Goal: Book appointment/travel/reservation

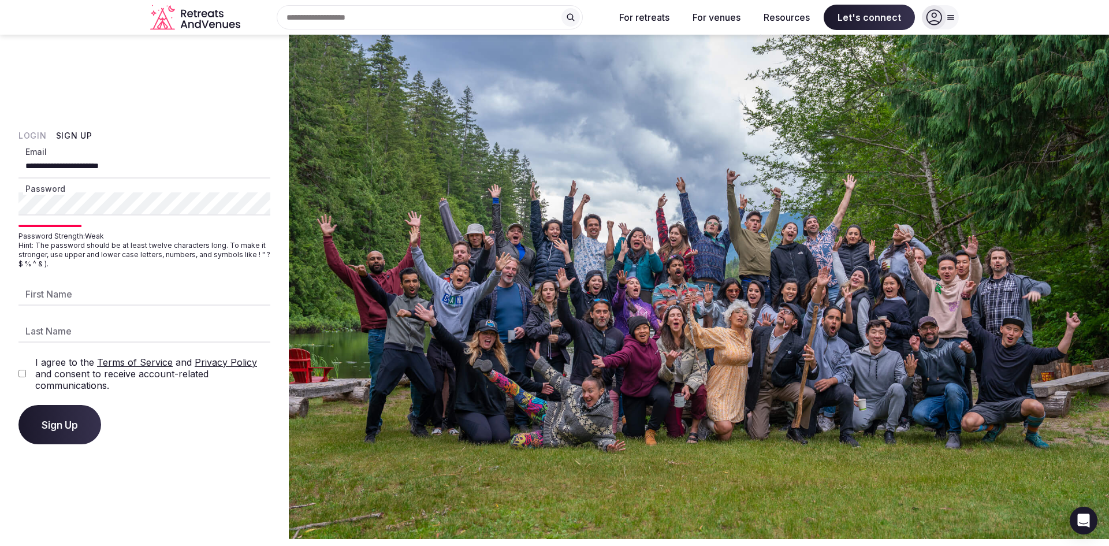
click at [17, 209] on div "**********" at bounding box center [144, 287] width 289 height 504
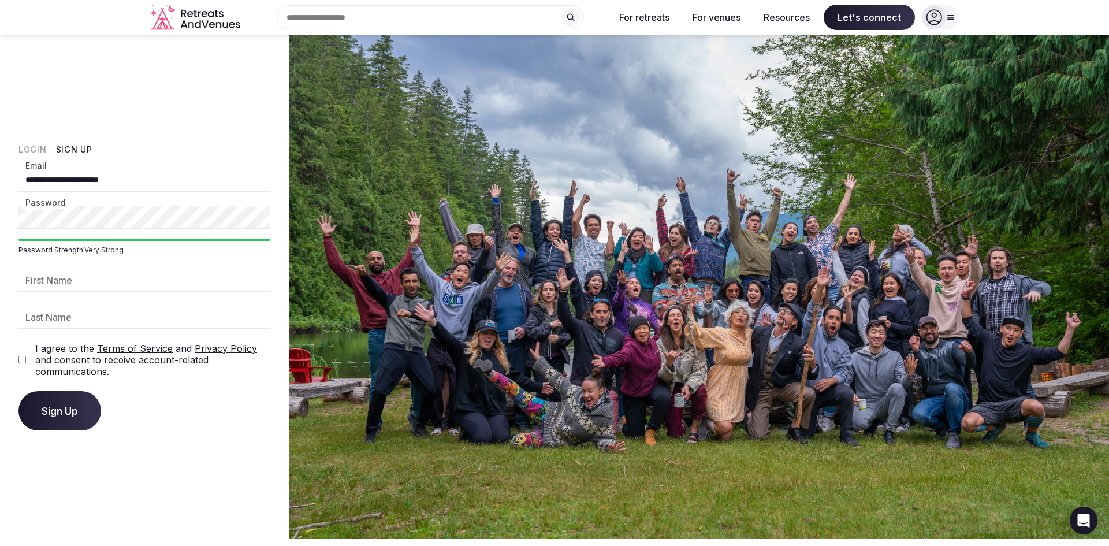
click at [43, 274] on input "First Name" at bounding box center [144, 280] width 252 height 23
type input "*****"
click at [50, 323] on input "Last Name" at bounding box center [144, 317] width 252 height 23
type input "*****"
click at [65, 412] on span "Sign Up" at bounding box center [60, 411] width 36 height 12
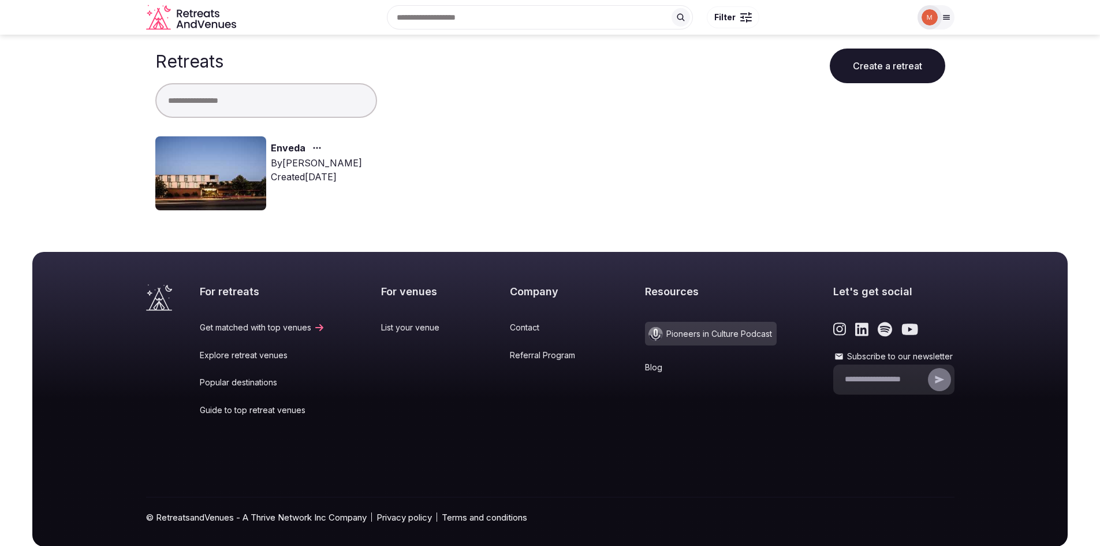
click at [279, 145] on link "Enveda" at bounding box center [288, 148] width 35 height 15
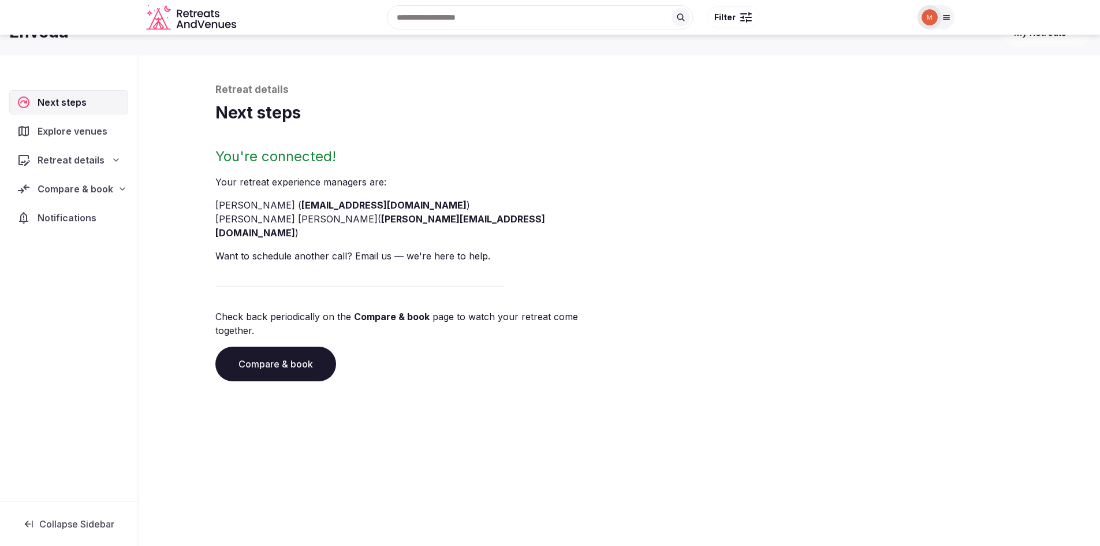
scroll to position [39, 0]
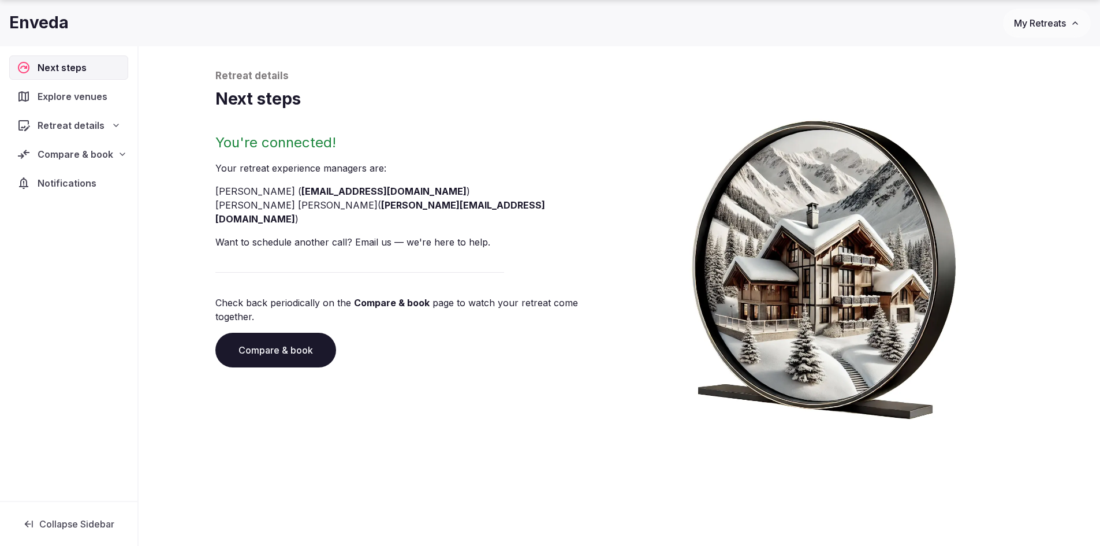
click at [73, 98] on span "Explore venues" at bounding box center [75, 97] width 75 height 14
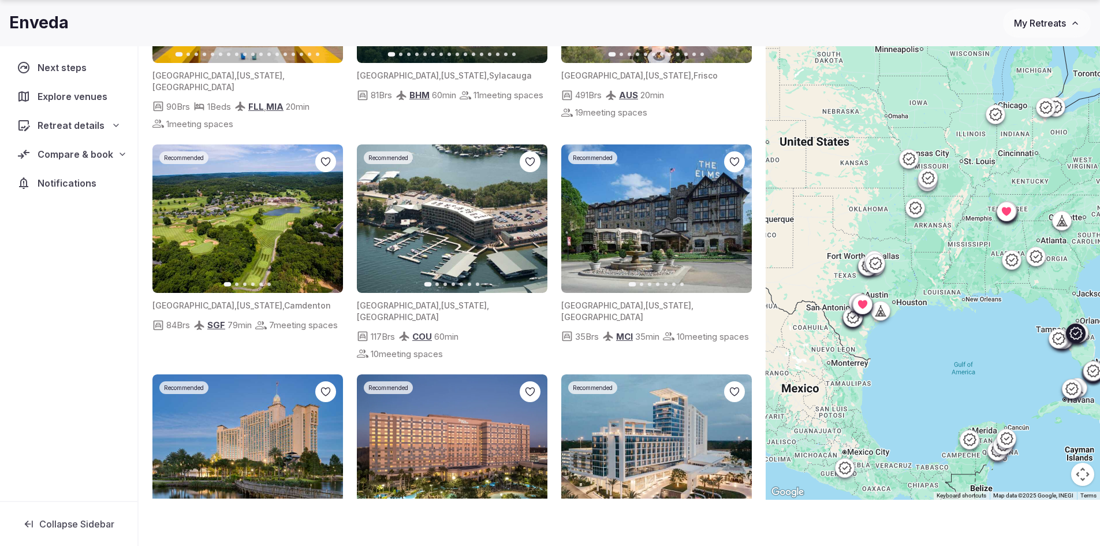
scroll to position [1884, 0]
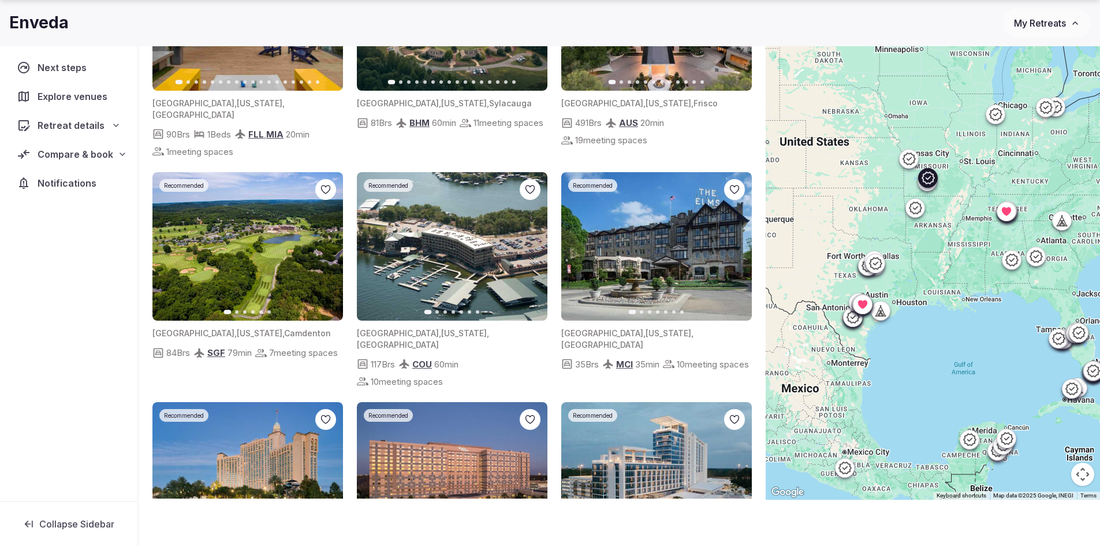
click at [467, 203] on img at bounding box center [452, 246] width 191 height 148
click at [455, 174] on img at bounding box center [452, 246] width 191 height 148
click at [531, 242] on icon "button" at bounding box center [531, 246] width 9 height 9
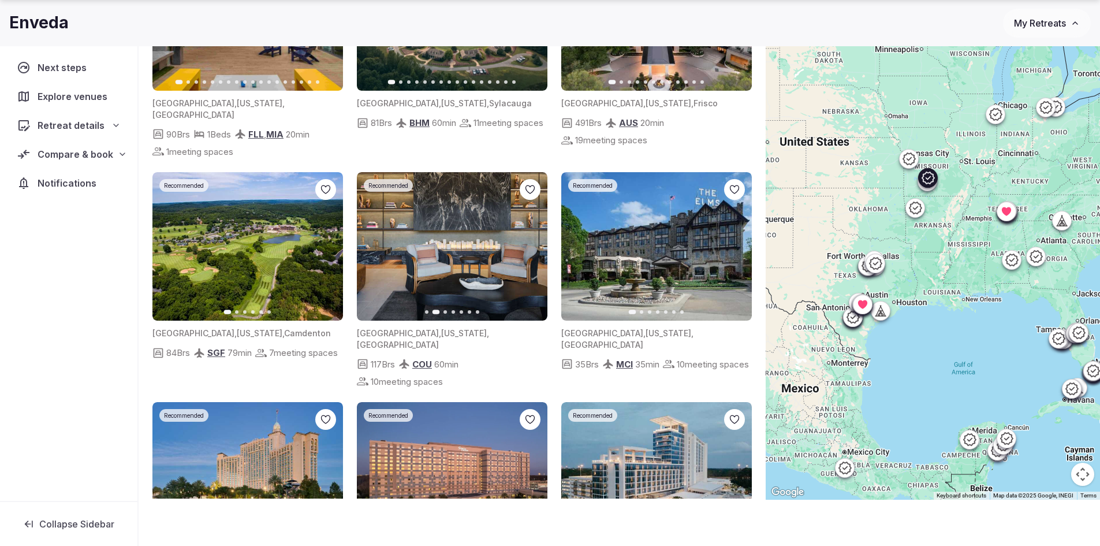
click at [531, 242] on icon "button" at bounding box center [531, 246] width 9 height 9
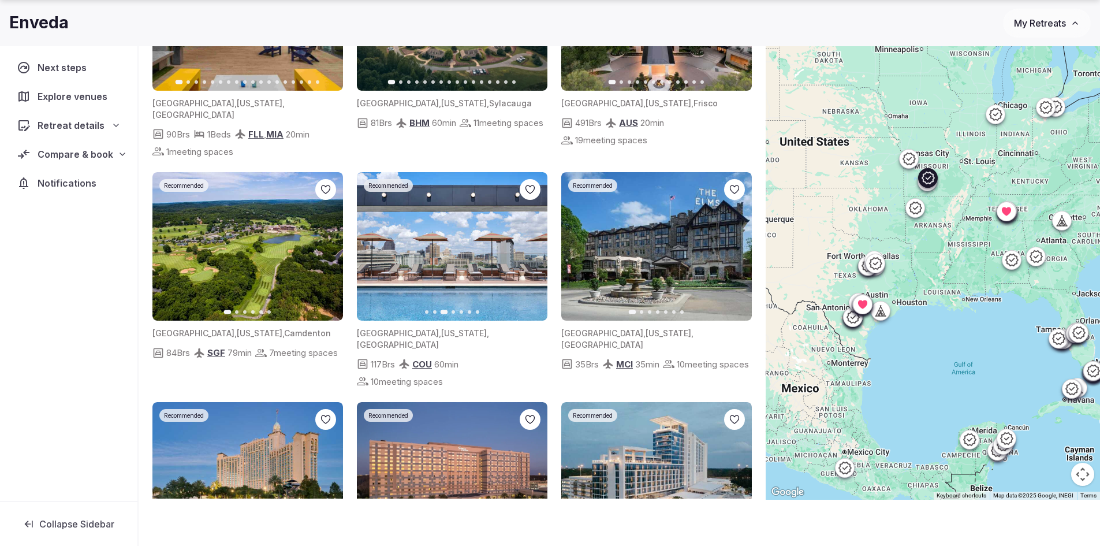
click at [531, 242] on icon "button" at bounding box center [531, 246] width 9 height 9
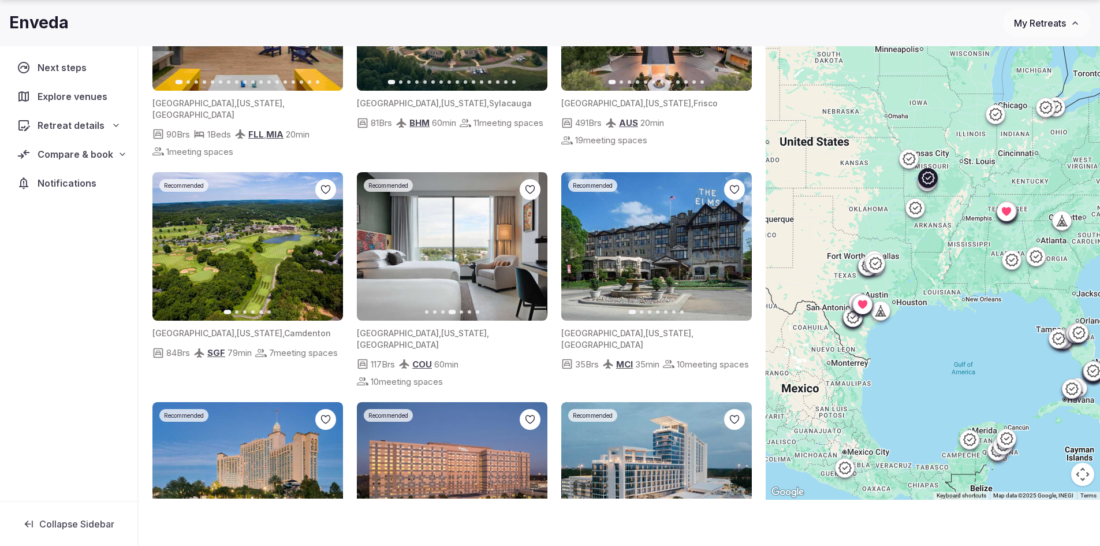
click at [531, 242] on icon "button" at bounding box center [531, 246] width 9 height 9
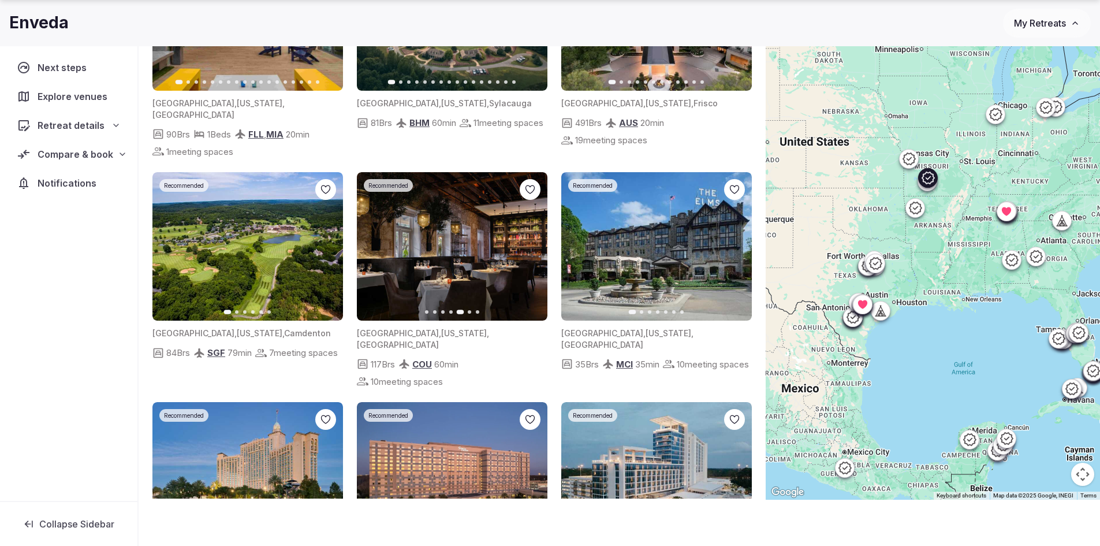
click at [531, 242] on icon "button" at bounding box center [531, 246] width 9 height 9
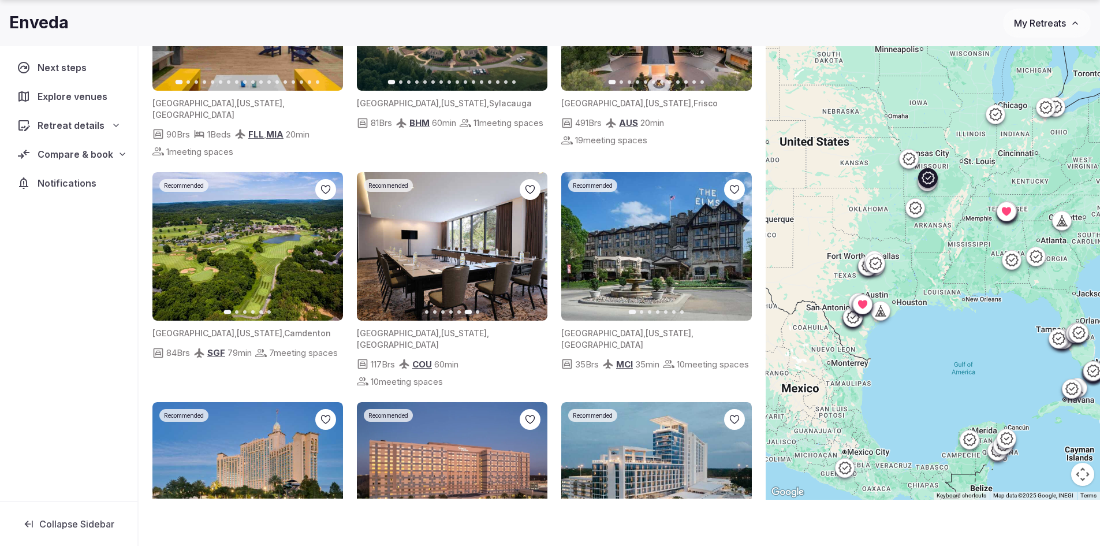
click at [531, 242] on icon "button" at bounding box center [531, 246] width 9 height 9
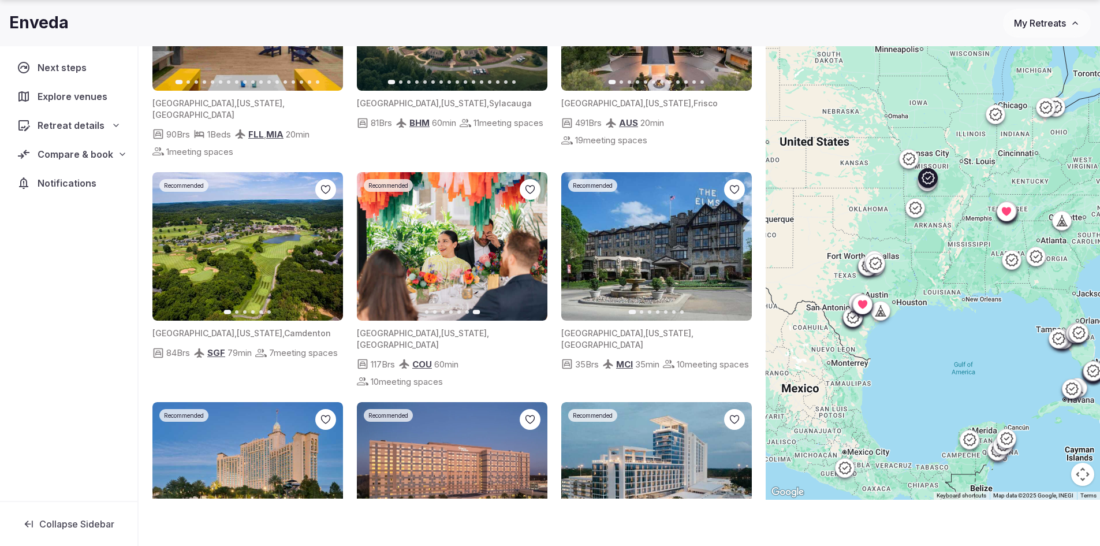
scroll to position [1768, 0]
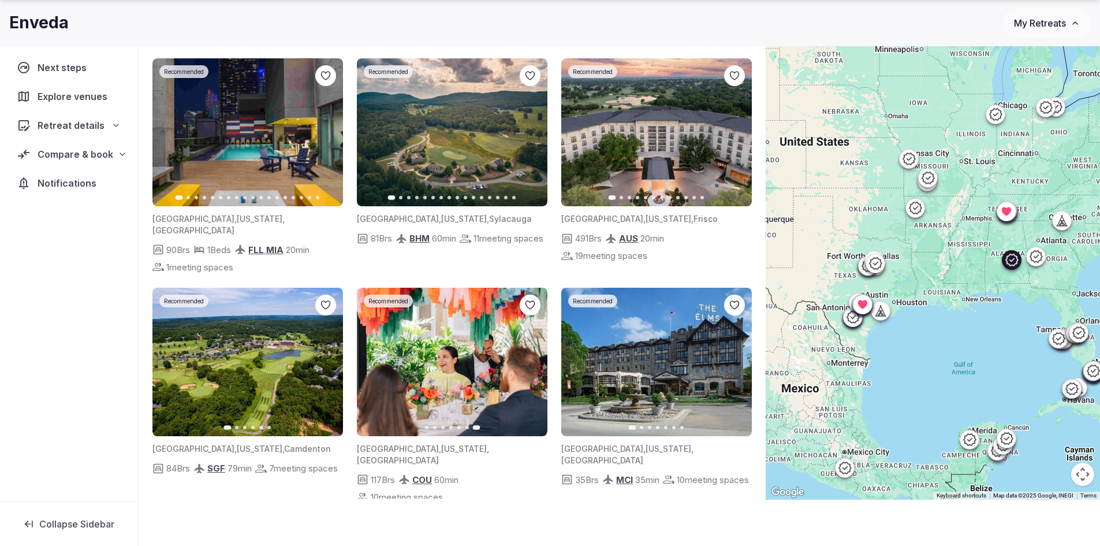
click at [454, 103] on img at bounding box center [452, 132] width 191 height 148
click at [531, 128] on icon "button" at bounding box center [531, 132] width 9 height 9
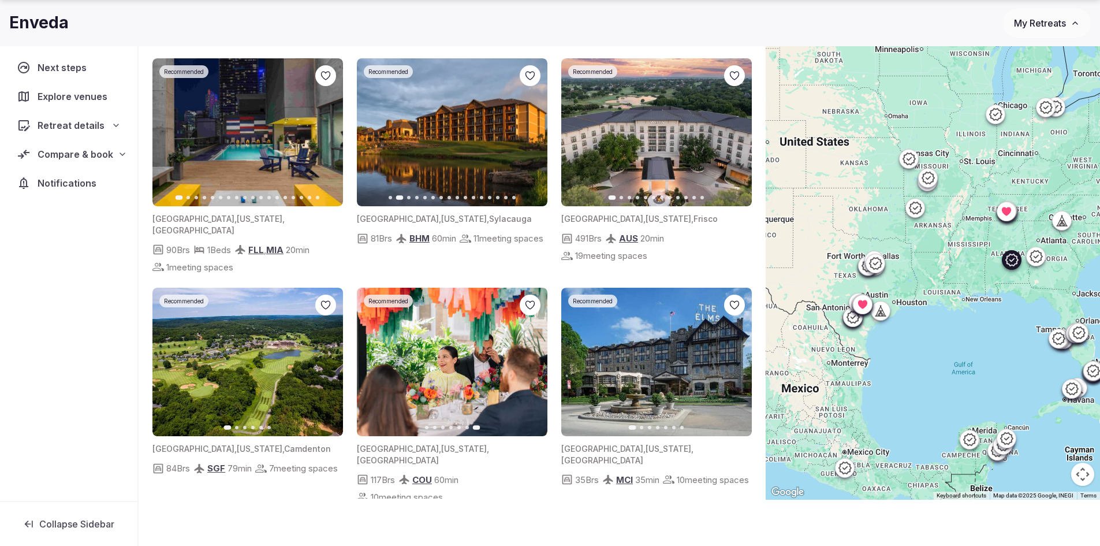
click at [531, 128] on icon "button" at bounding box center [531, 132] width 9 height 9
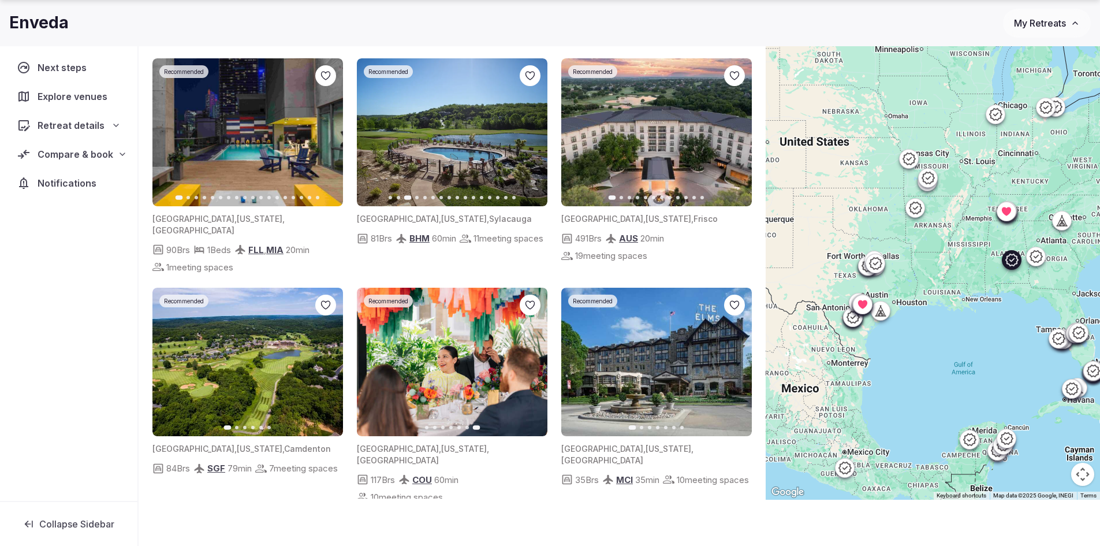
click at [531, 128] on icon "button" at bounding box center [531, 132] width 9 height 9
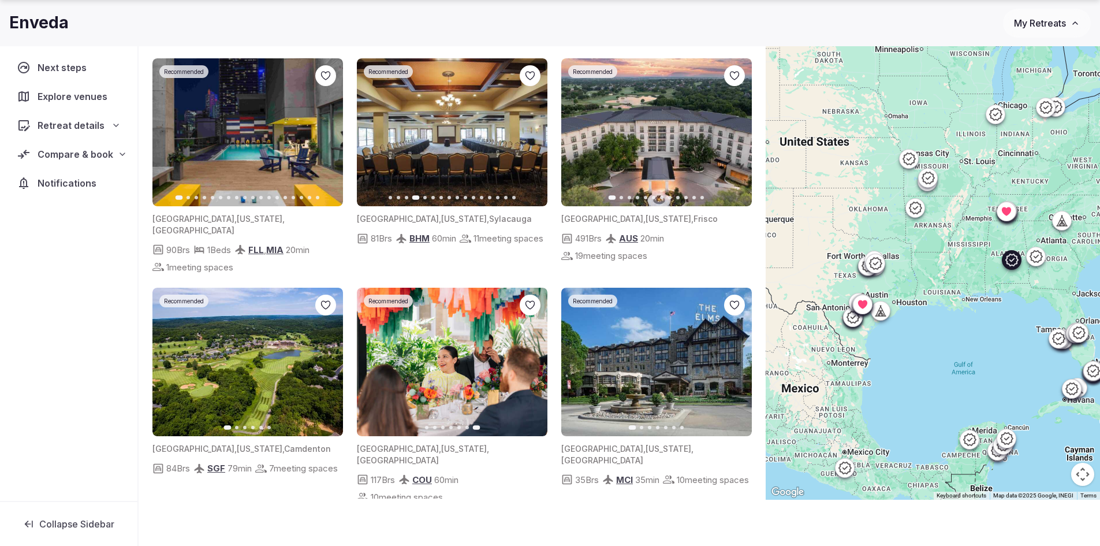
click at [531, 128] on icon "button" at bounding box center [531, 132] width 9 height 9
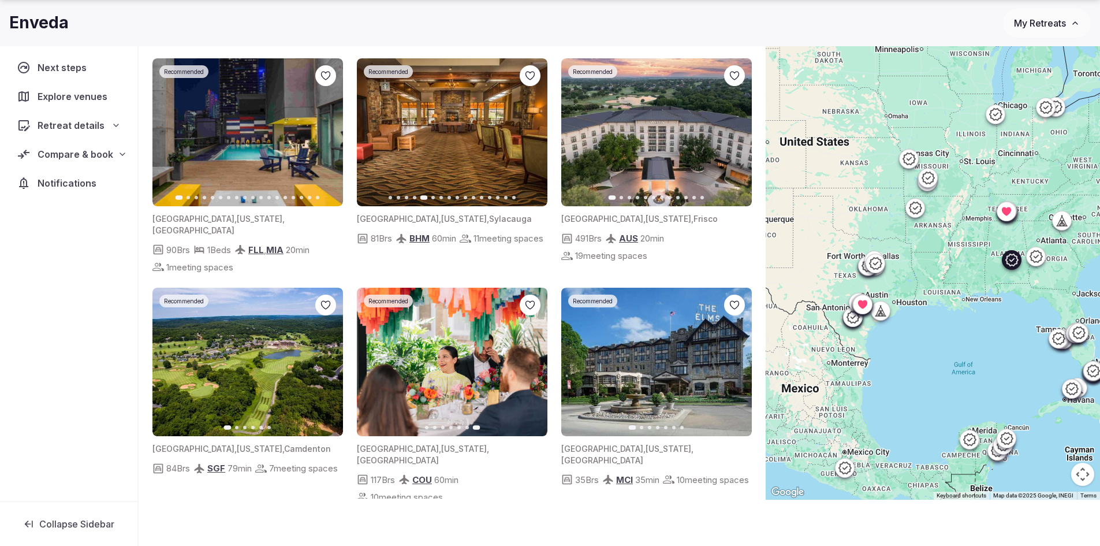
click at [531, 128] on icon "button" at bounding box center [531, 132] width 9 height 9
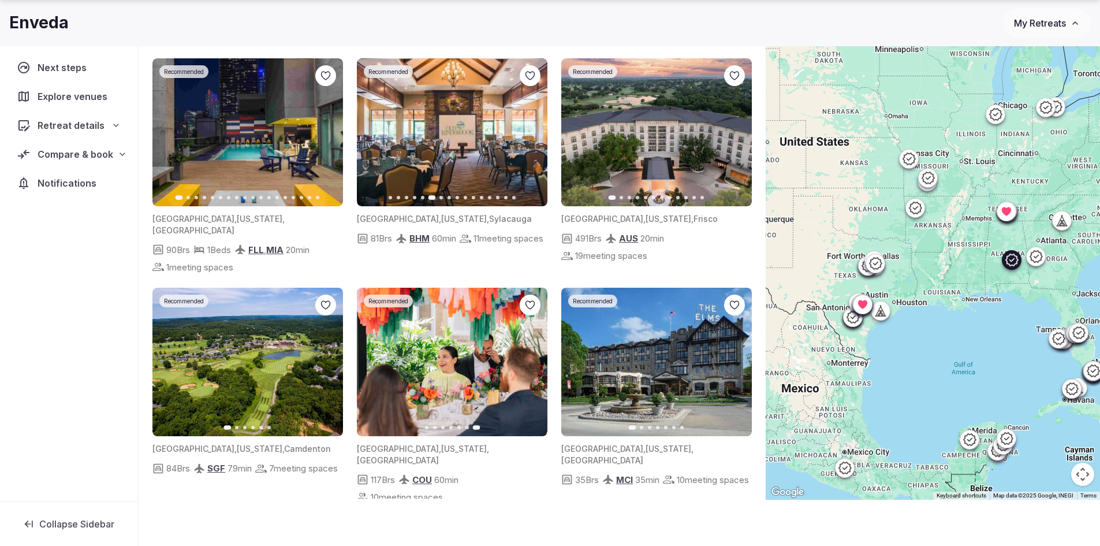
click at [531, 128] on icon "button" at bounding box center [531, 132] width 9 height 9
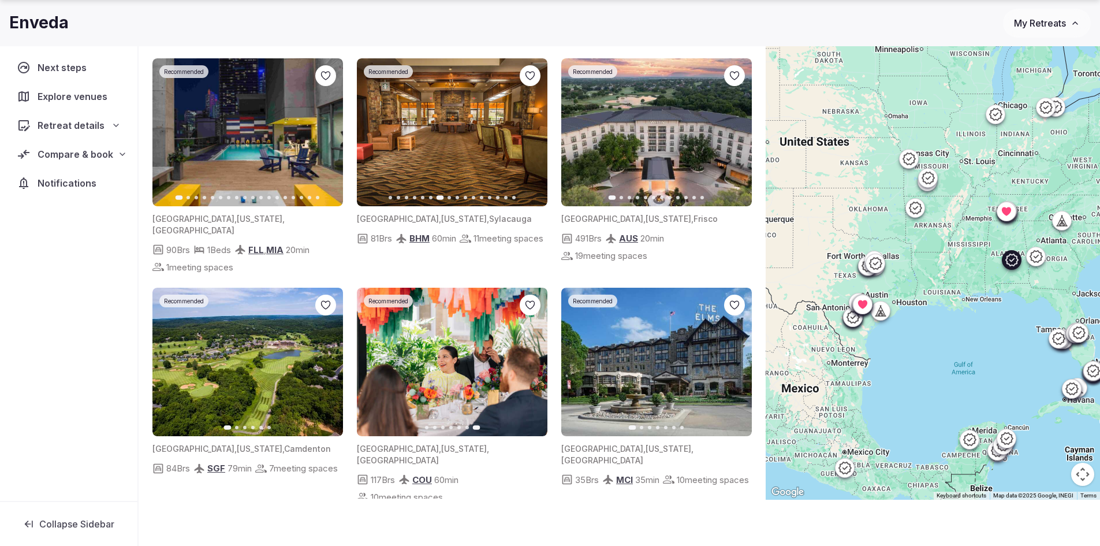
click at [531, 128] on icon "button" at bounding box center [531, 132] width 9 height 9
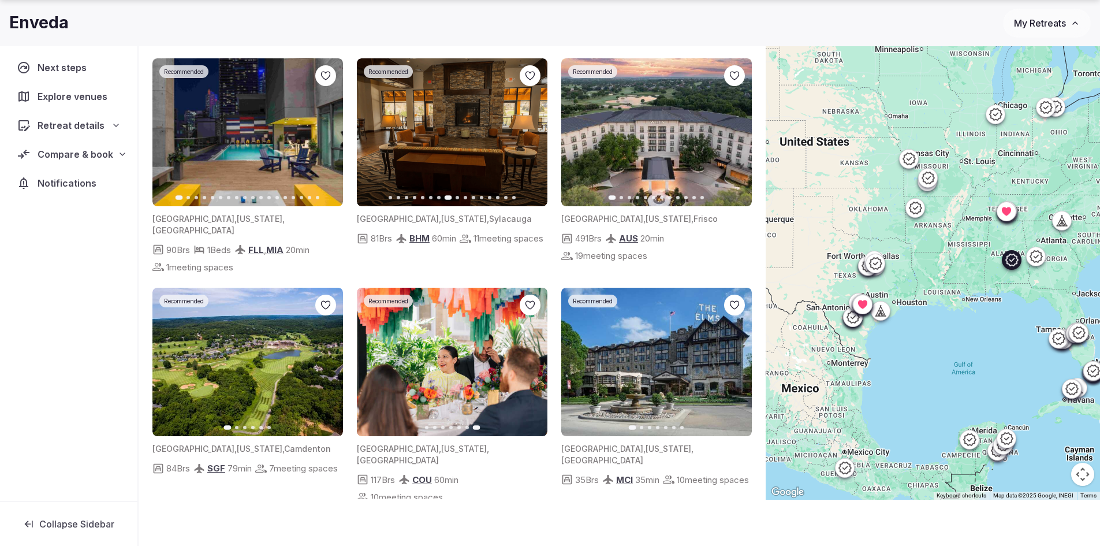
click at [531, 128] on icon "button" at bounding box center [531, 132] width 9 height 9
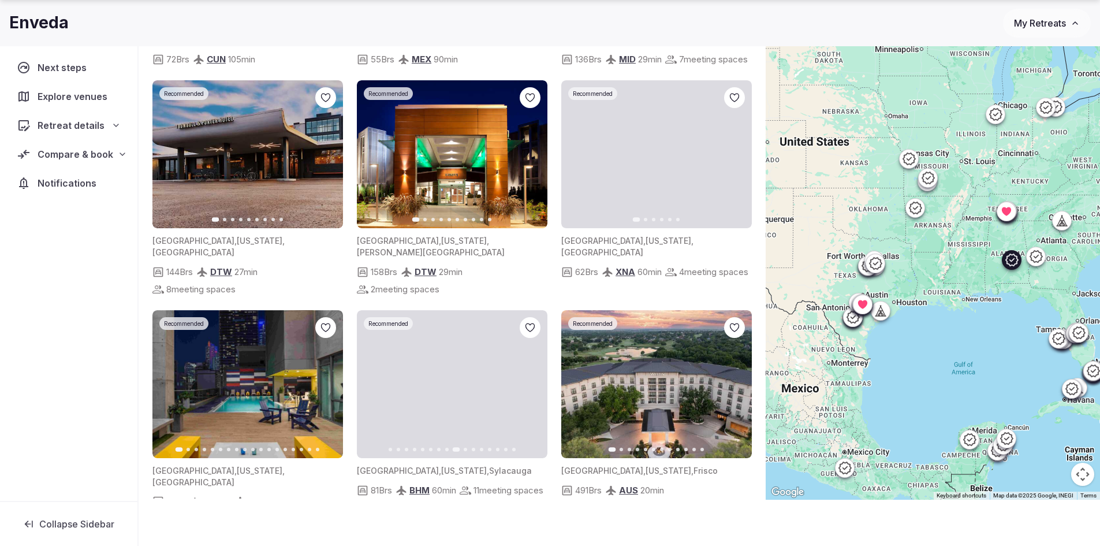
scroll to position [1479, 0]
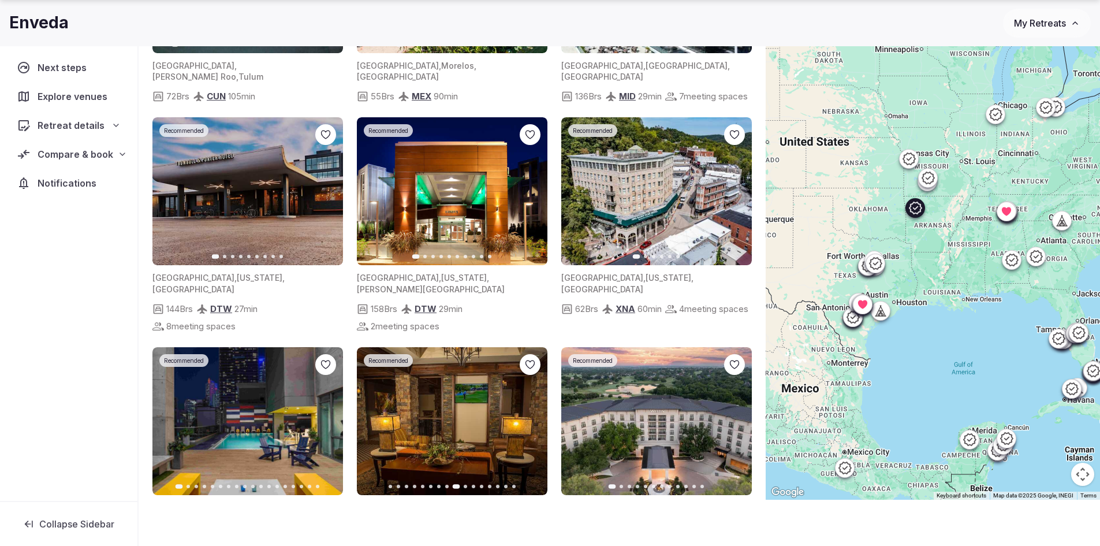
click at [732, 187] on icon "button" at bounding box center [735, 191] width 9 height 9
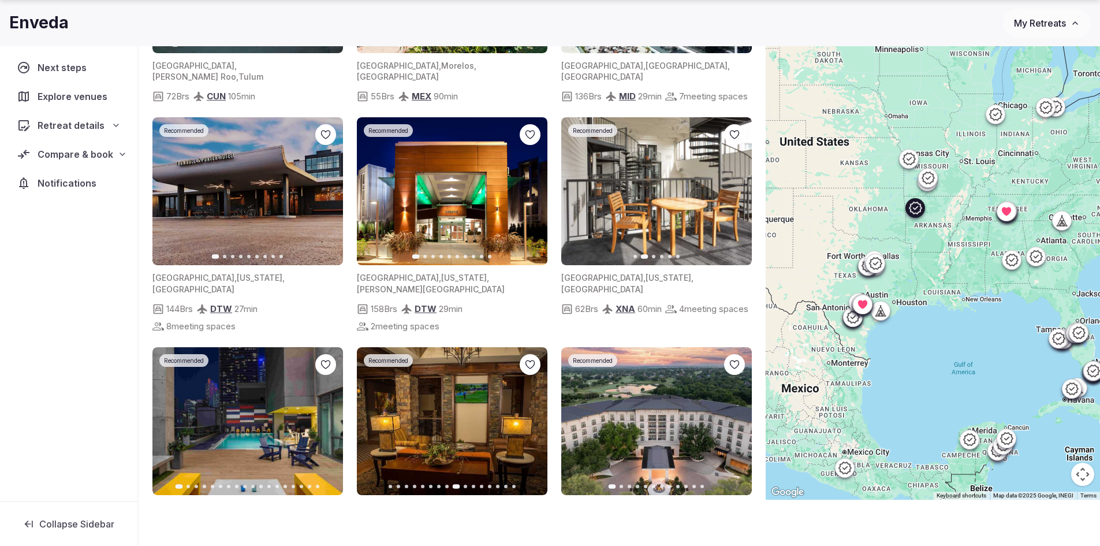
click at [735, 187] on icon "button" at bounding box center [735, 191] width 9 height 9
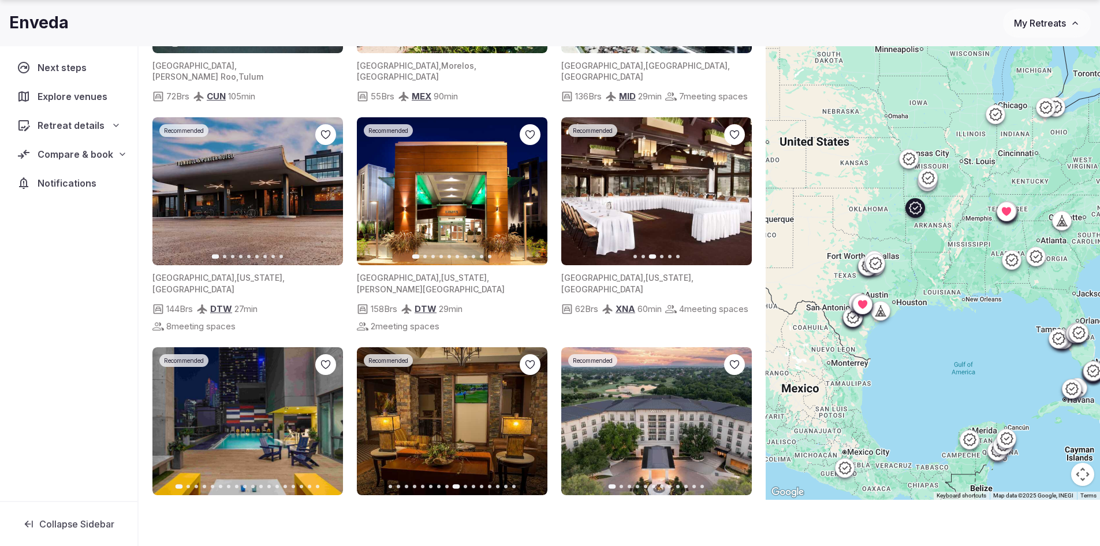
click at [735, 187] on icon "button" at bounding box center [735, 191] width 9 height 9
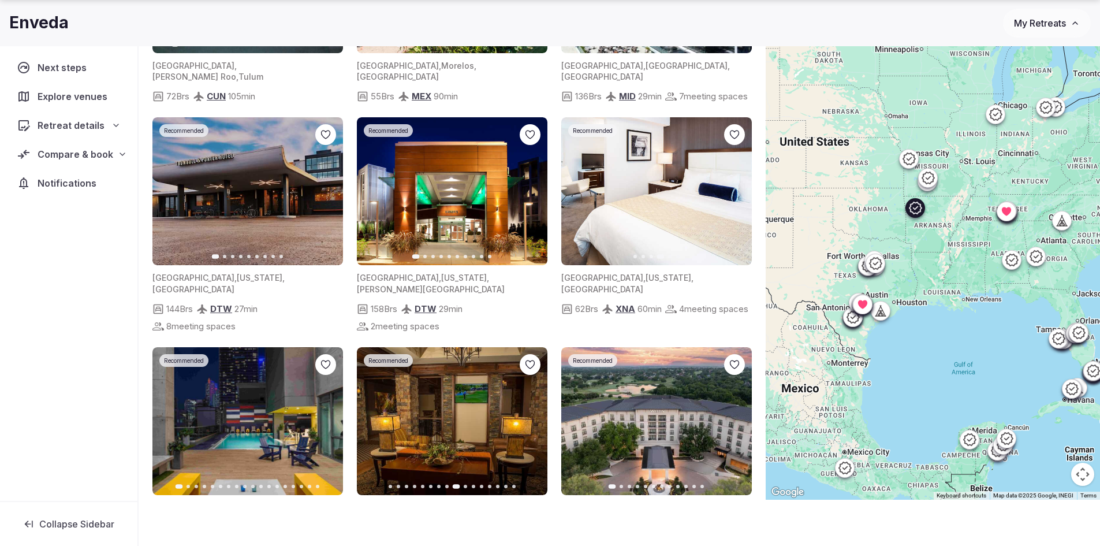
click at [735, 187] on icon "button" at bounding box center [735, 191] width 9 height 9
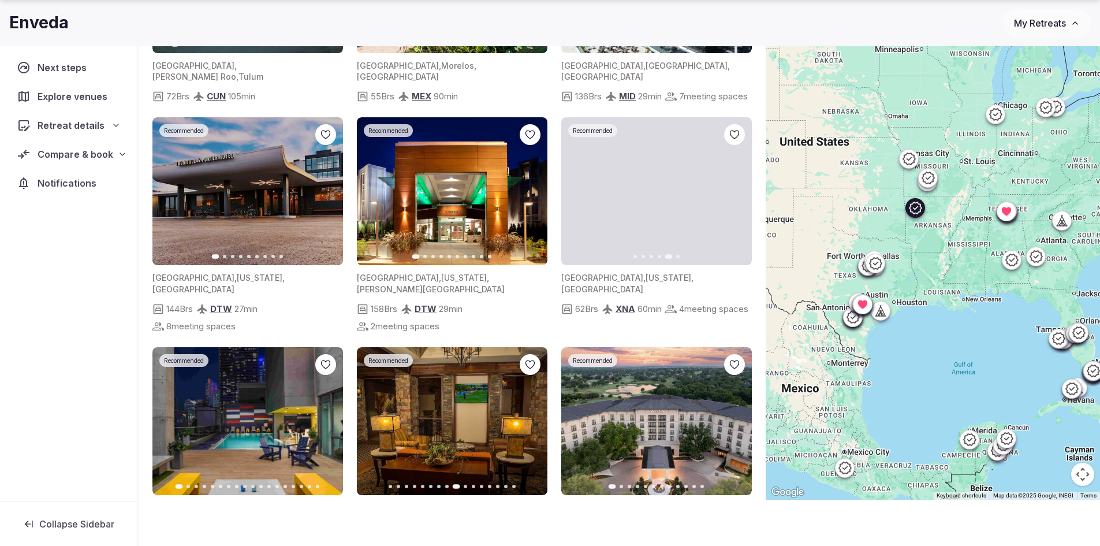
click at [735, 187] on icon "button" at bounding box center [735, 191] width 9 height 9
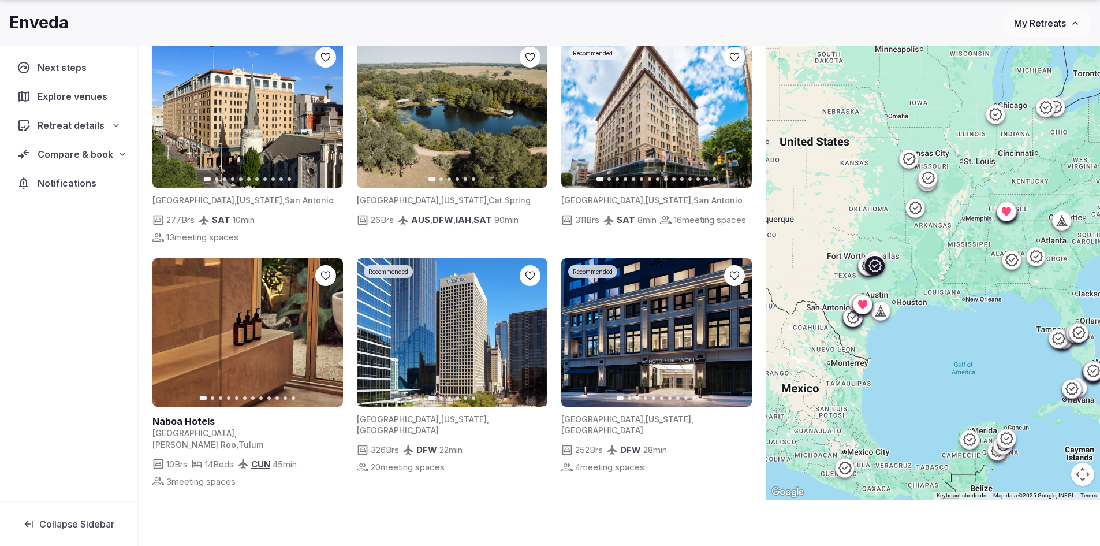
scroll to position [382, 0]
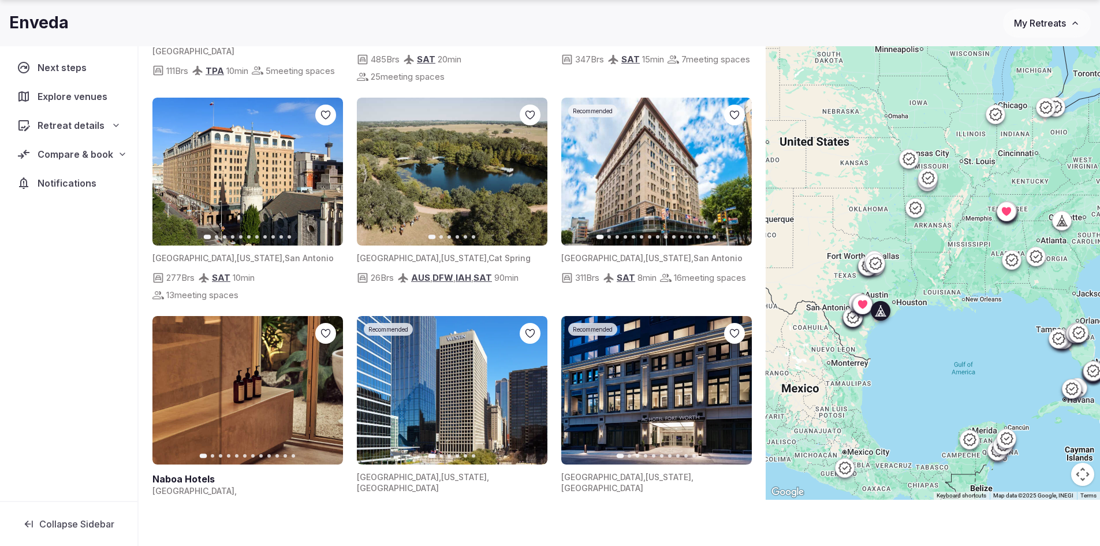
click at [529, 170] on icon "button" at bounding box center [531, 171] width 9 height 9
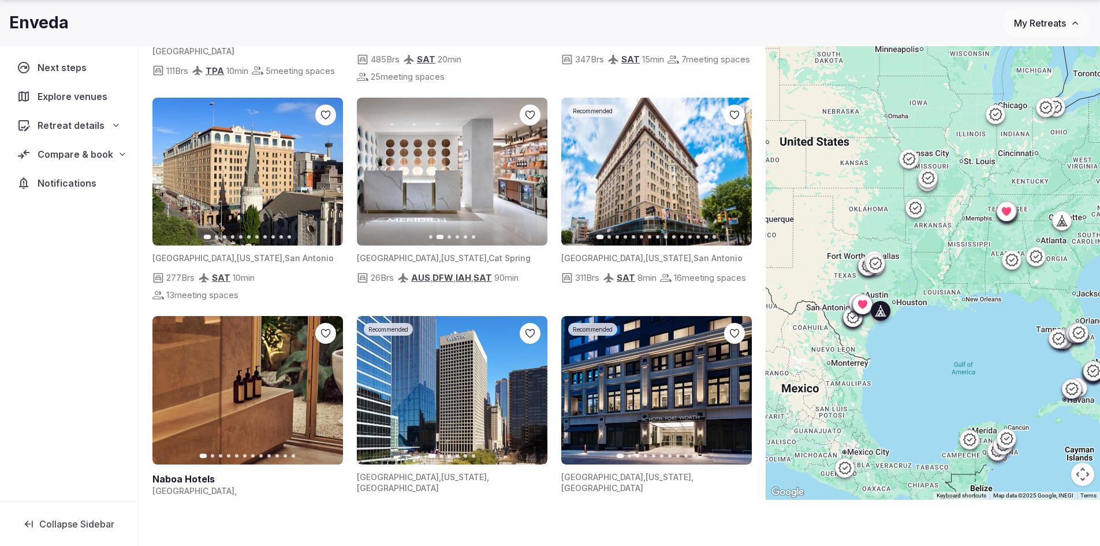
click at [529, 170] on icon "button" at bounding box center [531, 171] width 9 height 9
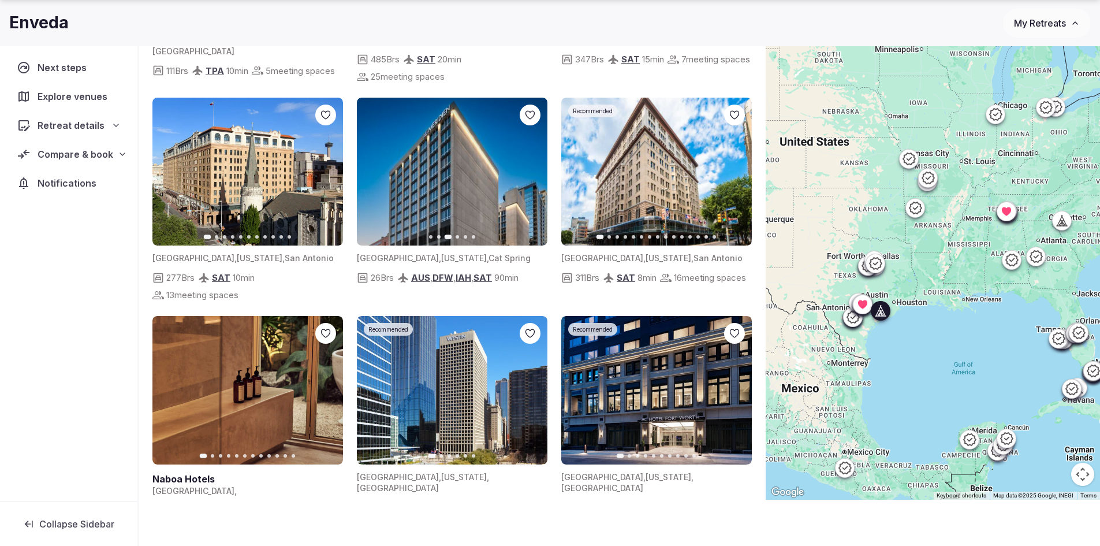
click at [529, 170] on icon "button" at bounding box center [531, 171] width 9 height 9
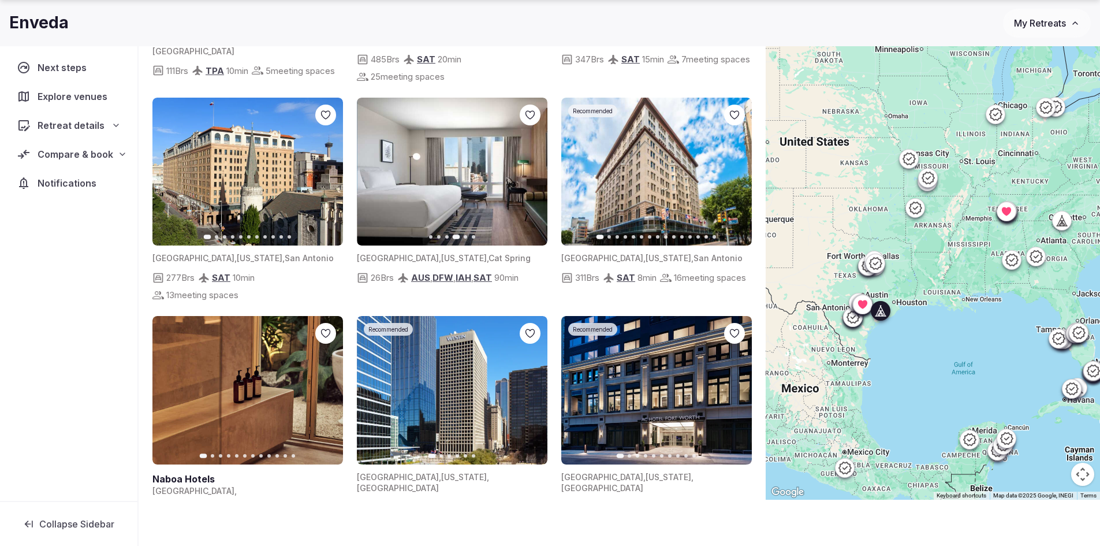
click at [529, 170] on icon "button" at bounding box center [531, 171] width 9 height 9
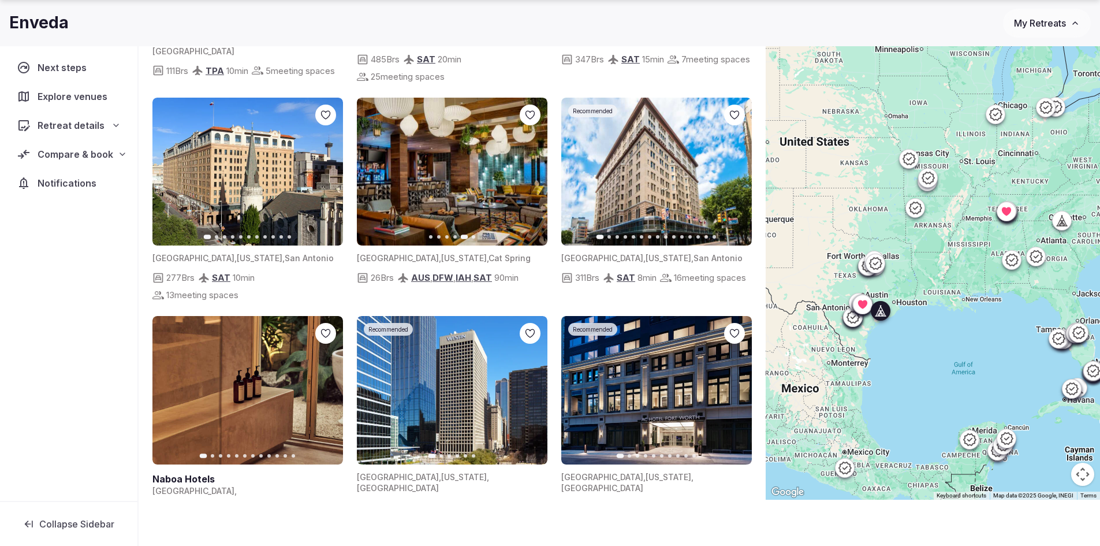
click at [529, 170] on icon "button" at bounding box center [531, 171] width 9 height 9
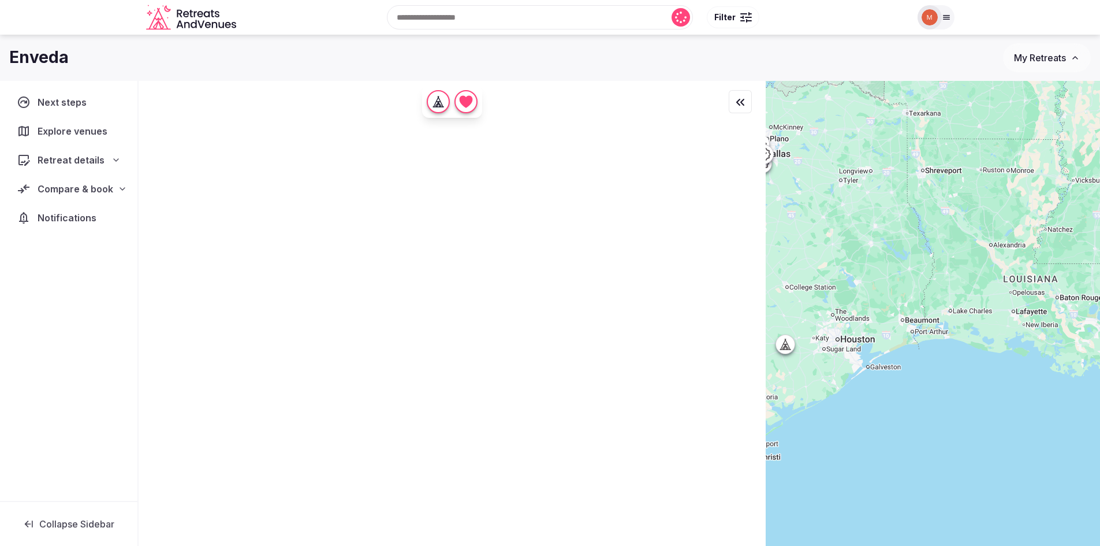
scroll to position [0, 0]
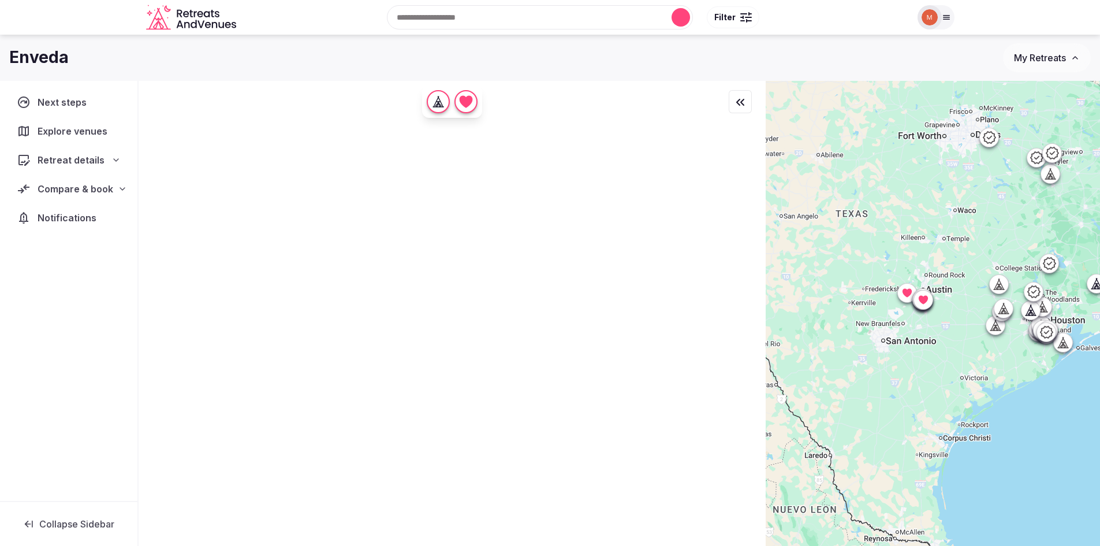
drag, startPoint x: 849, startPoint y: 414, endPoint x: 1061, endPoint y: 395, distance: 212.3
click at [1061, 395] on div at bounding box center [933, 333] width 334 height 504
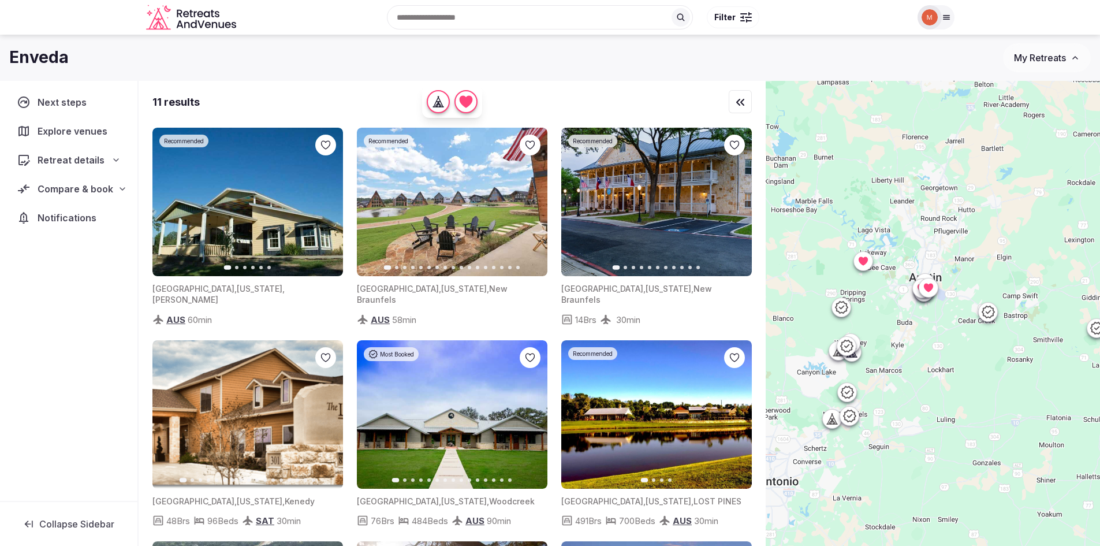
drag, startPoint x: 898, startPoint y: 239, endPoint x: 940, endPoint y: 452, distance: 217.4
click at [940, 452] on div at bounding box center [933, 333] width 334 height 504
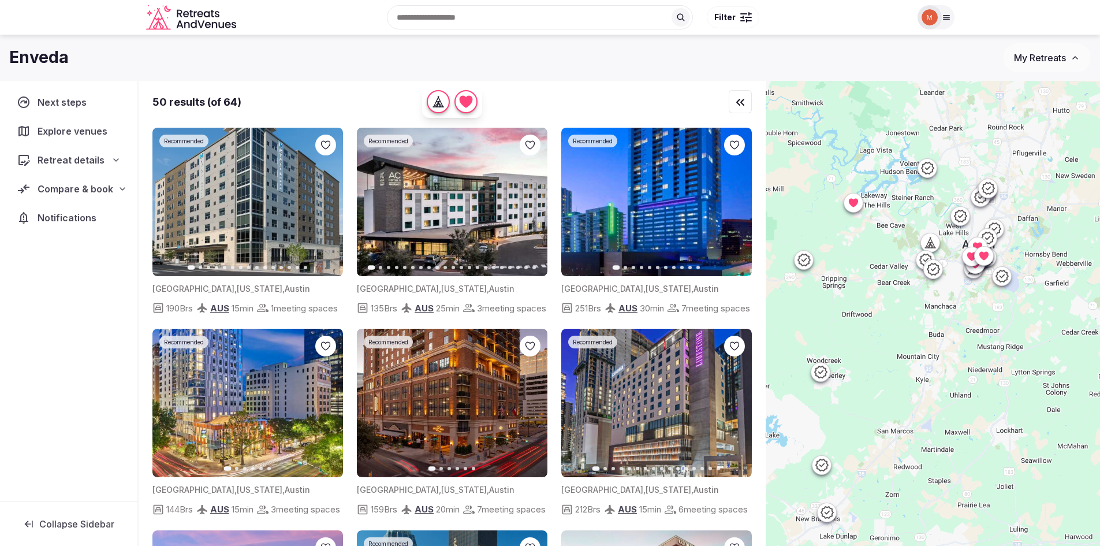
drag, startPoint x: 871, startPoint y: 321, endPoint x: 901, endPoint y: 377, distance: 62.8
click at [901, 377] on div at bounding box center [933, 333] width 334 height 504
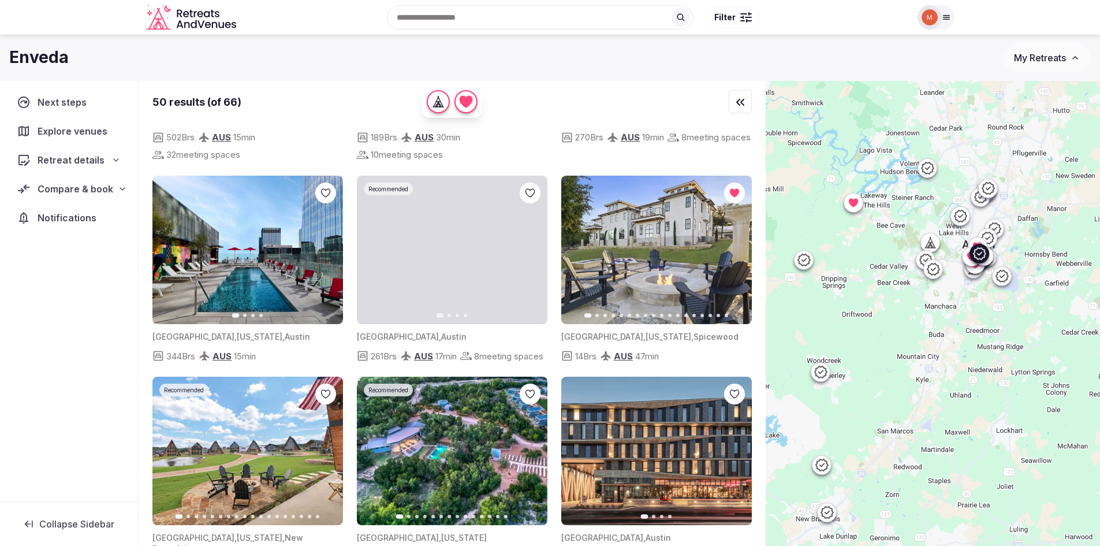
scroll to position [635, 0]
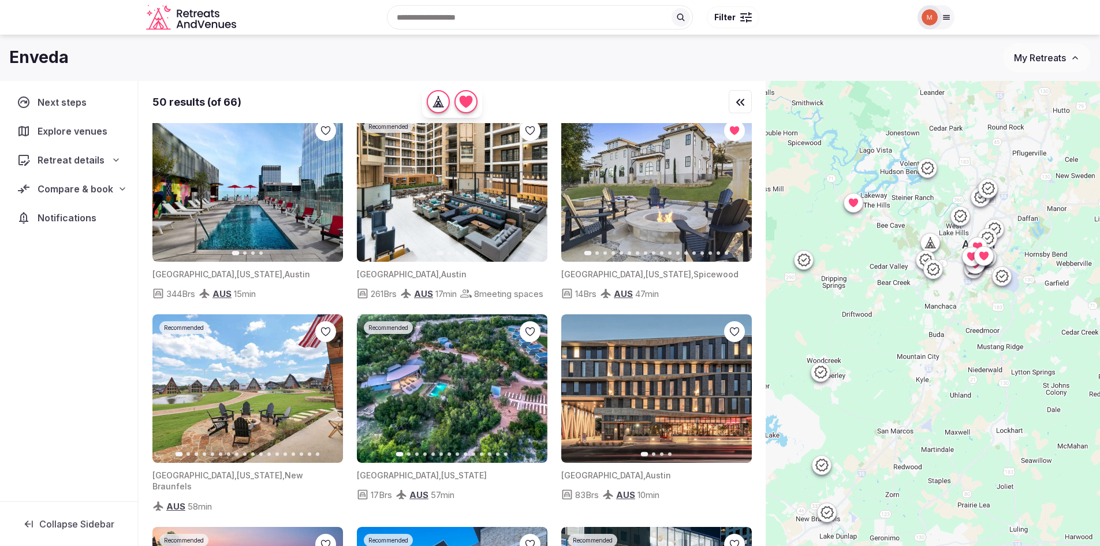
click at [732, 192] on icon "button" at bounding box center [735, 187] width 9 height 9
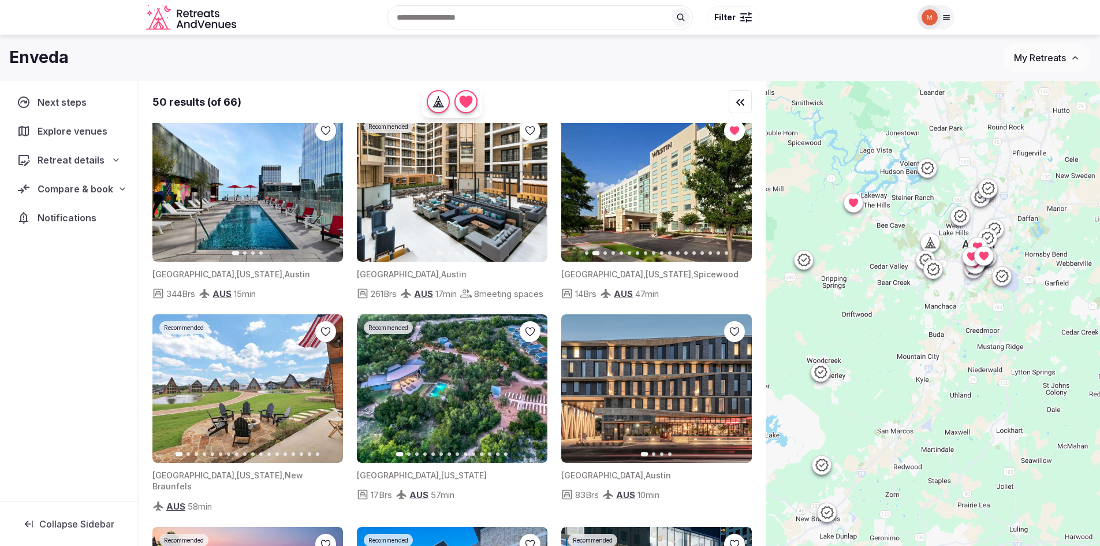
click at [577, 192] on icon "button" at bounding box center [577, 187] width 9 height 9
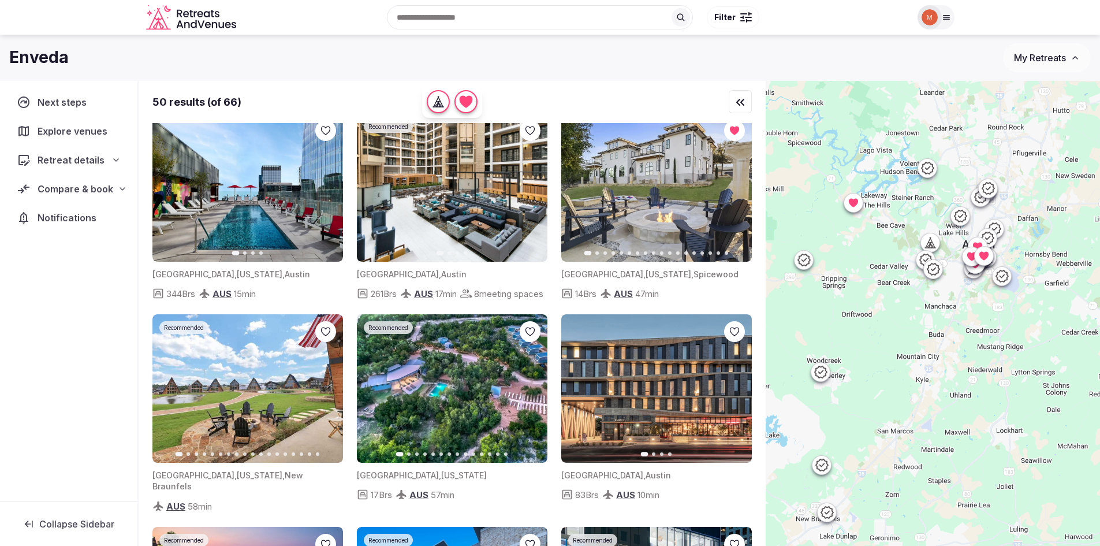
click at [664, 226] on img at bounding box center [656, 187] width 191 height 148
click at [859, 207] on icon at bounding box center [854, 203] width 12 height 12
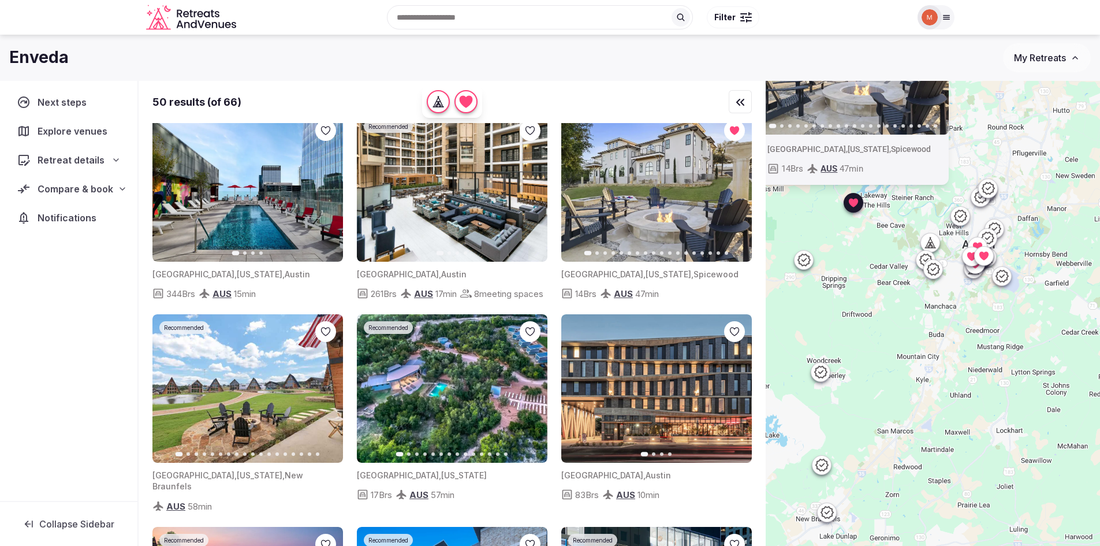
click at [859, 207] on icon at bounding box center [854, 203] width 12 height 12
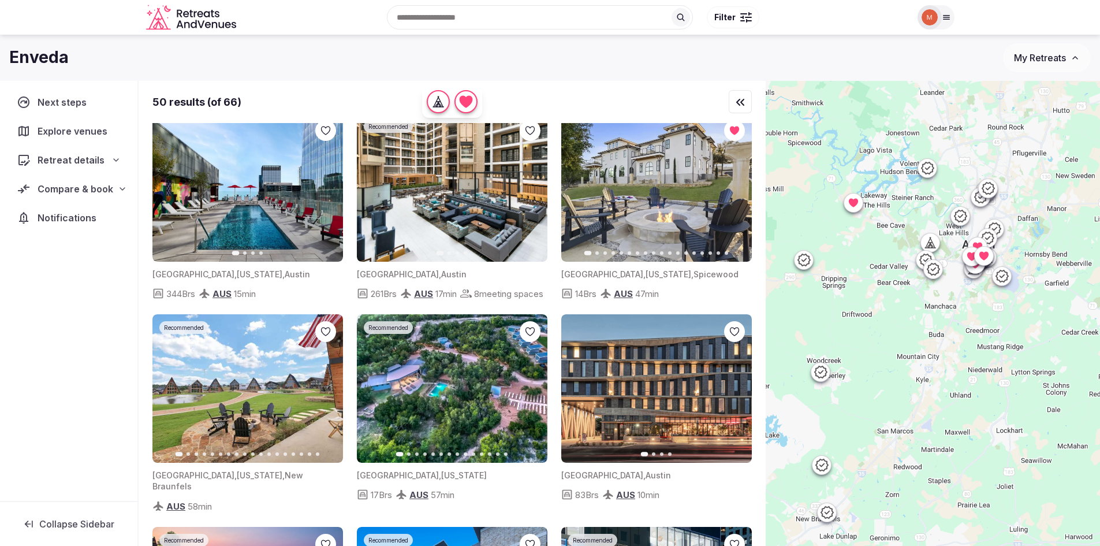
click at [735, 192] on icon "button" at bounding box center [735, 187] width 9 height 9
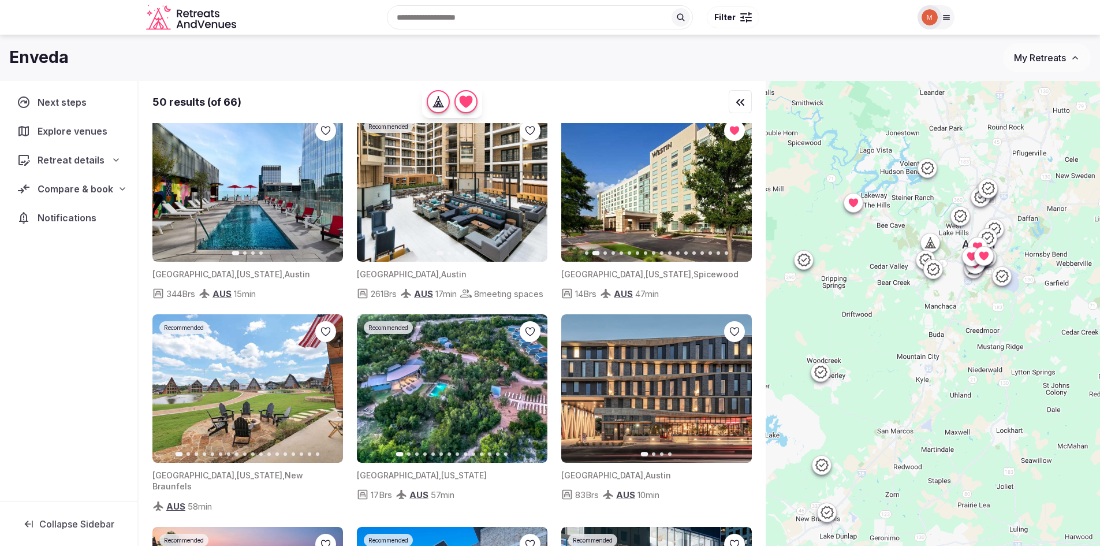
click at [735, 192] on icon "button" at bounding box center [735, 187] width 9 height 9
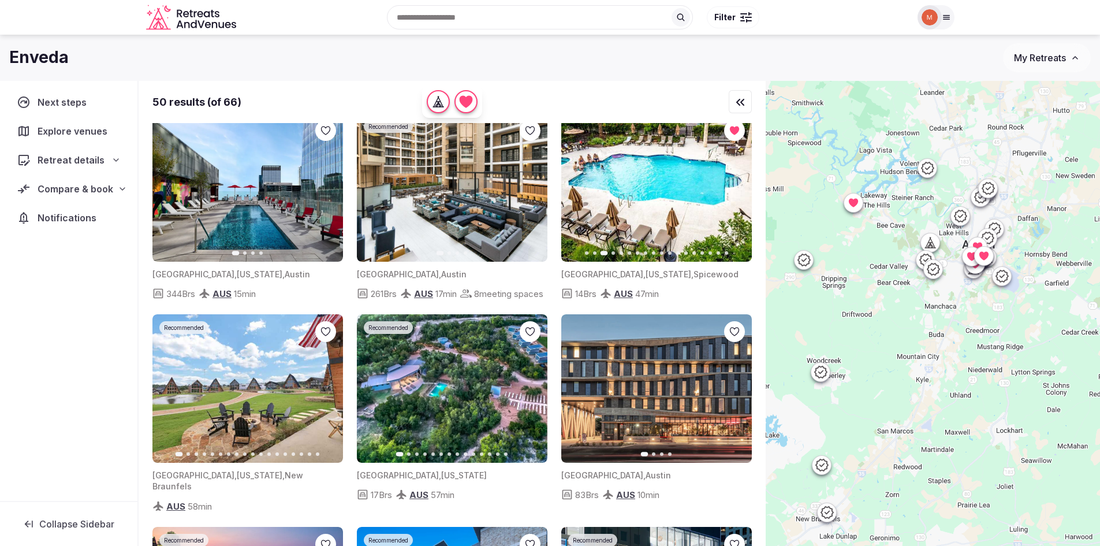
click at [735, 192] on icon "button" at bounding box center [735, 187] width 9 height 9
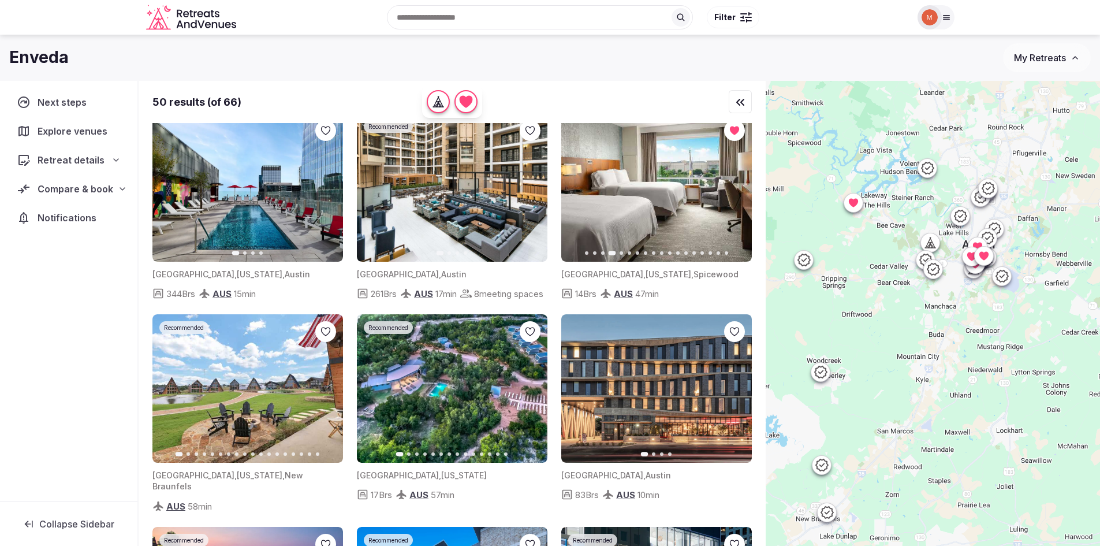
click at [735, 192] on icon "button" at bounding box center [735, 187] width 9 height 9
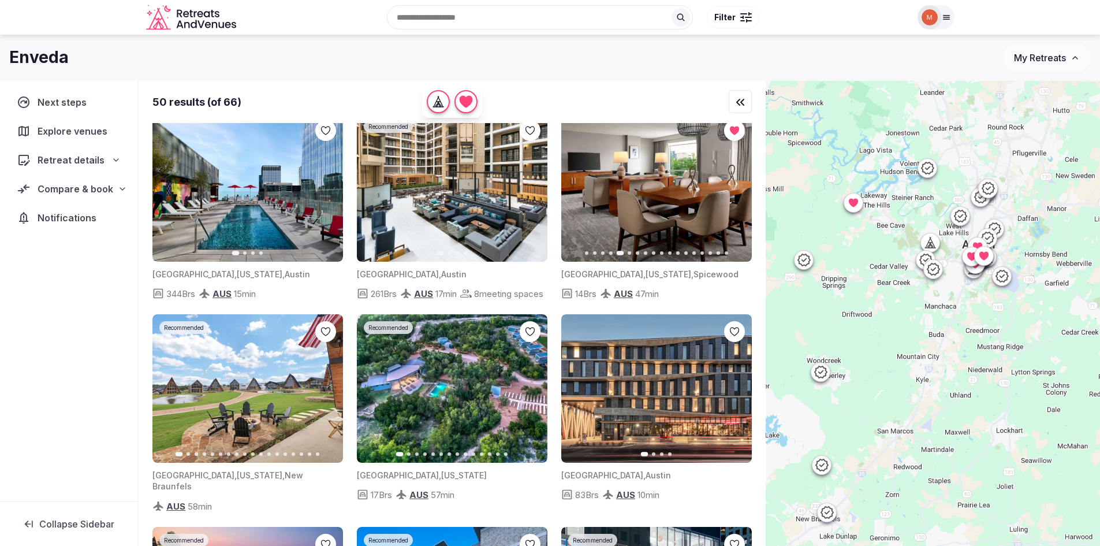
click at [735, 192] on icon "button" at bounding box center [735, 187] width 9 height 9
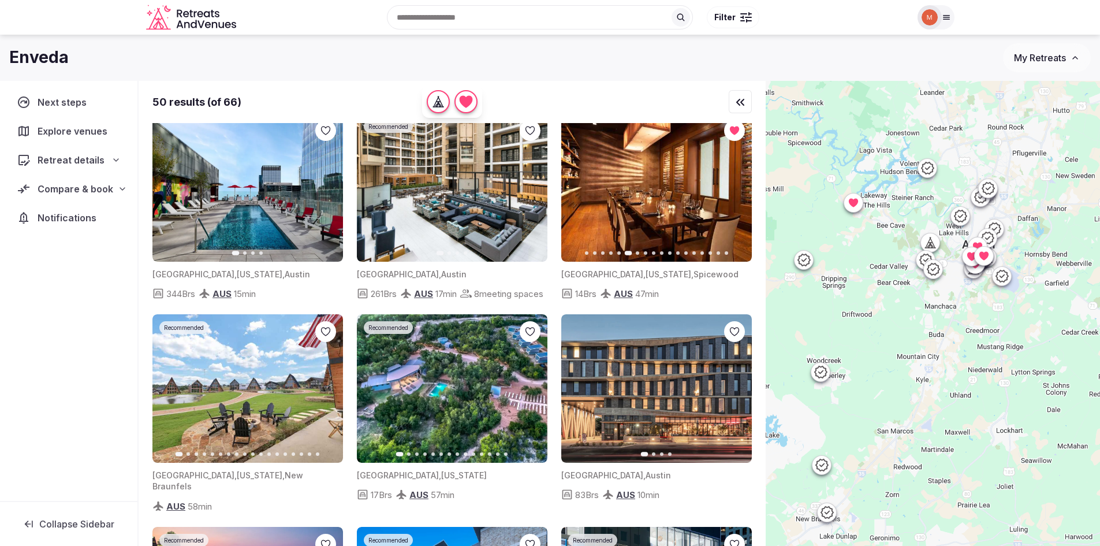
click at [735, 192] on icon "button" at bounding box center [735, 187] width 9 height 9
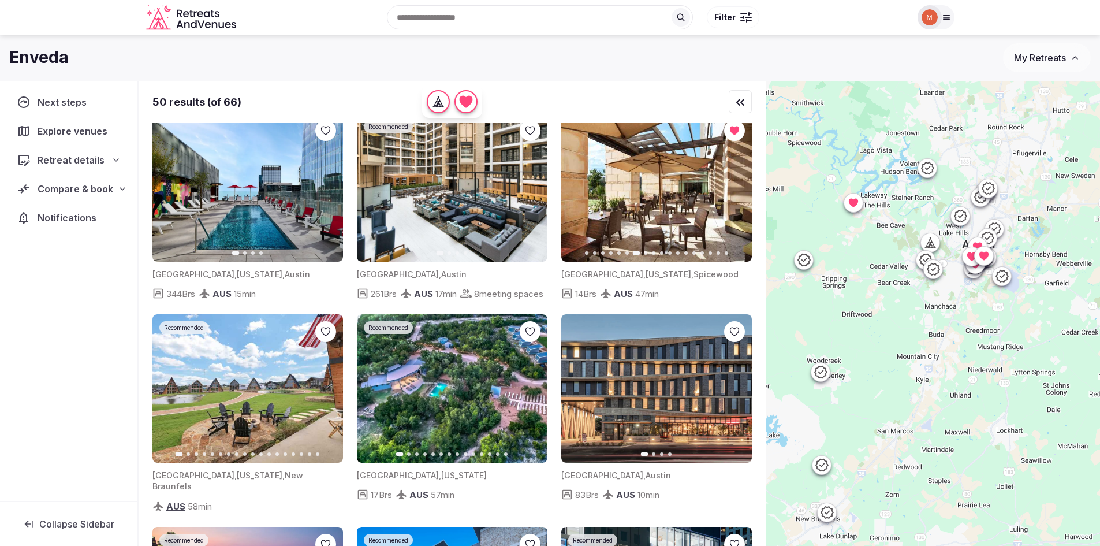
click at [735, 192] on icon "button" at bounding box center [735, 187] width 9 height 9
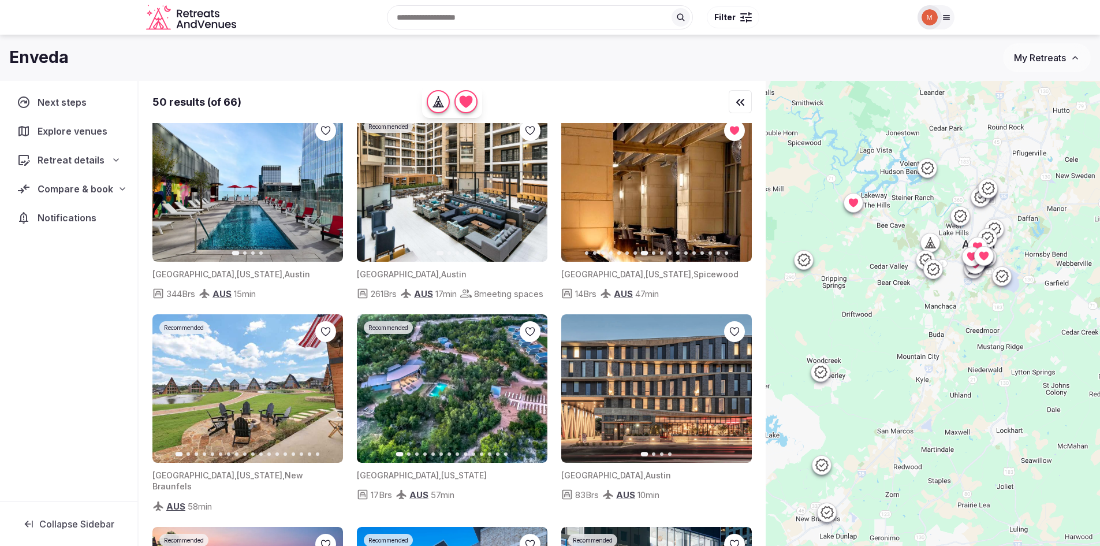
click at [735, 192] on icon "button" at bounding box center [735, 187] width 9 height 9
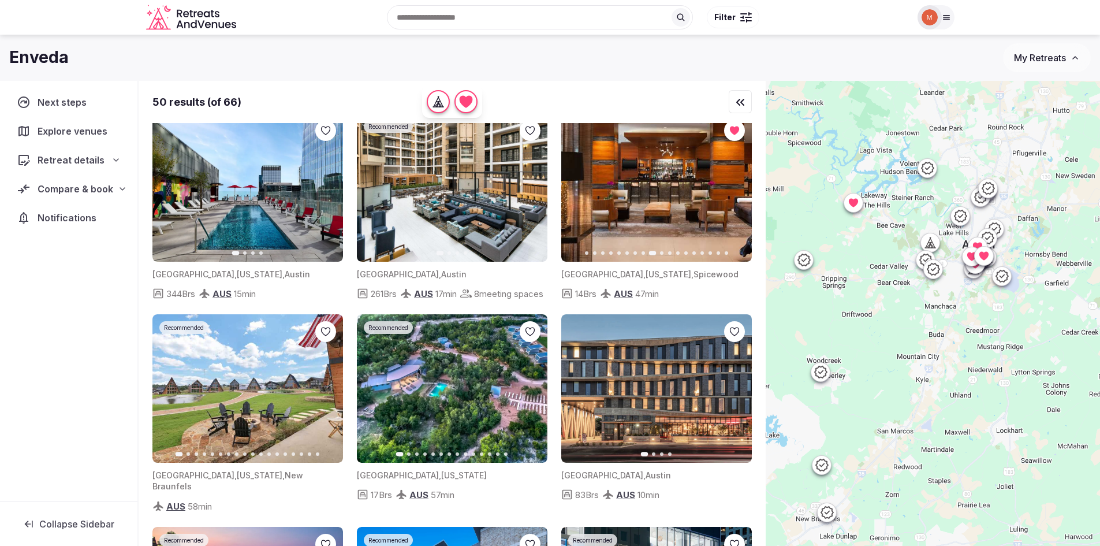
click at [735, 192] on icon "button" at bounding box center [735, 187] width 9 height 9
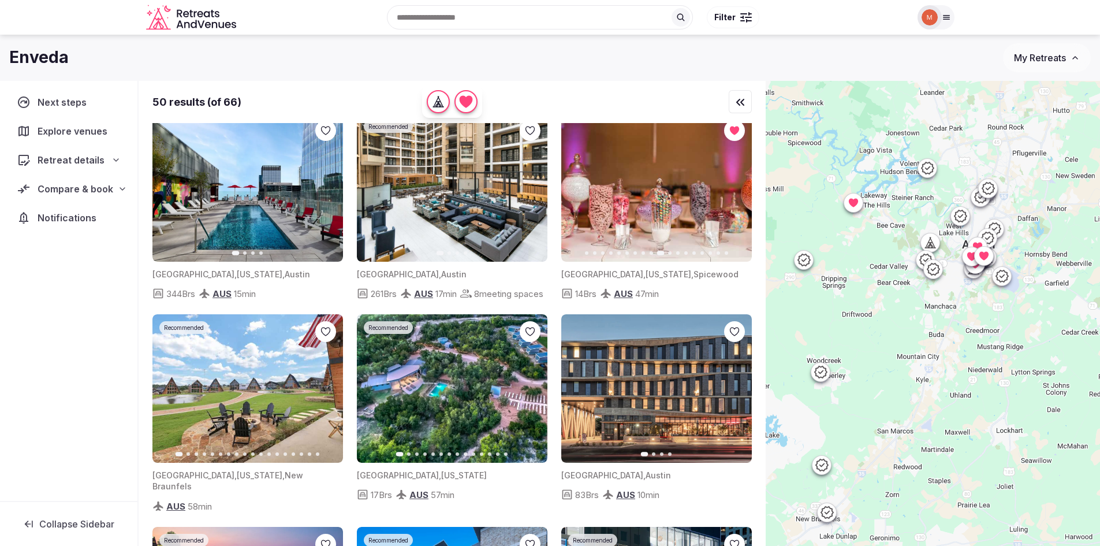
click at [735, 192] on icon "button" at bounding box center [735, 187] width 9 height 9
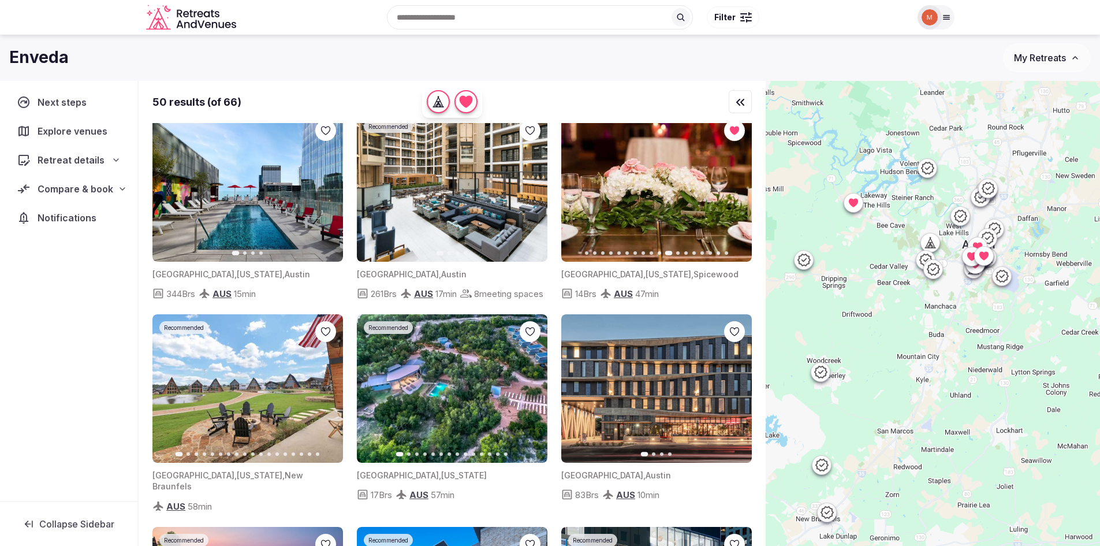
click at [735, 192] on icon "button" at bounding box center [735, 187] width 9 height 9
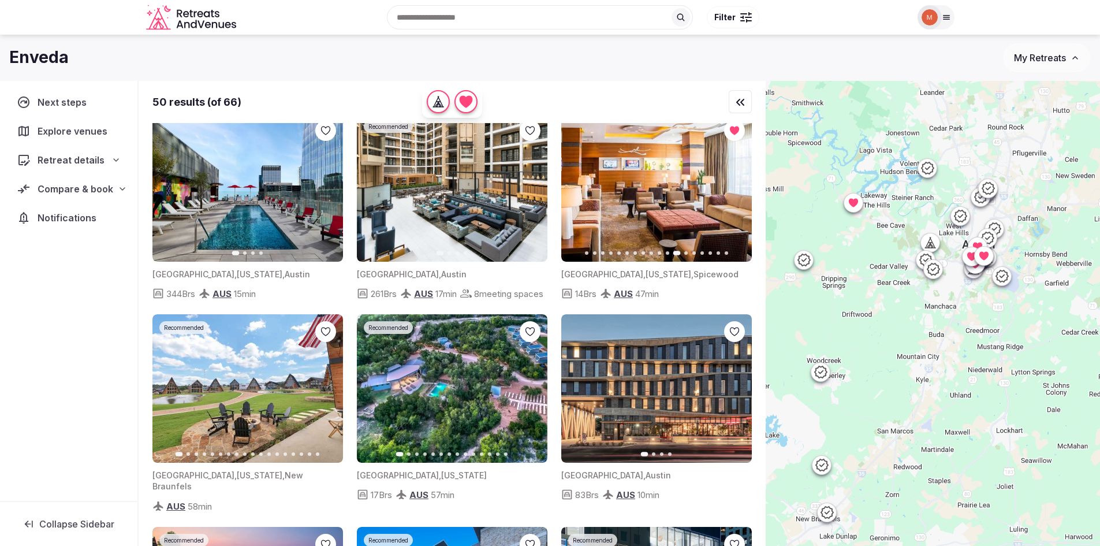
click at [735, 192] on icon "button" at bounding box center [735, 187] width 9 height 9
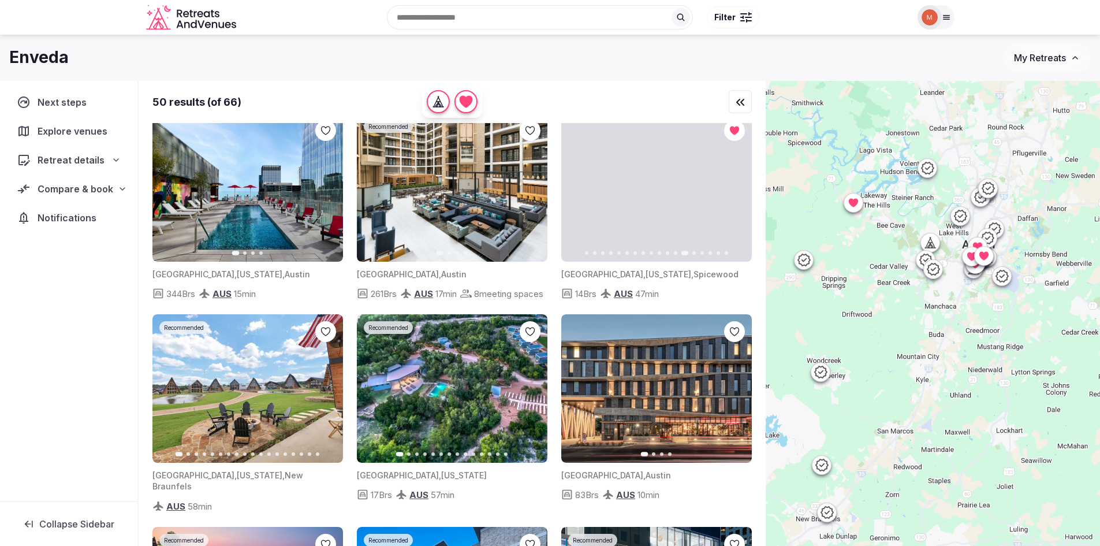
click at [735, 192] on icon "button" at bounding box center [735, 187] width 9 height 9
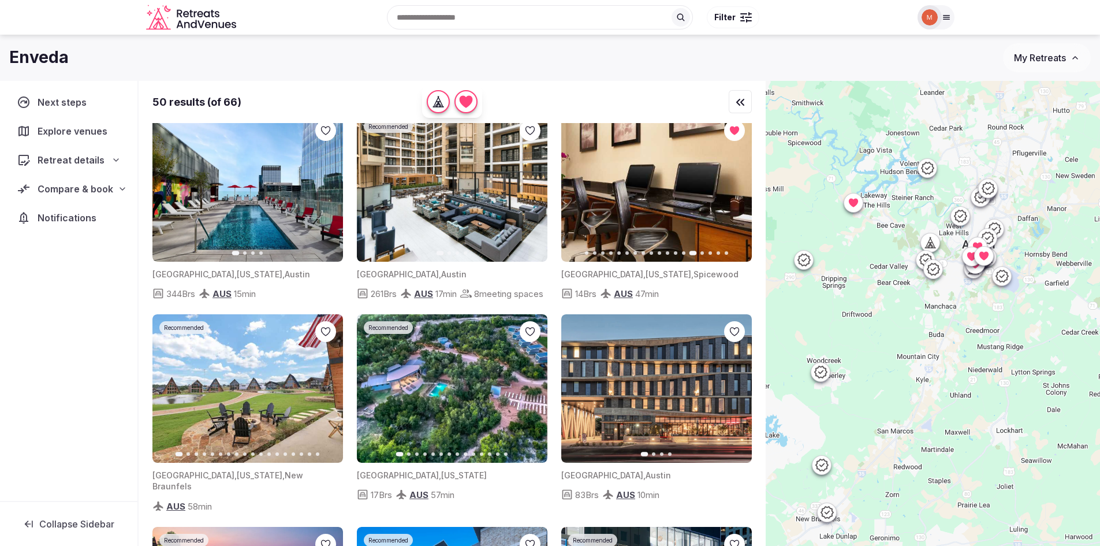
click at [735, 192] on icon "button" at bounding box center [735, 187] width 9 height 9
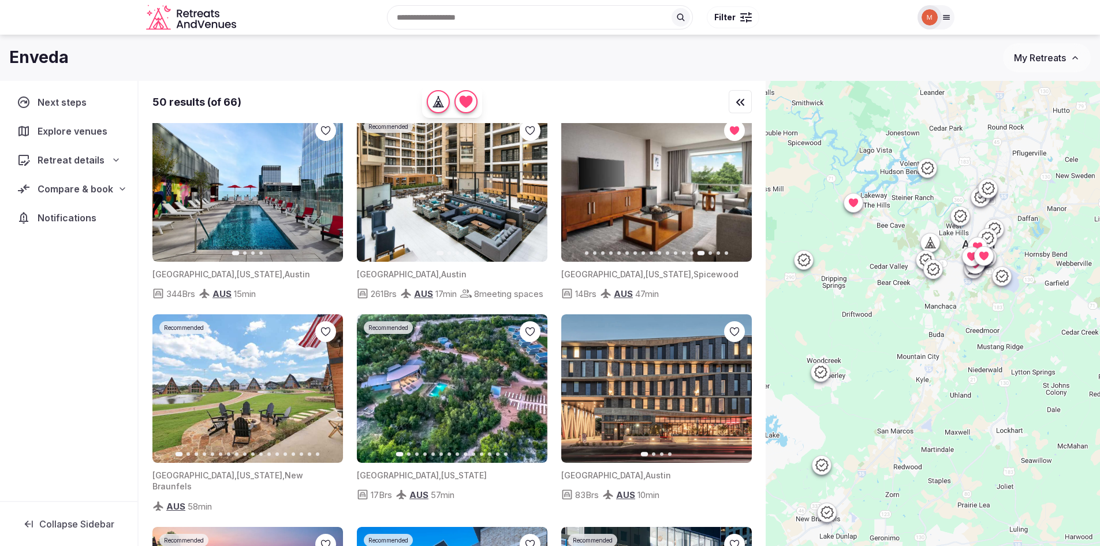
click at [735, 192] on icon "button" at bounding box center [735, 187] width 9 height 9
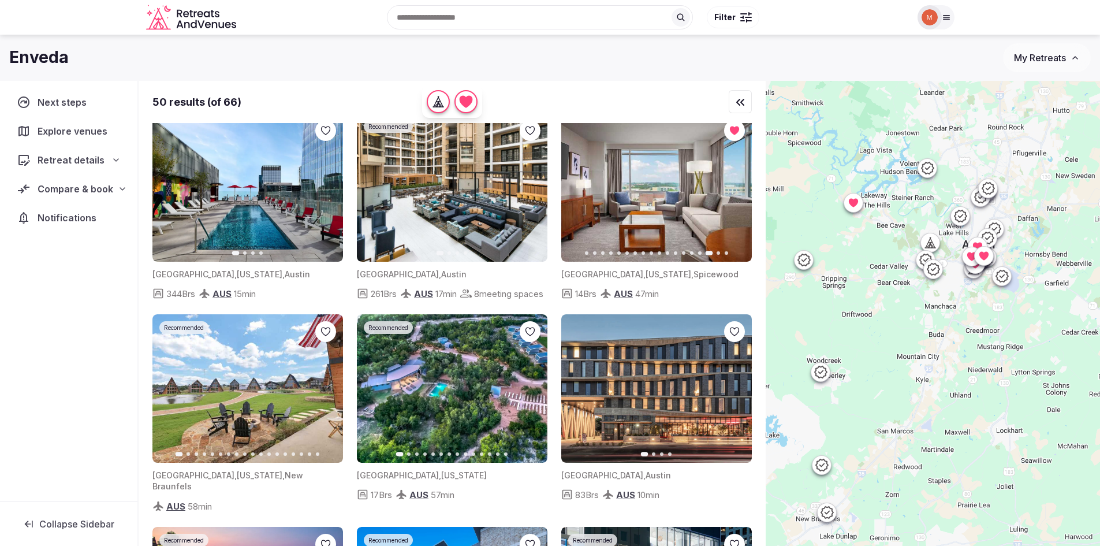
click at [735, 192] on icon "button" at bounding box center [735, 187] width 9 height 9
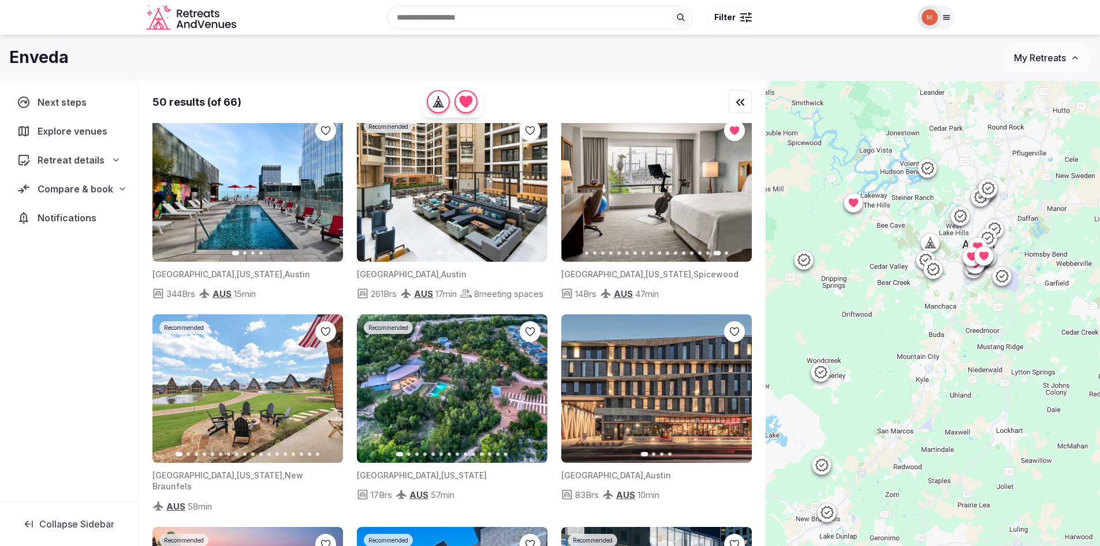
click at [80, 162] on span "Retreat details" at bounding box center [71, 160] width 67 height 14
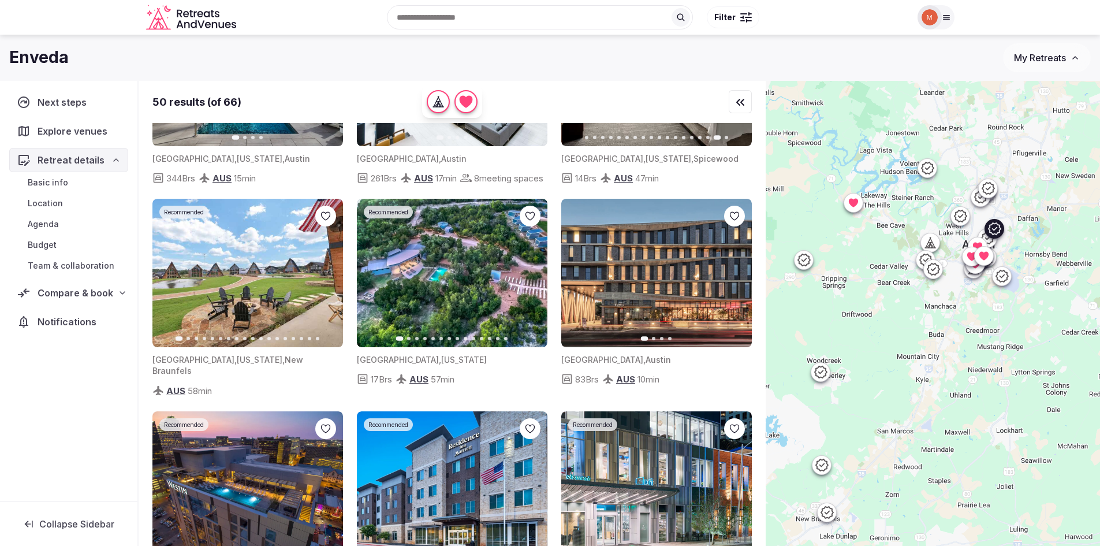
scroll to position [809, 0]
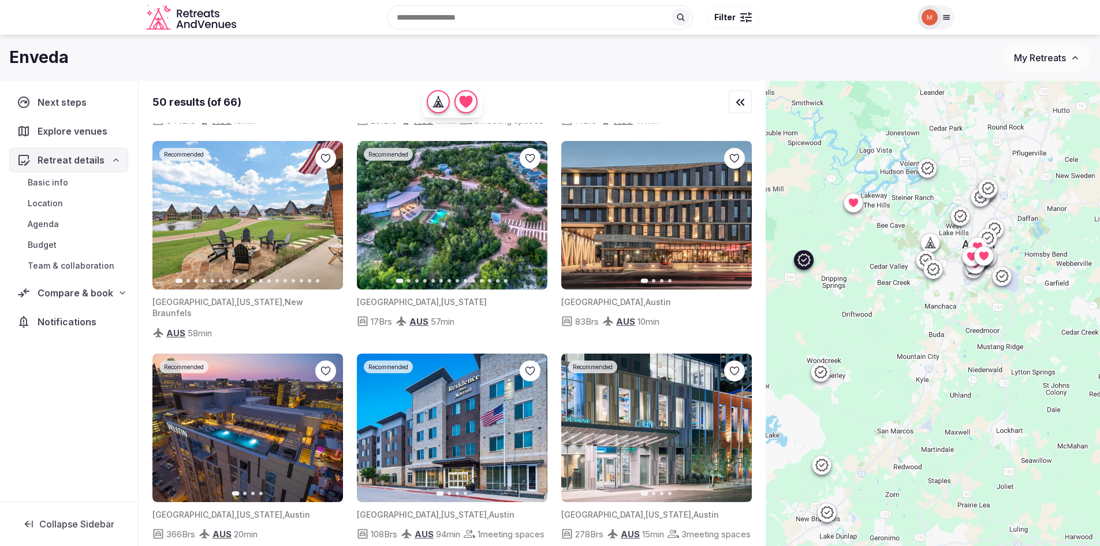
click at [463, 266] on img at bounding box center [452, 215] width 191 height 148
click at [529, 220] on icon "button" at bounding box center [531, 215] width 9 height 9
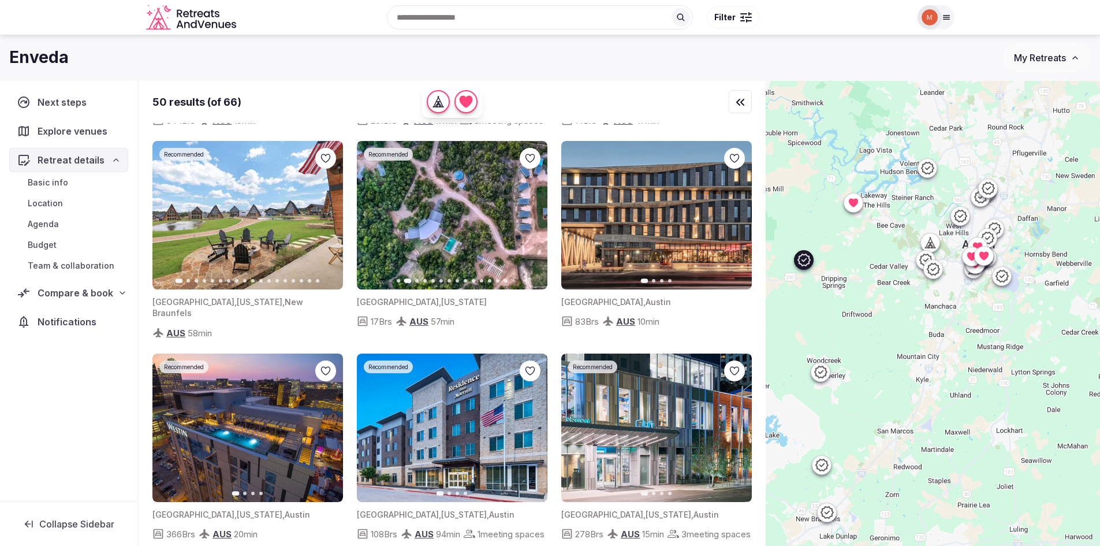
click at [473, 266] on img at bounding box center [452, 215] width 191 height 148
click at [530, 219] on icon "button" at bounding box center [532, 215] width 5 height 8
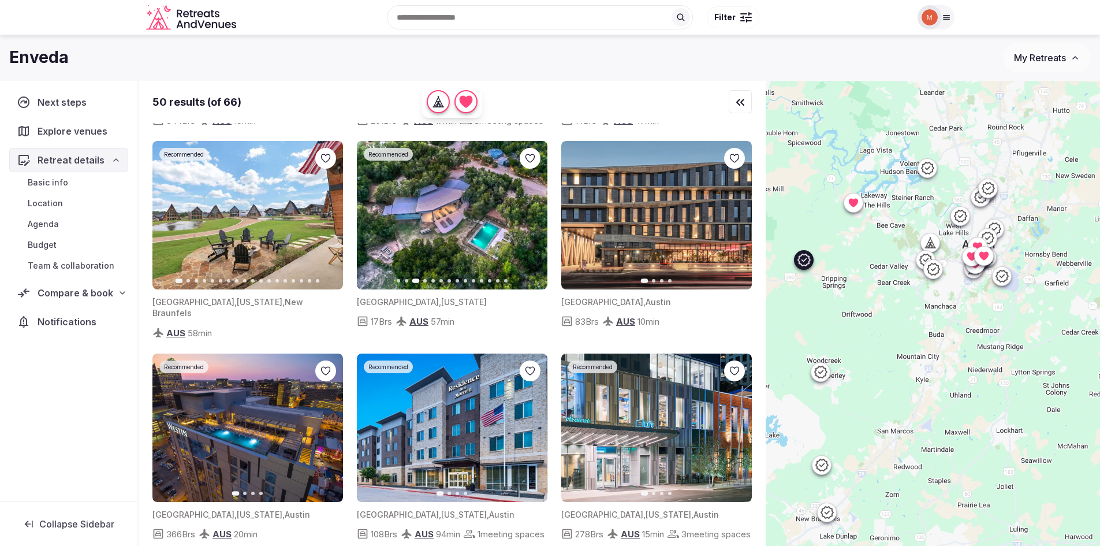
click at [530, 219] on icon "button" at bounding box center [532, 215] width 5 height 8
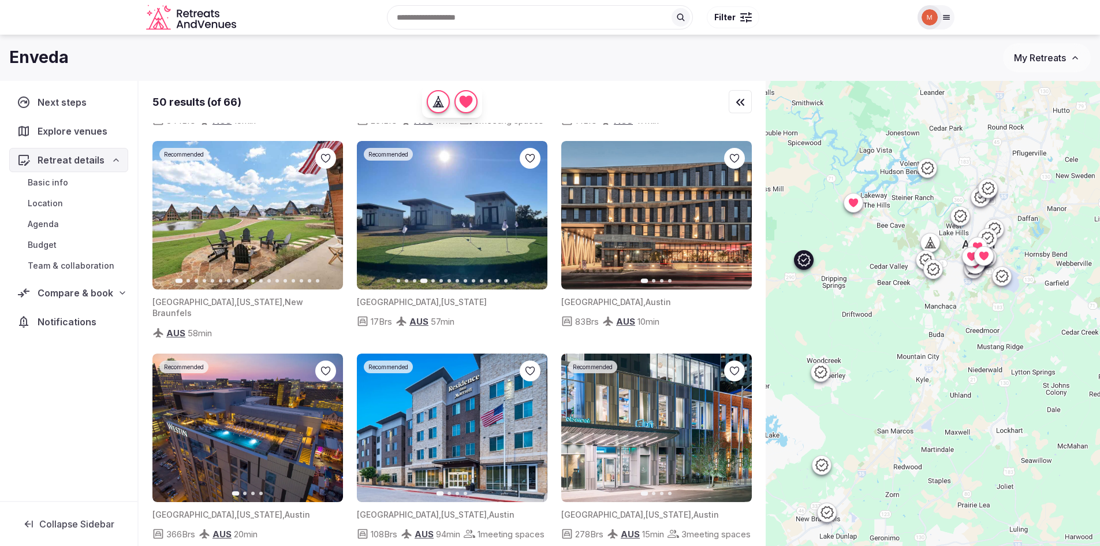
click at [530, 219] on icon "button" at bounding box center [532, 215] width 5 height 8
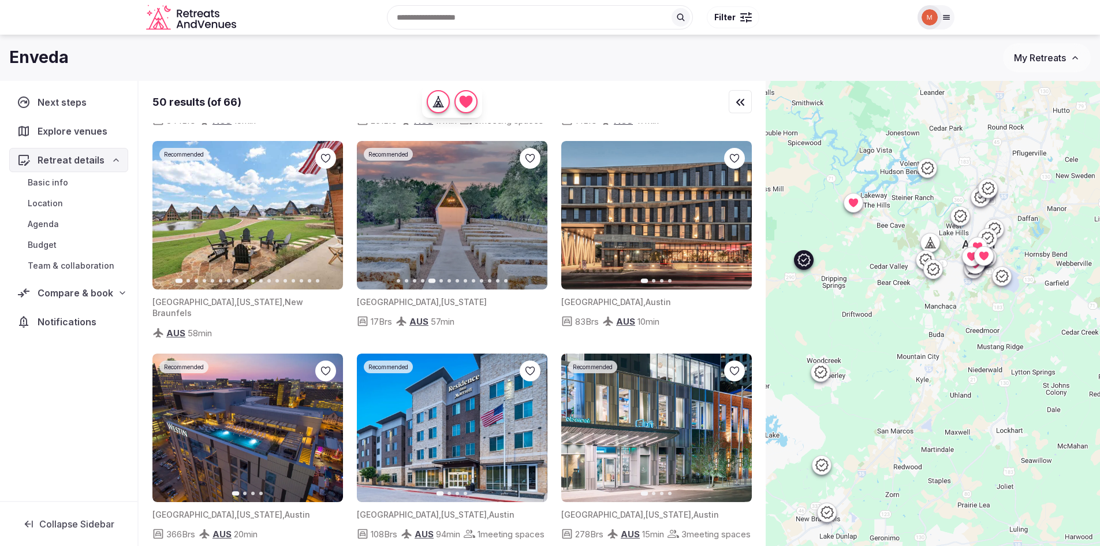
click at [530, 219] on icon "button" at bounding box center [532, 215] width 5 height 8
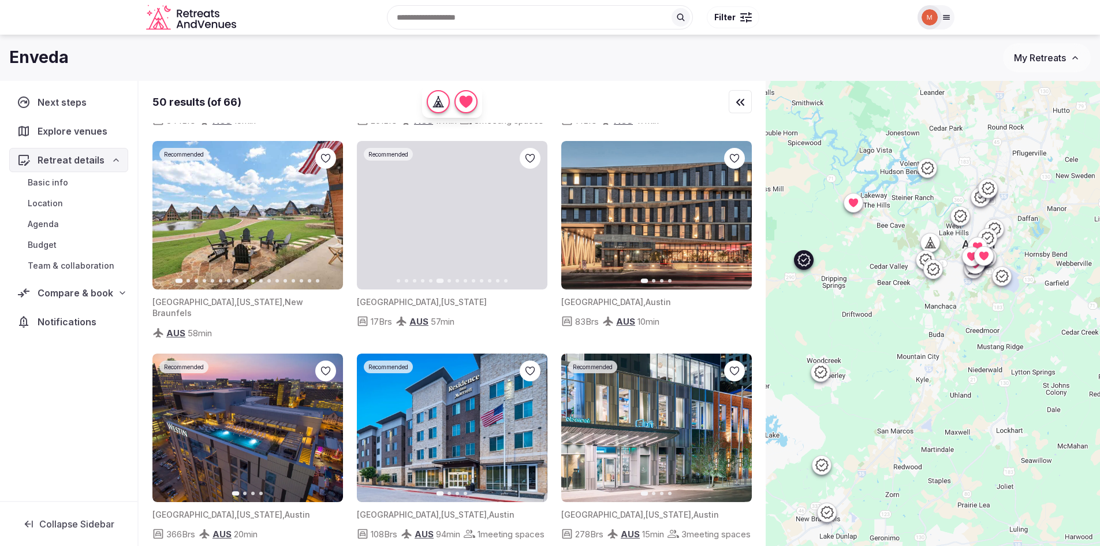
click at [530, 219] on icon "button" at bounding box center [532, 215] width 5 height 8
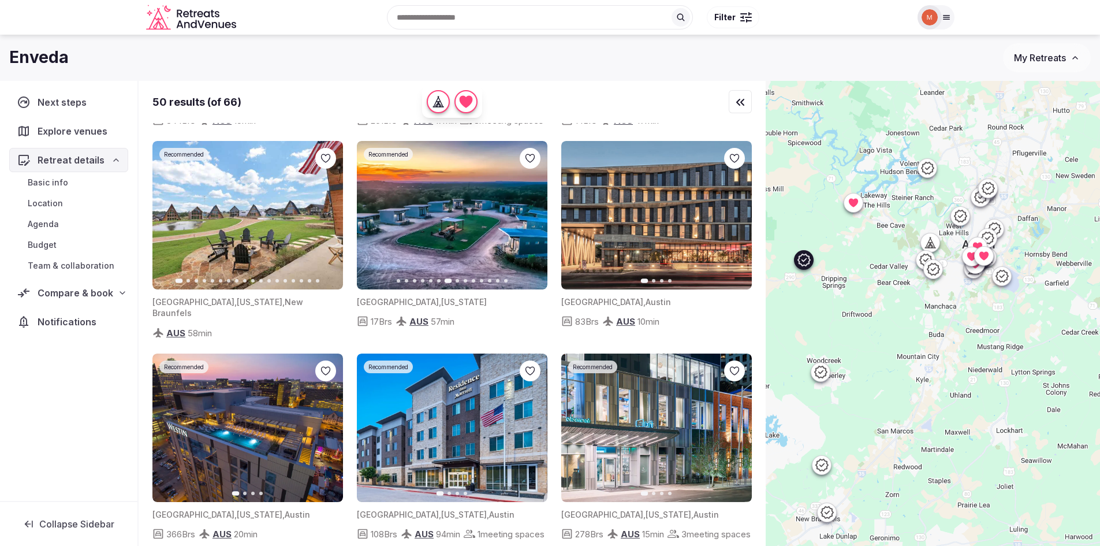
click at [530, 219] on icon "button" at bounding box center [532, 215] width 5 height 8
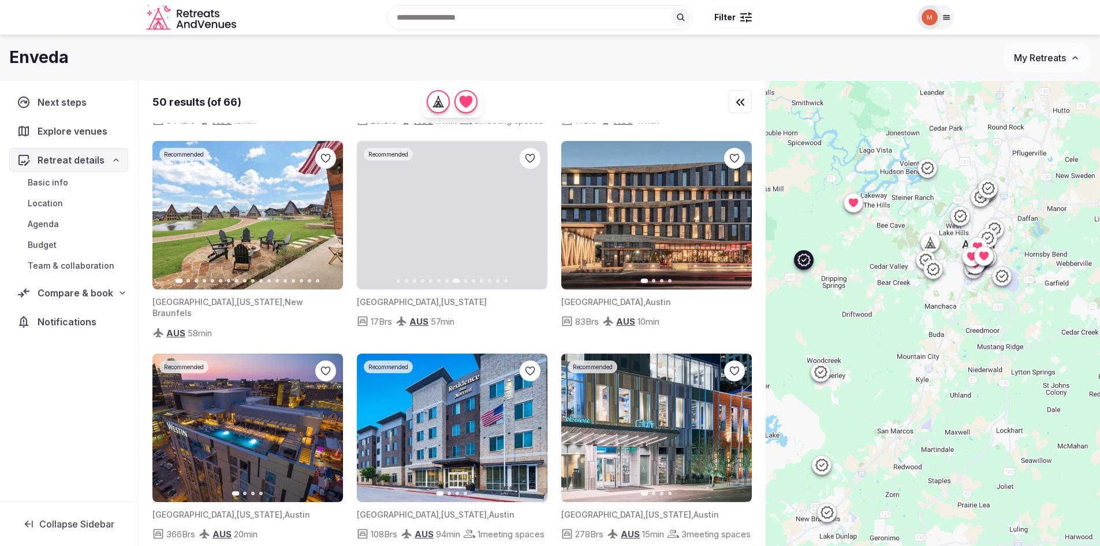
click at [530, 219] on icon "button" at bounding box center [532, 215] width 5 height 8
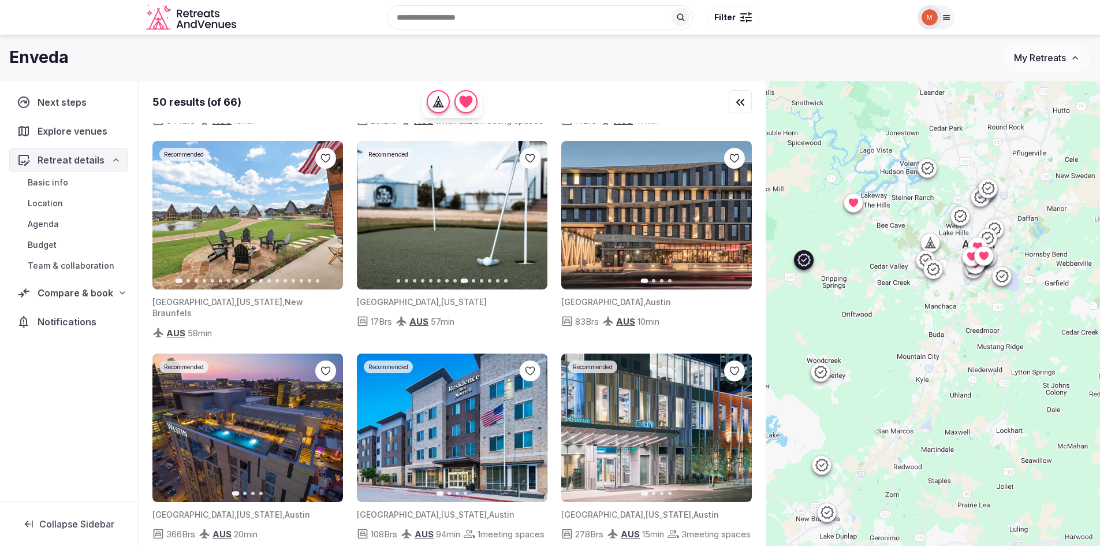
click at [530, 219] on icon "button" at bounding box center [532, 215] width 5 height 8
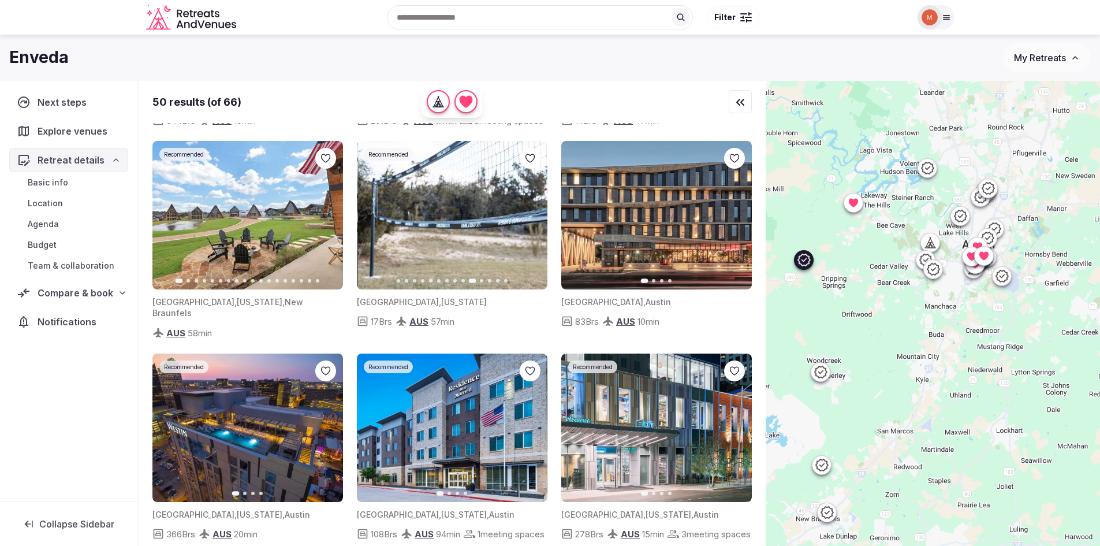
click at [530, 219] on icon "button" at bounding box center [532, 215] width 5 height 8
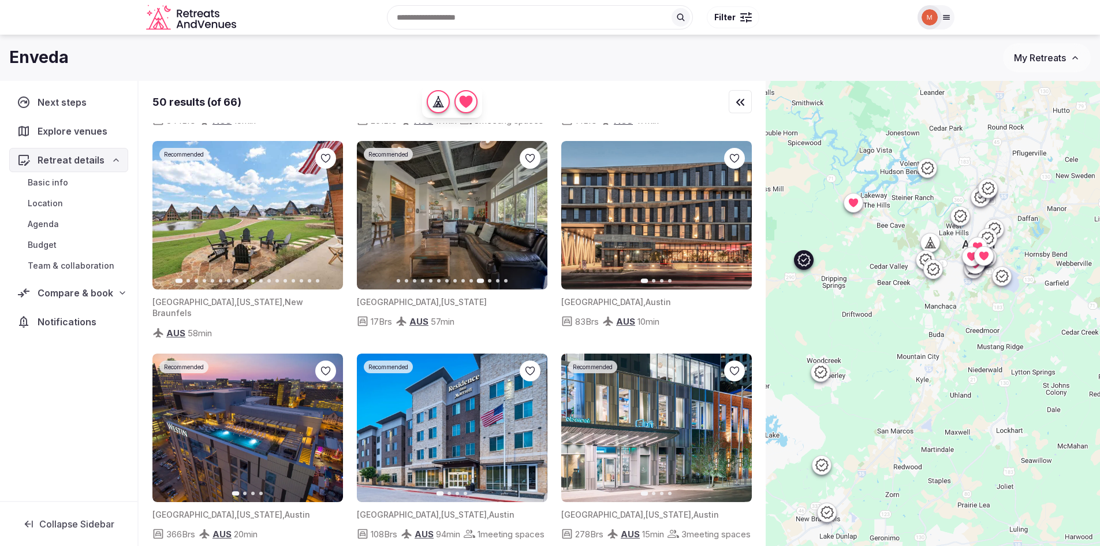
click at [530, 219] on icon "button" at bounding box center [532, 215] width 5 height 8
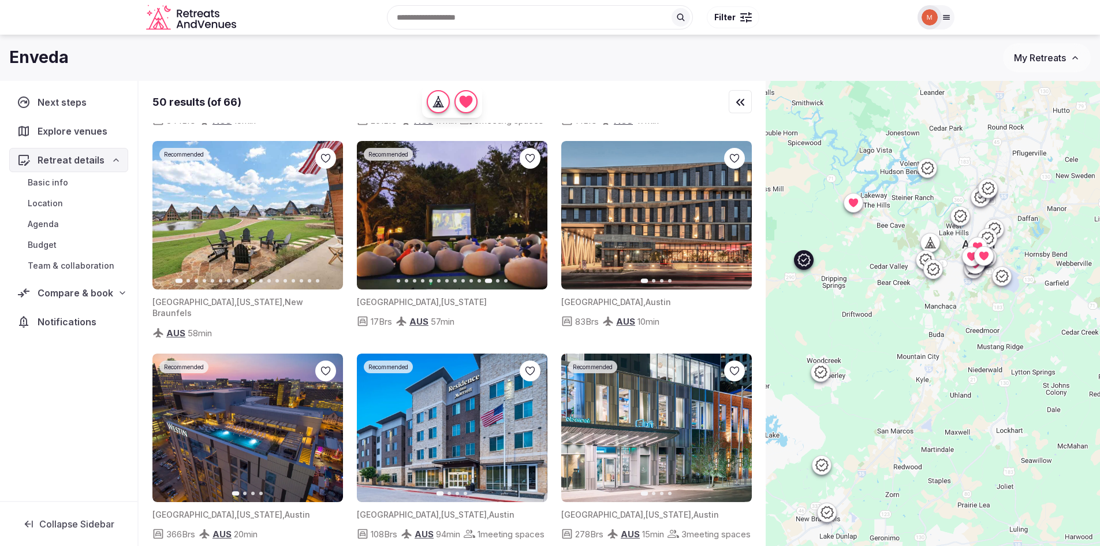
click at [530, 219] on icon "button" at bounding box center [532, 215] width 5 height 8
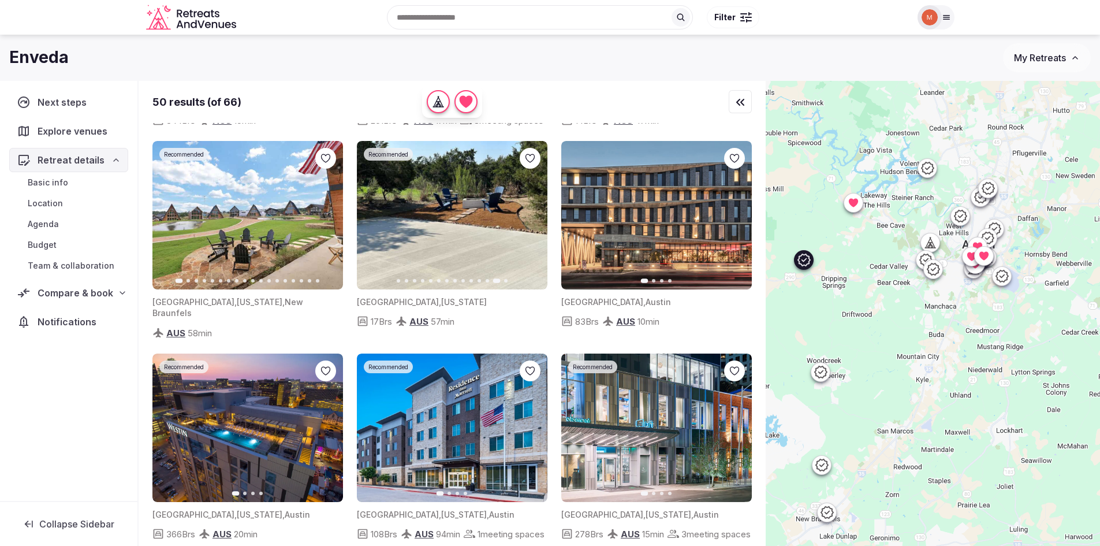
click at [530, 219] on icon "button" at bounding box center [532, 215] width 5 height 8
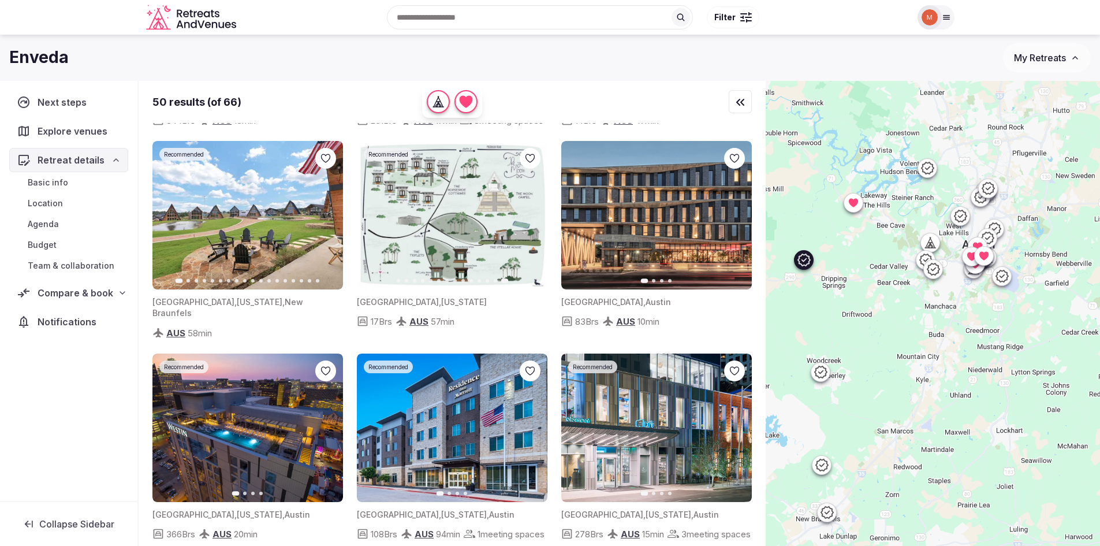
click at [0, 0] on icon at bounding box center [0, 0] width 0 height 0
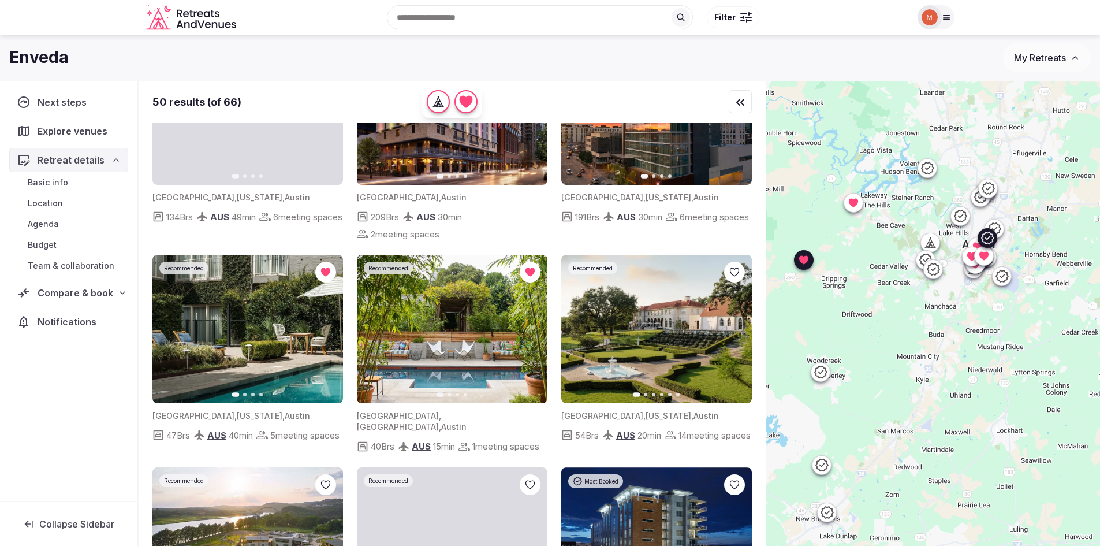
scroll to position [2253, 0]
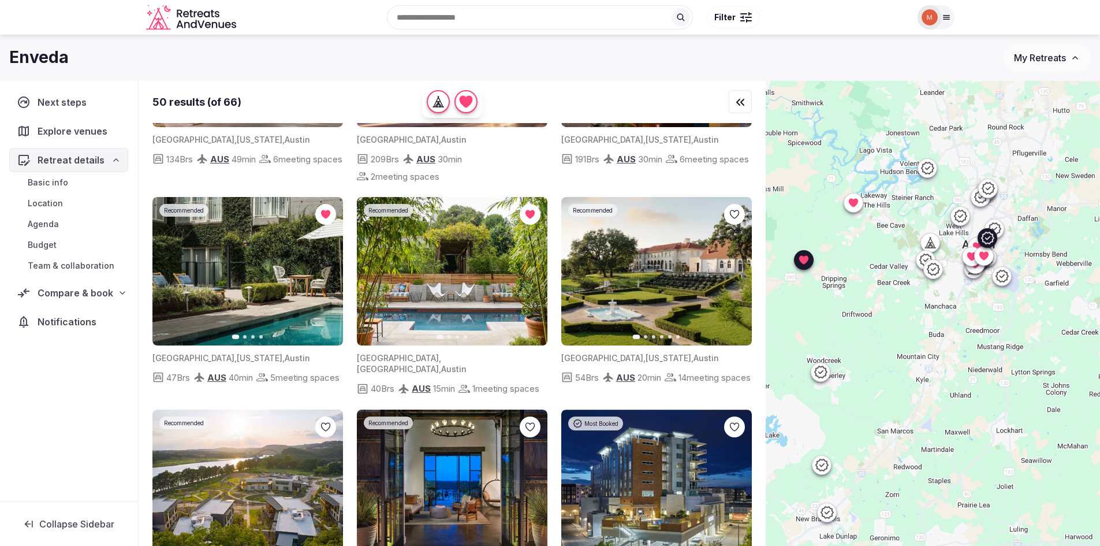
click at [668, 323] on img at bounding box center [656, 271] width 191 height 148
click at [736, 276] on icon "button" at bounding box center [735, 270] width 9 height 9
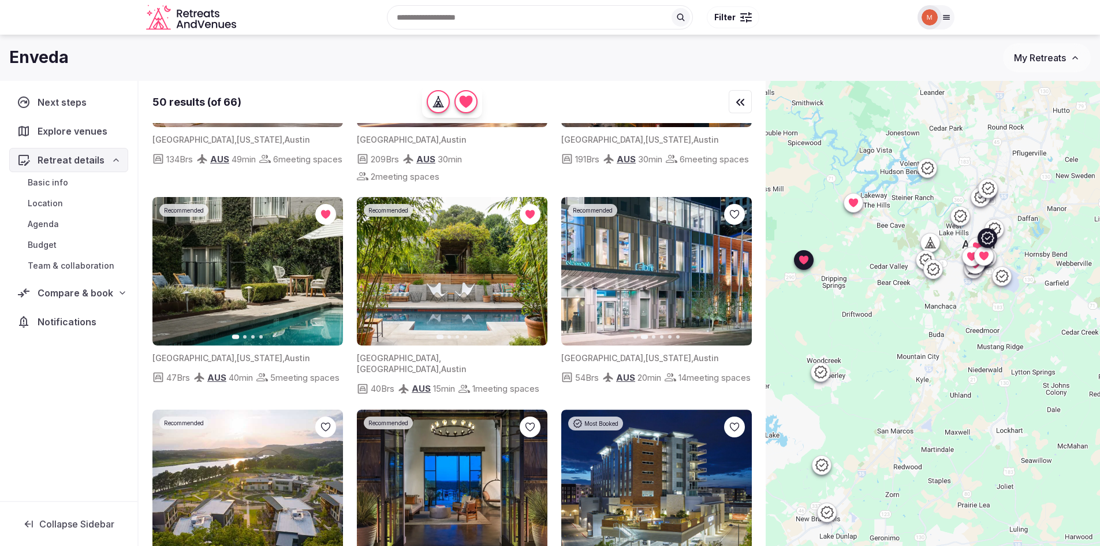
click at [732, 276] on icon "button" at bounding box center [735, 270] width 9 height 9
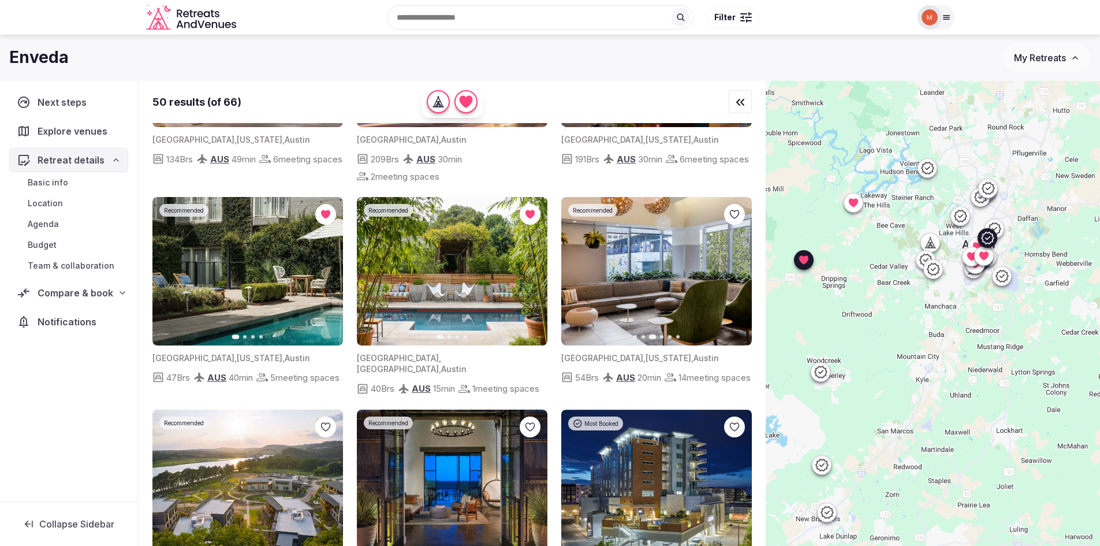
click at [732, 276] on icon "button" at bounding box center [735, 270] width 9 height 9
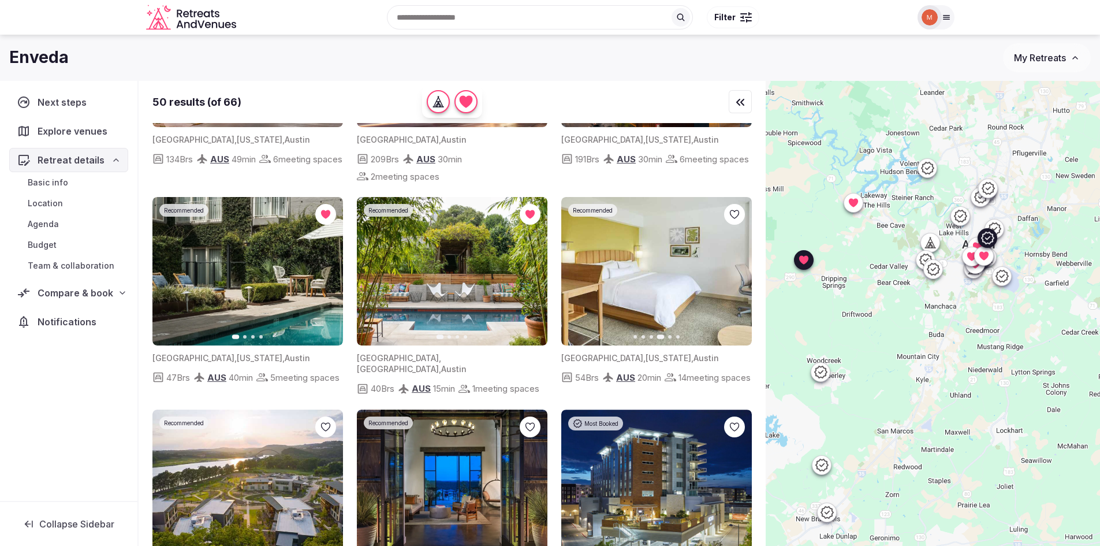
click at [732, 276] on icon "button" at bounding box center [735, 270] width 9 height 9
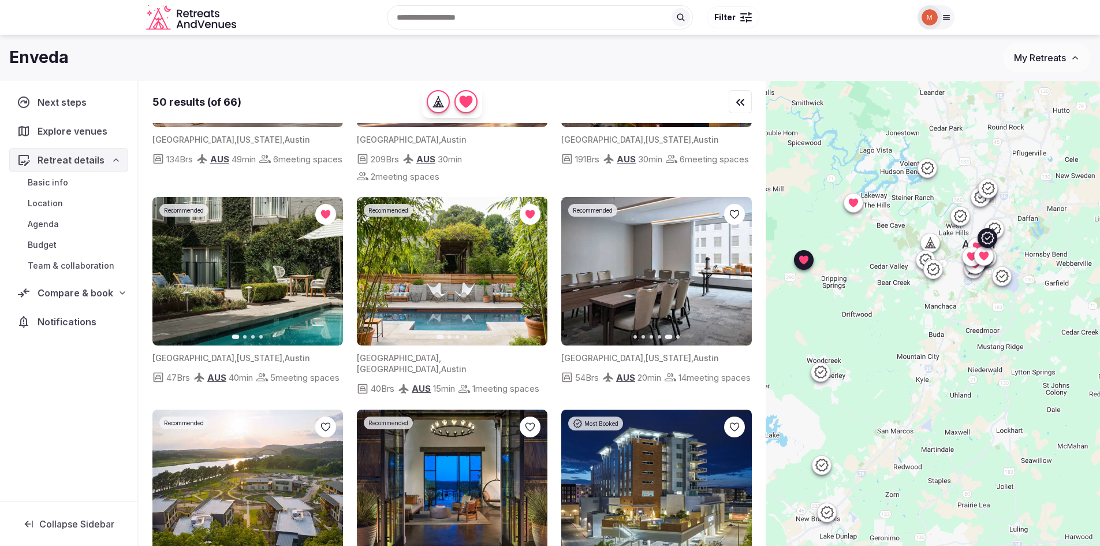
click at [732, 276] on icon "button" at bounding box center [735, 270] width 9 height 9
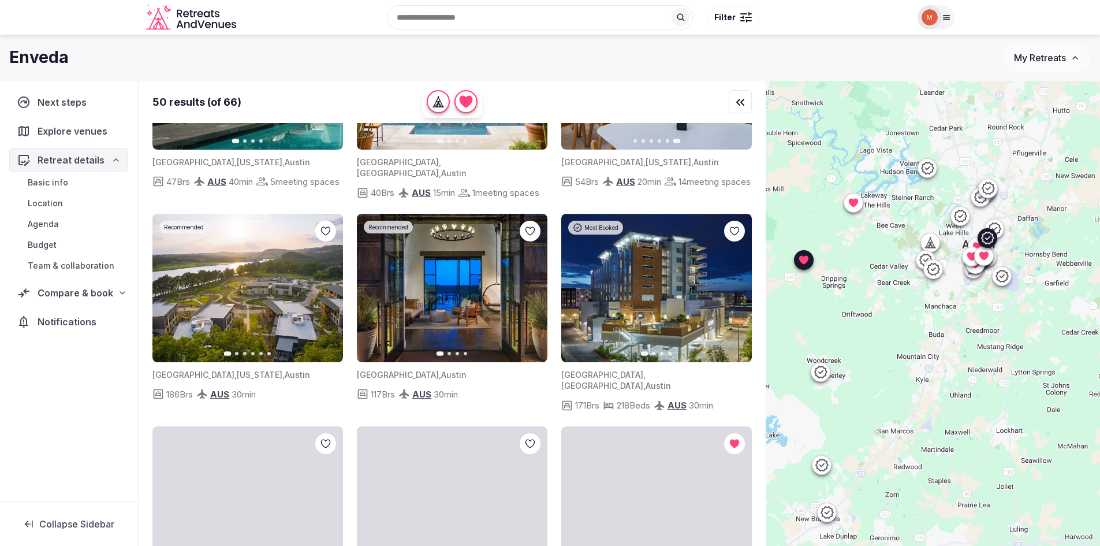
scroll to position [2484, 0]
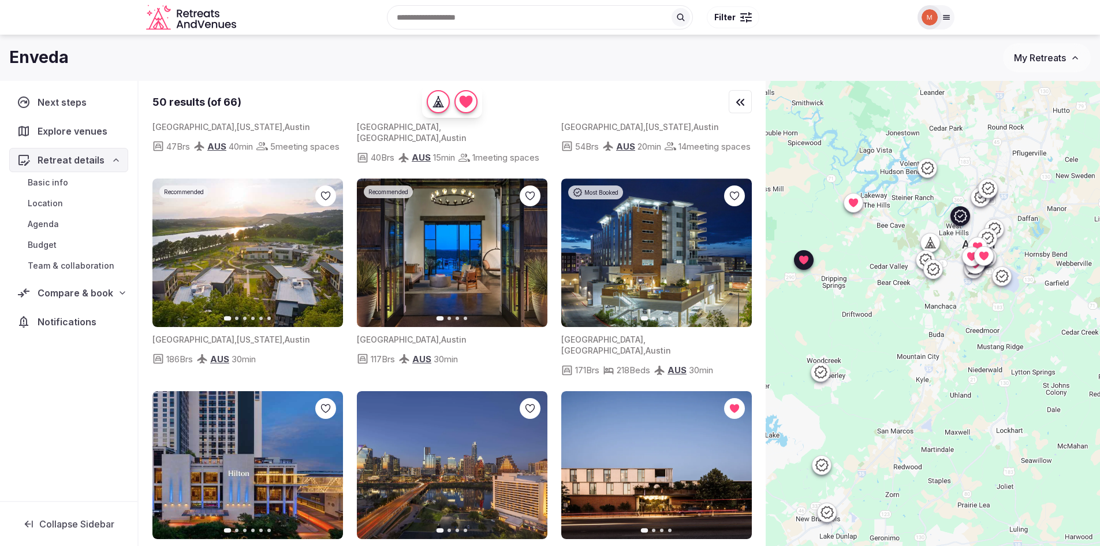
click at [325, 257] on icon "button" at bounding box center [326, 252] width 9 height 9
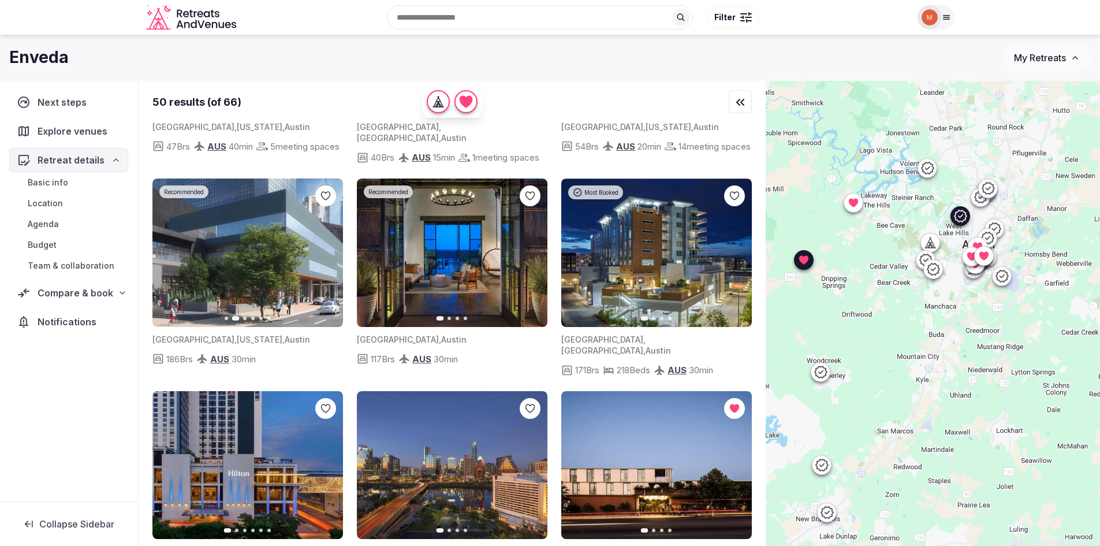
click at [322, 262] on button "Next slide" at bounding box center [327, 252] width 18 height 18
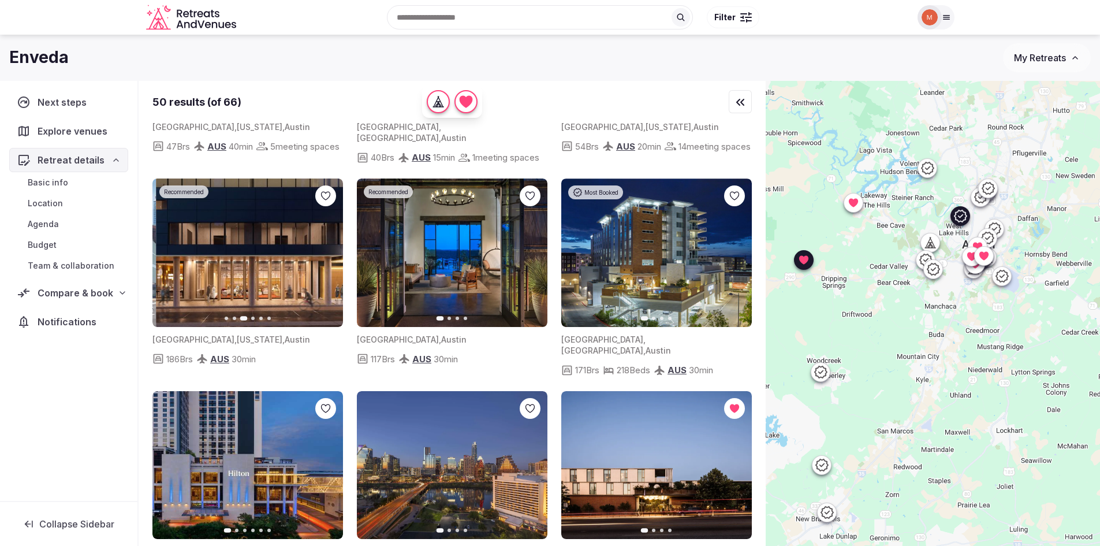
click at [322, 262] on button "Next slide" at bounding box center [327, 252] width 18 height 18
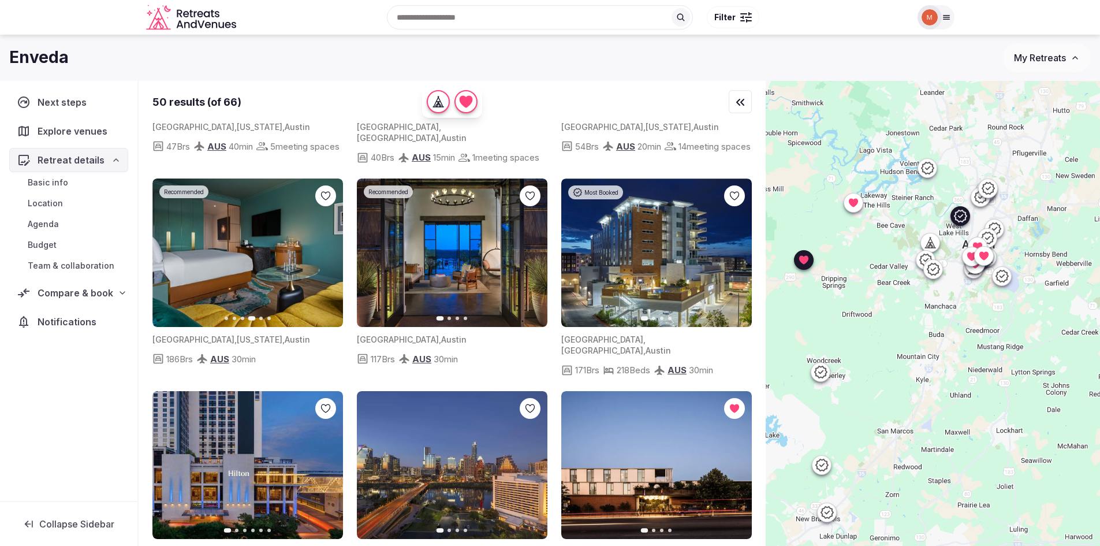
click at [322, 262] on button "Next slide" at bounding box center [327, 252] width 18 height 18
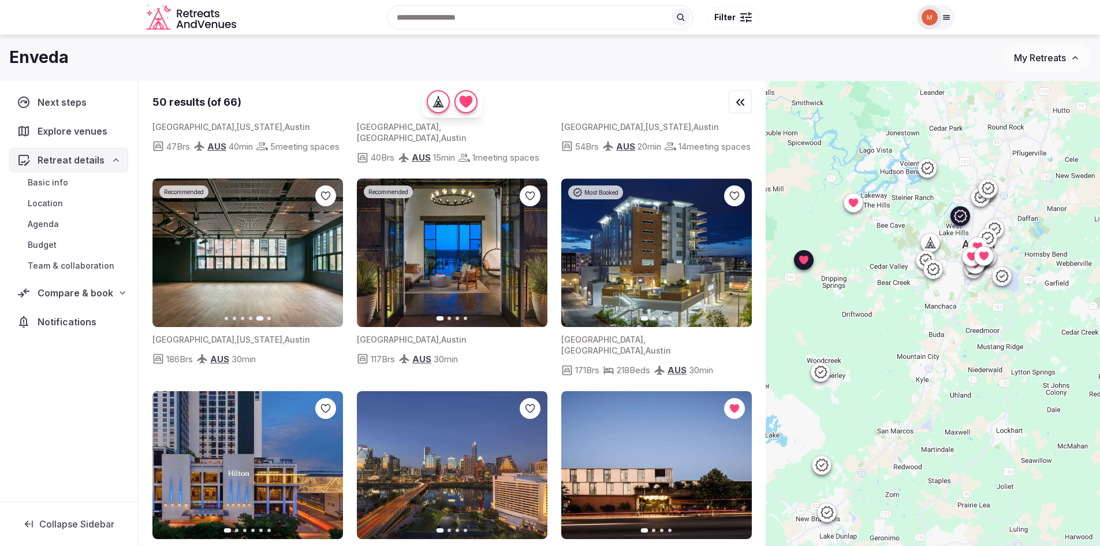
click at [322, 262] on button "Next slide" at bounding box center [327, 252] width 18 height 18
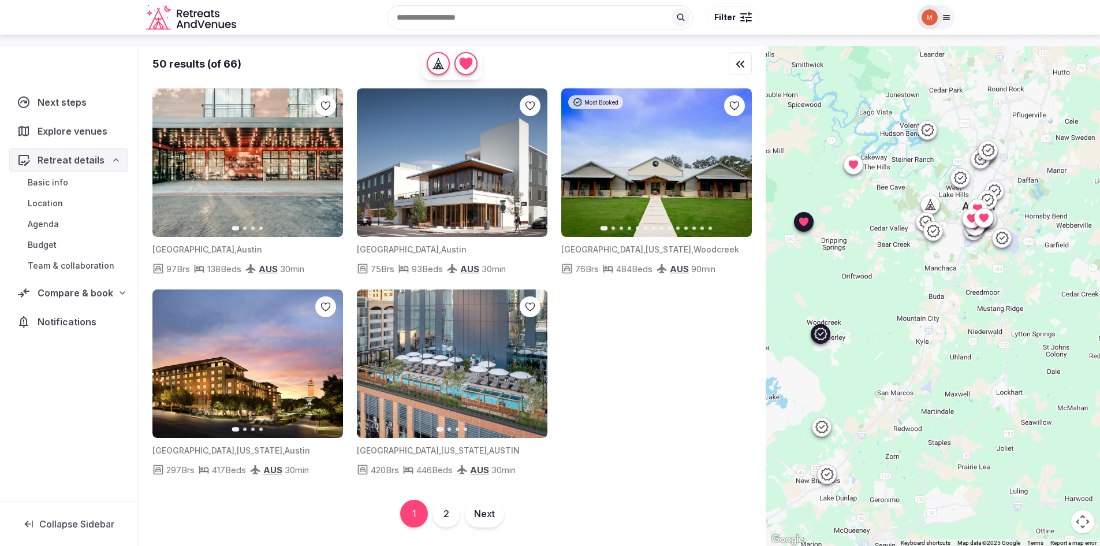
scroll to position [85, 0]
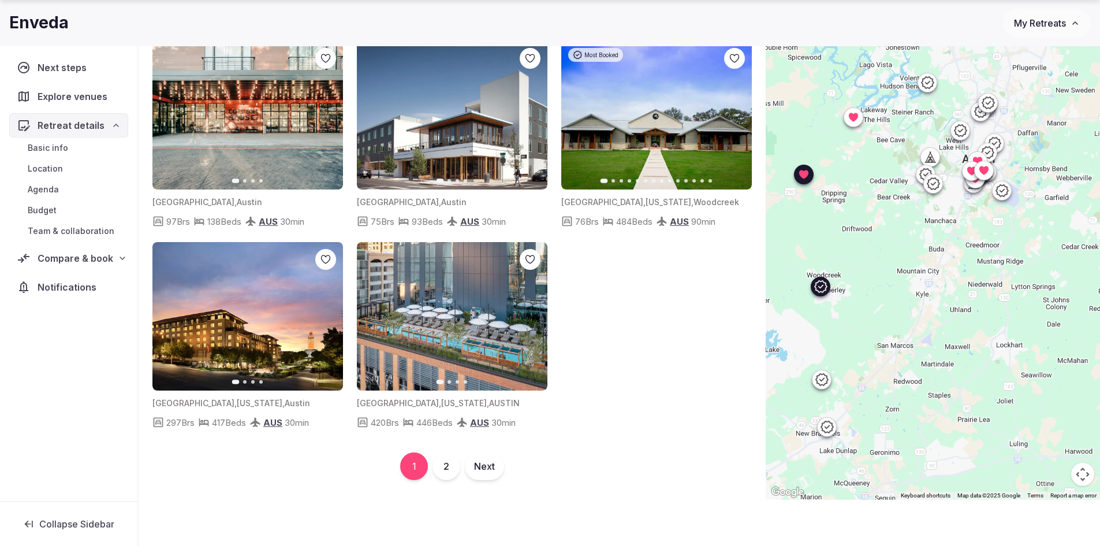
click at [643, 163] on img at bounding box center [656, 115] width 191 height 148
click at [738, 118] on icon "button" at bounding box center [735, 114] width 9 height 9
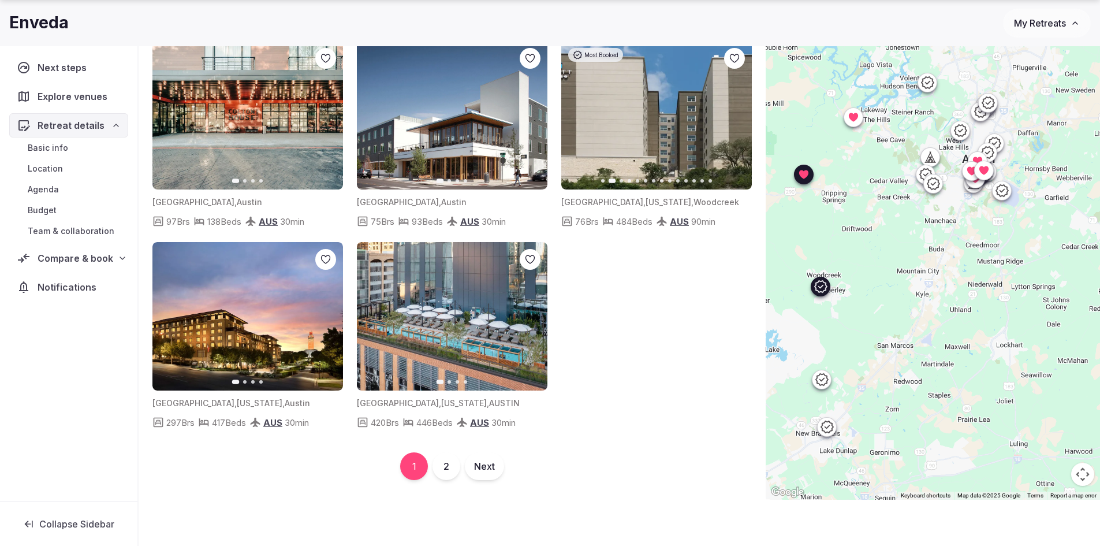
click at [574, 111] on icon "button" at bounding box center [577, 114] width 9 height 9
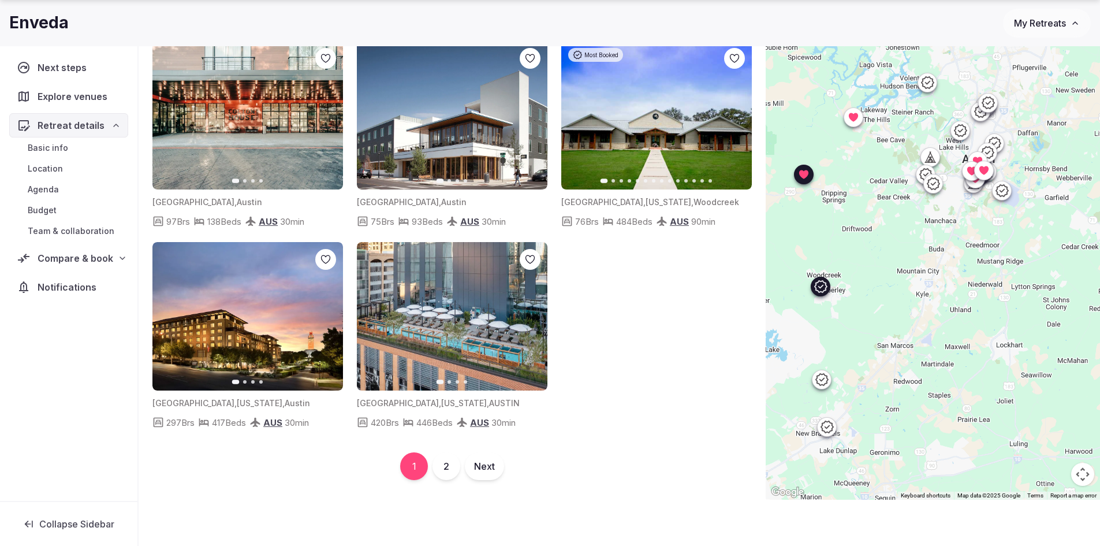
click at [737, 117] on icon "button" at bounding box center [736, 115] width 5 height 8
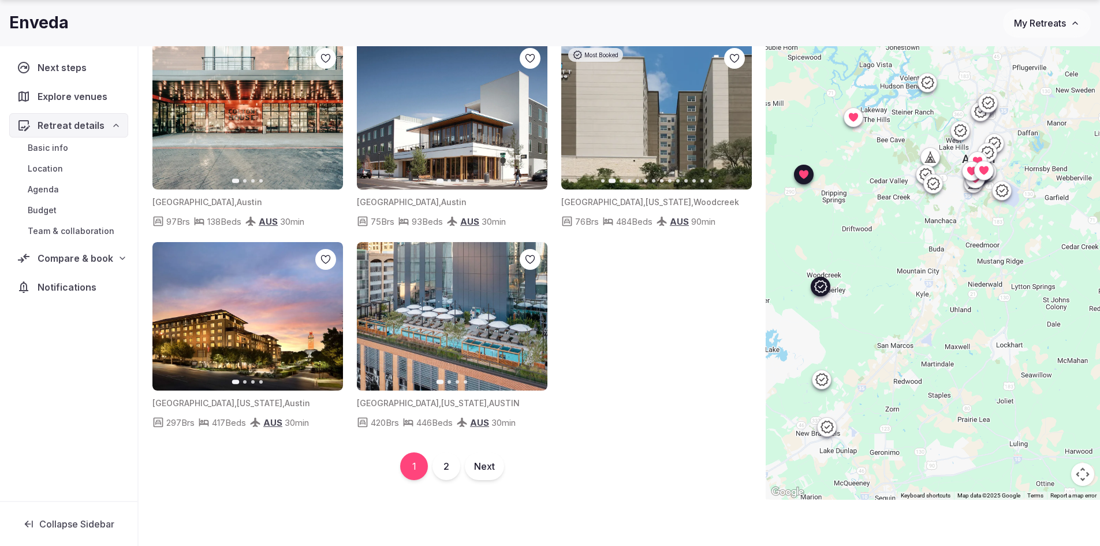
click at [576, 115] on icon "button" at bounding box center [577, 114] width 9 height 9
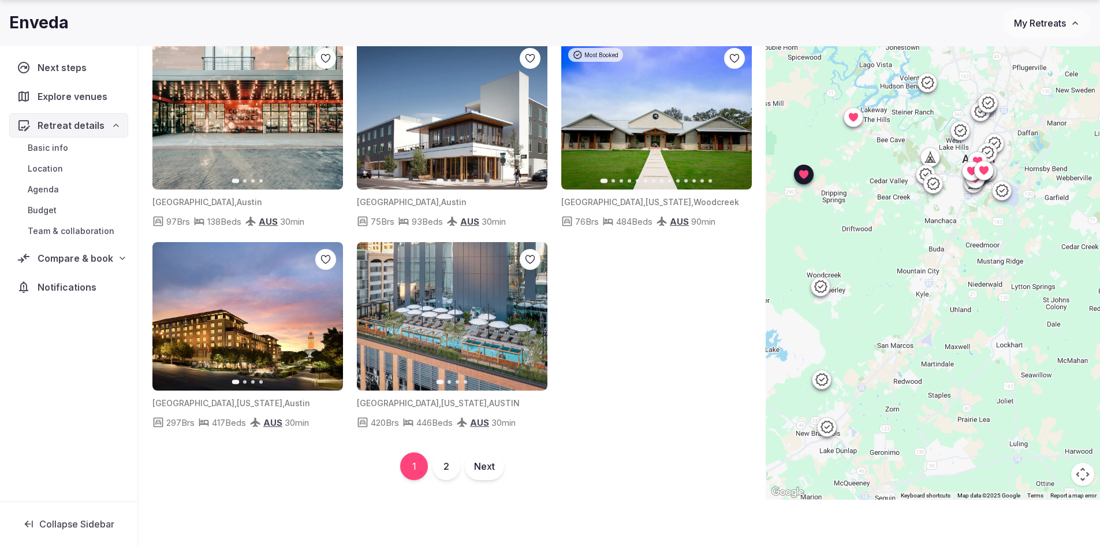
click at [440, 469] on button "2" at bounding box center [447, 466] width 28 height 28
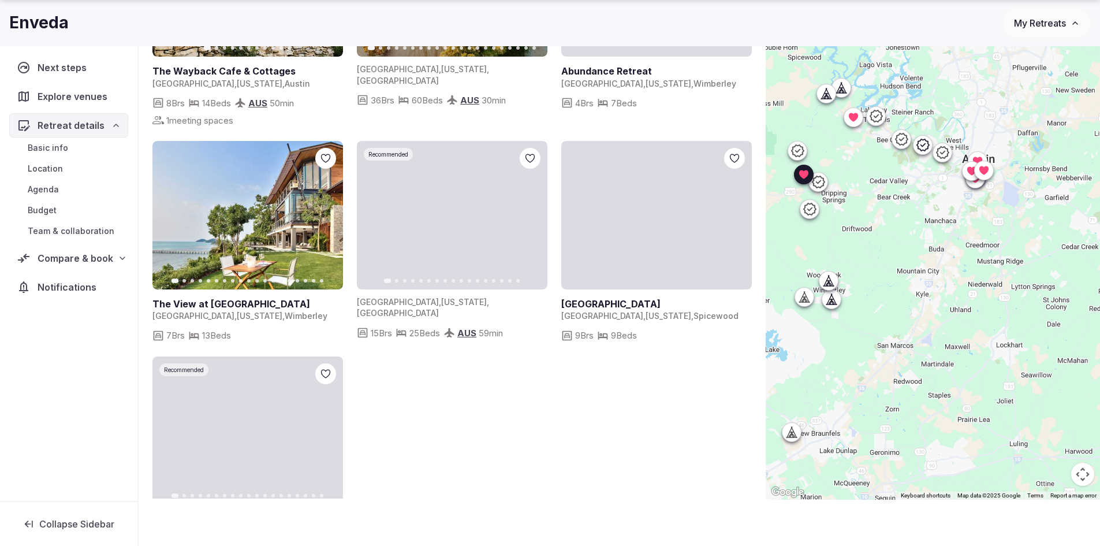
scroll to position [751, 0]
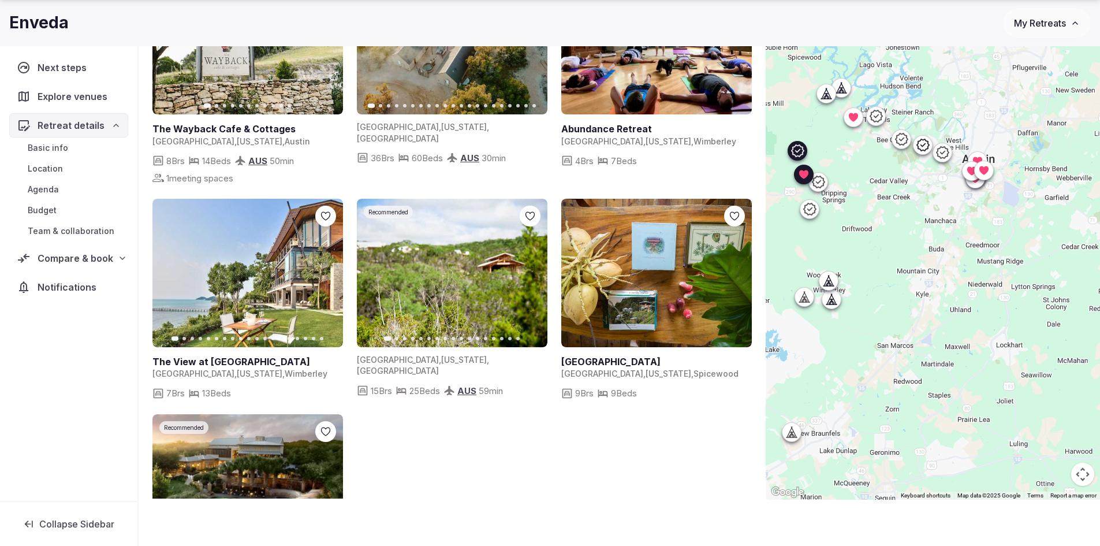
click at [535, 268] on icon "button" at bounding box center [531, 272] width 9 height 9
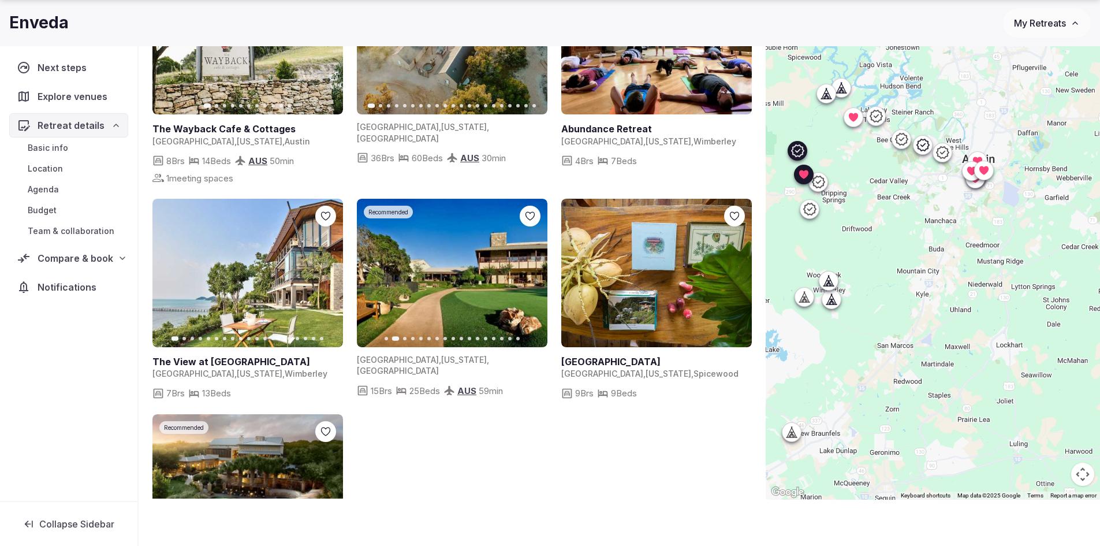
click at [534, 269] on icon "button" at bounding box center [532, 273] width 5 height 8
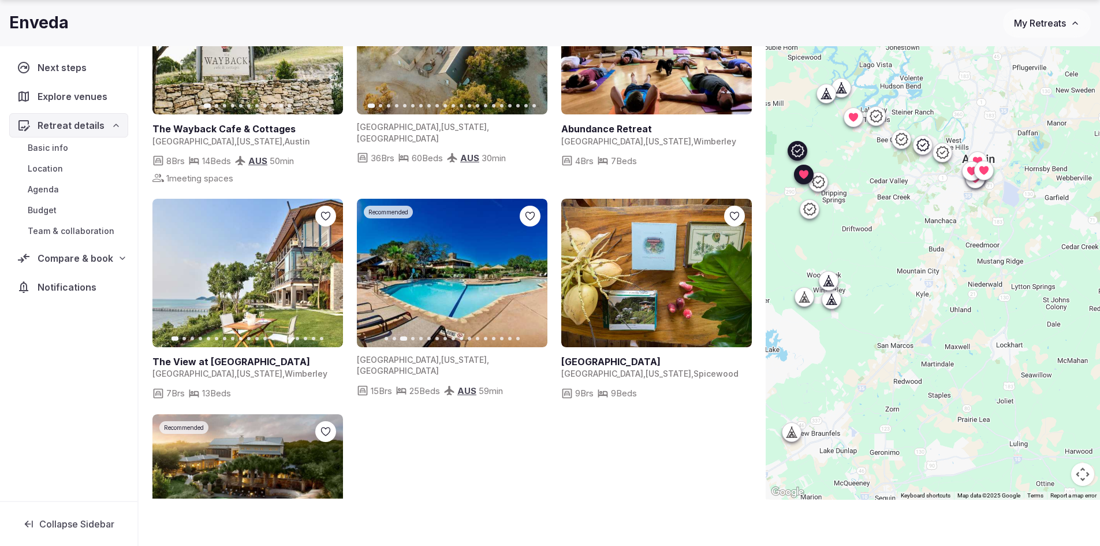
click at [534, 269] on icon "button" at bounding box center [532, 273] width 5 height 8
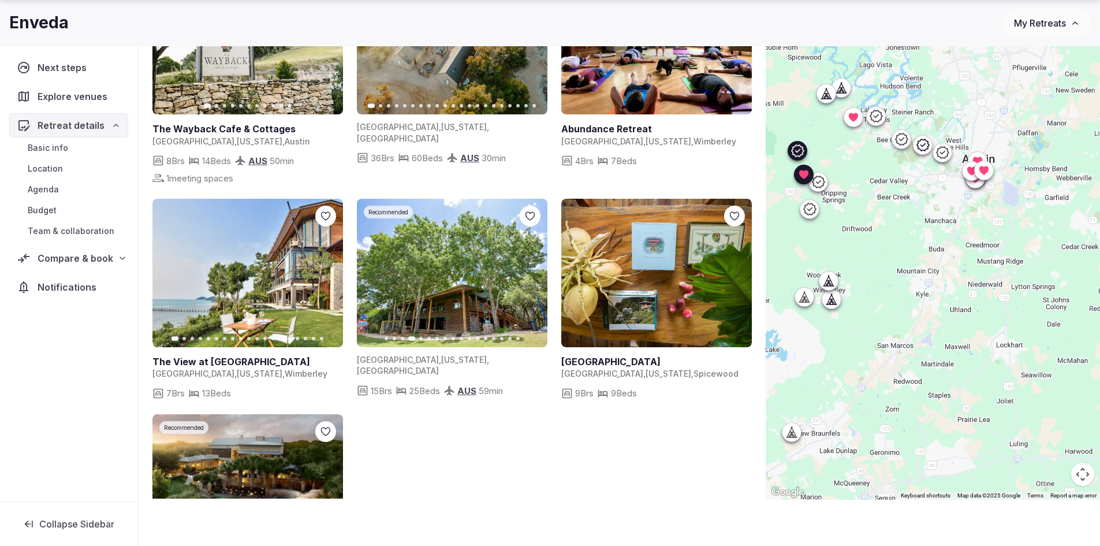
click at [534, 269] on icon "button" at bounding box center [532, 273] width 5 height 8
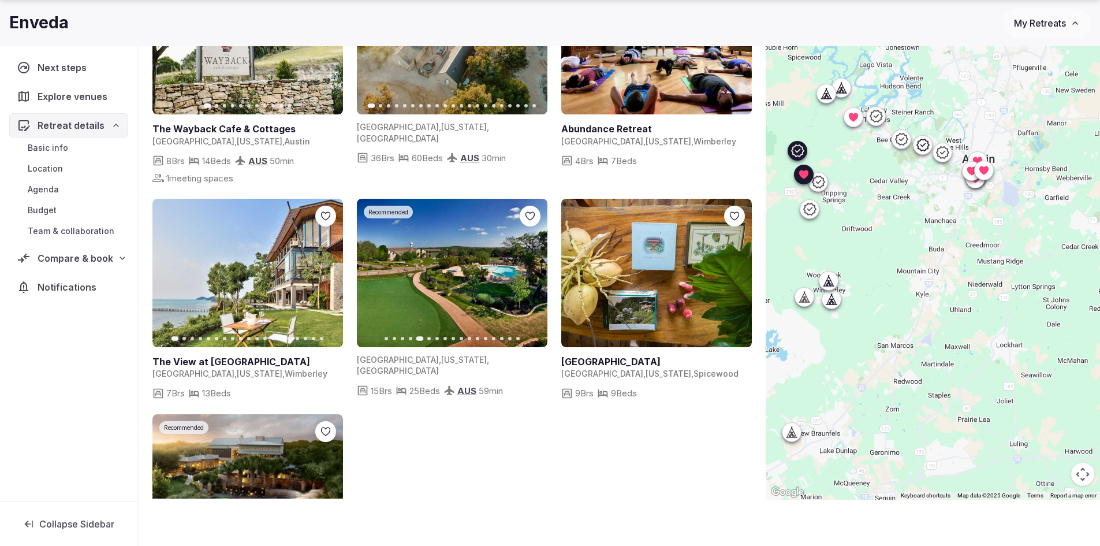
click at [534, 269] on icon "button" at bounding box center [532, 273] width 5 height 8
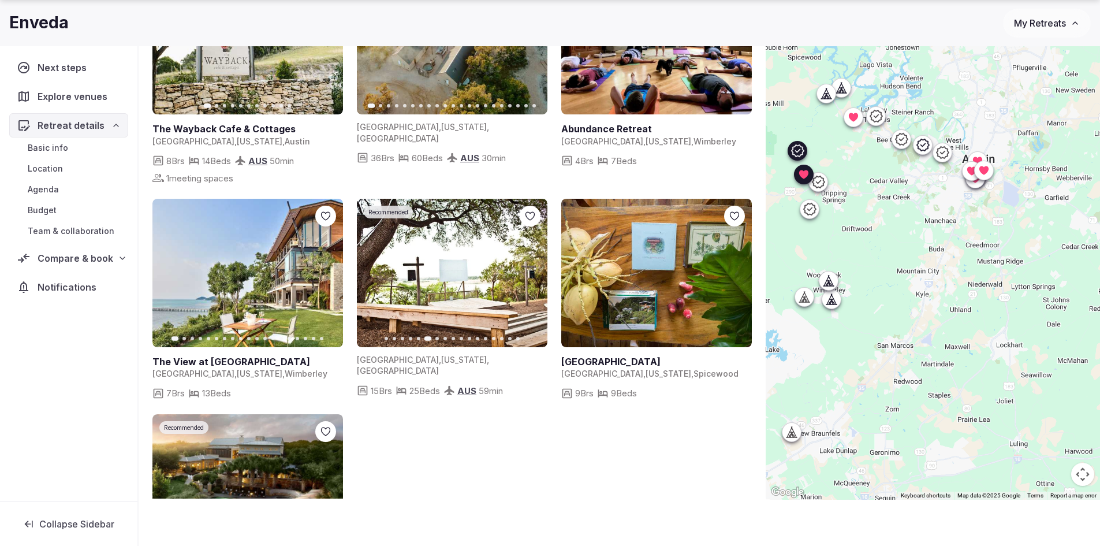
click at [534, 269] on icon "button" at bounding box center [532, 273] width 5 height 8
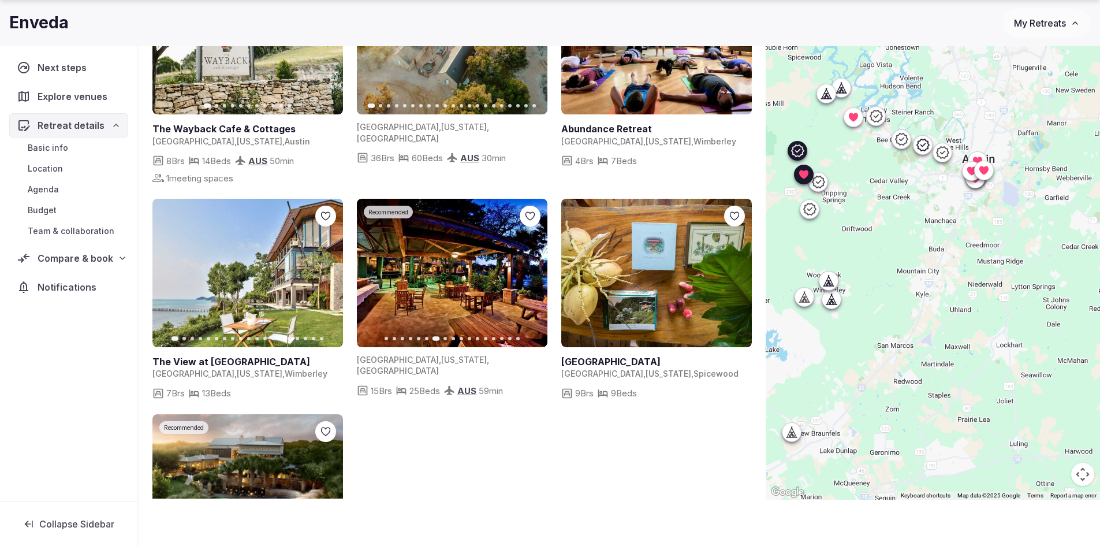
click at [534, 269] on icon "button" at bounding box center [532, 273] width 5 height 8
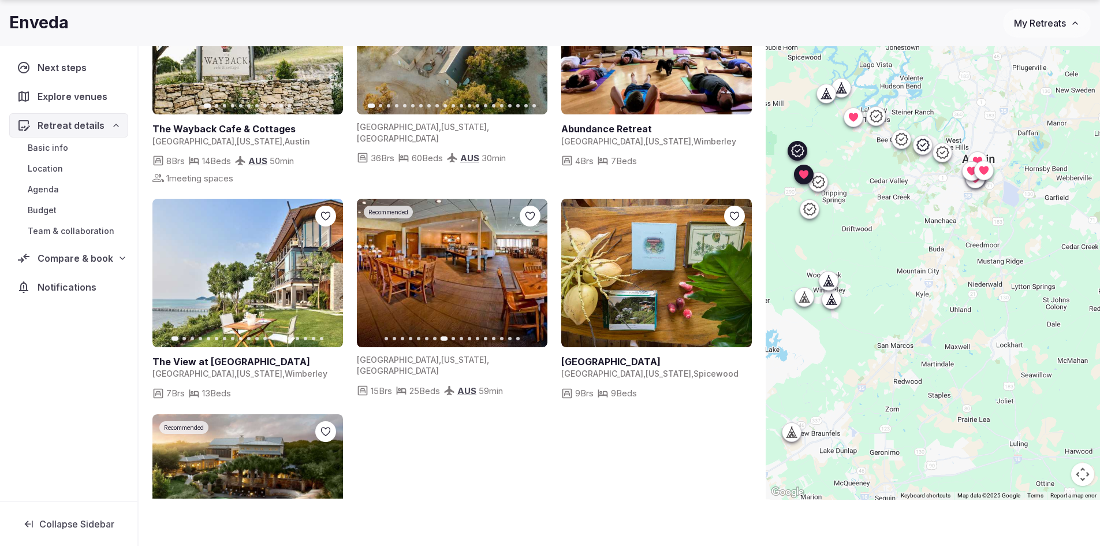
click at [534, 269] on icon "button" at bounding box center [532, 273] width 5 height 8
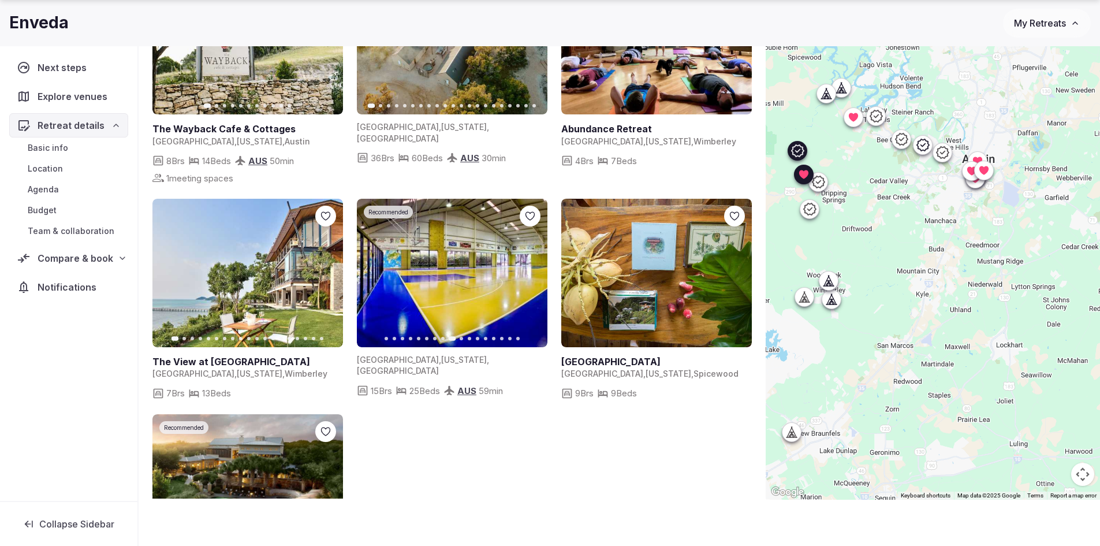
click at [534, 269] on icon "button" at bounding box center [532, 273] width 5 height 8
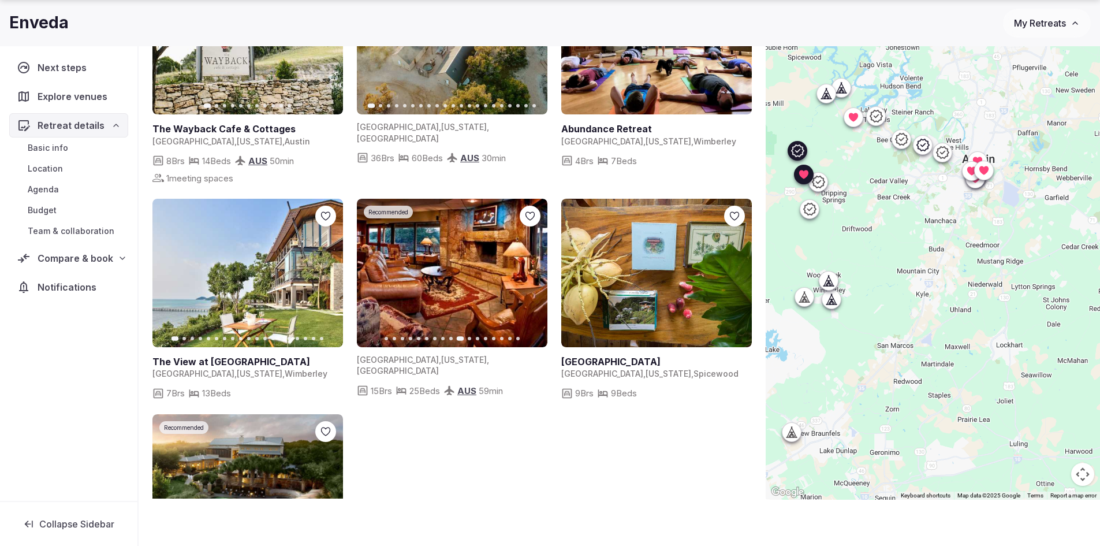
click at [534, 269] on icon "button" at bounding box center [532, 273] width 5 height 8
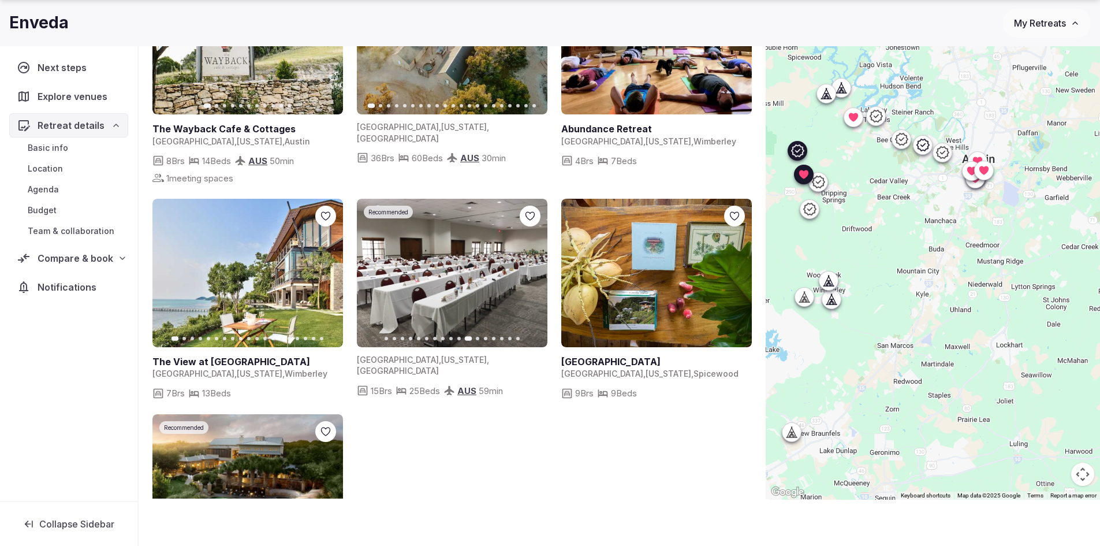
click at [534, 269] on icon "button" at bounding box center [532, 273] width 5 height 8
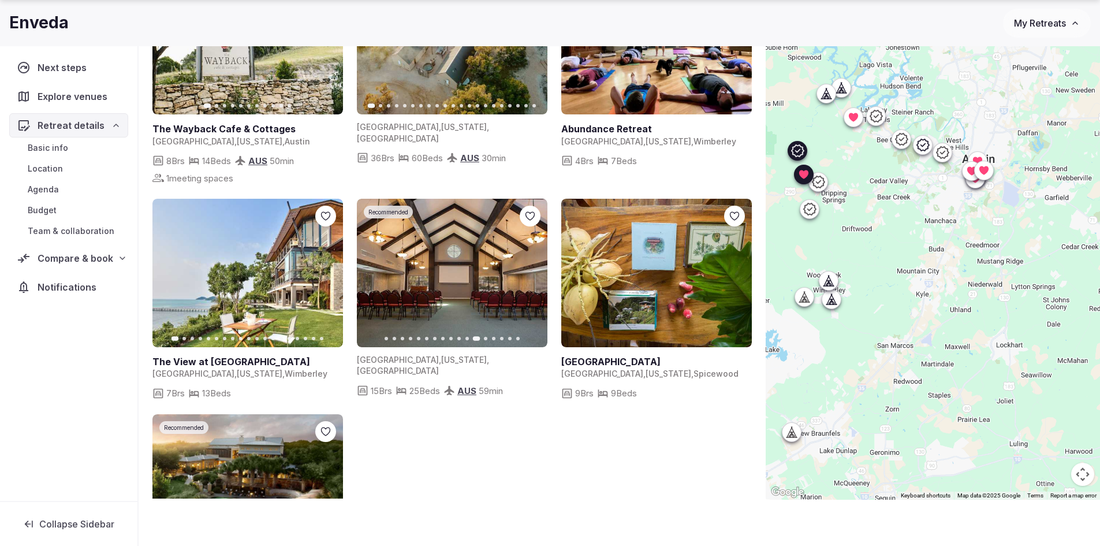
click at [534, 269] on icon "button" at bounding box center [532, 273] width 5 height 8
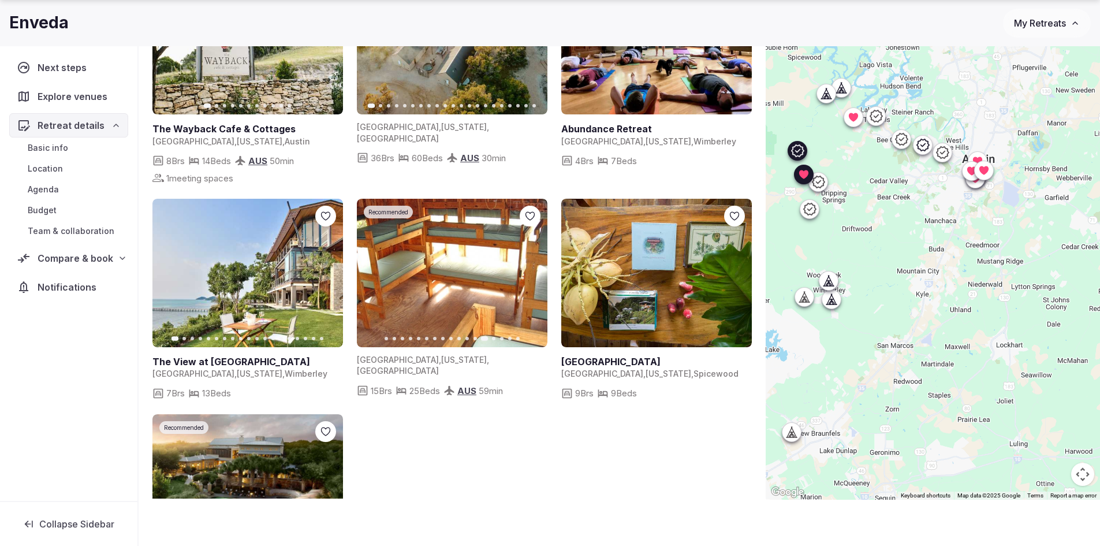
click at [534, 269] on icon "button" at bounding box center [532, 273] width 5 height 8
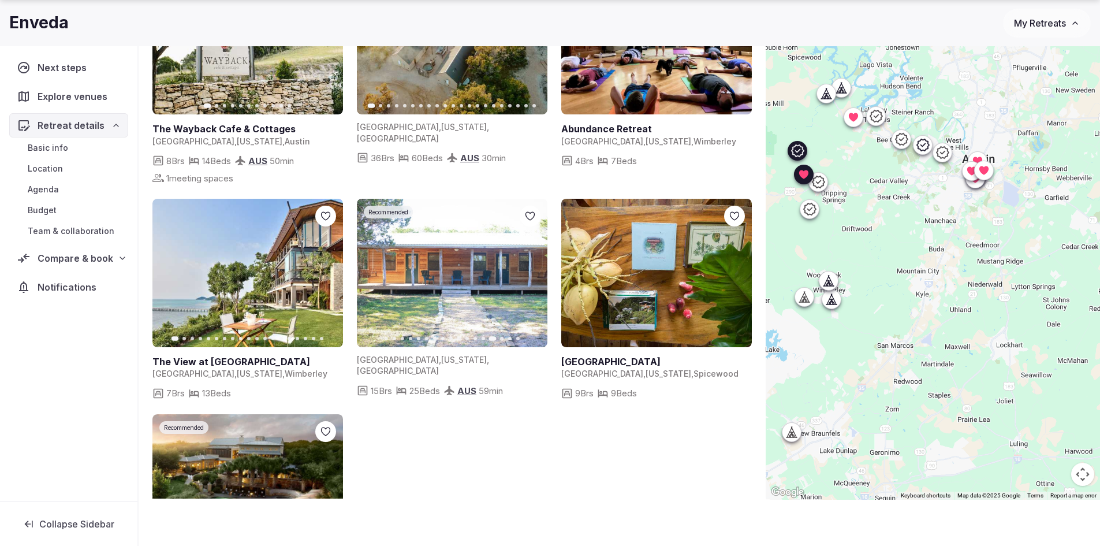
click at [534, 269] on icon "button" at bounding box center [532, 273] width 5 height 8
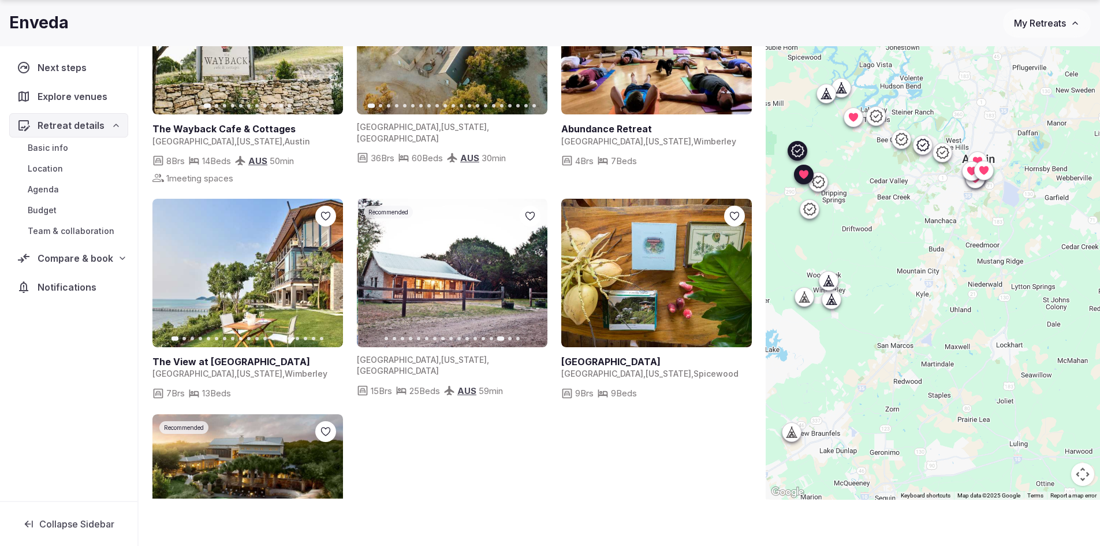
click at [534, 269] on icon "button" at bounding box center [532, 273] width 5 height 8
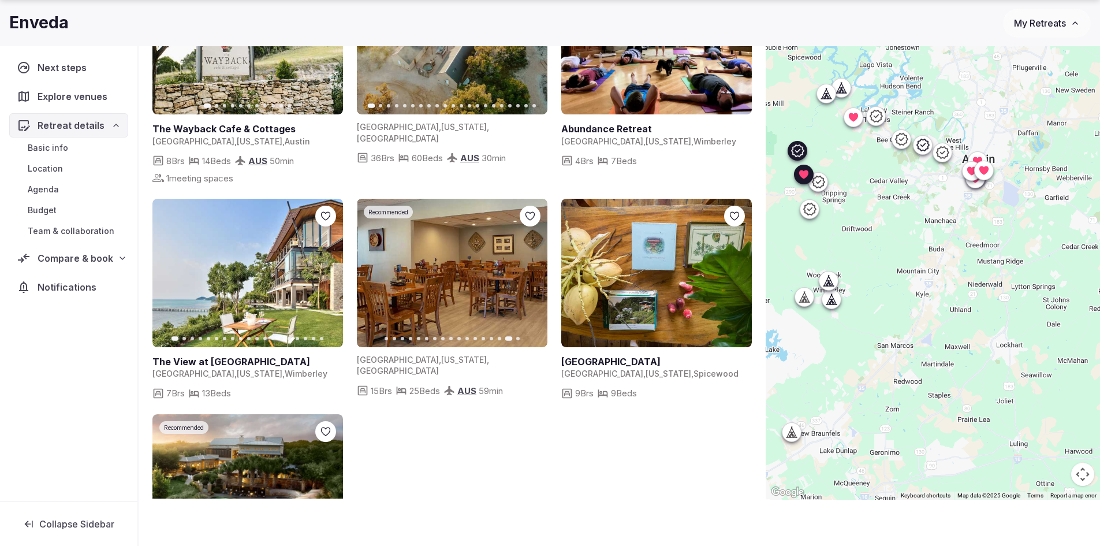
click at [534, 269] on icon "button" at bounding box center [532, 273] width 5 height 8
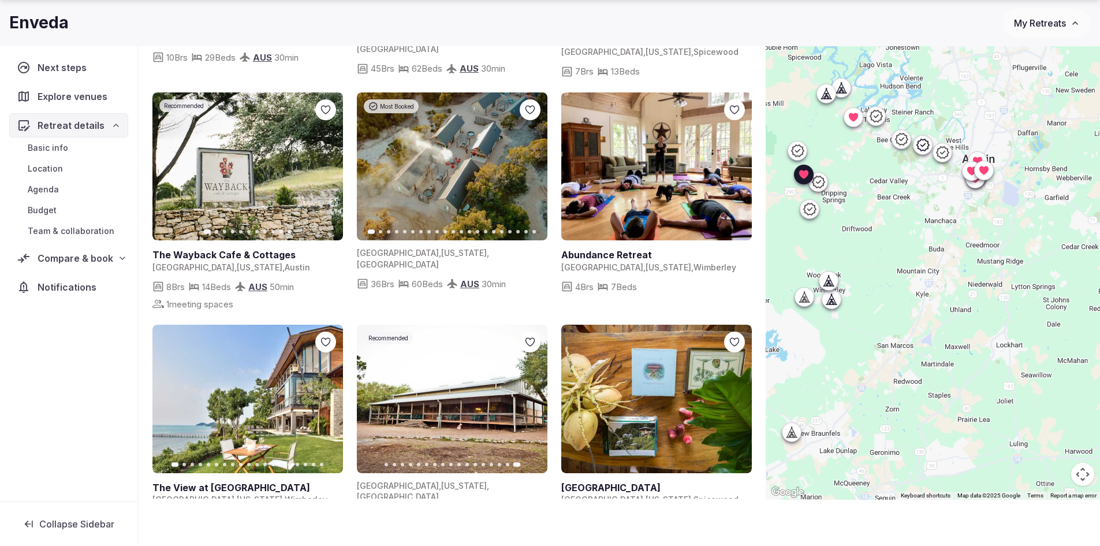
scroll to position [578, 0]
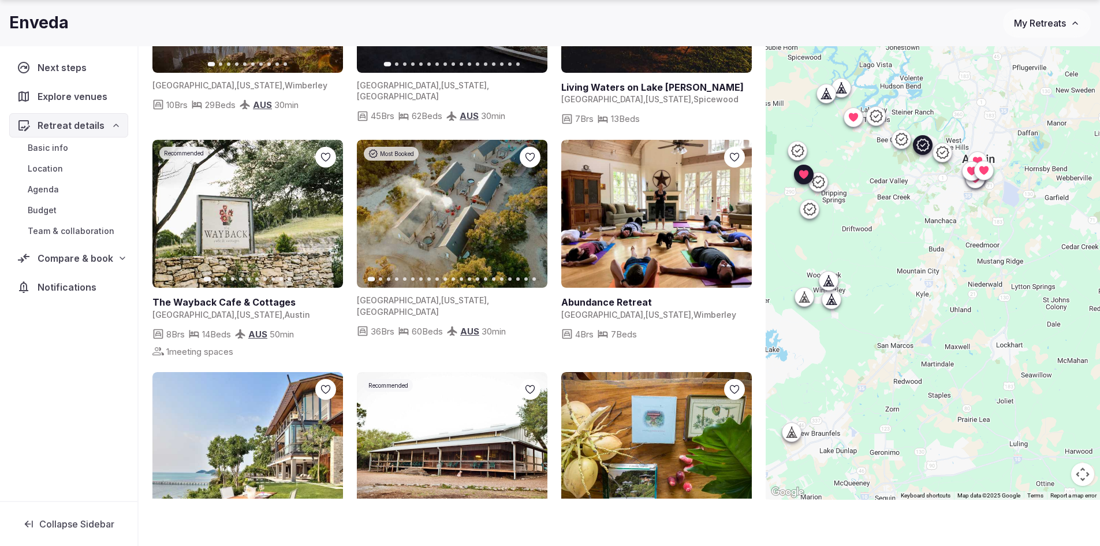
click at [322, 209] on icon "button" at bounding box center [326, 213] width 9 height 9
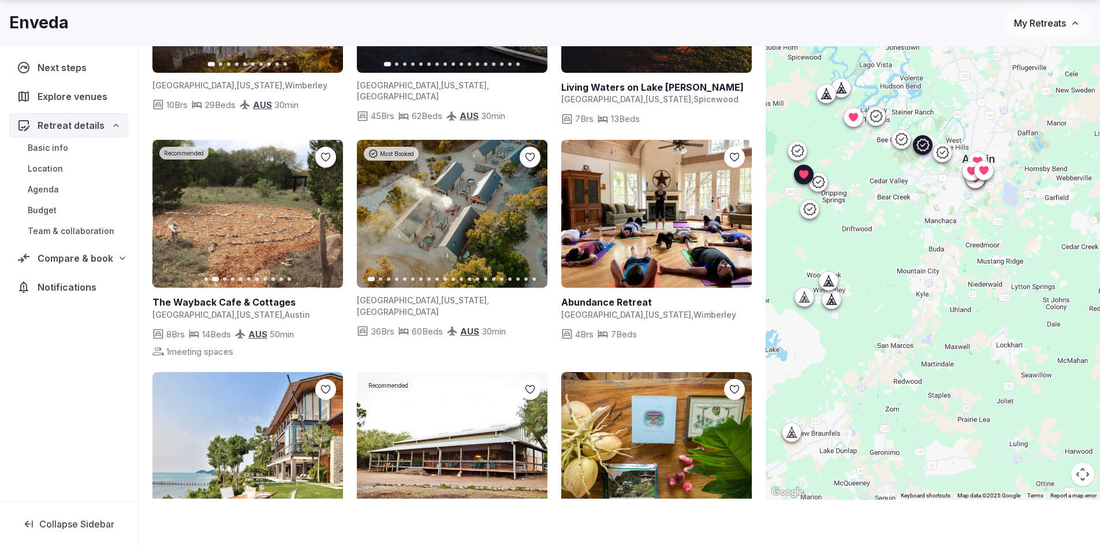
click at [322, 209] on icon "button" at bounding box center [326, 213] width 9 height 9
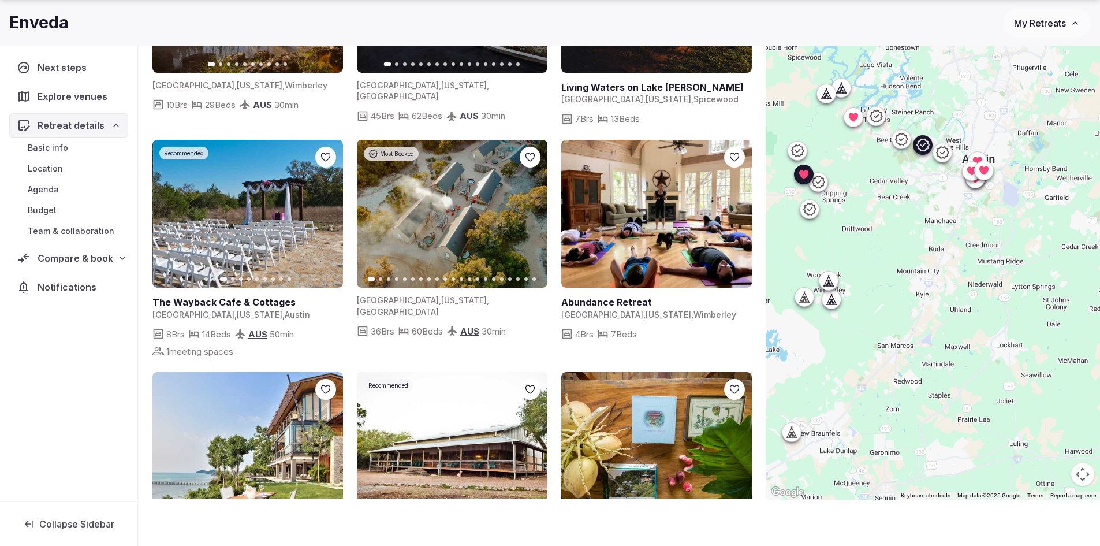
click at [322, 209] on icon "button" at bounding box center [326, 213] width 9 height 9
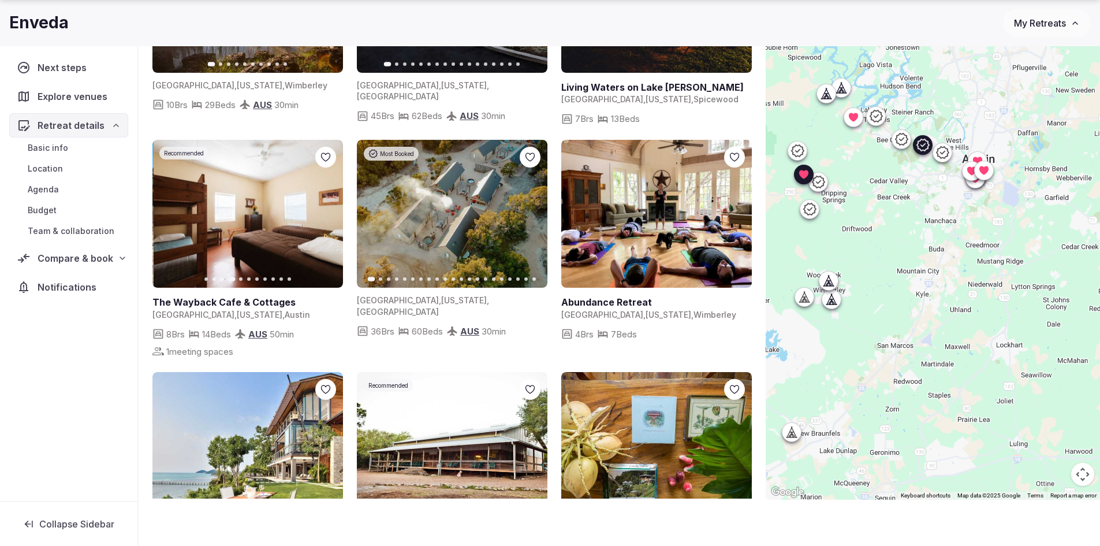
click at [322, 209] on icon "button" at bounding box center [326, 213] width 9 height 9
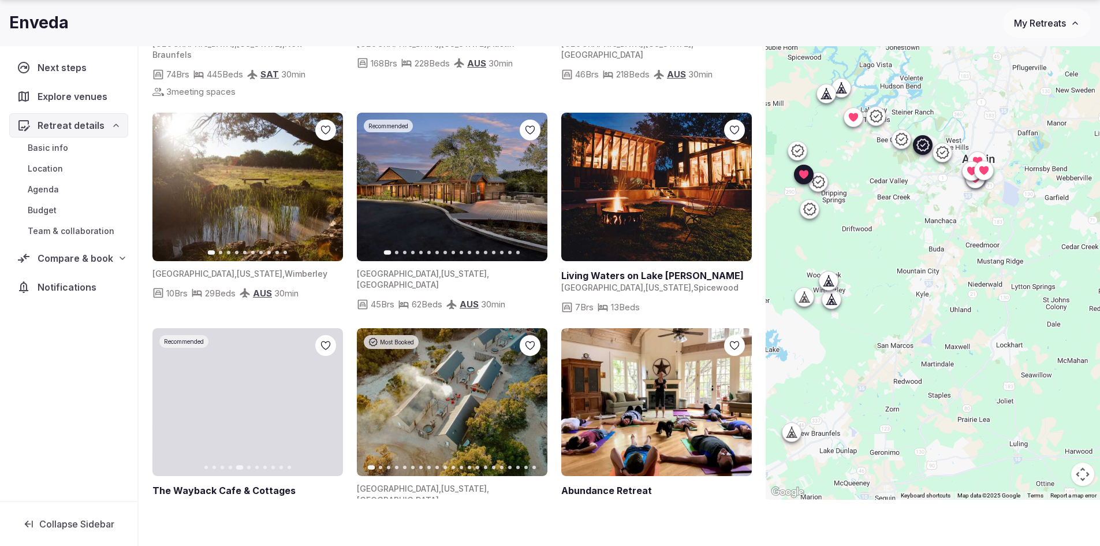
scroll to position [347, 0]
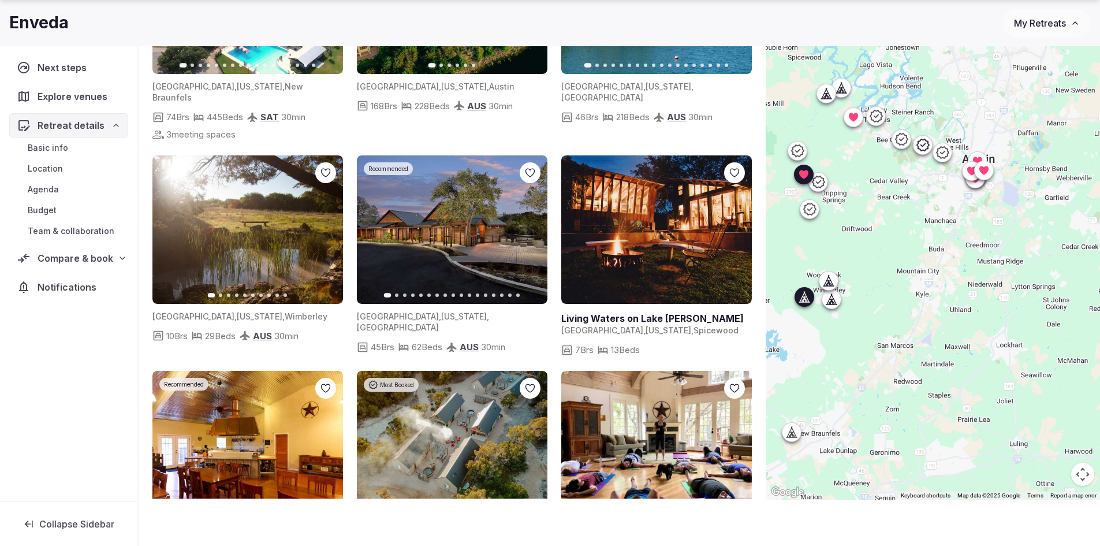
click at [327, 225] on icon "button" at bounding box center [326, 229] width 9 height 9
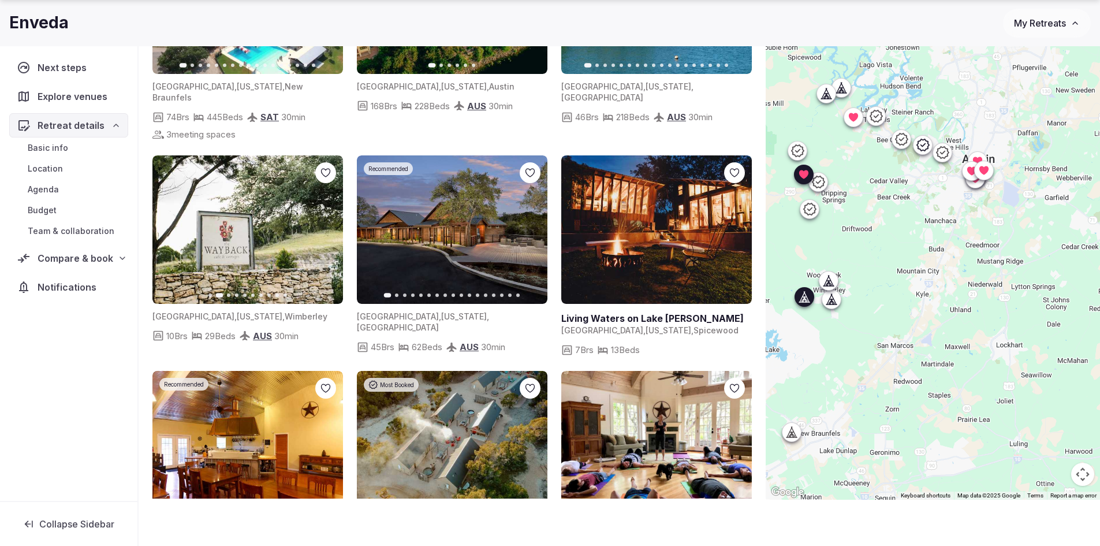
click at [327, 225] on icon "button" at bounding box center [326, 229] width 9 height 9
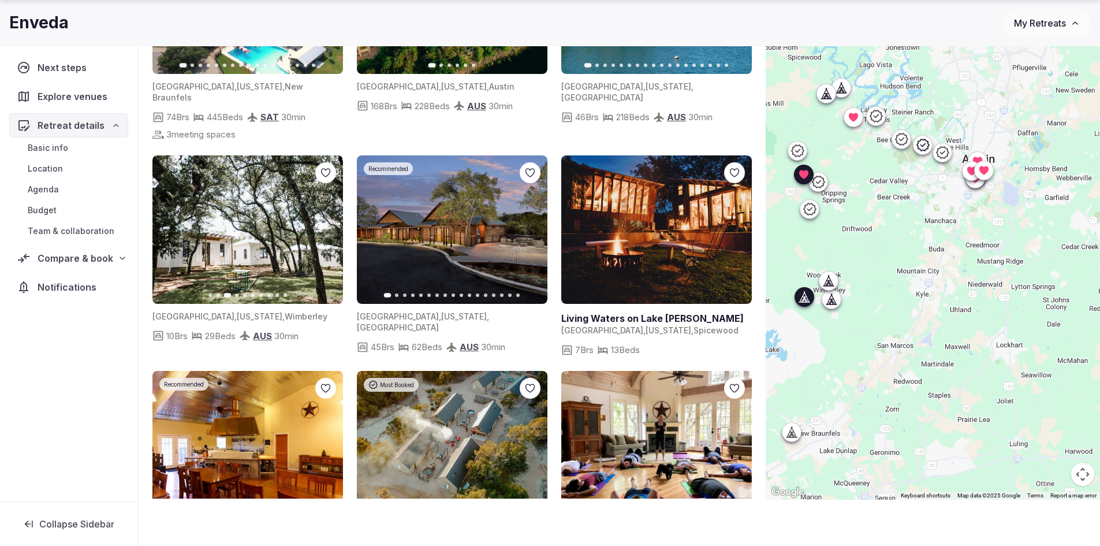
click at [327, 225] on icon "button" at bounding box center [326, 229] width 9 height 9
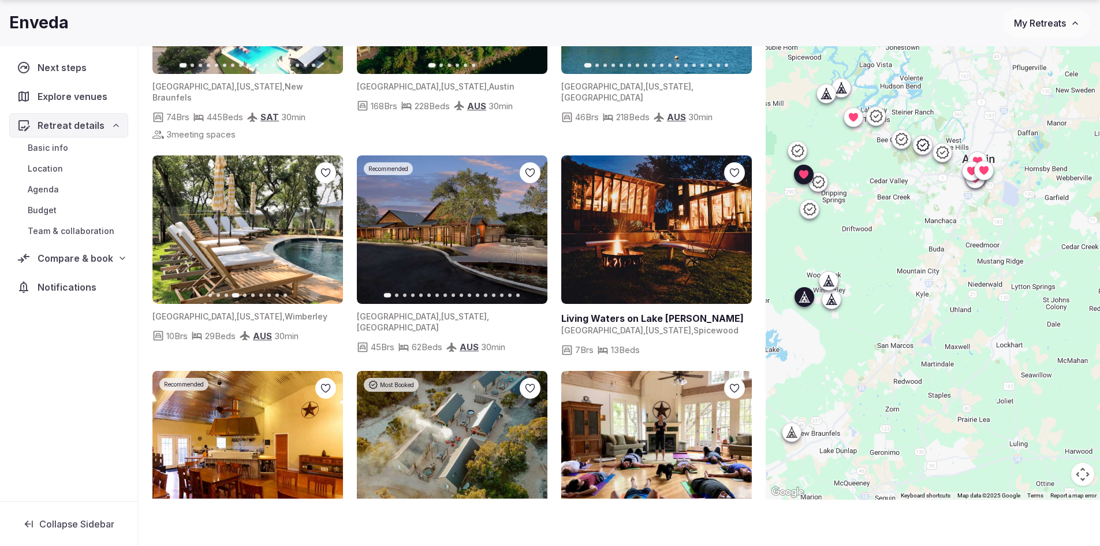
click at [327, 225] on icon "button" at bounding box center [326, 229] width 9 height 9
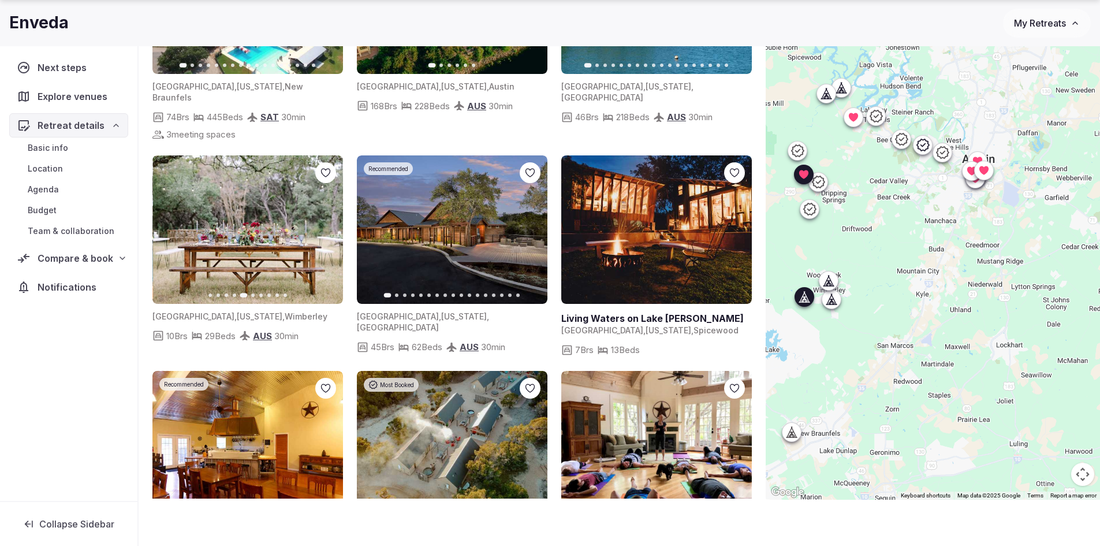
click at [327, 225] on icon "button" at bounding box center [326, 229] width 9 height 9
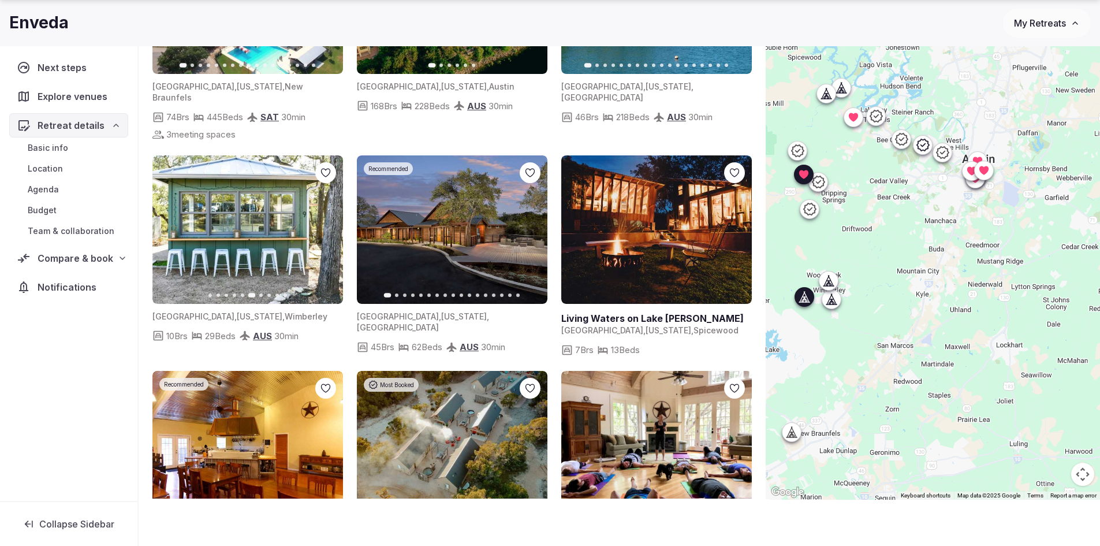
click at [327, 225] on icon "button" at bounding box center [326, 229] width 9 height 9
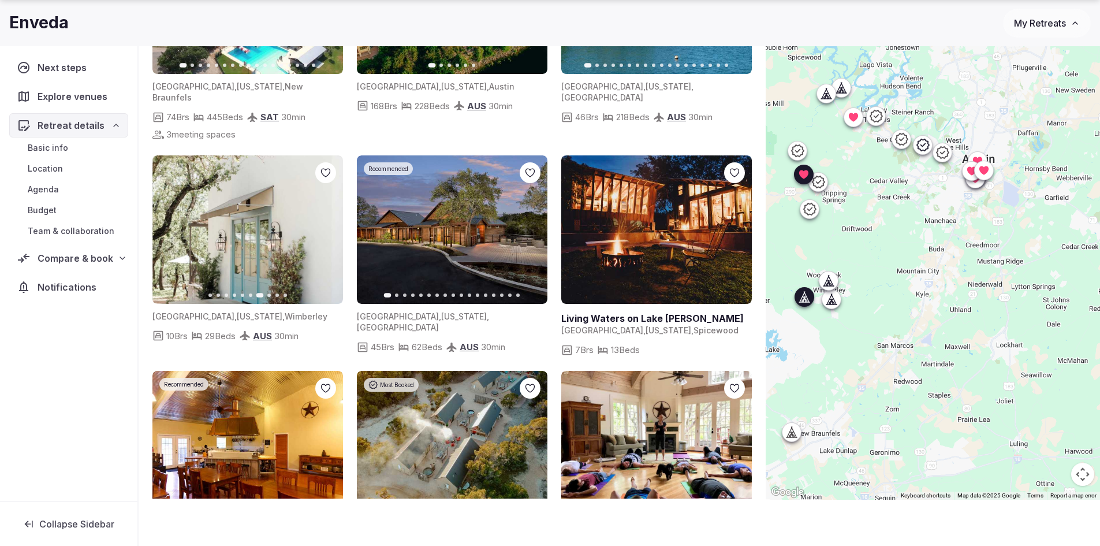
click at [327, 225] on icon "button" at bounding box center [326, 229] width 9 height 9
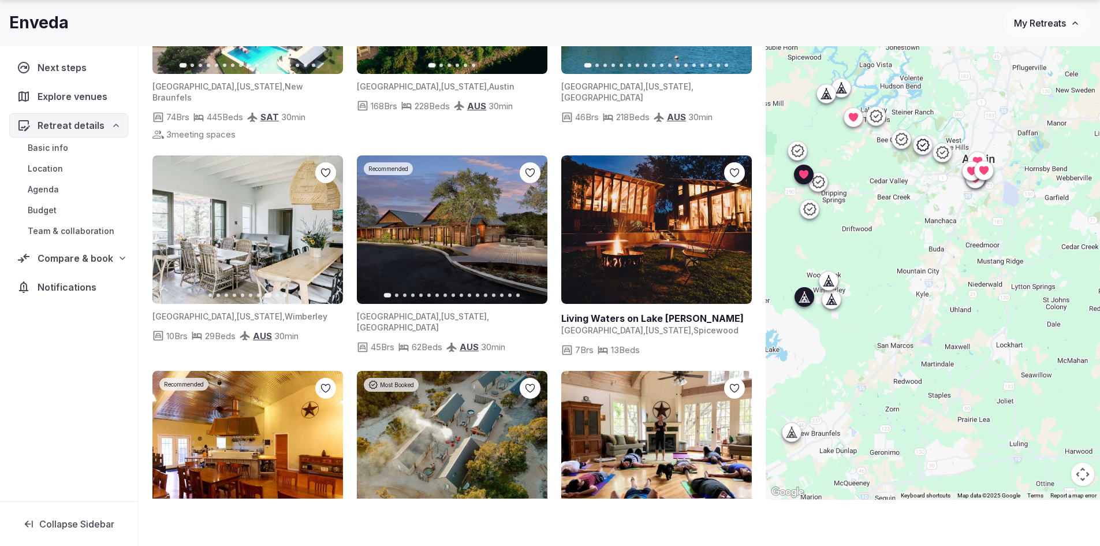
click at [327, 225] on icon "button" at bounding box center [326, 229] width 9 height 9
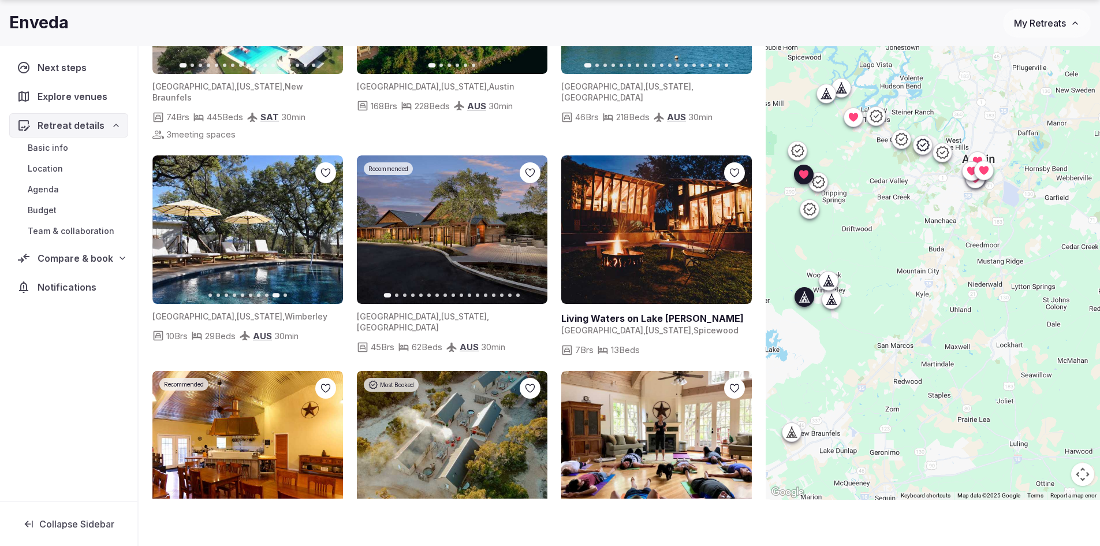
click at [327, 225] on icon "button" at bounding box center [326, 229] width 9 height 9
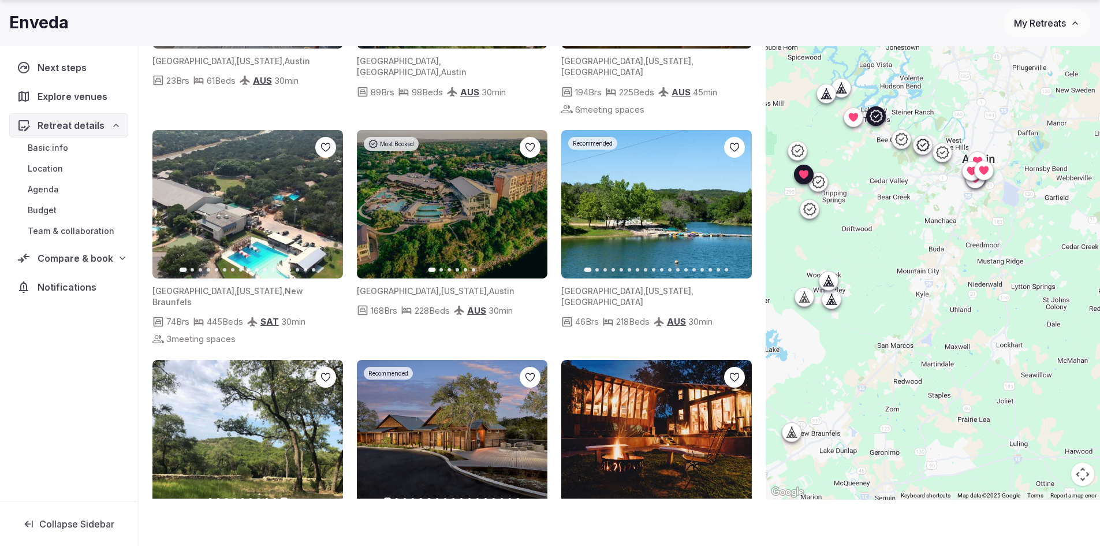
scroll to position [116, 0]
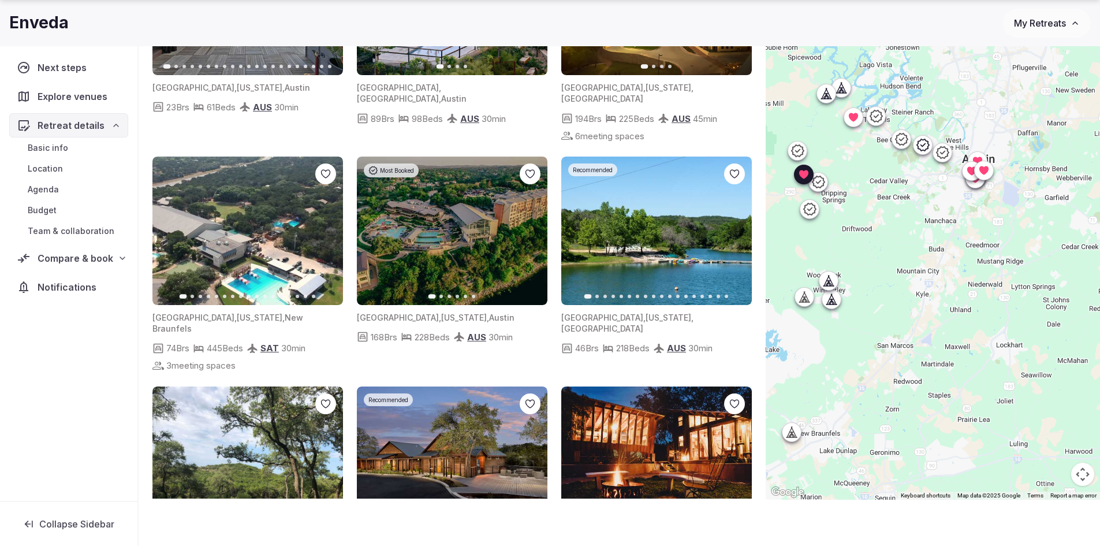
click at [734, 226] on icon "button" at bounding box center [735, 230] width 9 height 9
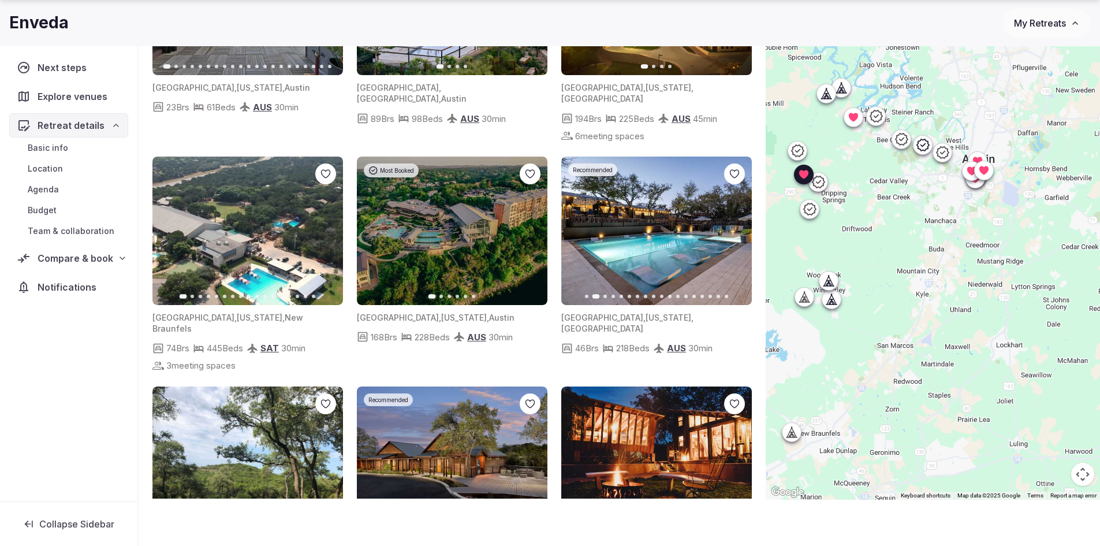
click at [734, 226] on icon "button" at bounding box center [735, 230] width 9 height 9
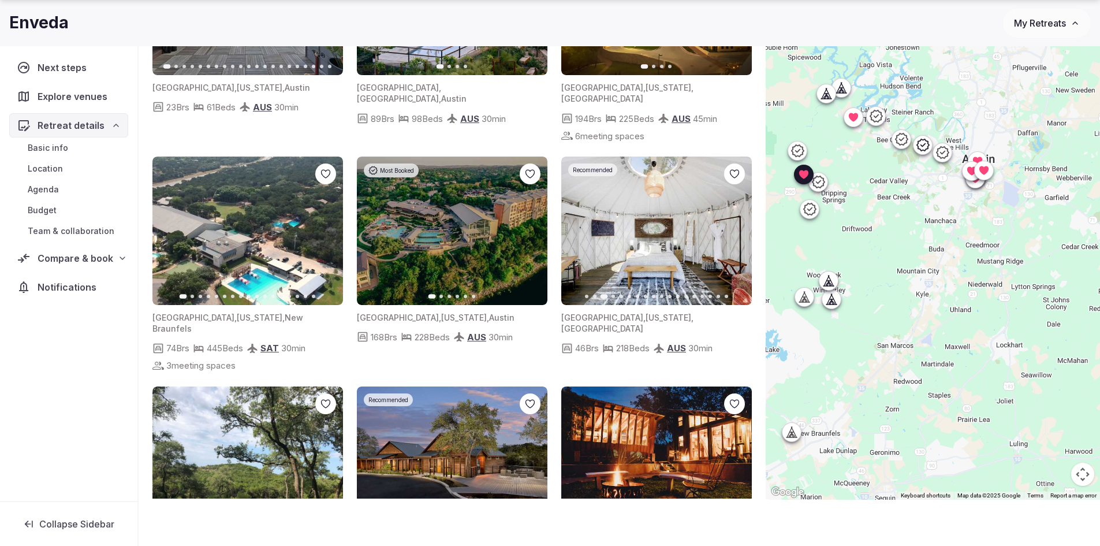
click at [734, 226] on icon "button" at bounding box center [735, 230] width 9 height 9
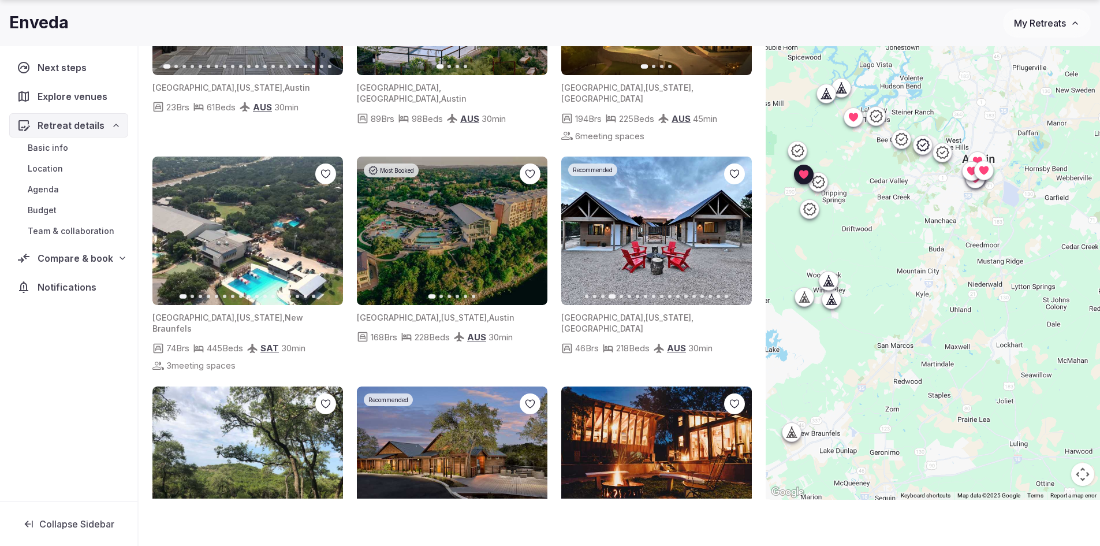
click at [734, 226] on icon "button" at bounding box center [735, 230] width 9 height 9
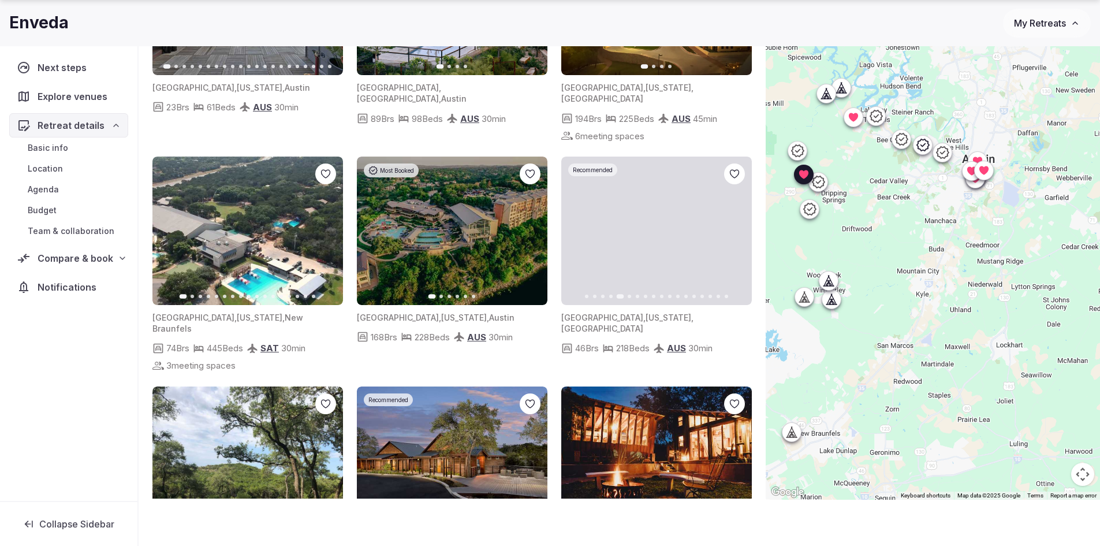
click at [734, 226] on icon "button" at bounding box center [735, 230] width 9 height 9
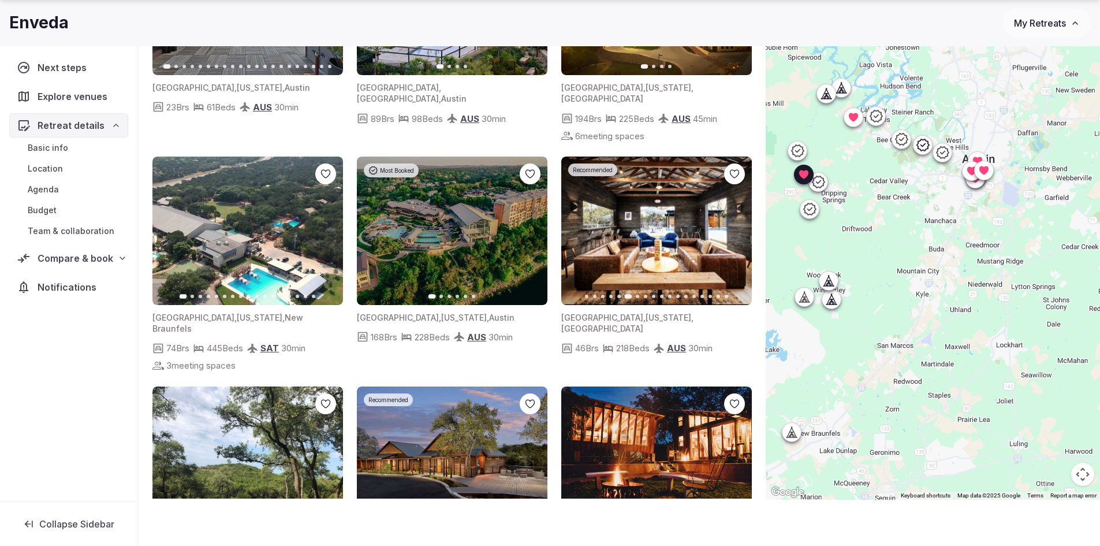
click at [734, 226] on icon "button" at bounding box center [735, 230] width 9 height 9
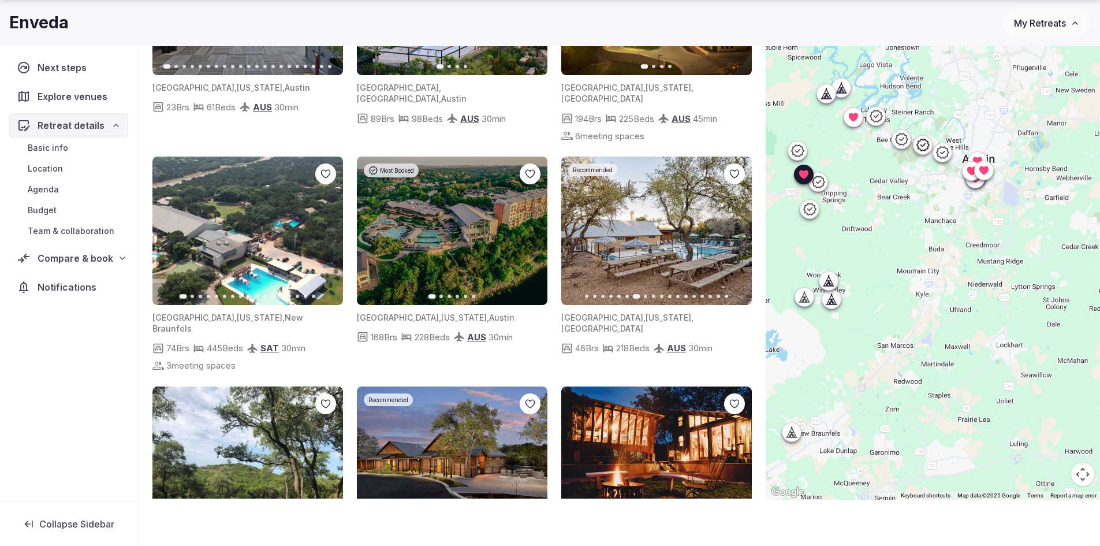
click at [734, 226] on icon "button" at bounding box center [735, 230] width 9 height 9
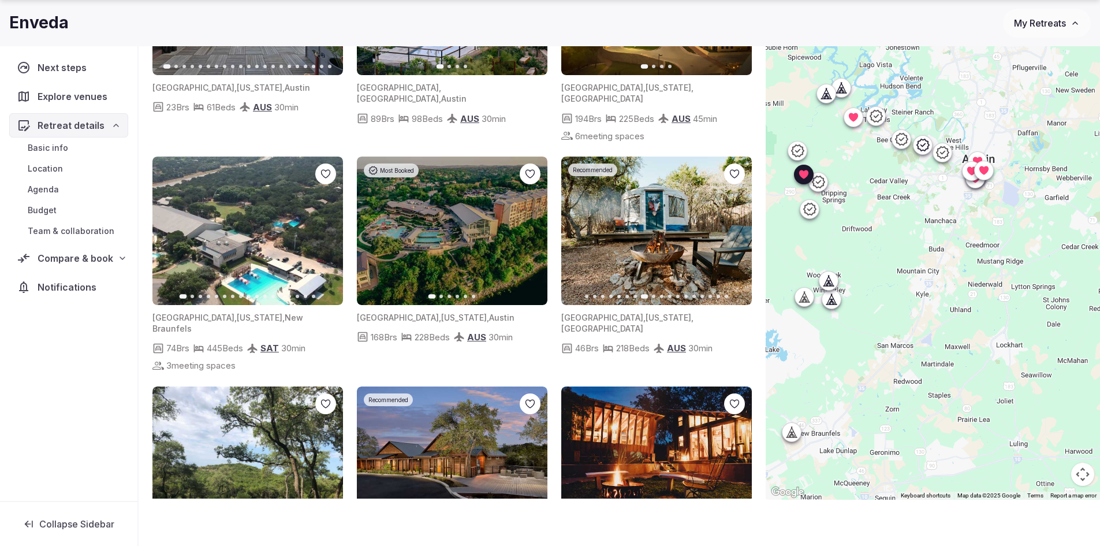
click at [734, 226] on icon "button" at bounding box center [735, 230] width 9 height 9
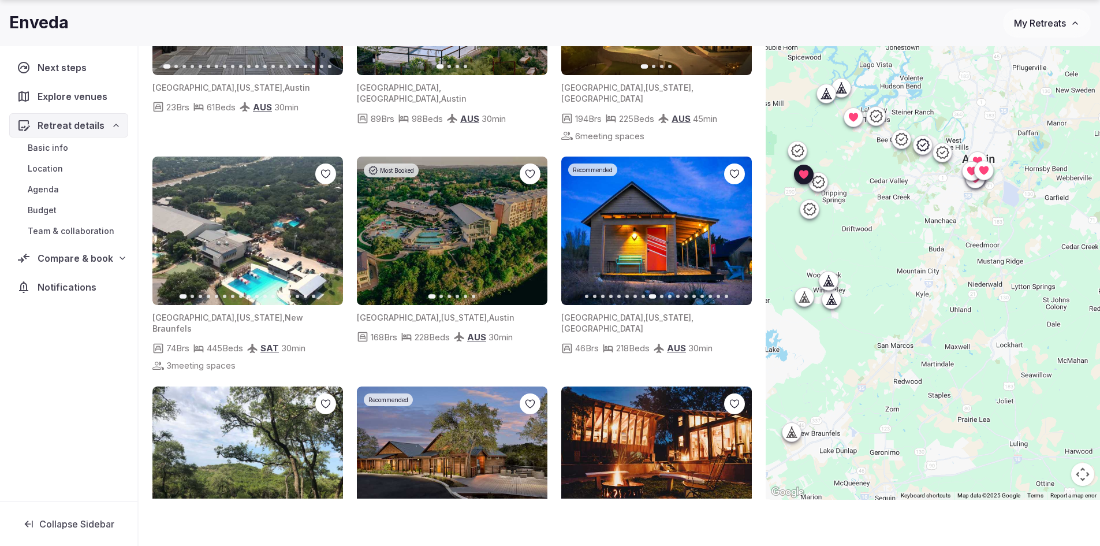
click at [734, 226] on icon "button" at bounding box center [735, 230] width 9 height 9
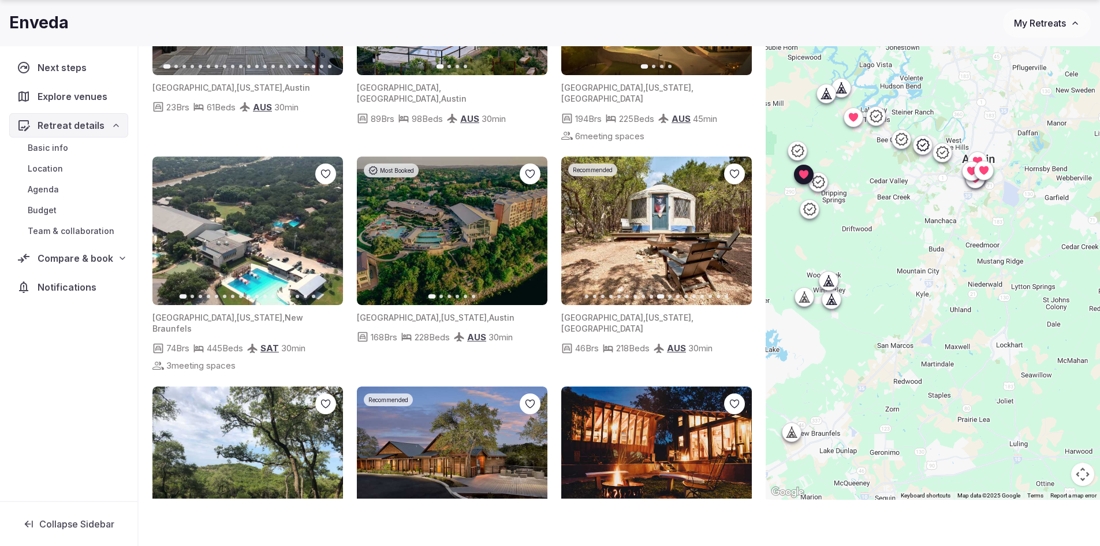
click at [734, 226] on icon "button" at bounding box center [735, 230] width 9 height 9
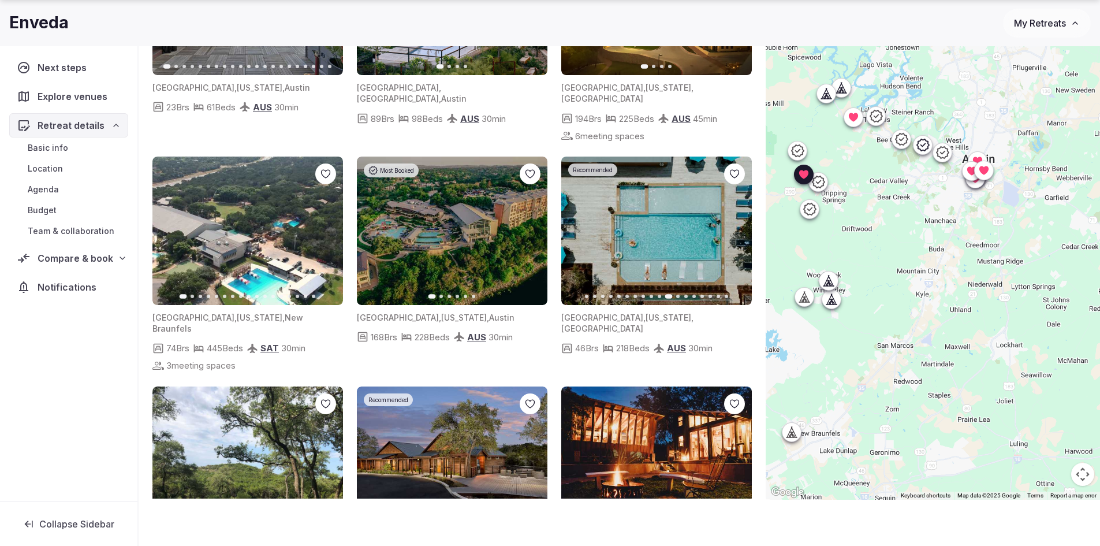
click at [734, 226] on icon "button" at bounding box center [735, 230] width 9 height 9
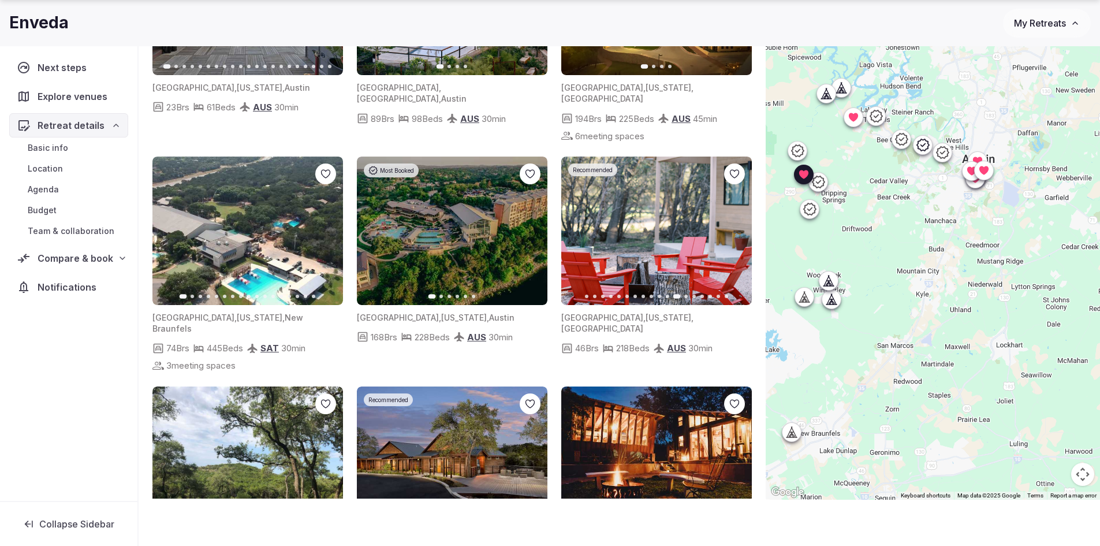
click at [0, 0] on icon at bounding box center [0, 0] width 0 height 0
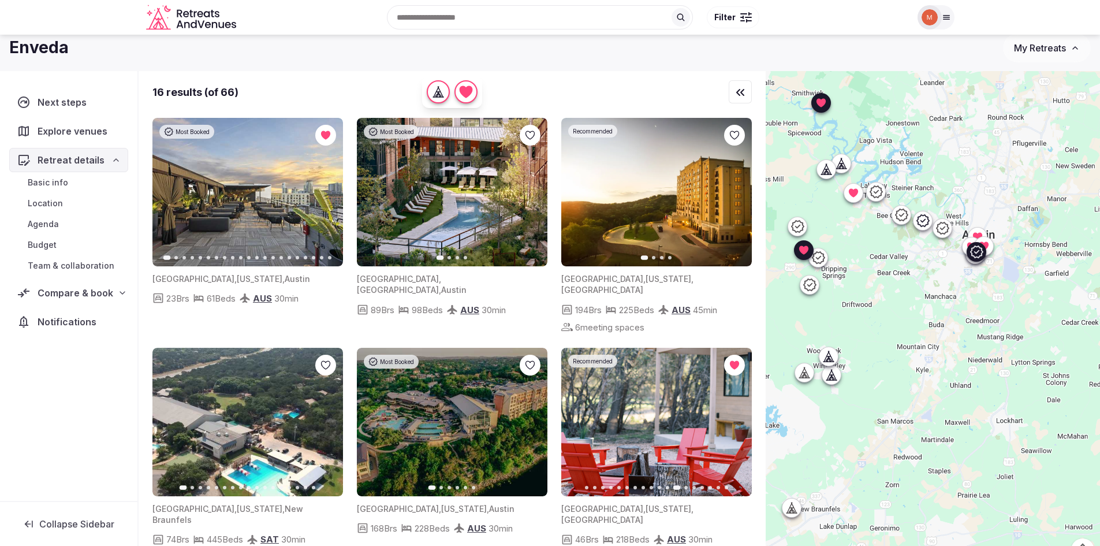
scroll to position [0, 0]
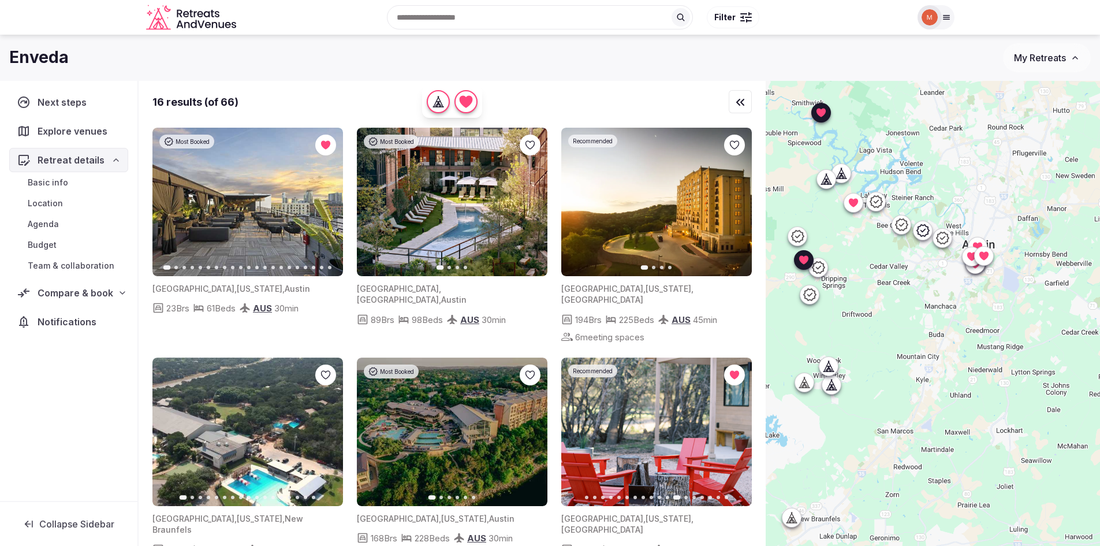
click at [881, 201] on icon at bounding box center [876, 202] width 14 height 14
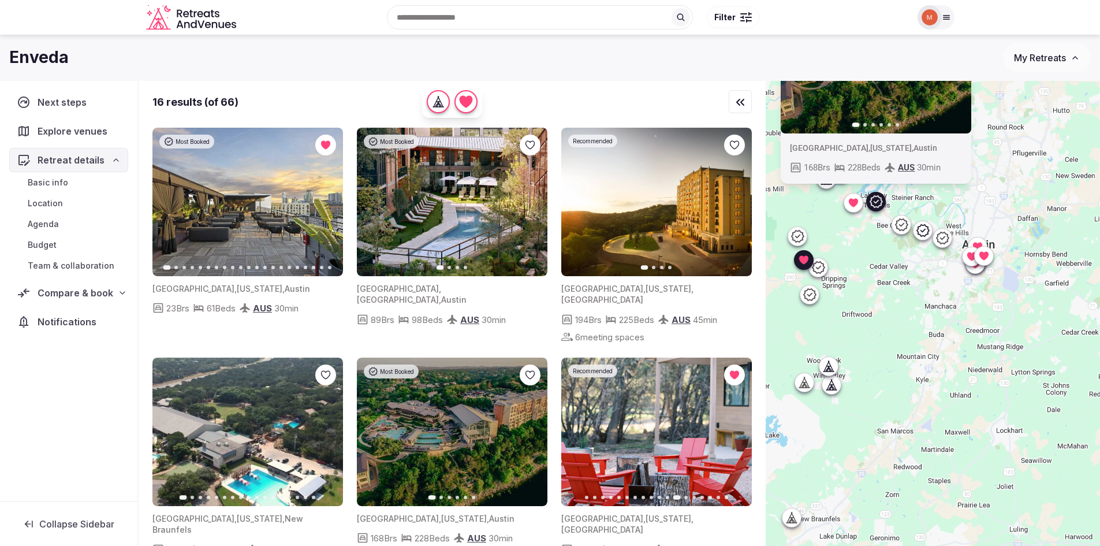
click at [462, 423] on img at bounding box center [452, 432] width 191 height 148
click at [533, 427] on icon "button" at bounding box center [531, 431] width 9 height 9
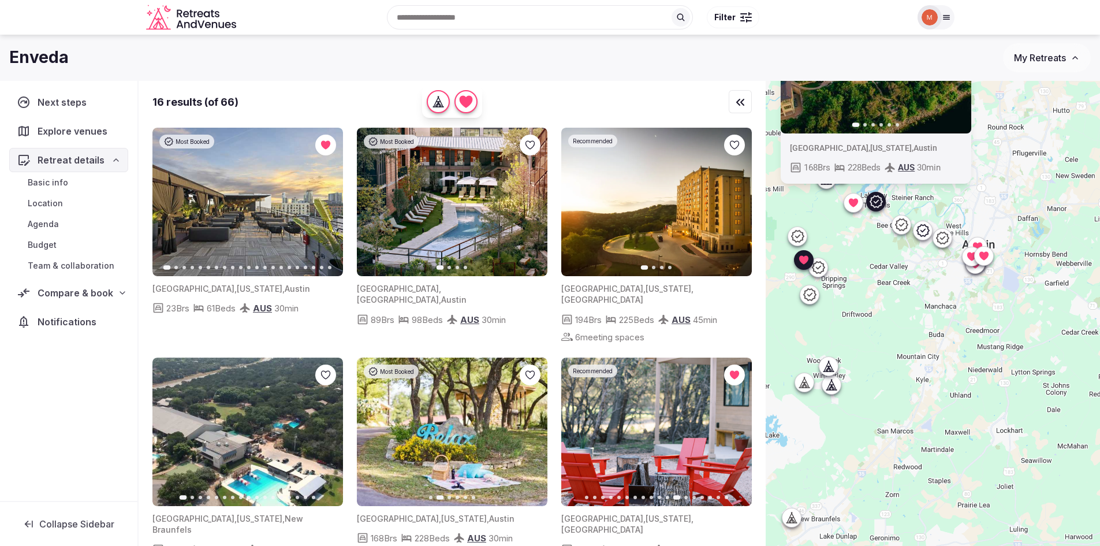
click at [533, 427] on icon "button" at bounding box center [531, 431] width 9 height 9
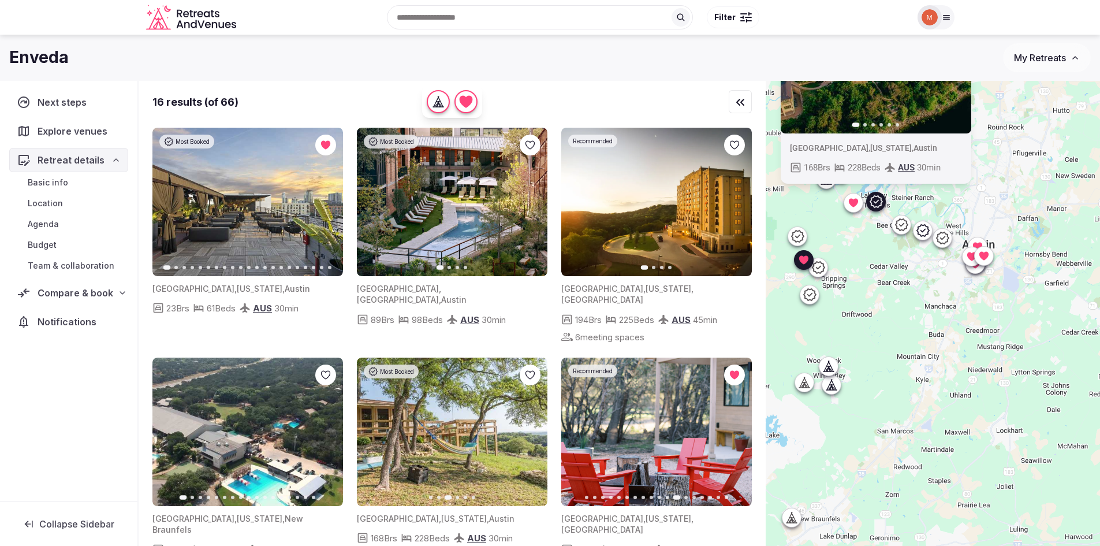
click at [533, 427] on icon "button" at bounding box center [531, 431] width 9 height 9
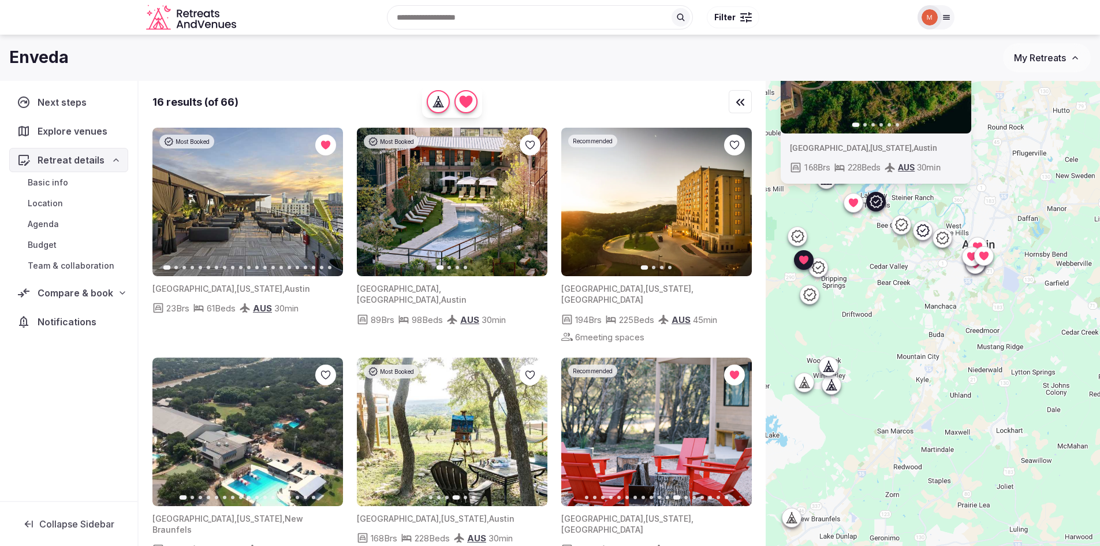
click at [533, 427] on icon "button" at bounding box center [531, 431] width 9 height 9
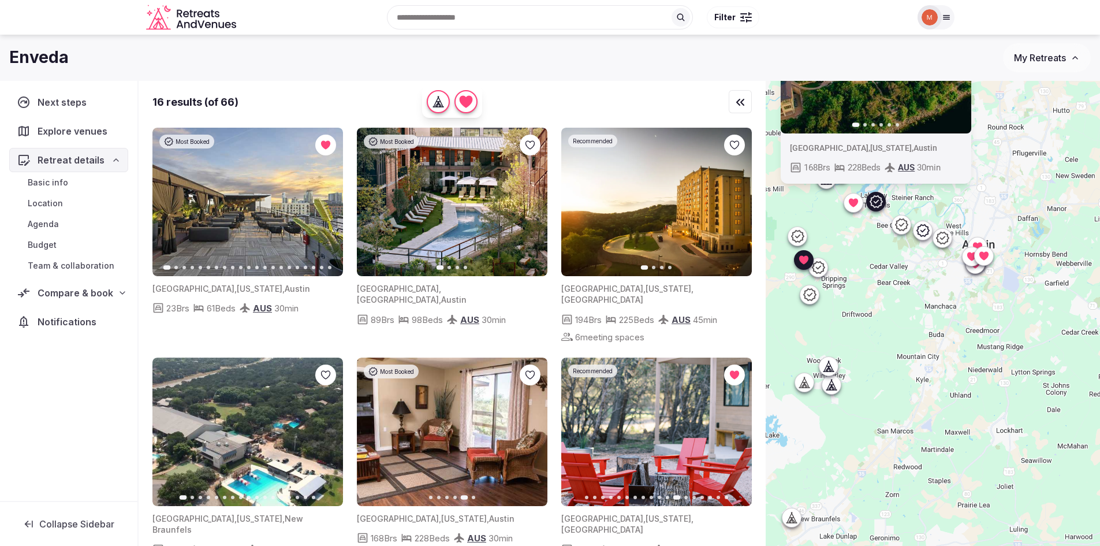
click at [533, 427] on icon "button" at bounding box center [531, 431] width 9 height 9
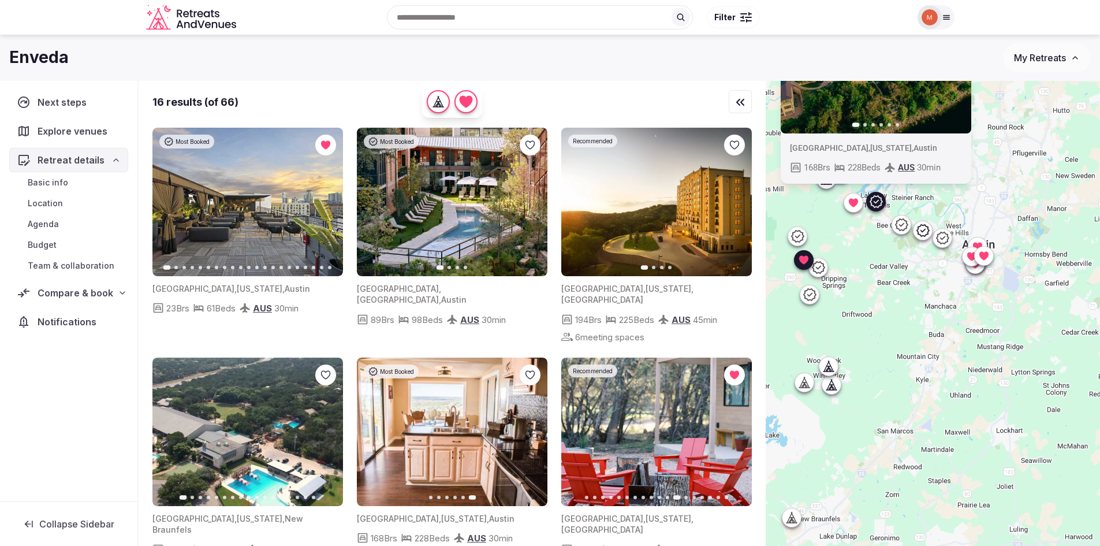
click at [936, 329] on div "Most Booked Previous slide Next slide United States , Texas , Austin 168 Brs 22…" at bounding box center [933, 333] width 334 height 504
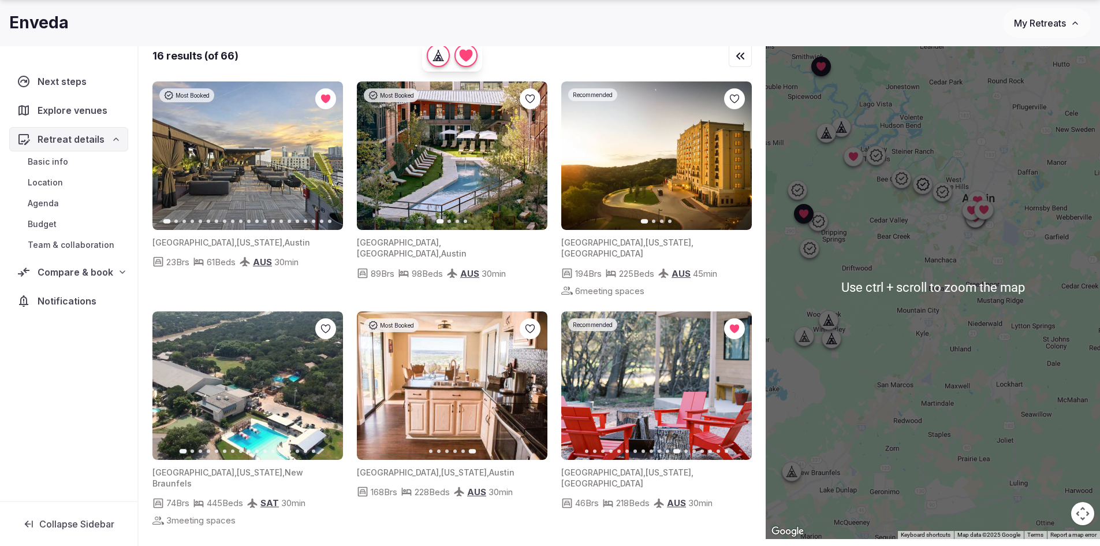
scroll to position [58, 0]
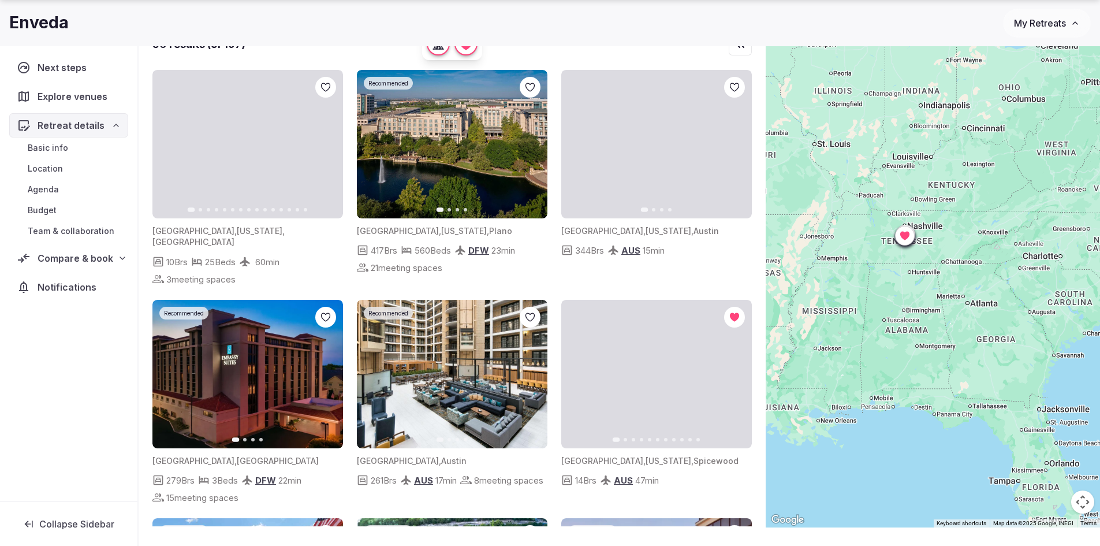
drag, startPoint x: 1000, startPoint y: 194, endPoint x: 694, endPoint y: 291, distance: 321.2
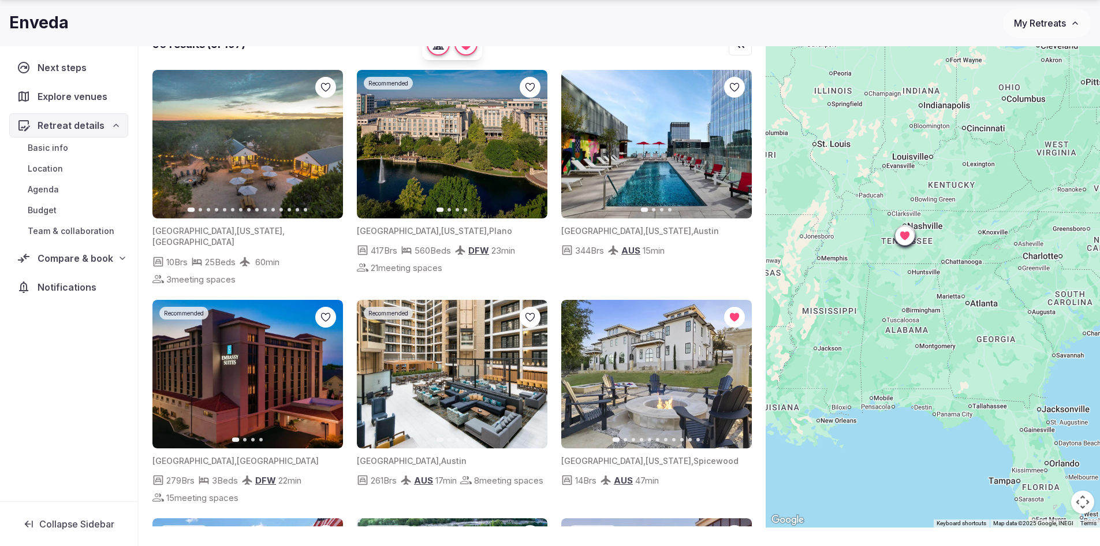
click at [694, 291] on div "50 results (of 197) Previous slide Next slide United States , Texas , Marble Fa…" at bounding box center [620, 275] width 962 height 504
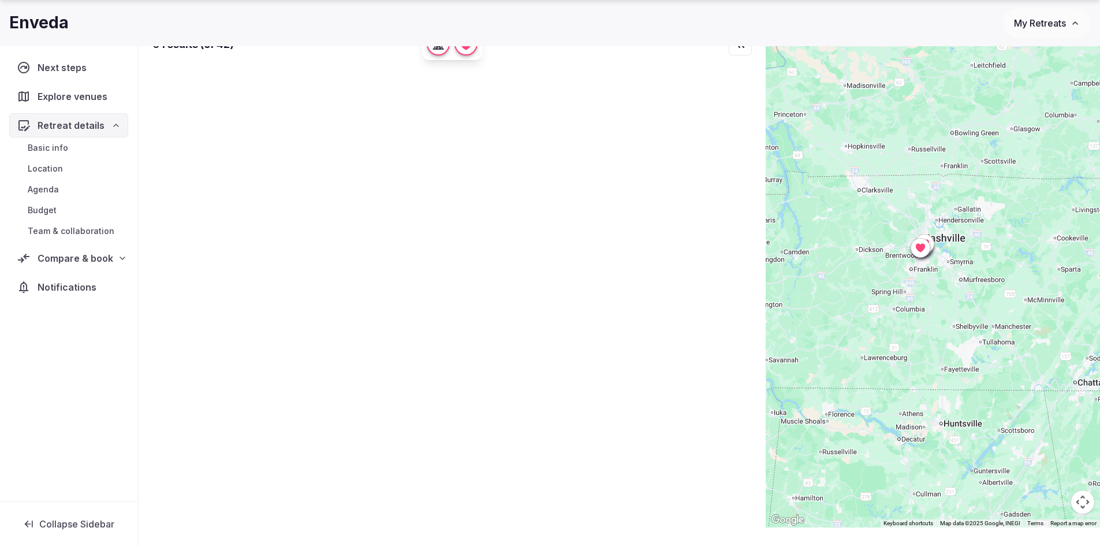
drag, startPoint x: 910, startPoint y: 163, endPoint x: 864, endPoint y: 402, distance: 243.6
click at [864, 402] on div at bounding box center [933, 275] width 334 height 504
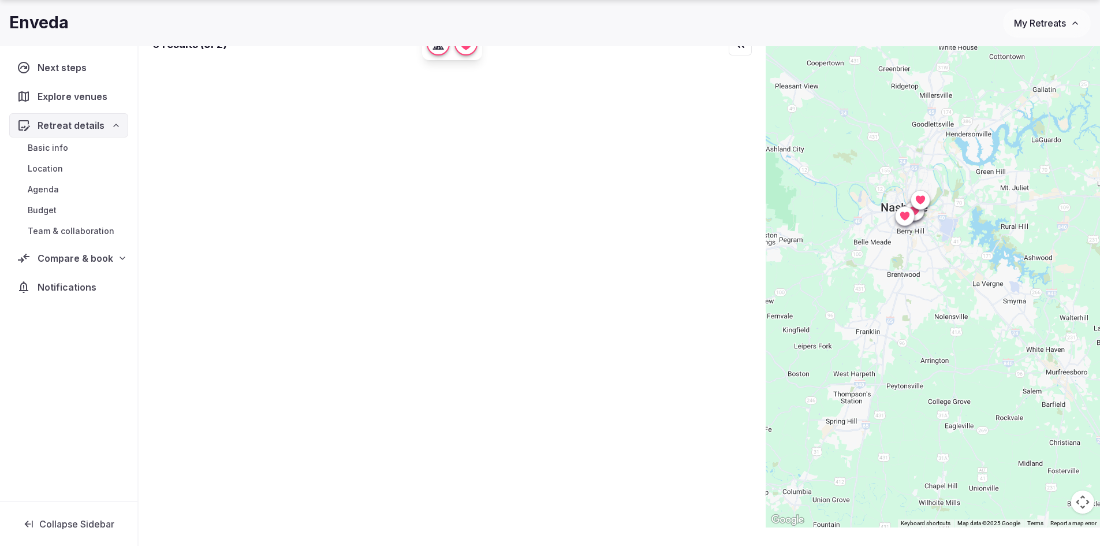
drag, startPoint x: 947, startPoint y: 146, endPoint x: 870, endPoint y: 391, distance: 256.7
click at [870, 391] on div at bounding box center [933, 275] width 334 height 504
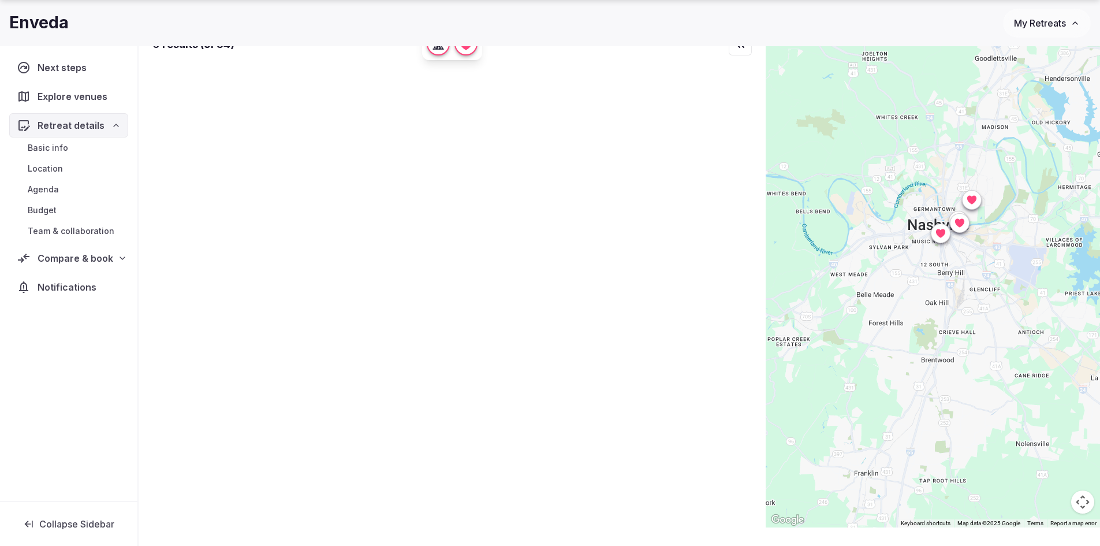
drag, startPoint x: 909, startPoint y: 218, endPoint x: 936, endPoint y: 389, distance: 172.5
click at [936, 389] on div at bounding box center [933, 275] width 334 height 504
click at [356, 318] on div "0 results (of 38)" at bounding box center [452, 274] width 627 height 503
click at [987, 350] on div at bounding box center [933, 275] width 334 height 504
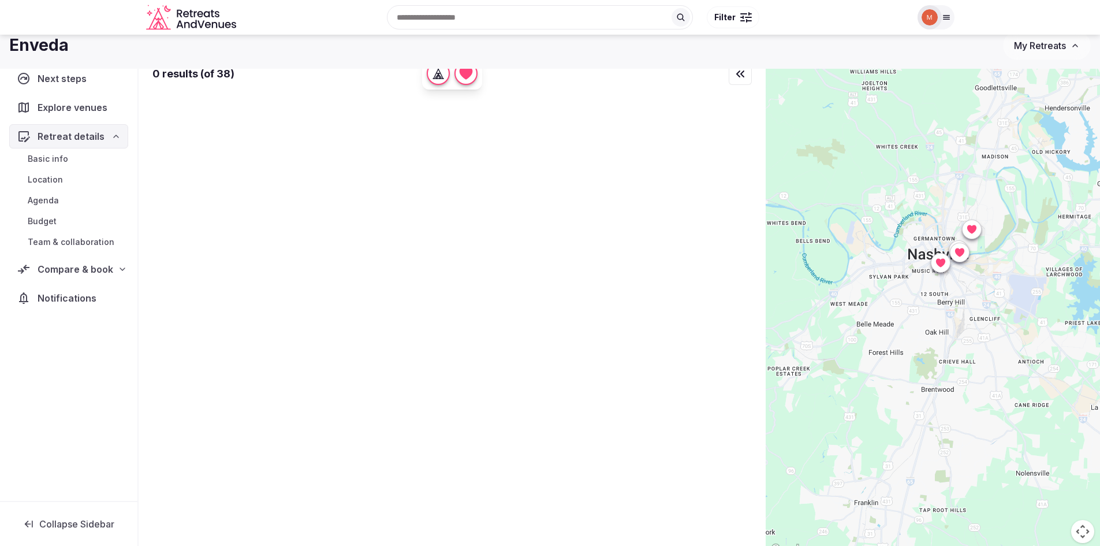
scroll to position [0, 0]
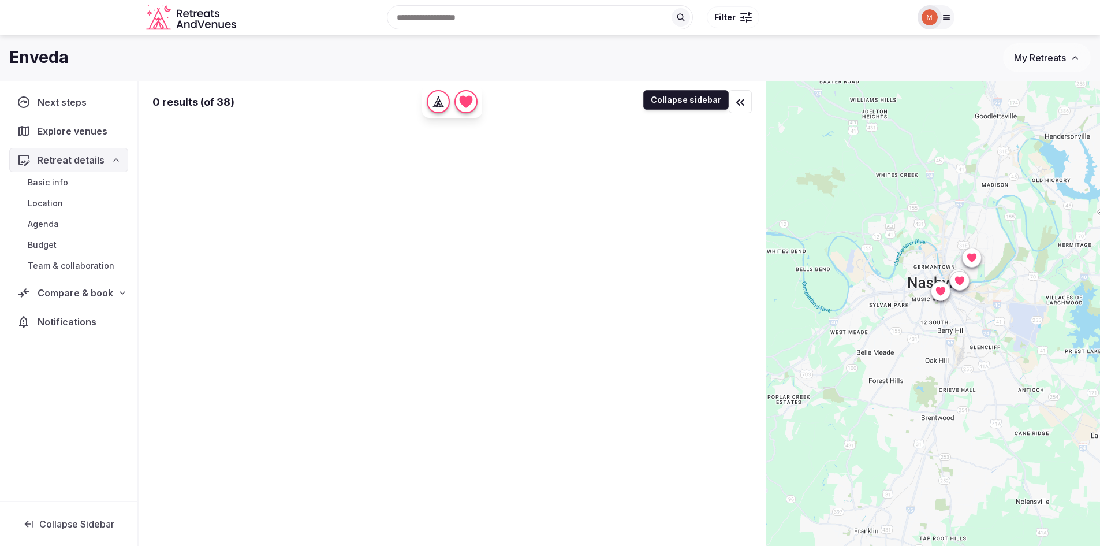
click at [742, 99] on icon "button" at bounding box center [741, 102] width 14 height 14
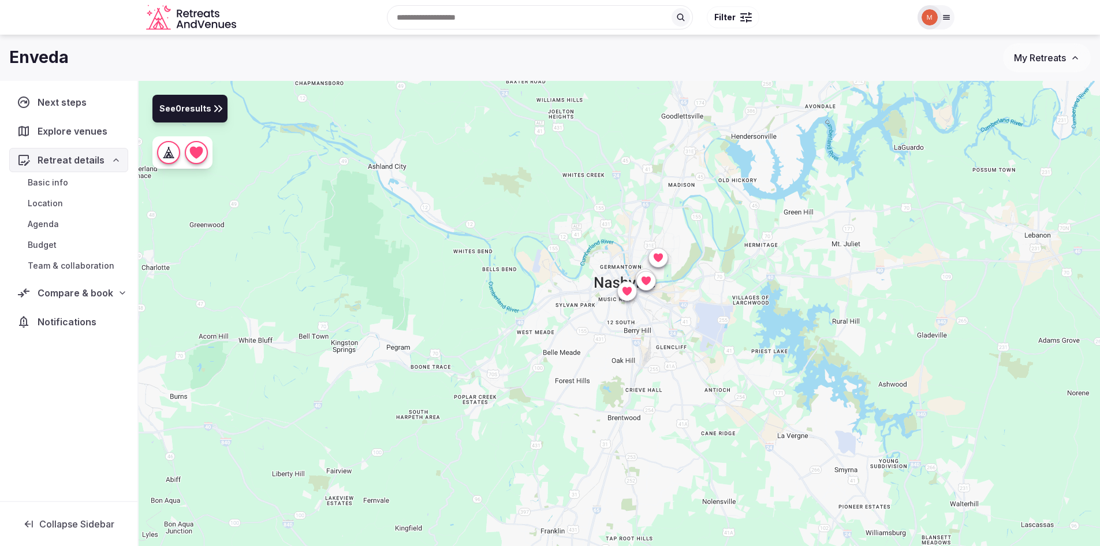
click at [626, 295] on icon at bounding box center [626, 291] width 9 height 9
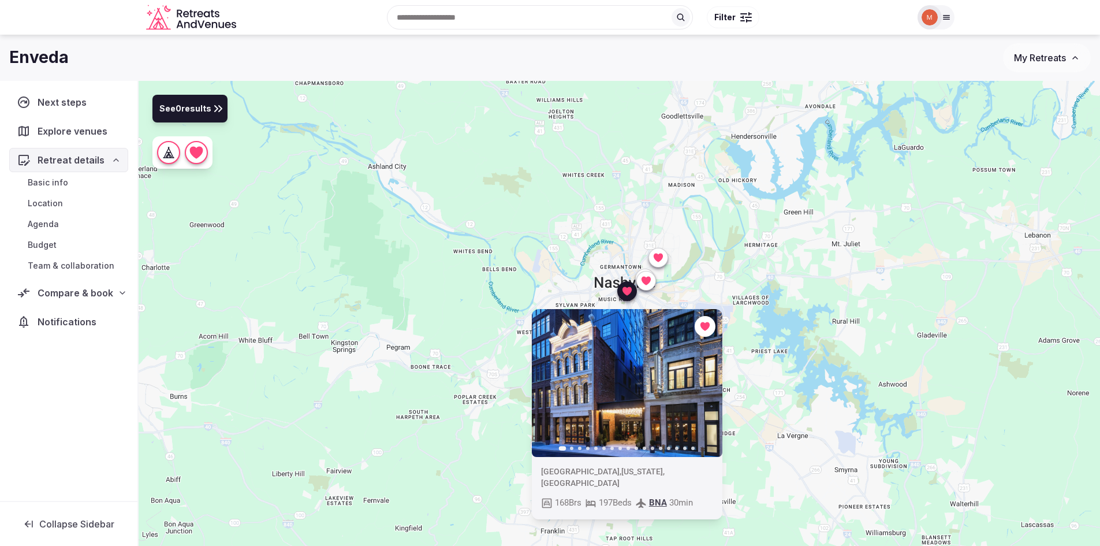
click at [645, 280] on icon at bounding box center [645, 280] width 9 height 9
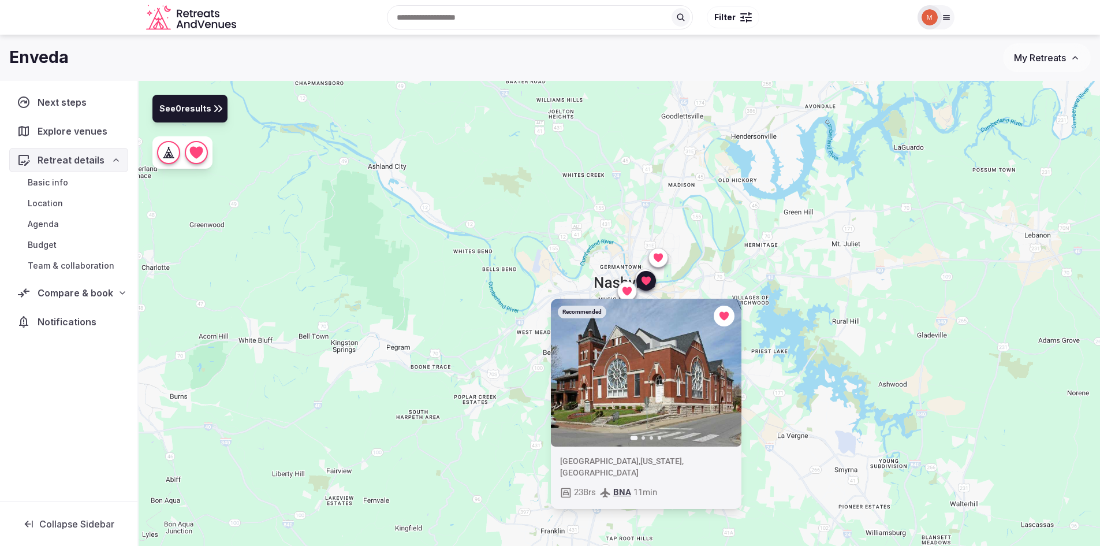
click at [725, 371] on icon "button" at bounding box center [724, 372] width 9 height 9
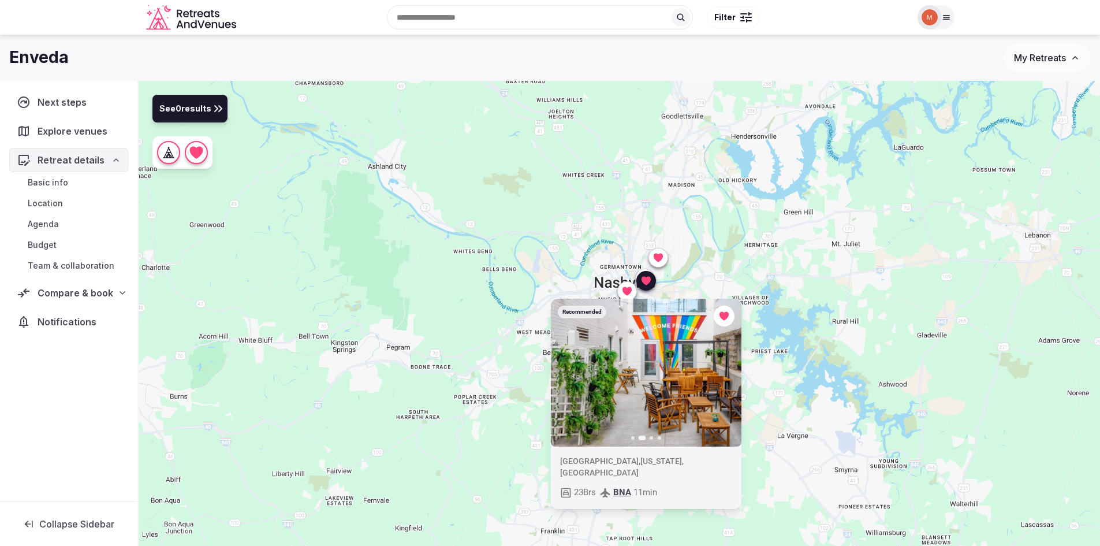
click at [725, 371] on icon "button" at bounding box center [724, 372] width 9 height 9
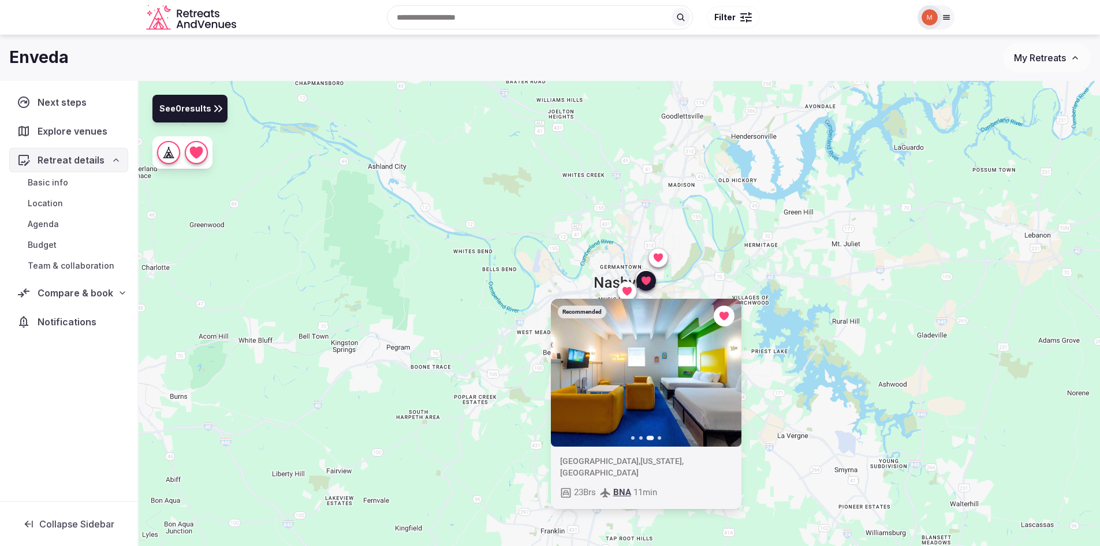
click at [725, 371] on icon "button" at bounding box center [724, 372] width 9 height 9
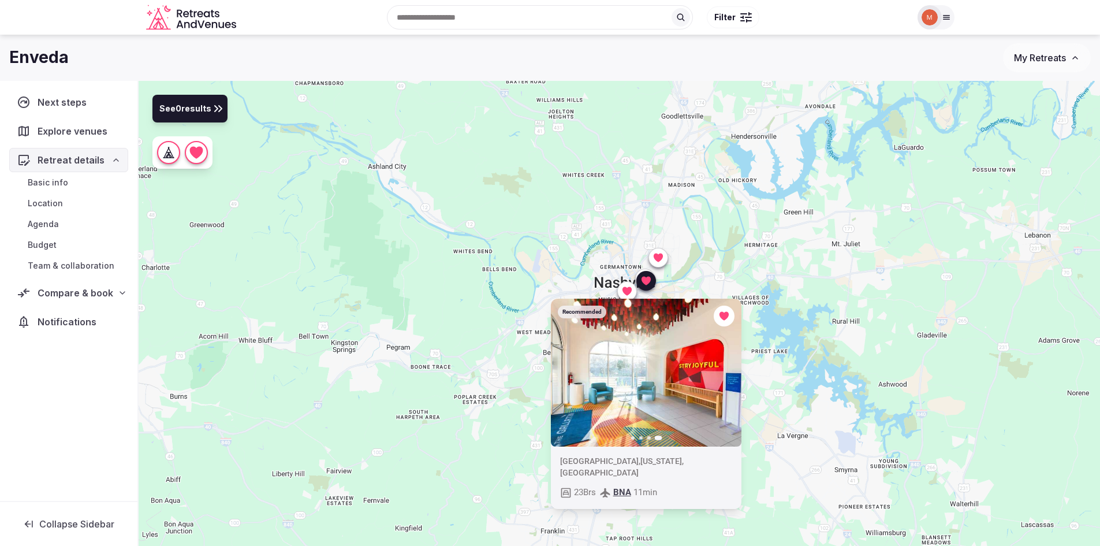
click at [570, 375] on icon "button" at bounding box center [566, 372] width 9 height 9
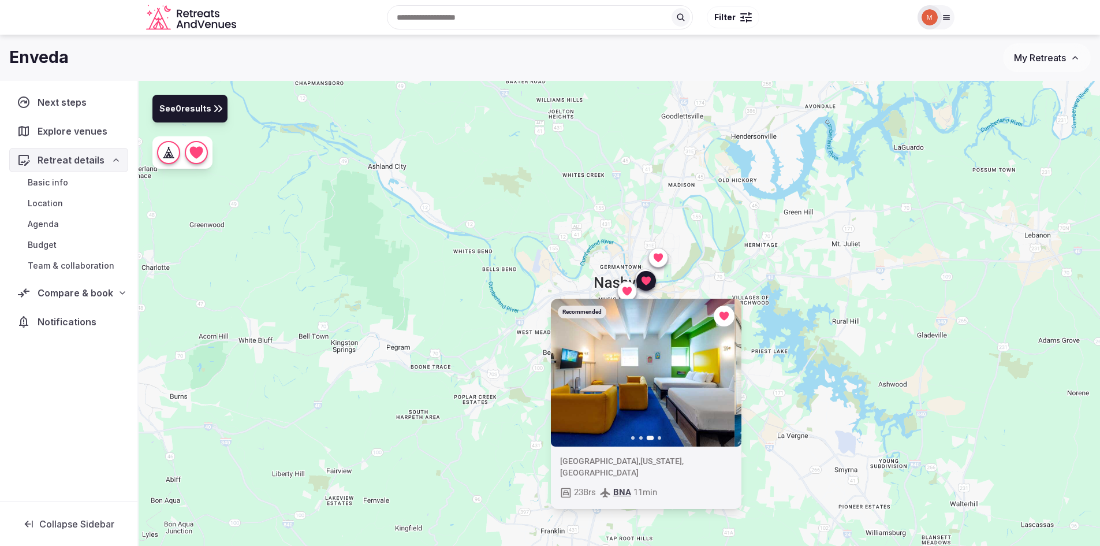
click at [570, 375] on icon "button" at bounding box center [566, 372] width 9 height 9
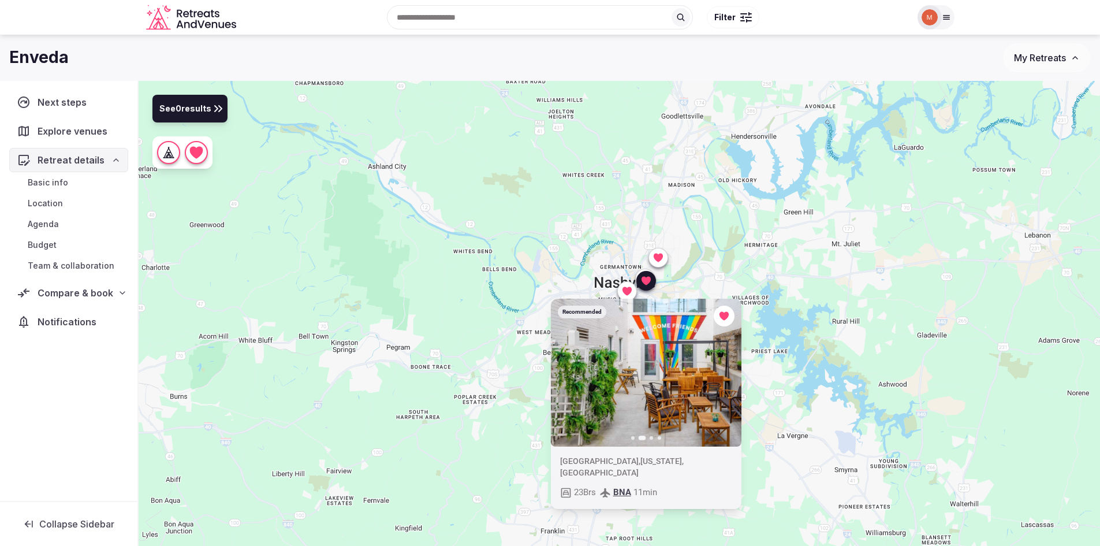
click at [659, 261] on icon at bounding box center [657, 257] width 9 height 9
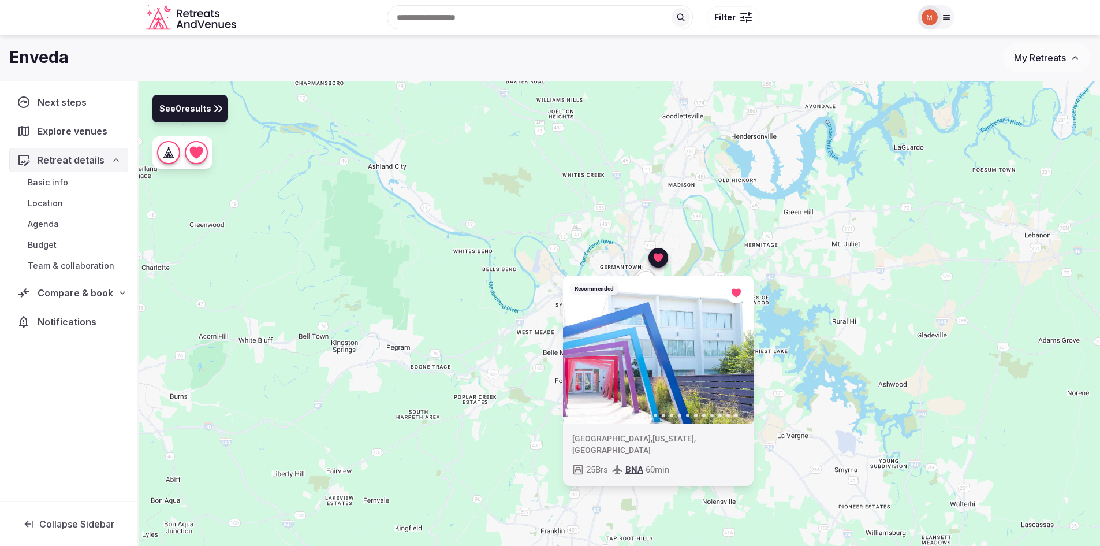
click at [922, 292] on div "Recommended Previous slide Next slide United States , Tennessee , Nashville 25 …" at bounding box center [620, 333] width 962 height 504
click at [682, 519] on div "Recommended Previous slide Next slide United States , Tennessee , Nashville 25 …" at bounding box center [620, 333] width 962 height 504
click at [739, 351] on icon "button" at bounding box center [737, 349] width 5 height 8
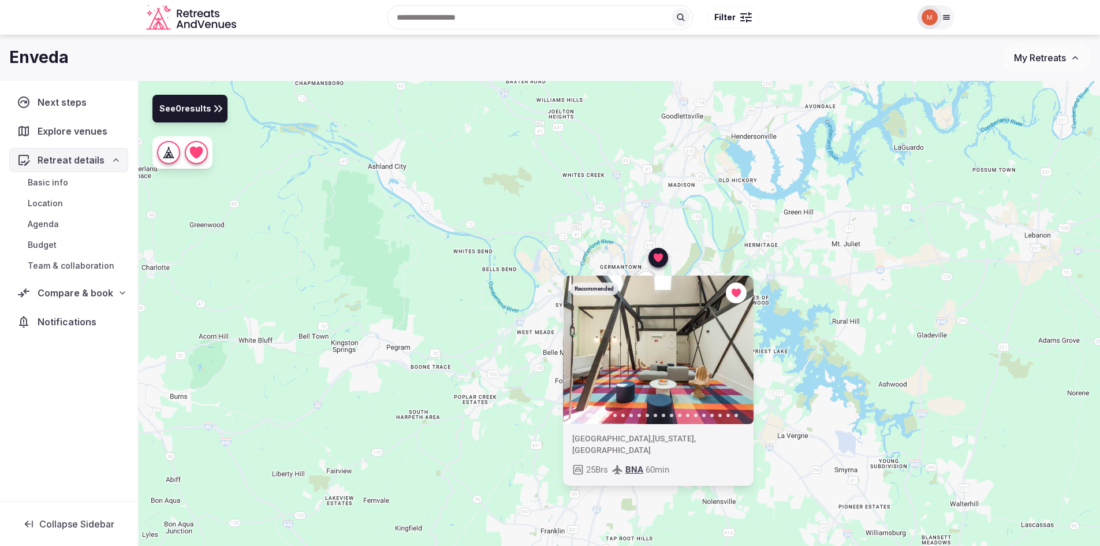
click at [739, 351] on icon "button" at bounding box center [737, 349] width 5 height 8
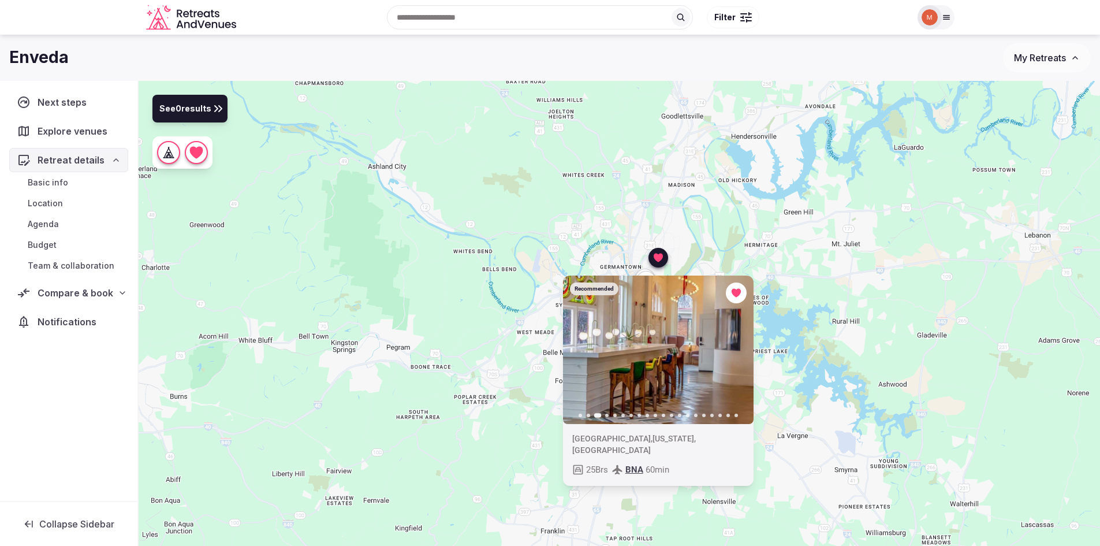
click at [739, 351] on icon "button" at bounding box center [737, 349] width 5 height 8
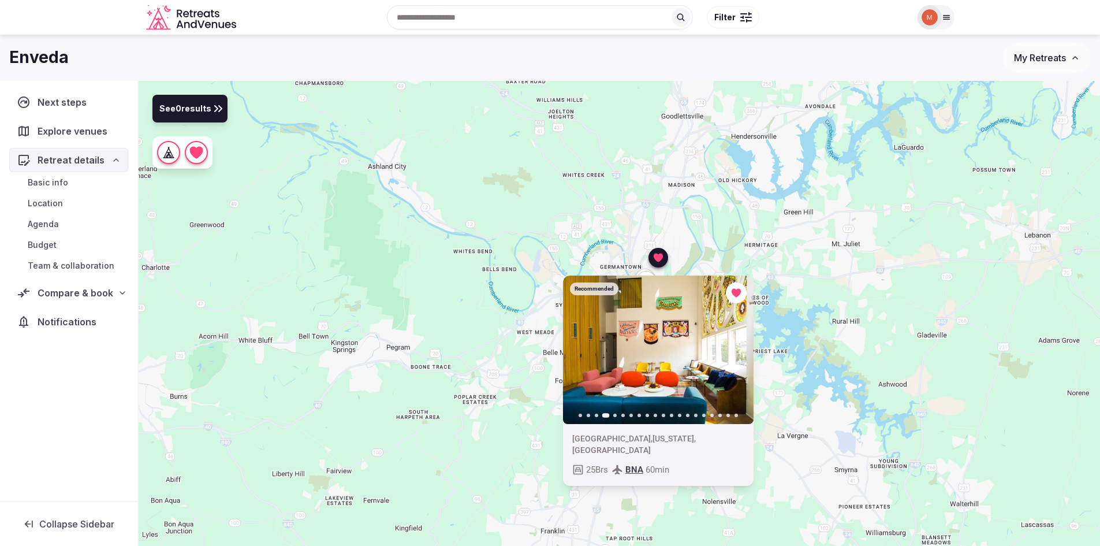
click at [739, 351] on icon "button" at bounding box center [737, 349] width 5 height 8
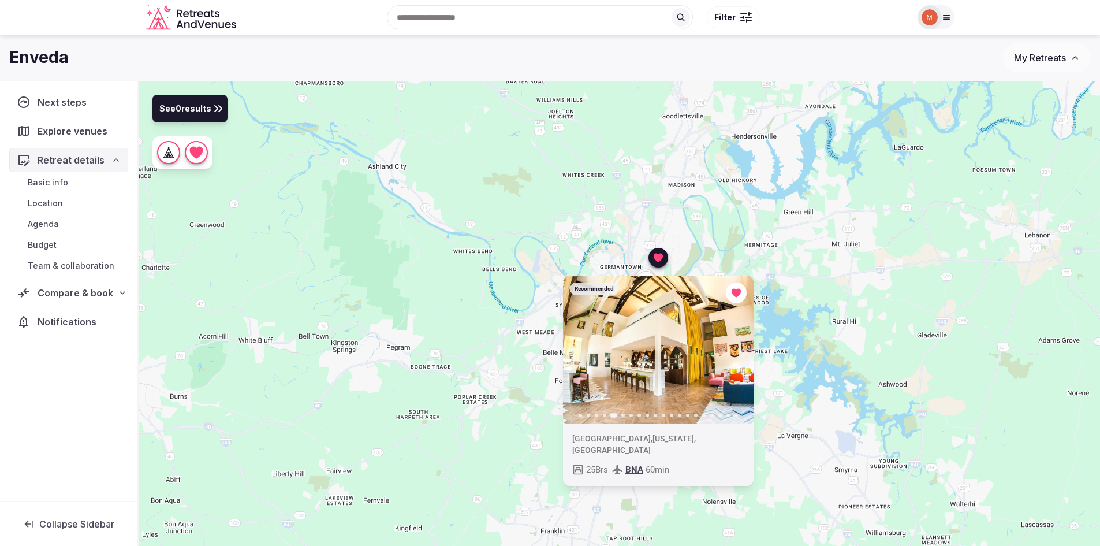
click at [613, 159] on div "Recommended Previous slide Next slide United States , Tennessee , Nashville 25 …" at bounding box center [620, 333] width 962 height 504
click at [716, 463] on div "25 Brs BNA 60 min" at bounding box center [658, 470] width 172 height 14
click at [0, 0] on icon at bounding box center [0, 0] width 0 height 0
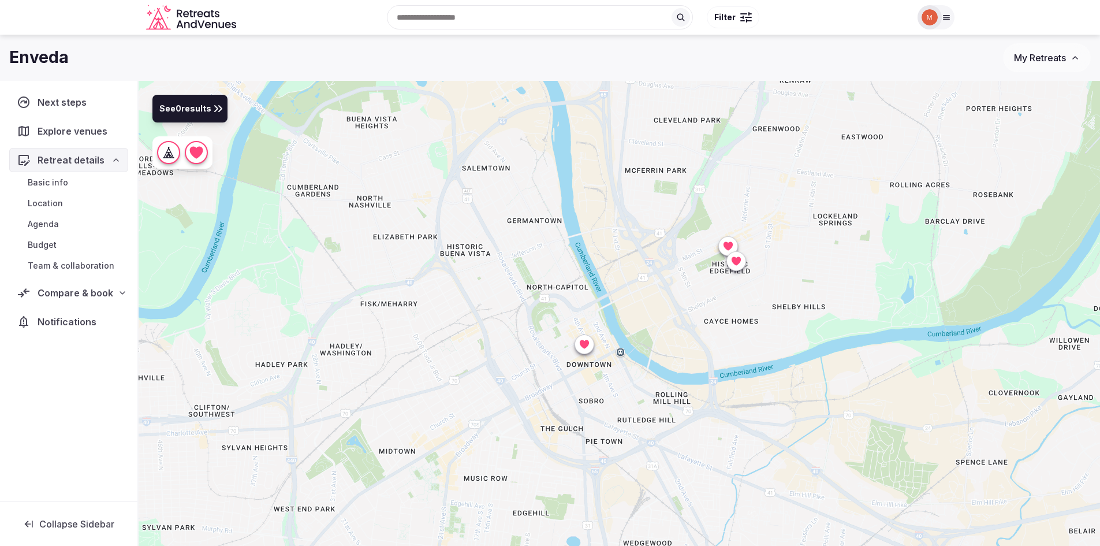
drag, startPoint x: 604, startPoint y: 263, endPoint x: 761, endPoint y: 487, distance: 273.4
click at [761, 487] on div at bounding box center [620, 333] width 962 height 504
click at [736, 267] on div at bounding box center [736, 261] width 18 height 18
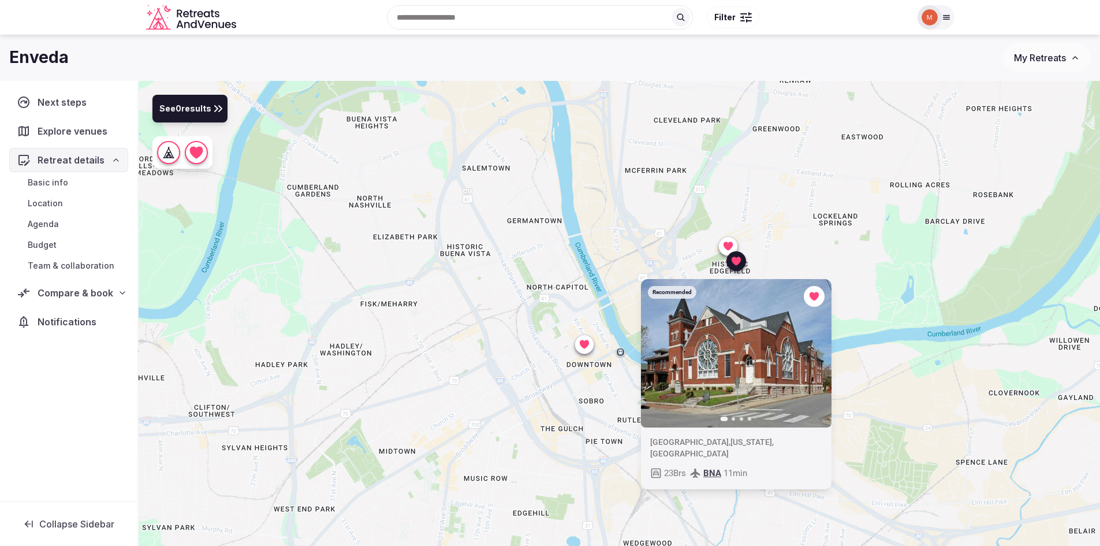
click at [728, 244] on icon at bounding box center [727, 245] width 9 height 9
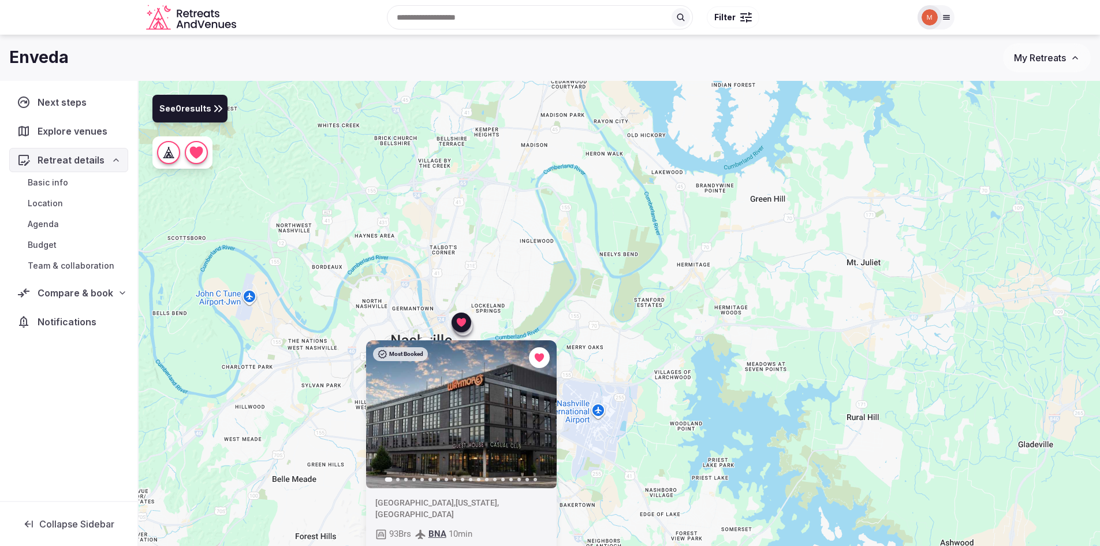
click at [922, 342] on div "Most Booked Previous slide Next slide United States , Tennessee , Nashville 93 …" at bounding box center [620, 333] width 962 height 504
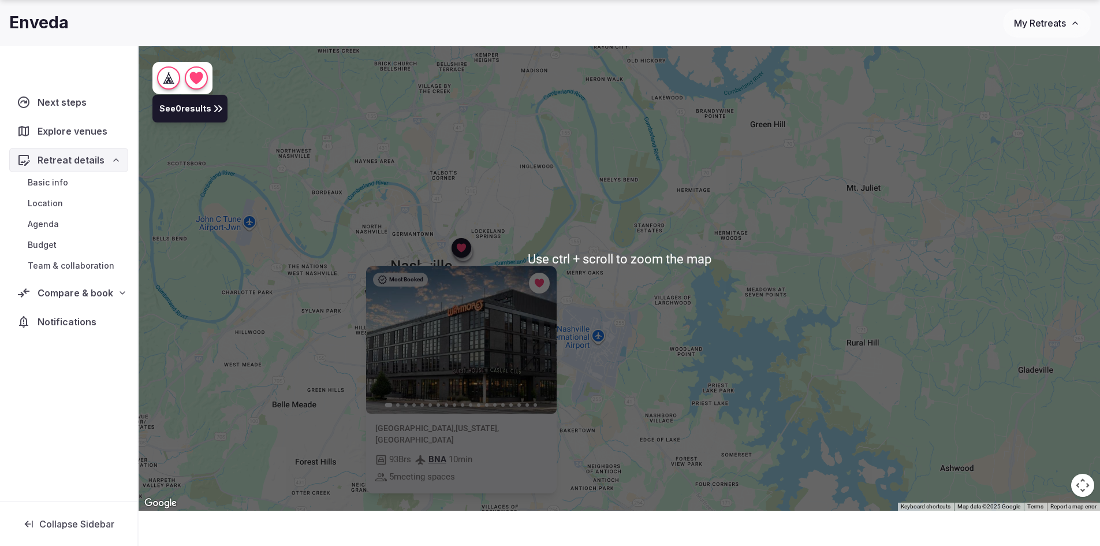
scroll to position [85, 0]
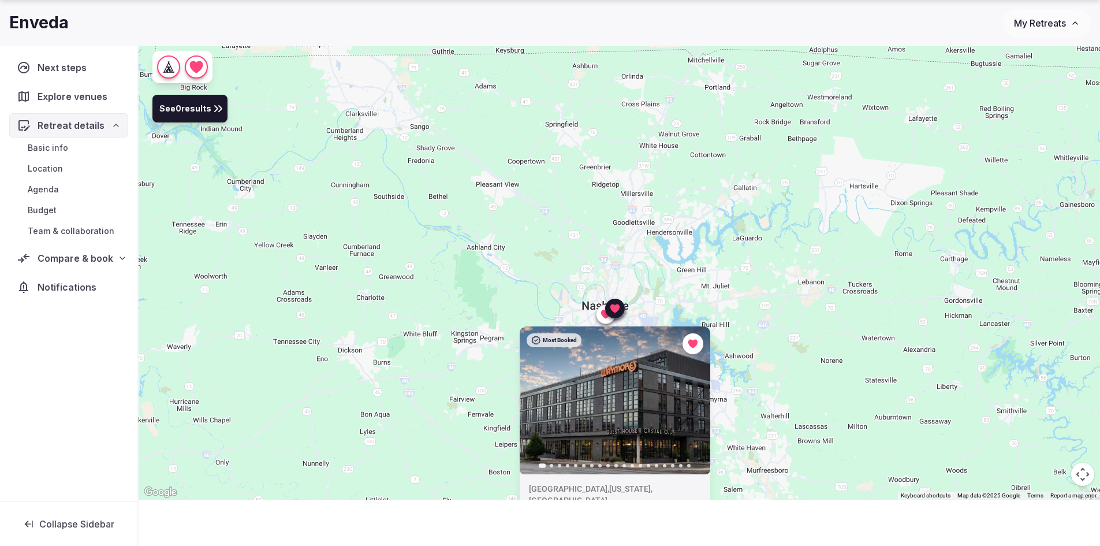
click at [0, 0] on icon at bounding box center [0, 0] width 0 height 0
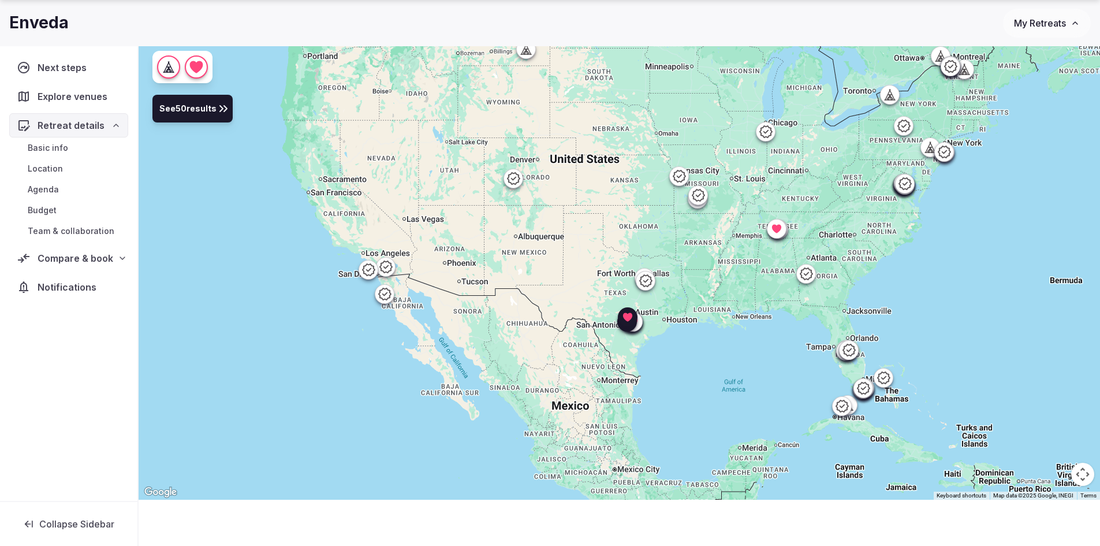
drag, startPoint x: 535, startPoint y: 354, endPoint x: 763, endPoint y: 272, distance: 241.7
click at [763, 272] on div at bounding box center [620, 247] width 962 height 504
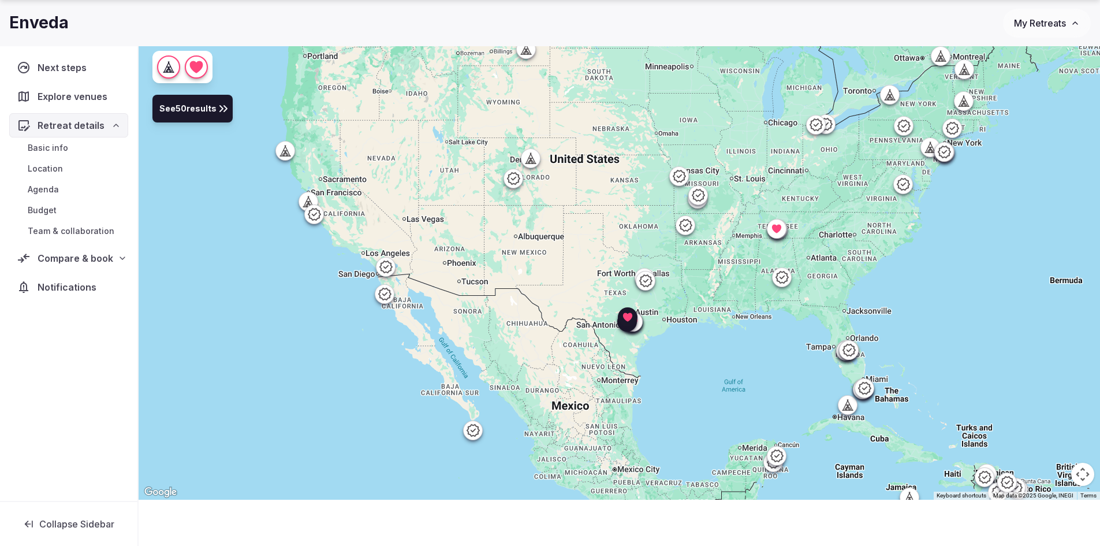
click at [385, 265] on icon at bounding box center [385, 266] width 14 height 14
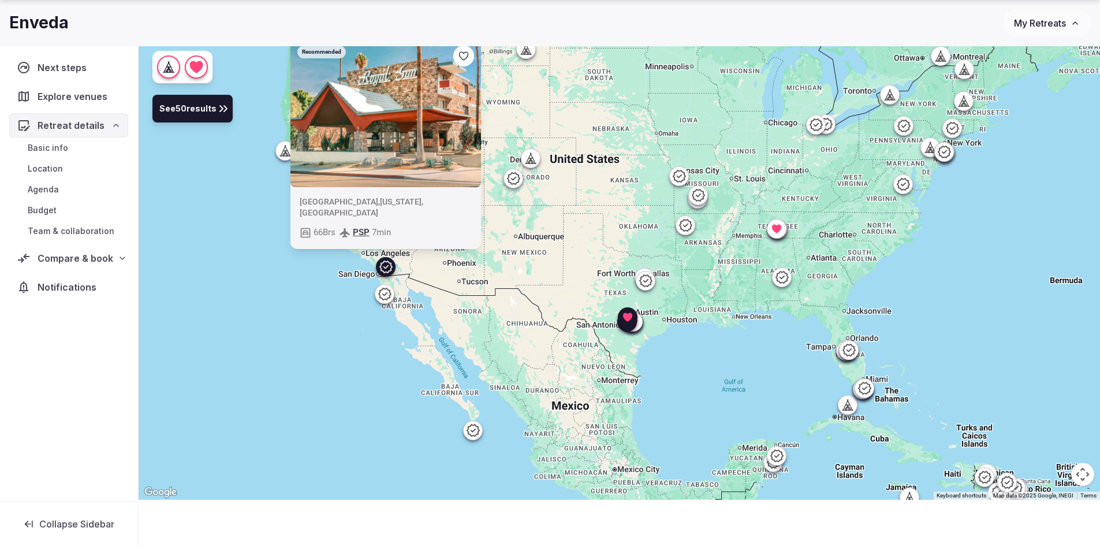
click at [781, 280] on icon at bounding box center [782, 277] width 14 height 14
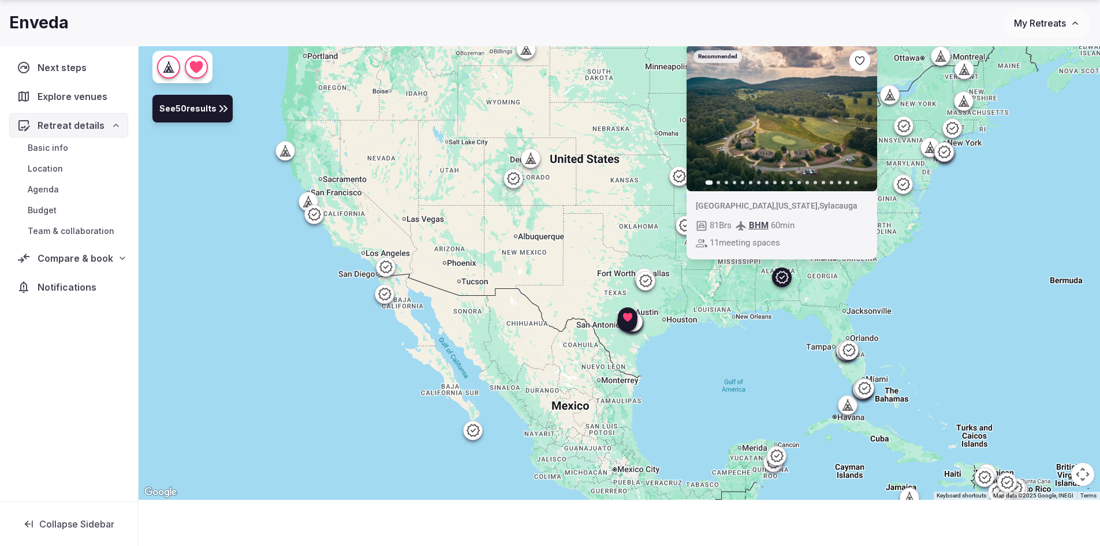
click at [773, 162] on img at bounding box center [781, 117] width 191 height 148
click at [863, 116] on icon "button" at bounding box center [860, 116] width 9 height 9
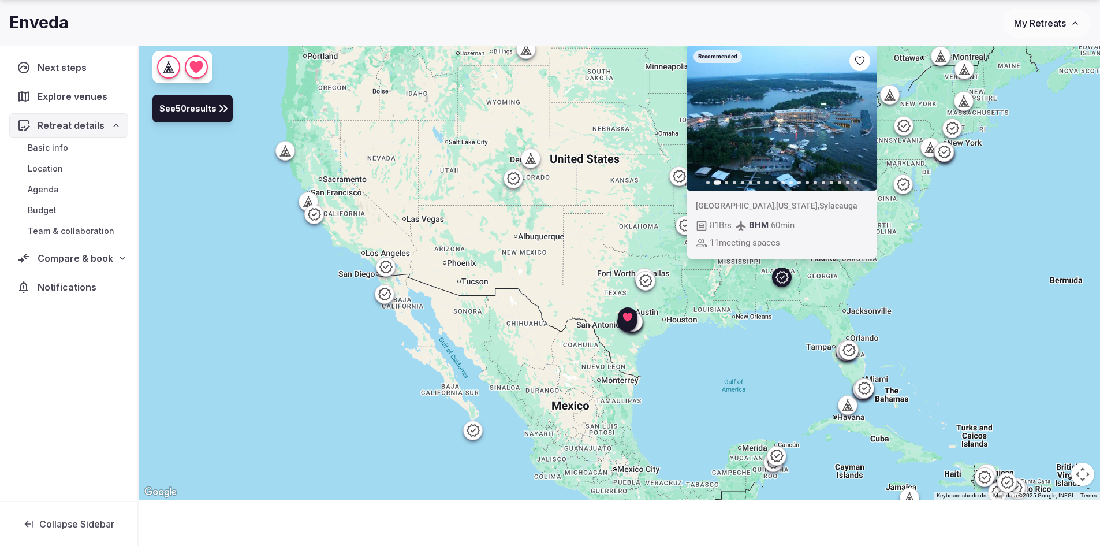
click at [863, 116] on icon "button" at bounding box center [860, 116] width 9 height 9
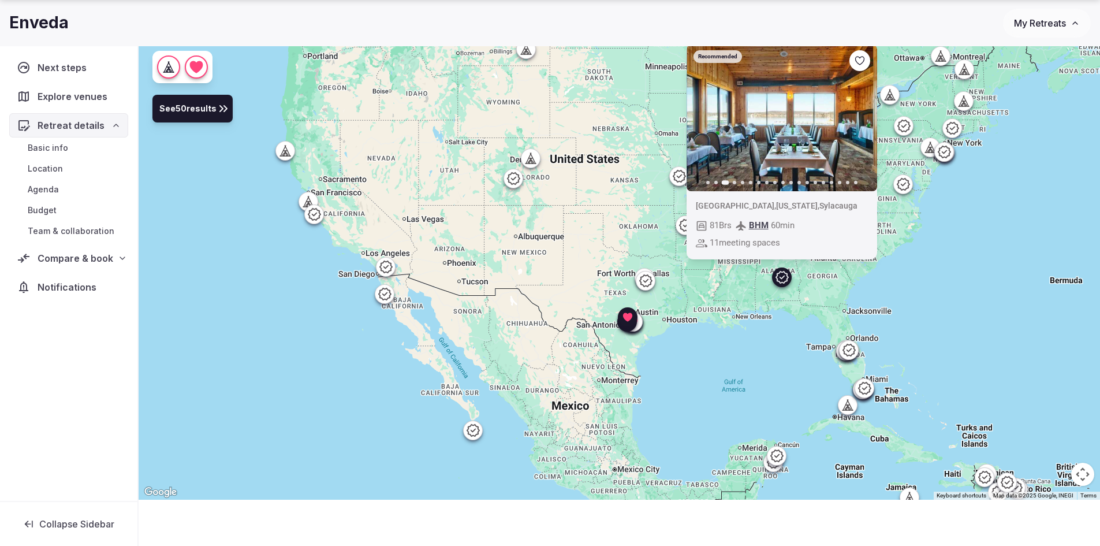
click at [863, 116] on icon "button" at bounding box center [860, 116] width 9 height 9
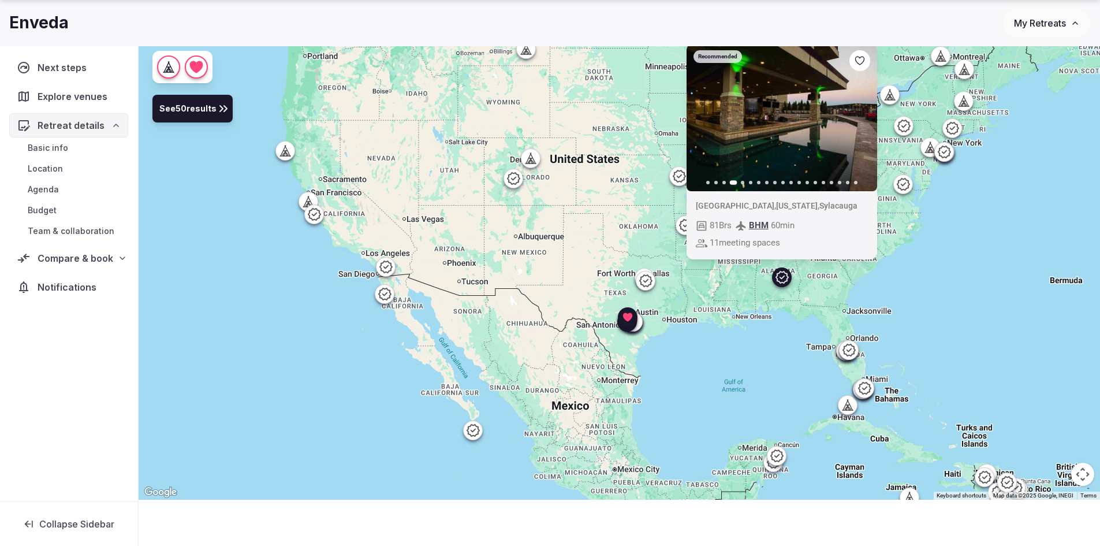
click at [863, 116] on icon "button" at bounding box center [860, 116] width 9 height 9
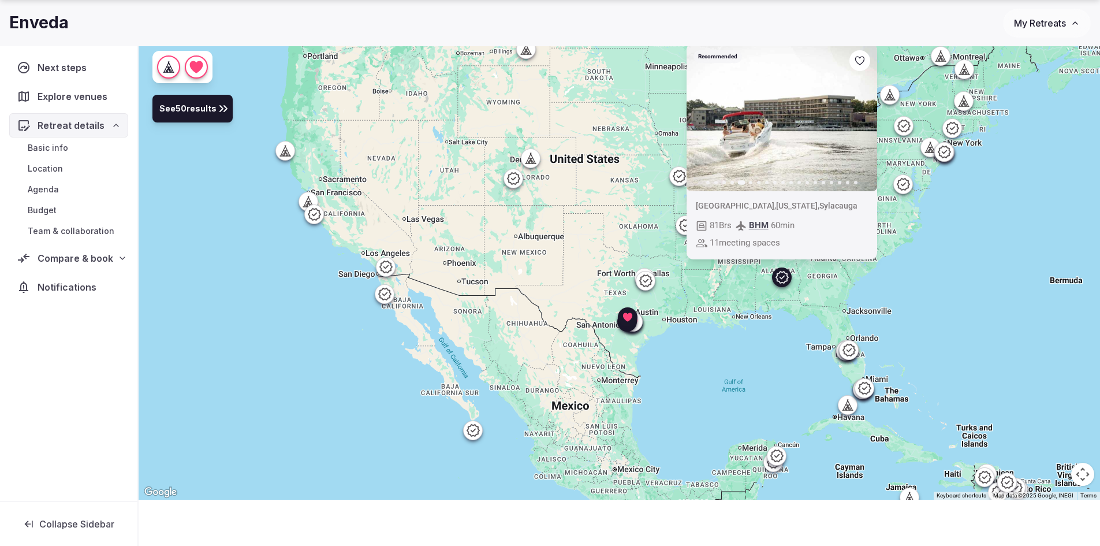
click at [863, 116] on icon "button" at bounding box center [860, 116] width 9 height 9
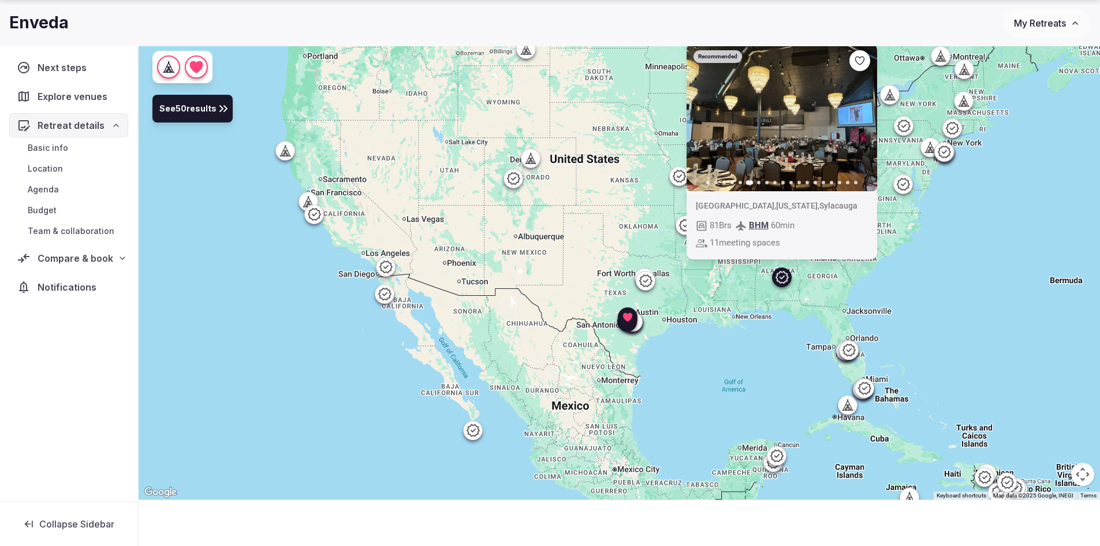
click at [863, 116] on icon "button" at bounding box center [860, 116] width 9 height 9
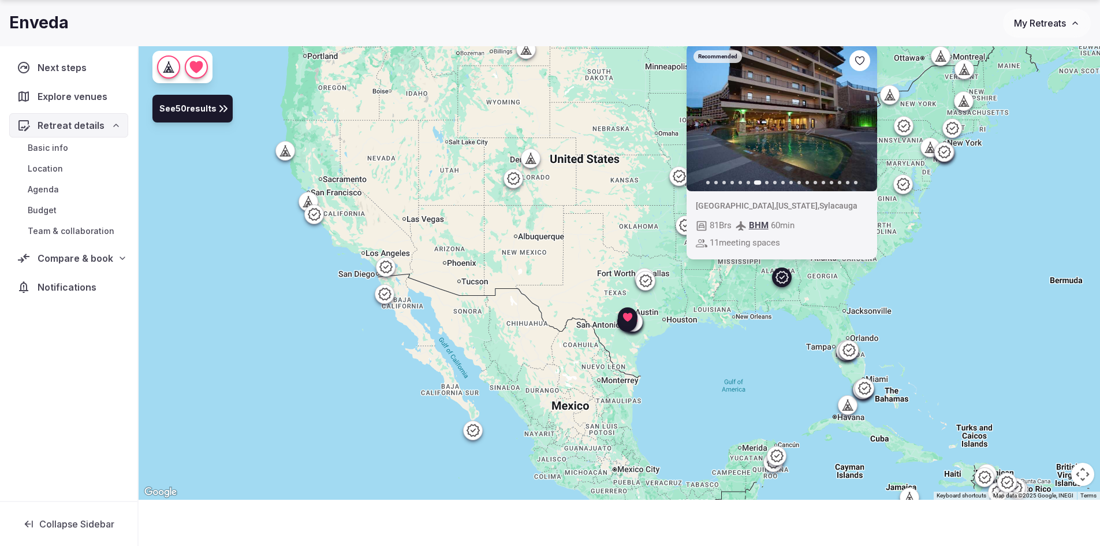
click at [863, 116] on icon "button" at bounding box center [860, 116] width 9 height 9
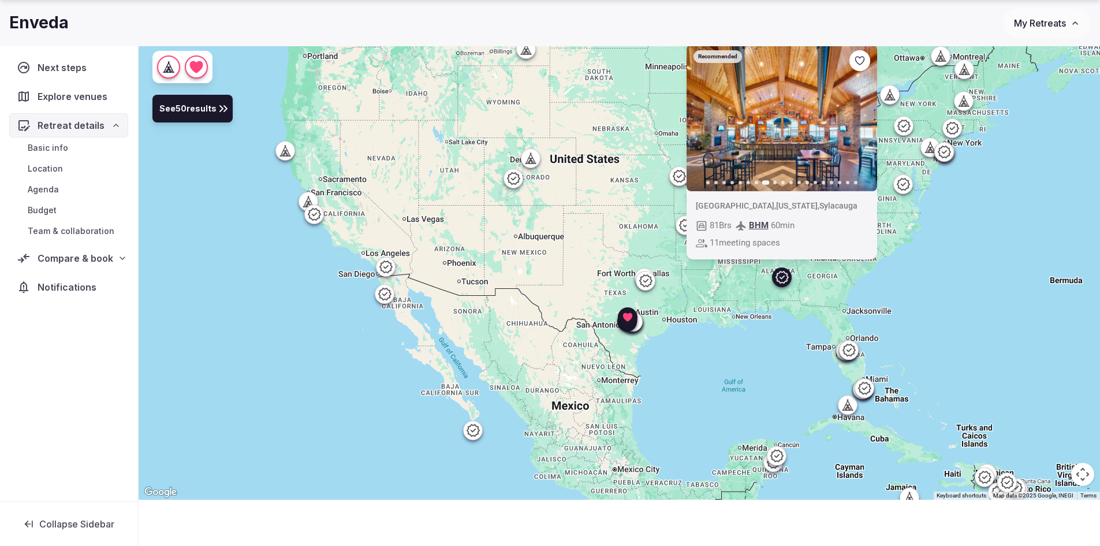
click at [863, 116] on icon "button" at bounding box center [860, 116] width 9 height 9
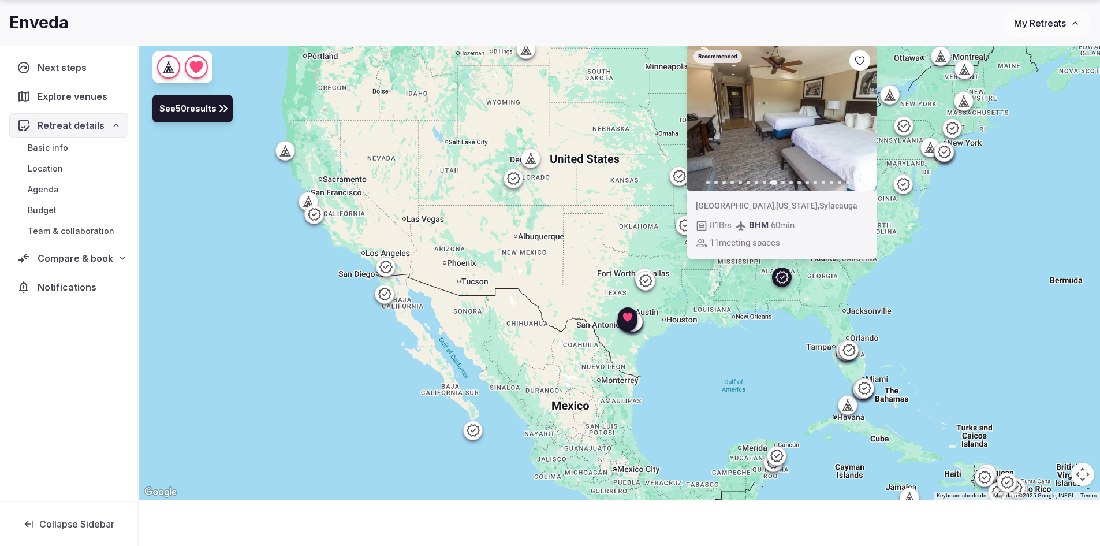
click at [863, 116] on icon "button" at bounding box center [860, 116] width 9 height 9
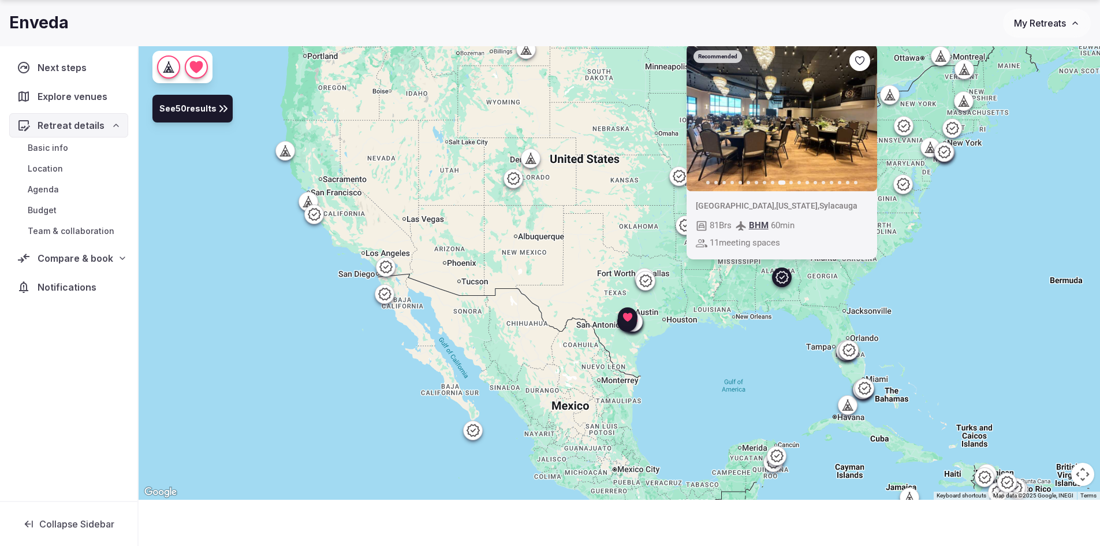
click at [863, 116] on icon "button" at bounding box center [860, 116] width 9 height 9
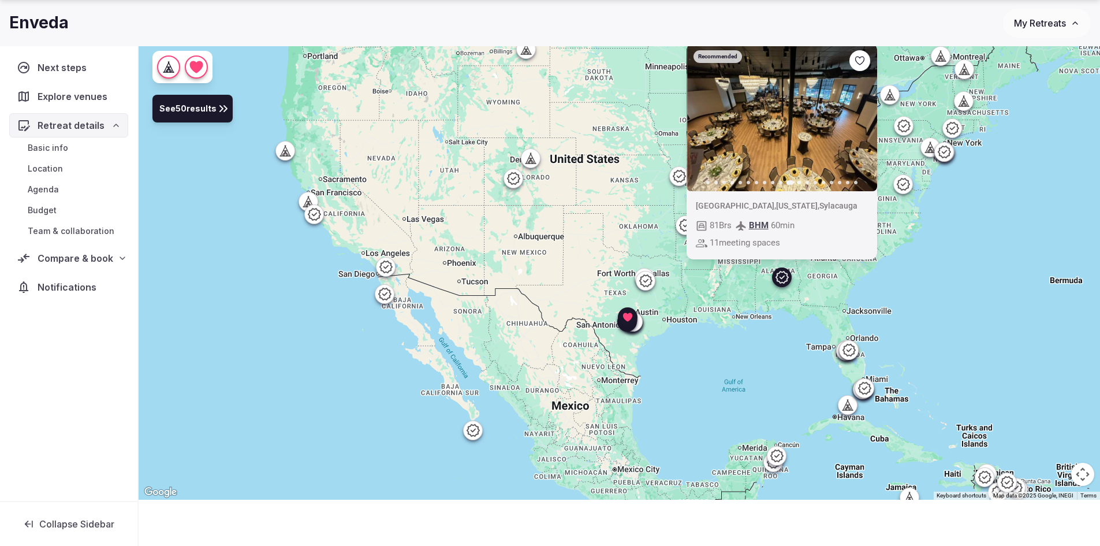
click at [863, 116] on icon "button" at bounding box center [860, 116] width 9 height 9
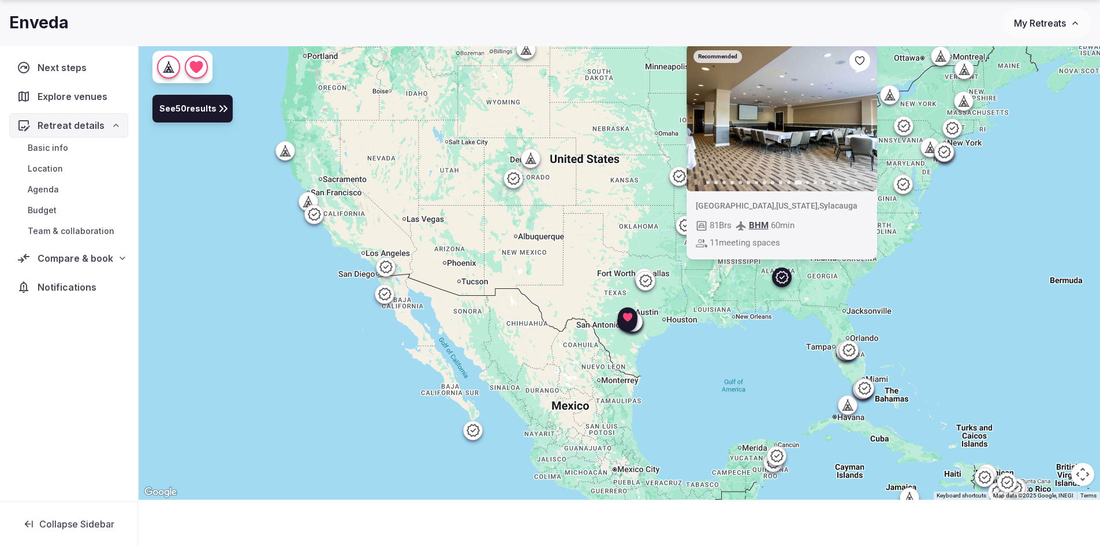
click at [863, 116] on icon "button" at bounding box center [860, 116] width 9 height 9
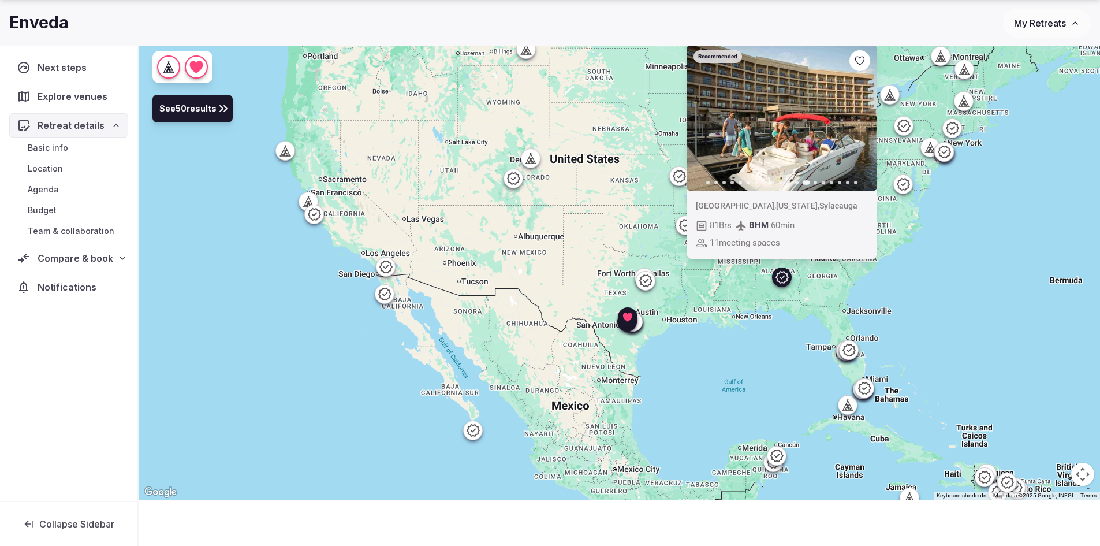
click at [863, 116] on icon "button" at bounding box center [860, 116] width 9 height 9
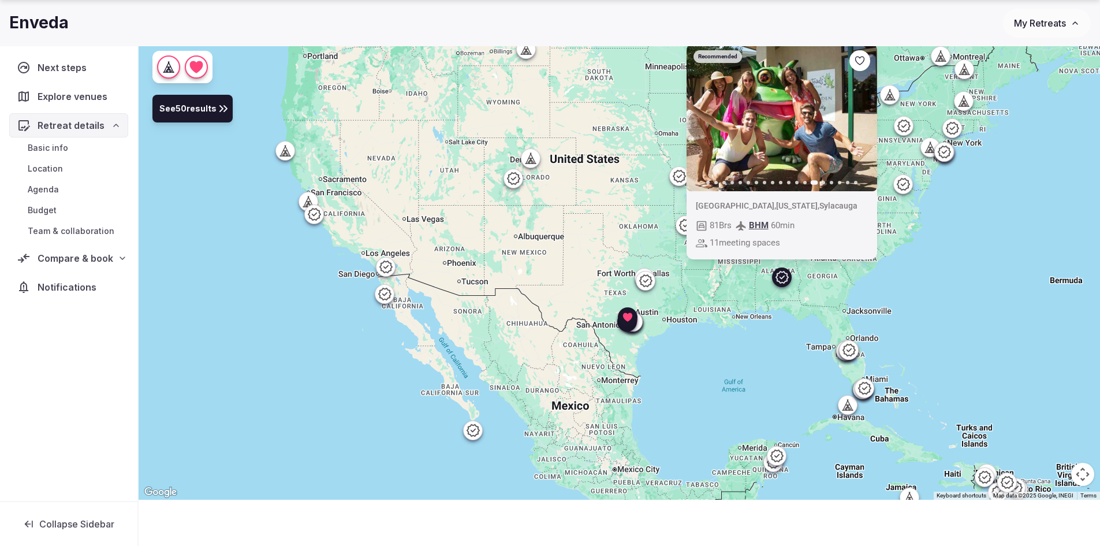
click at [863, 116] on icon "button" at bounding box center [860, 116] width 9 height 9
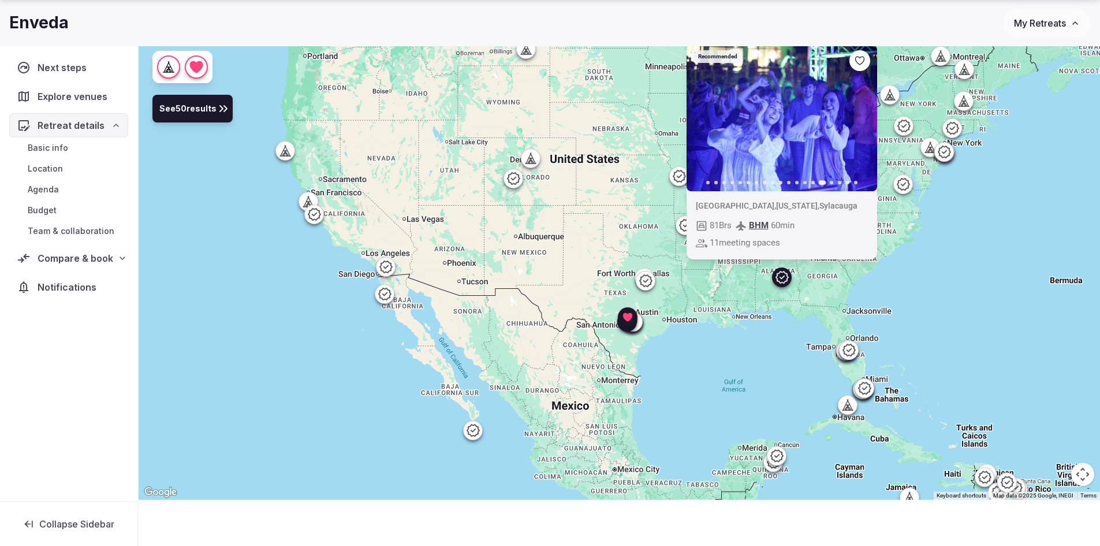
click at [691, 430] on div "Recommended Previous slide Next slide United States , Alabama , Sylacauga 81 Br…" at bounding box center [620, 247] width 962 height 504
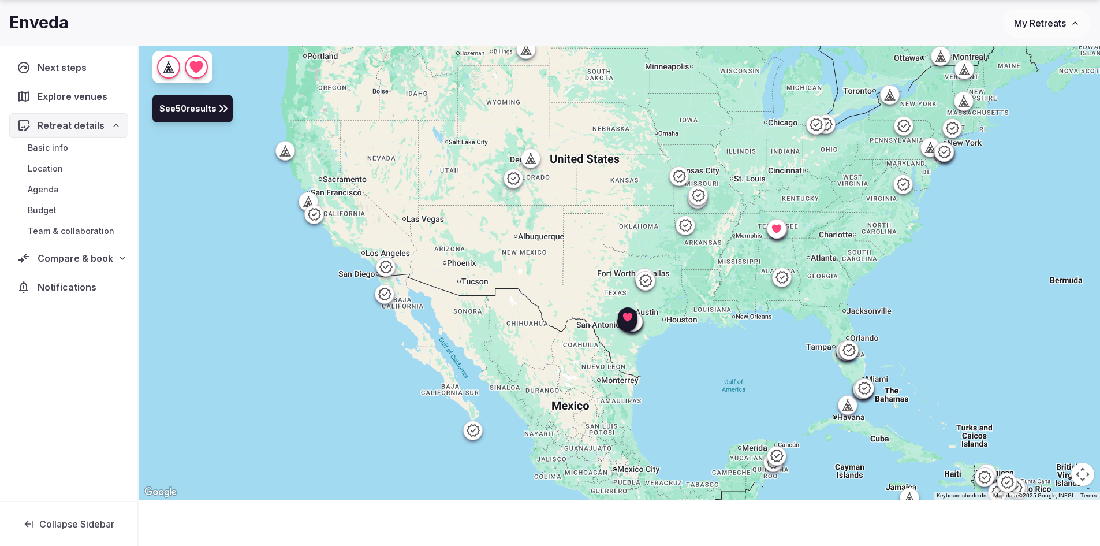
click at [516, 177] on icon at bounding box center [513, 178] width 13 height 12
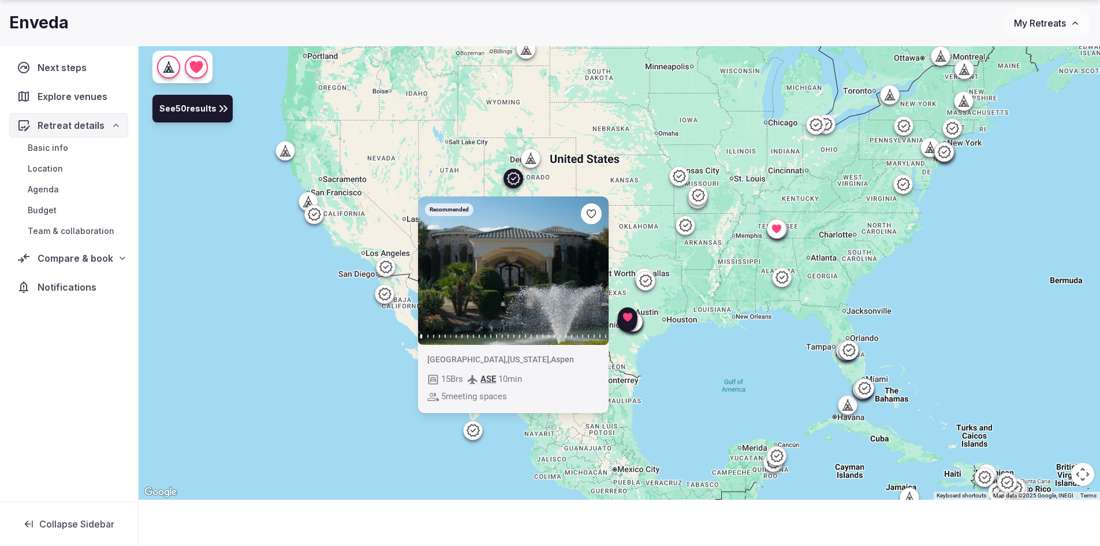
click at [589, 273] on icon "button" at bounding box center [592, 270] width 9 height 9
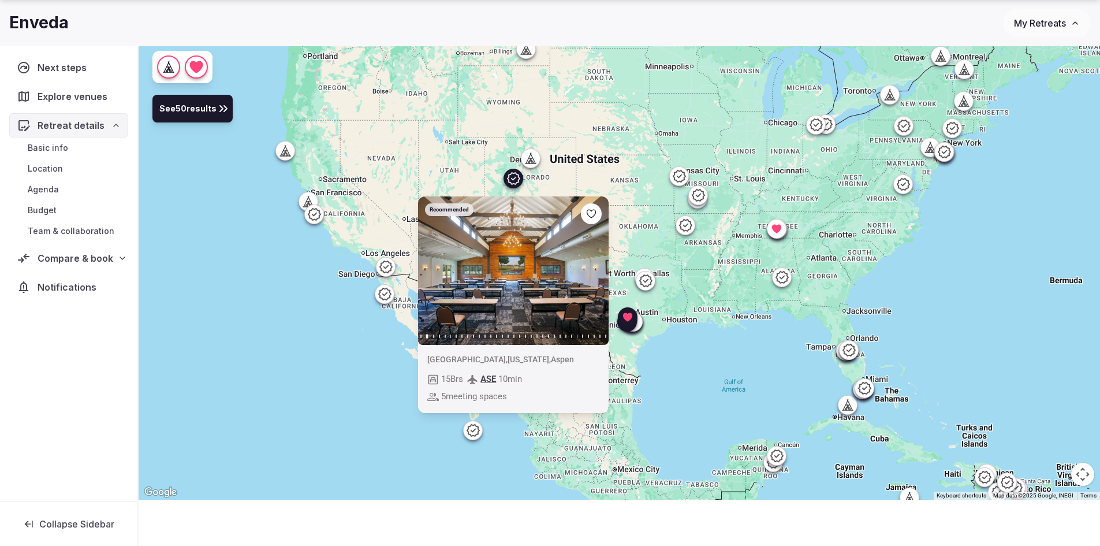
click at [589, 273] on icon "button" at bounding box center [592, 270] width 9 height 9
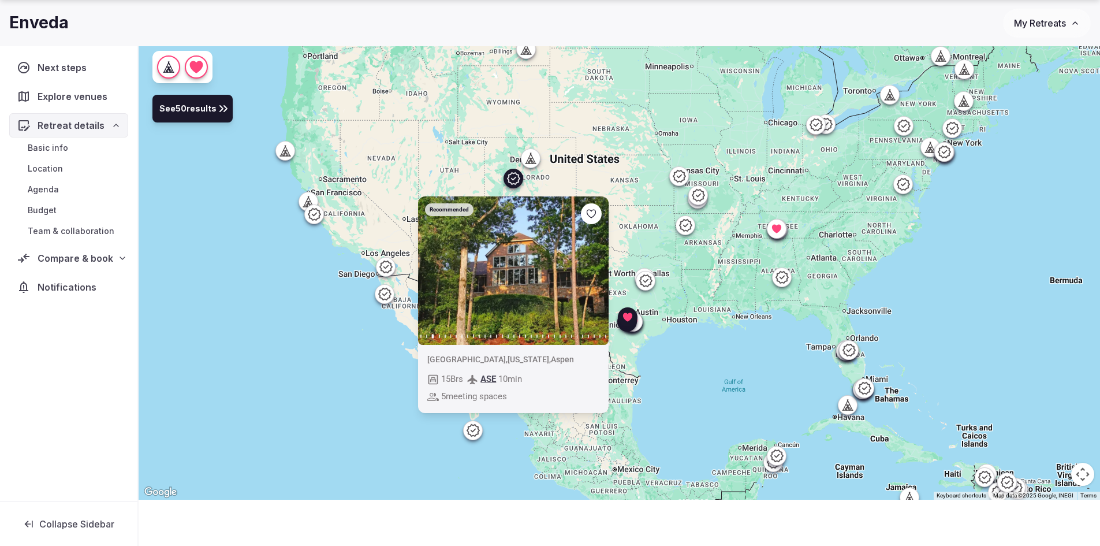
click at [589, 273] on icon "button" at bounding box center [592, 270] width 9 height 9
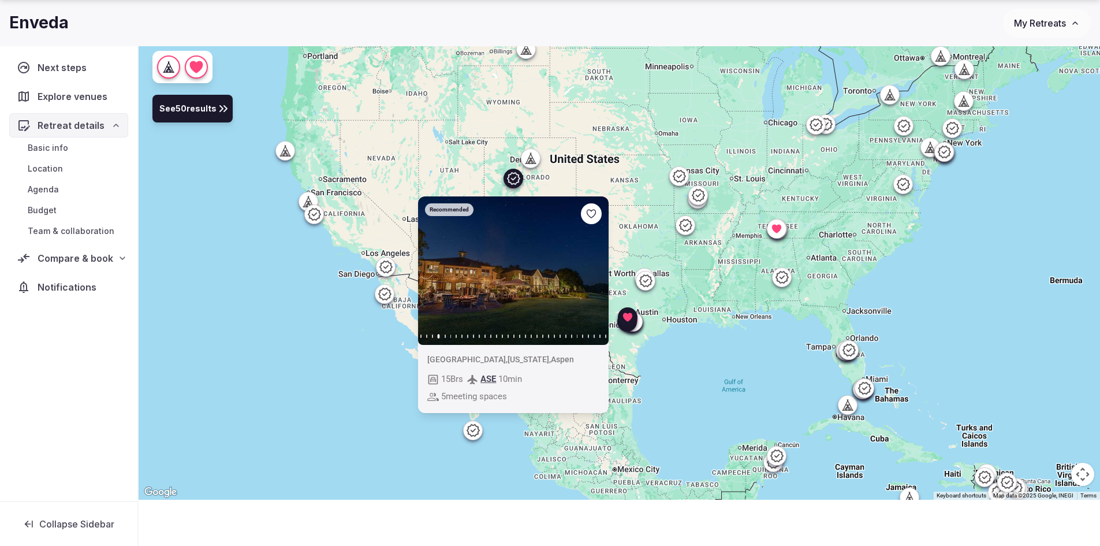
click at [589, 273] on icon "button" at bounding box center [592, 270] width 9 height 9
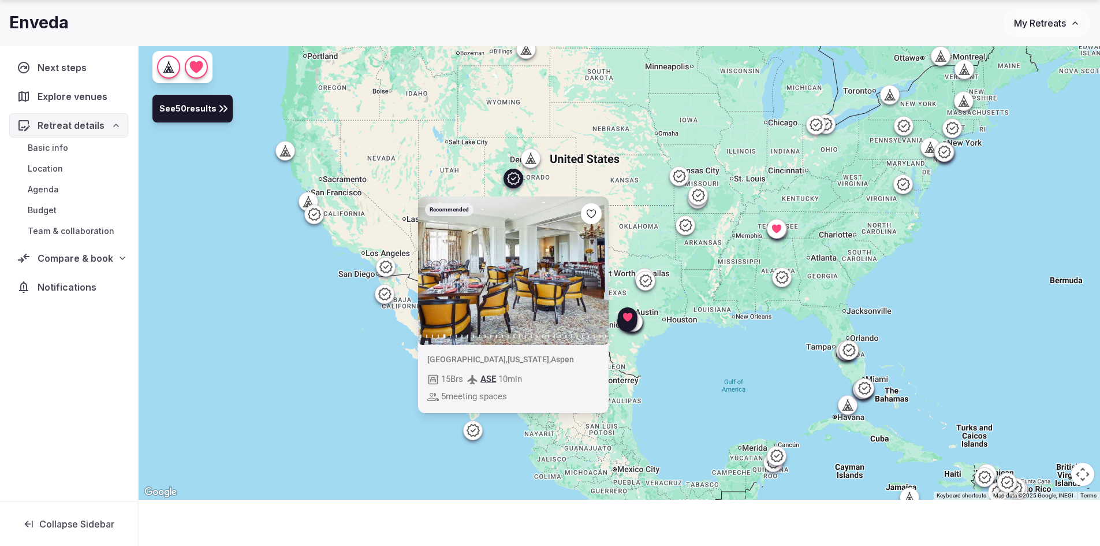
click at [589, 273] on icon "button" at bounding box center [592, 270] width 9 height 9
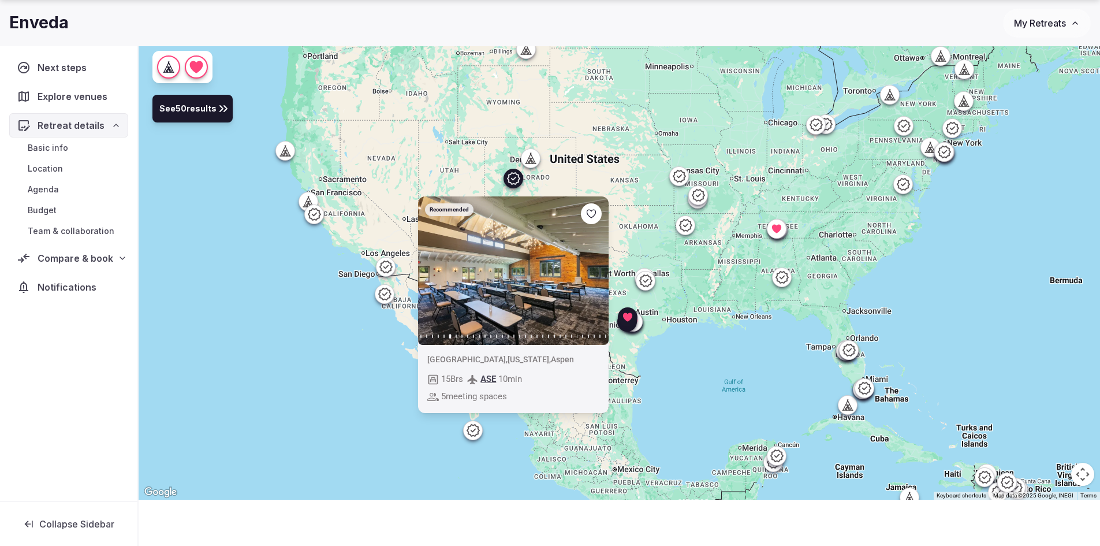
click at [590, 270] on icon "button" at bounding box center [592, 270] width 9 height 9
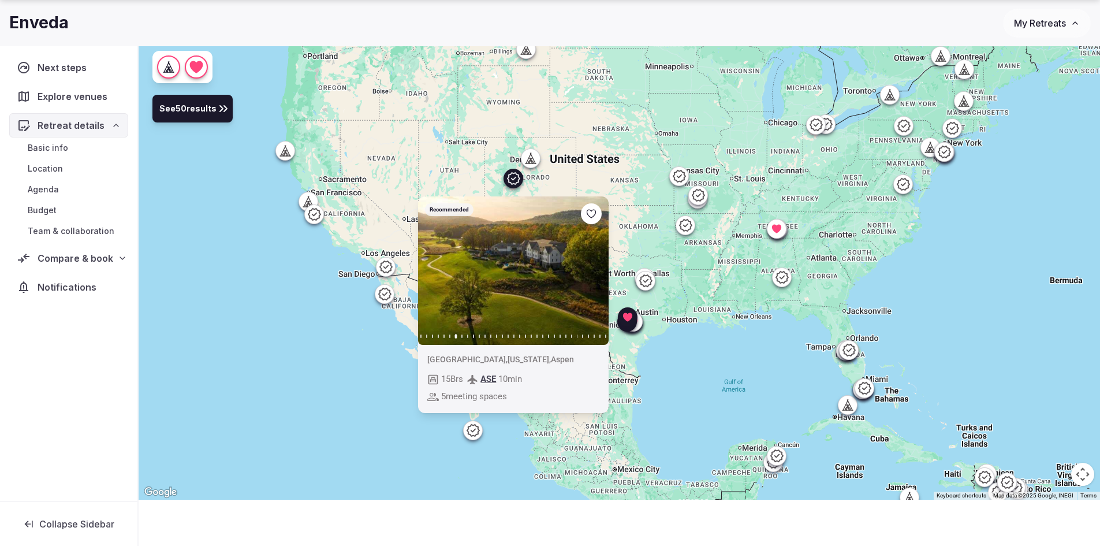
click at [590, 270] on icon "button" at bounding box center [592, 270] width 9 height 9
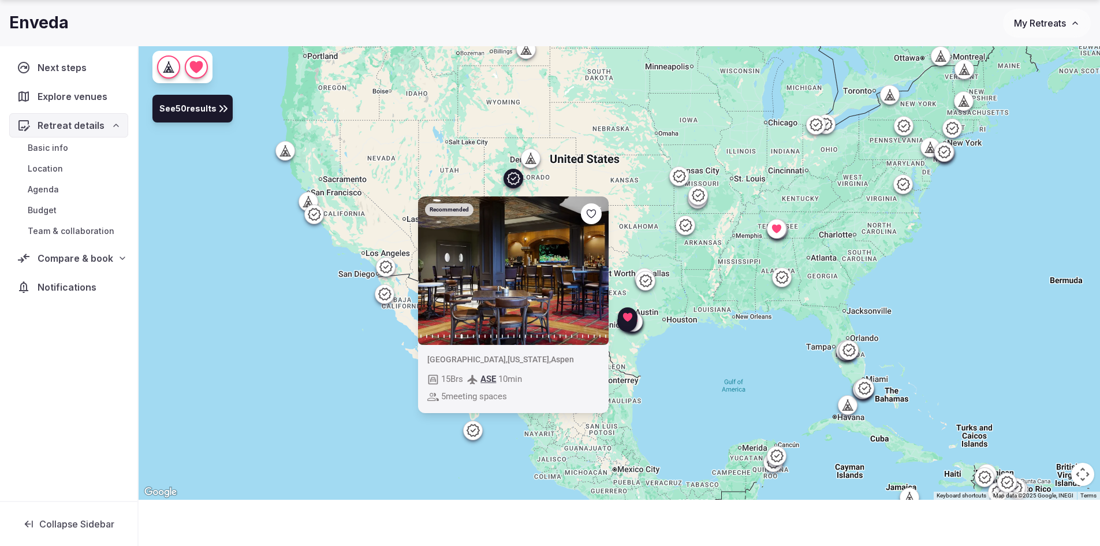
click at [590, 270] on icon "button" at bounding box center [592, 270] width 9 height 9
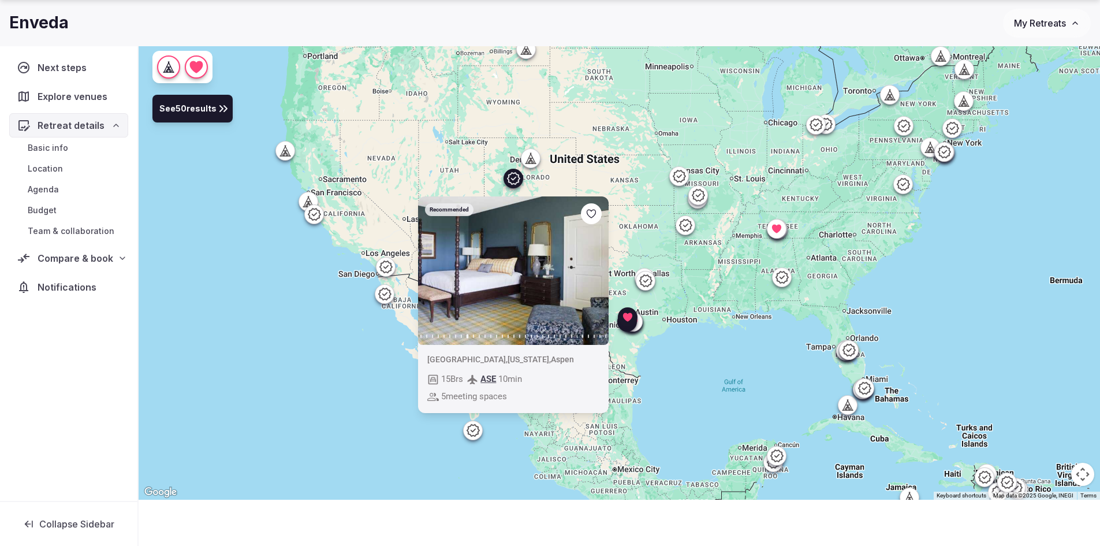
click at [590, 270] on icon "button" at bounding box center [592, 270] width 9 height 9
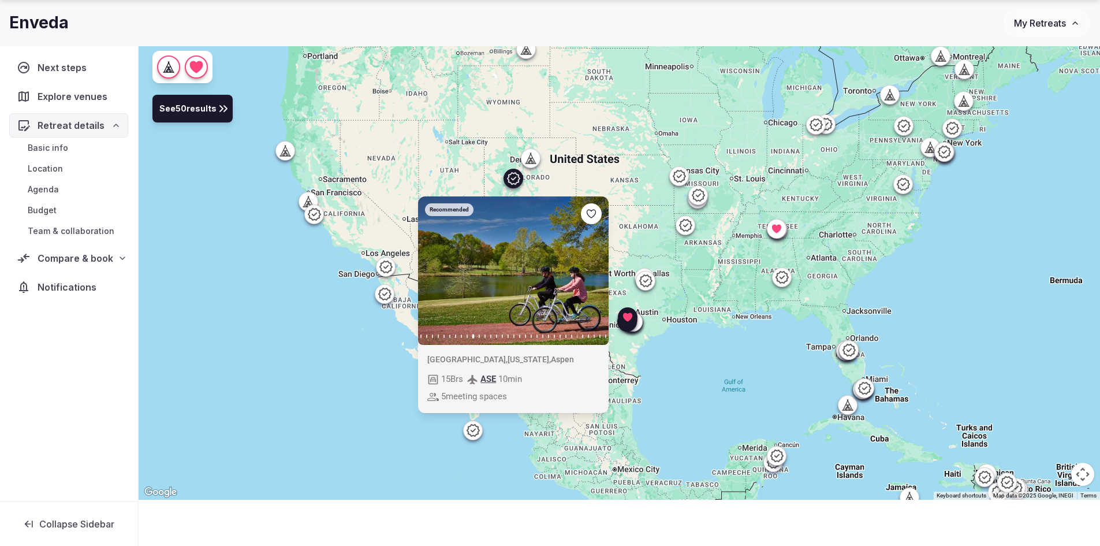
click at [590, 270] on icon "button" at bounding box center [592, 270] width 9 height 9
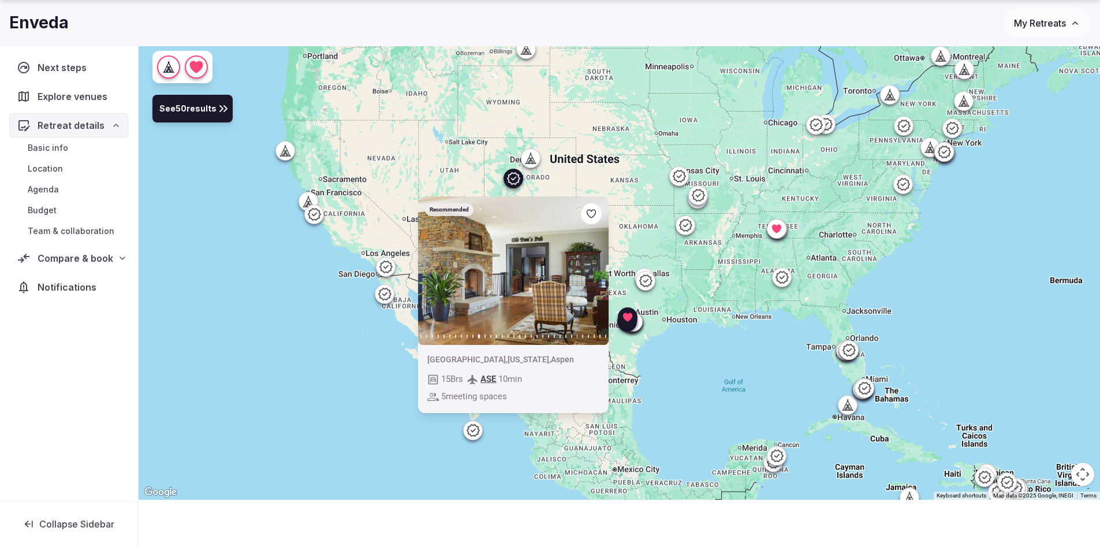
click at [590, 270] on icon "button" at bounding box center [592, 270] width 9 height 9
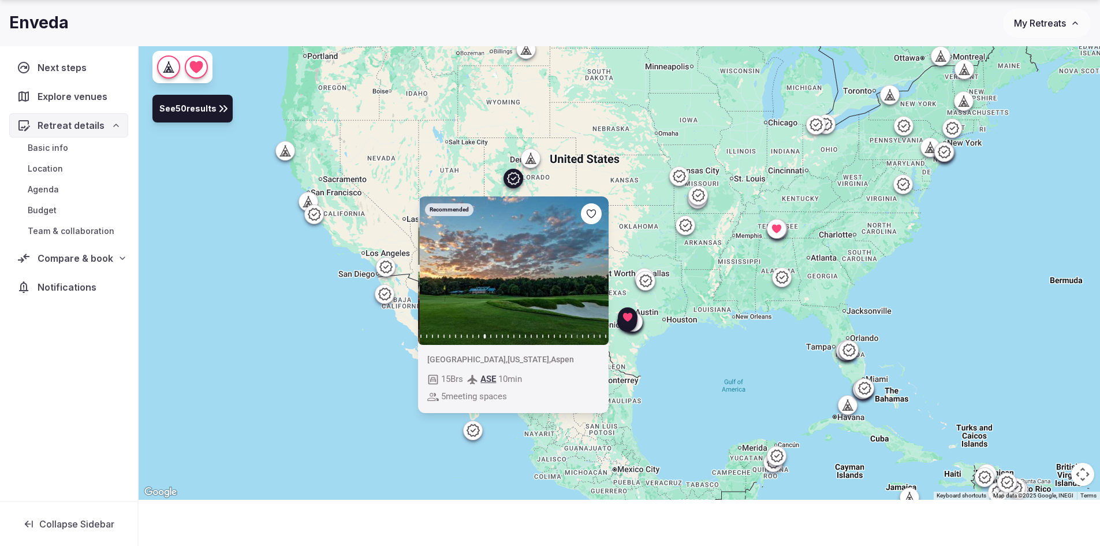
click at [590, 270] on icon "button" at bounding box center [592, 270] width 9 height 9
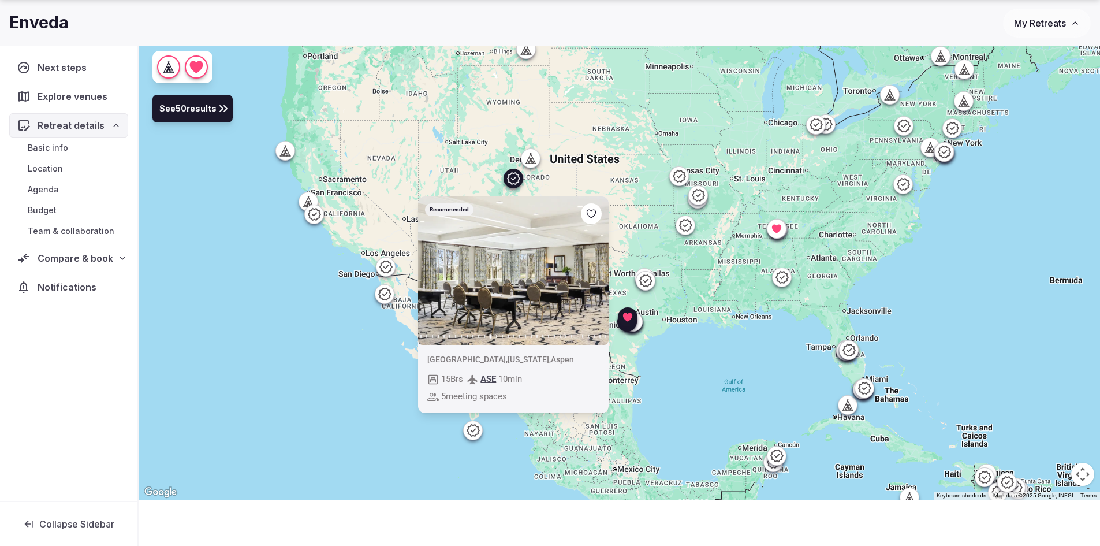
click at [590, 270] on icon "button" at bounding box center [592, 270] width 9 height 9
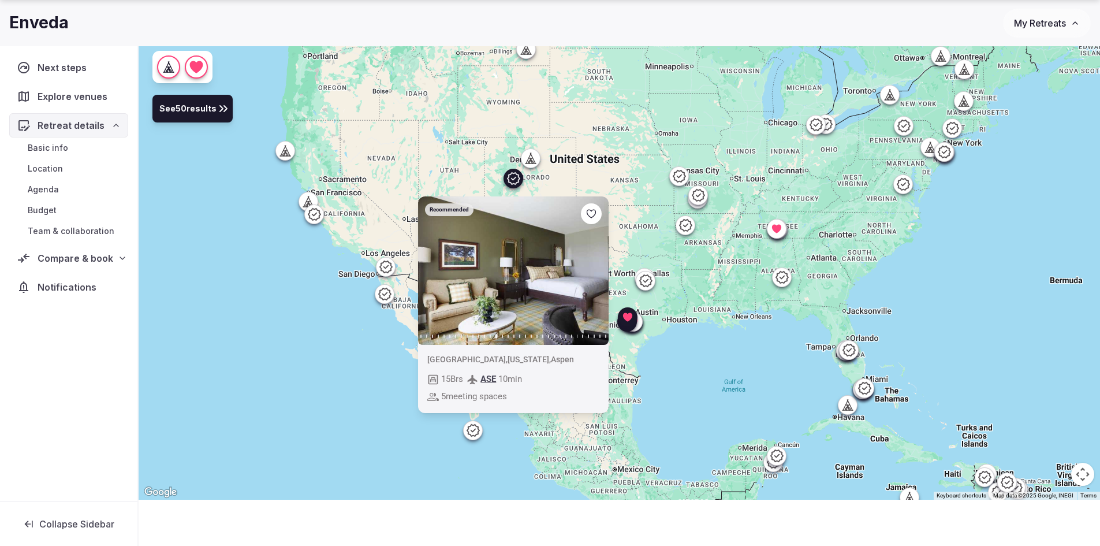
click at [590, 270] on icon "button" at bounding box center [592, 270] width 9 height 9
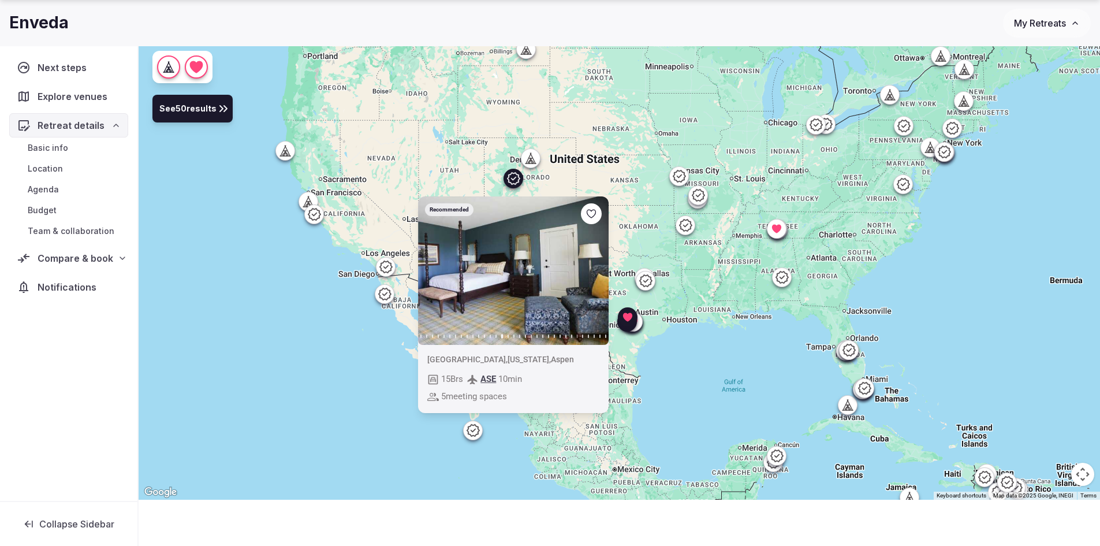
click at [590, 270] on icon "button" at bounding box center [592, 270] width 9 height 9
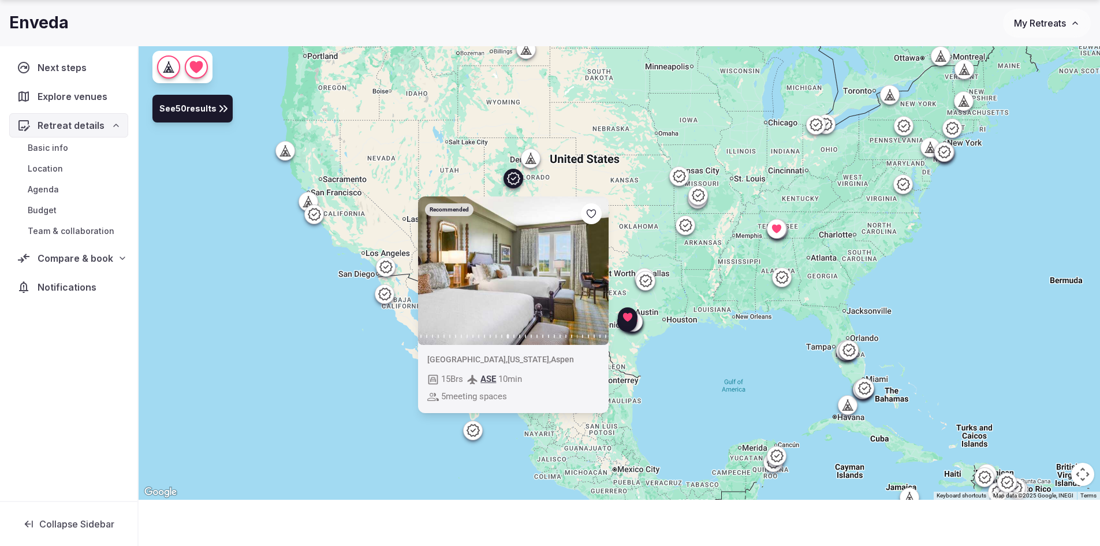
click at [702, 399] on div "Recommended Previous slide Next slide United States , Colorado , Aspen 15 Brs A…" at bounding box center [620, 247] width 962 height 504
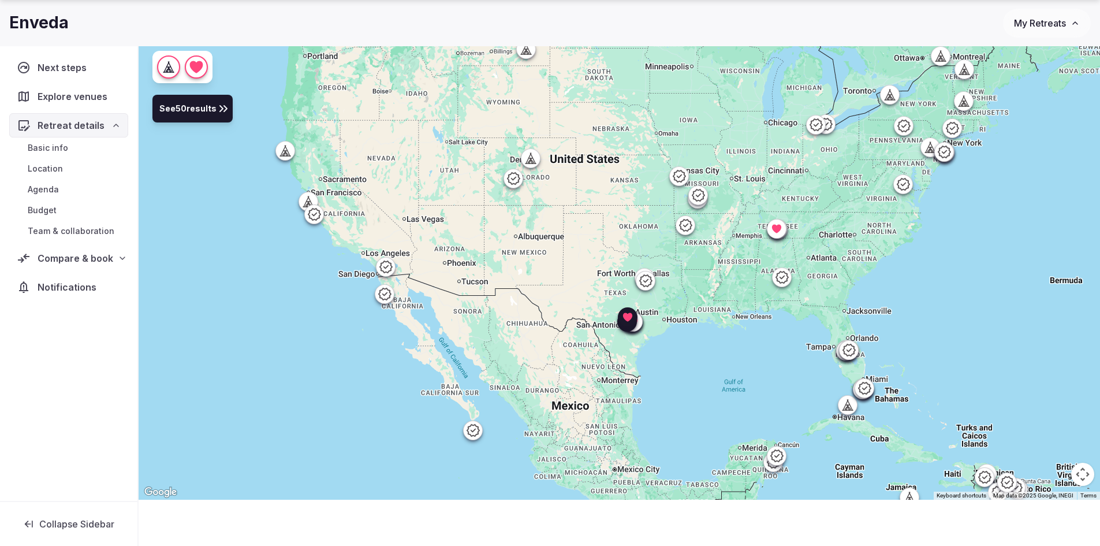
click at [44, 147] on span "Basic info" at bounding box center [48, 148] width 40 height 12
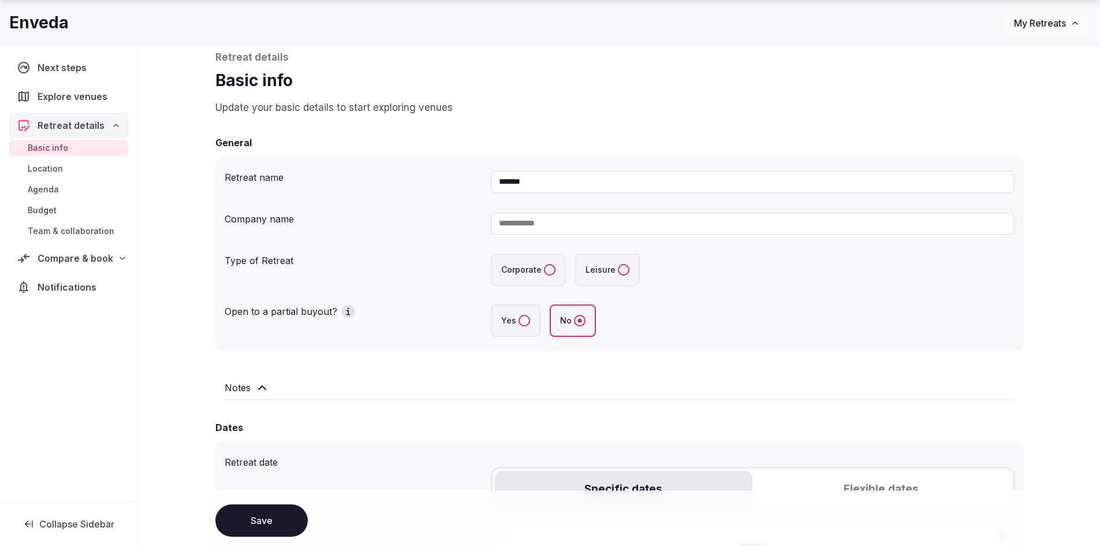
scroll to position [116, 0]
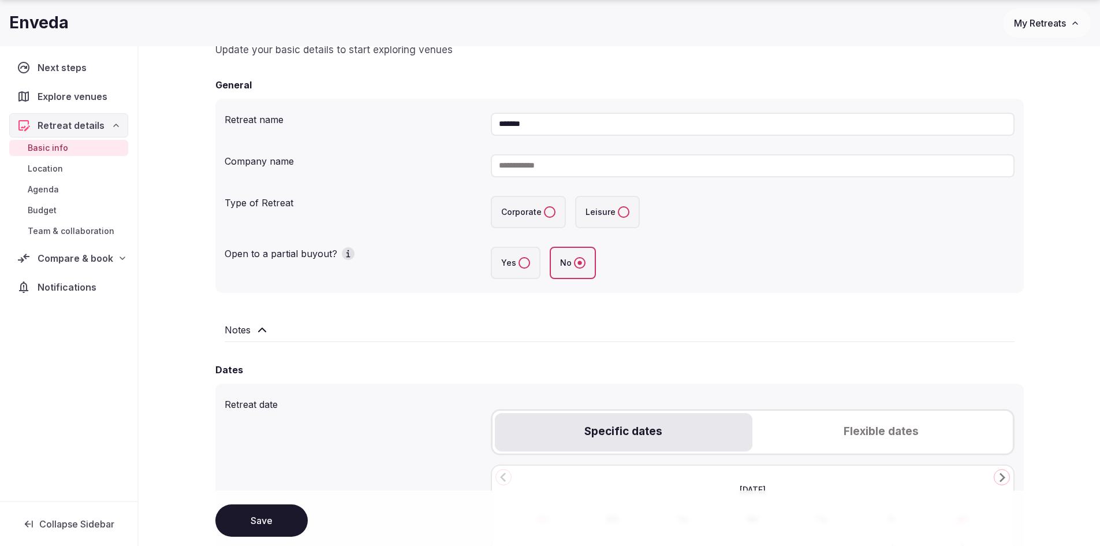
click at [550, 211] on button "Corporate" at bounding box center [550, 212] width 12 height 12
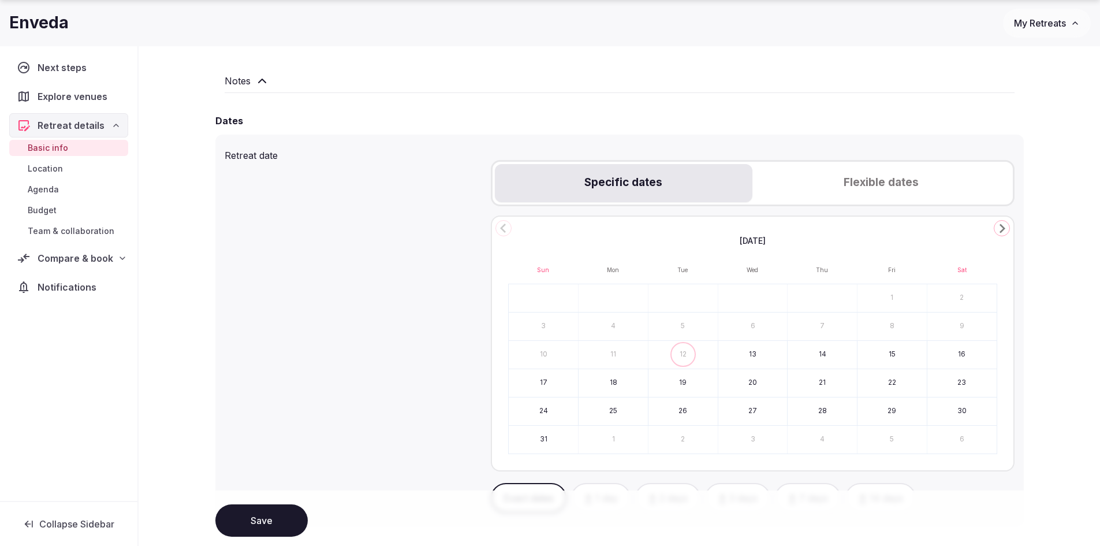
scroll to position [404, 0]
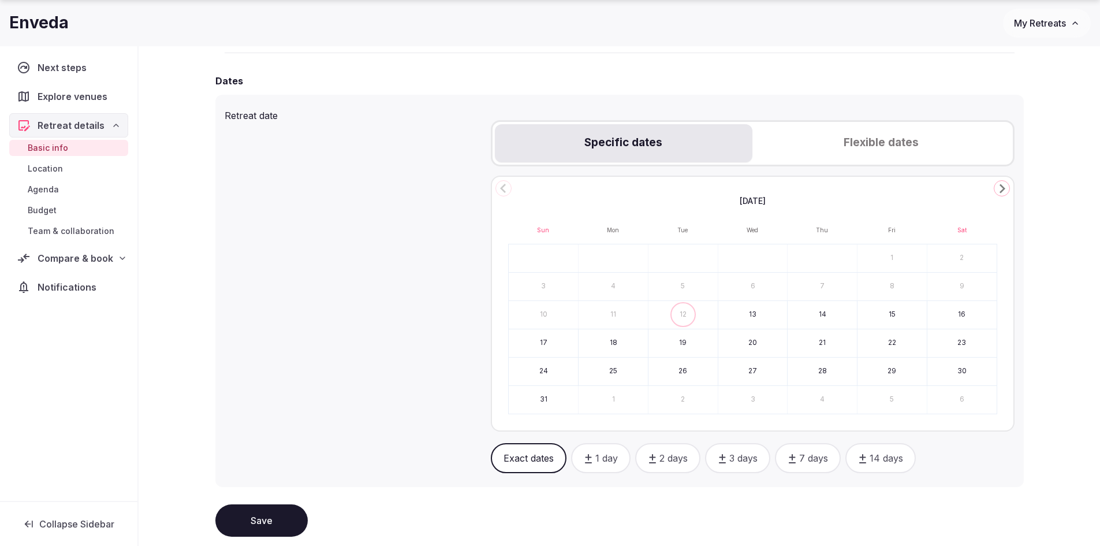
click at [886, 148] on button "Flexible dates" at bounding box center [882, 143] width 258 height 38
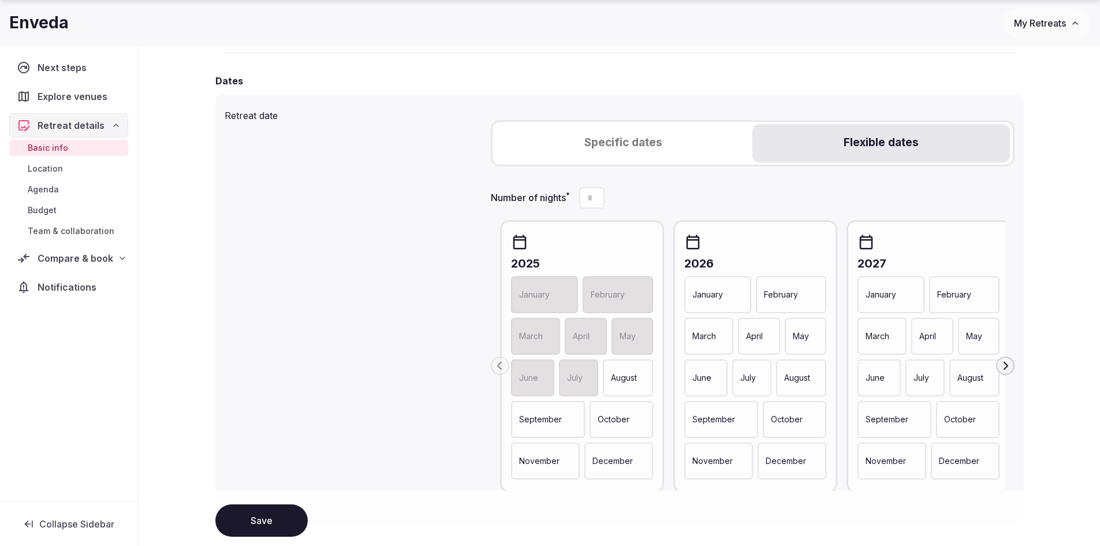
click at [628, 427] on div "October" at bounding box center [622, 419] width 64 height 37
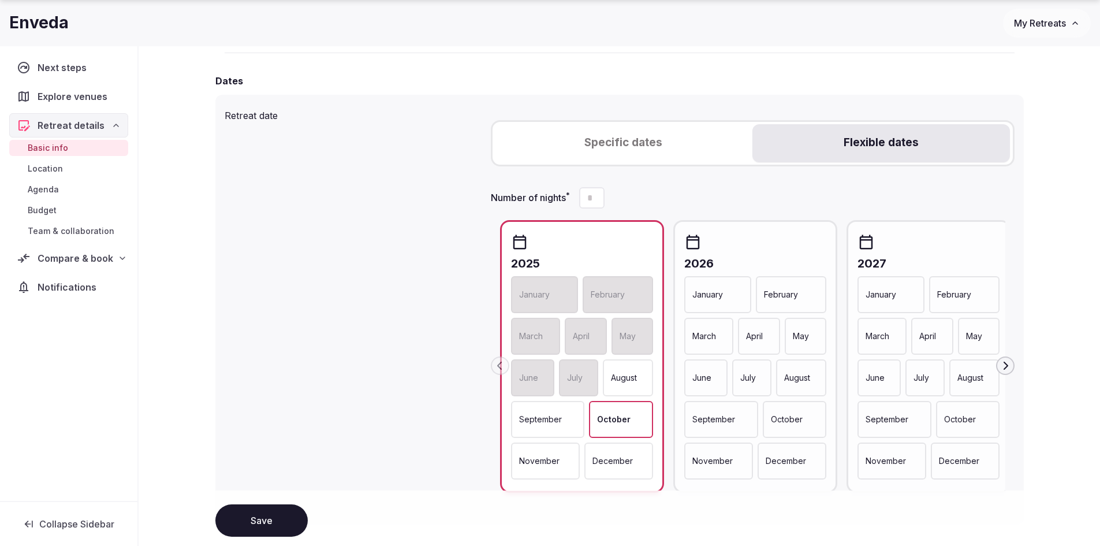
click at [543, 467] on p "November" at bounding box center [539, 461] width 40 height 12
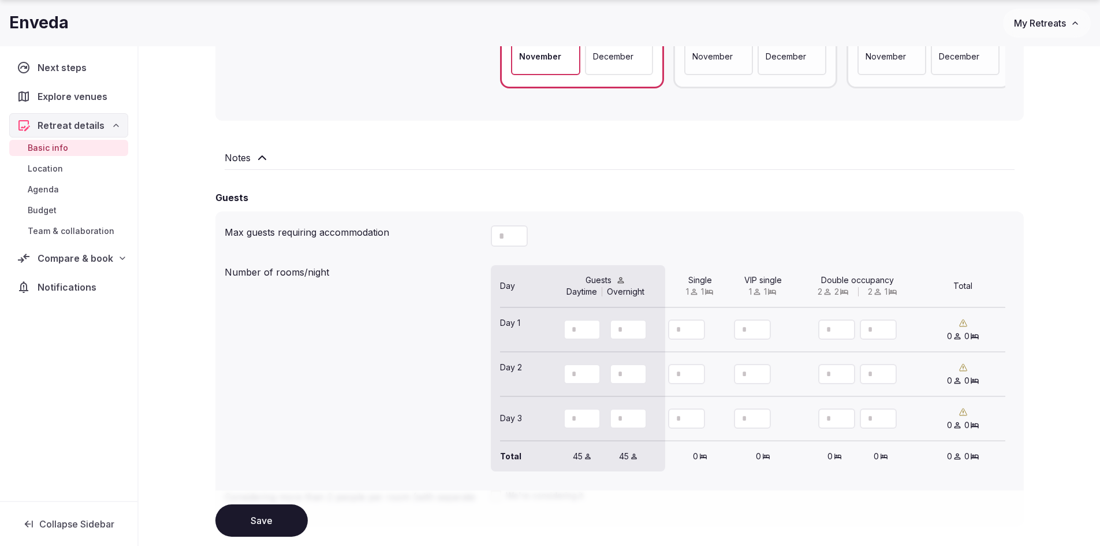
scroll to position [866, 0]
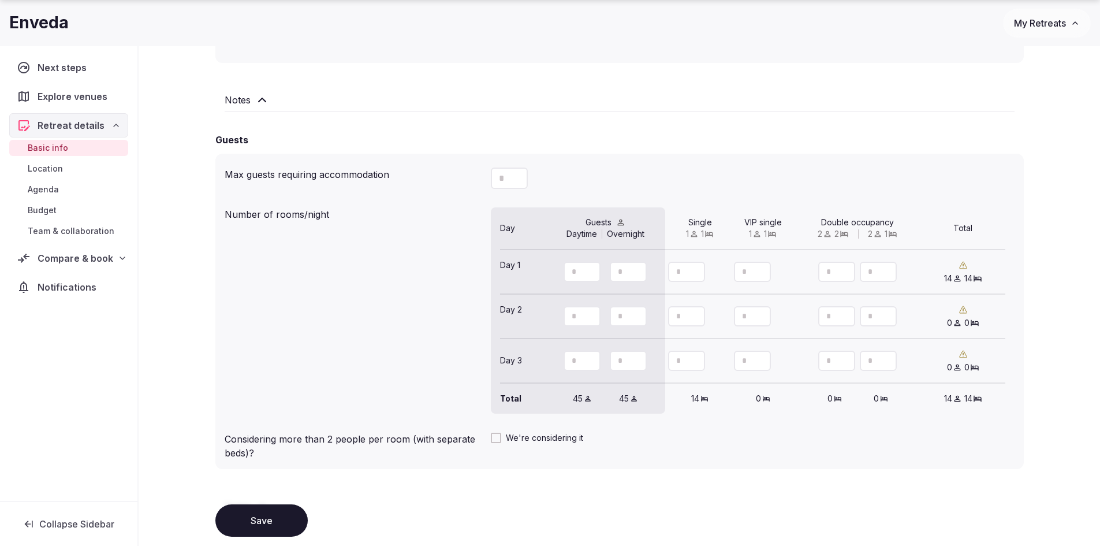
type input "**"
click at [695, 322] on icon "Decrement" at bounding box center [695, 320] width 9 height 9
click at [694, 313] on icon "Increment" at bounding box center [695, 310] width 9 height 9
click at [695, 324] on icon "Decrement" at bounding box center [695, 320] width 9 height 9
type input "**"
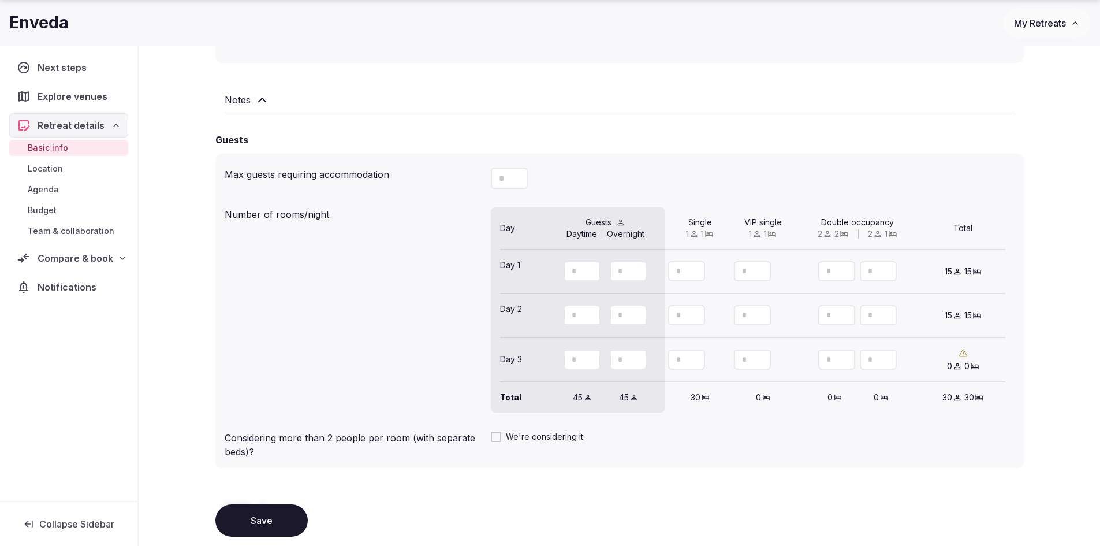
click at [697, 314] on icon "Increment" at bounding box center [695, 310] width 9 height 9
click at [697, 359] on icon "Increment" at bounding box center [695, 354] width 9 height 9
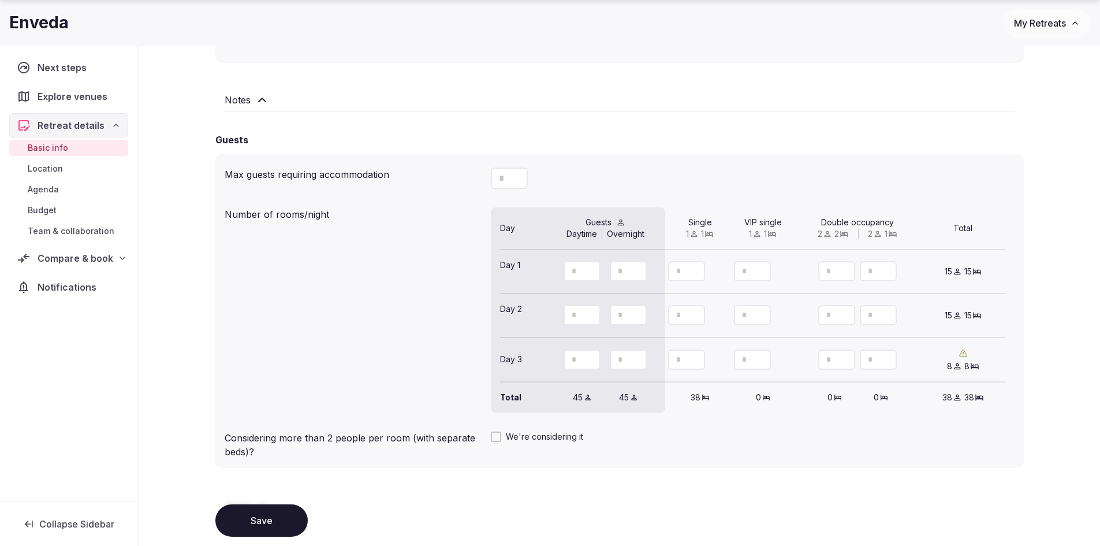
click at [697, 359] on icon "Increment" at bounding box center [695, 354] width 9 height 9
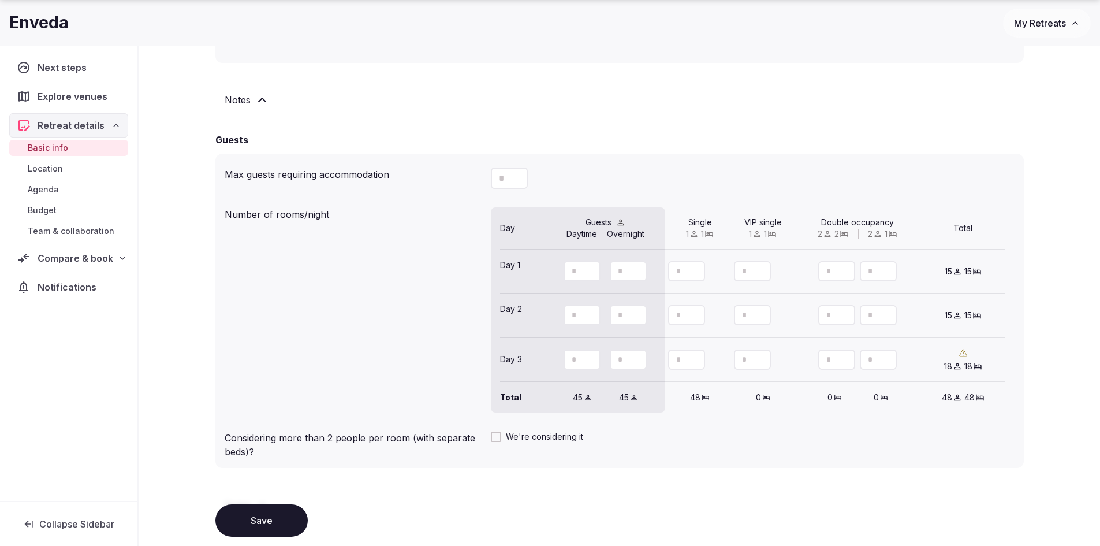
click at [697, 359] on icon "Increment" at bounding box center [695, 354] width 9 height 9
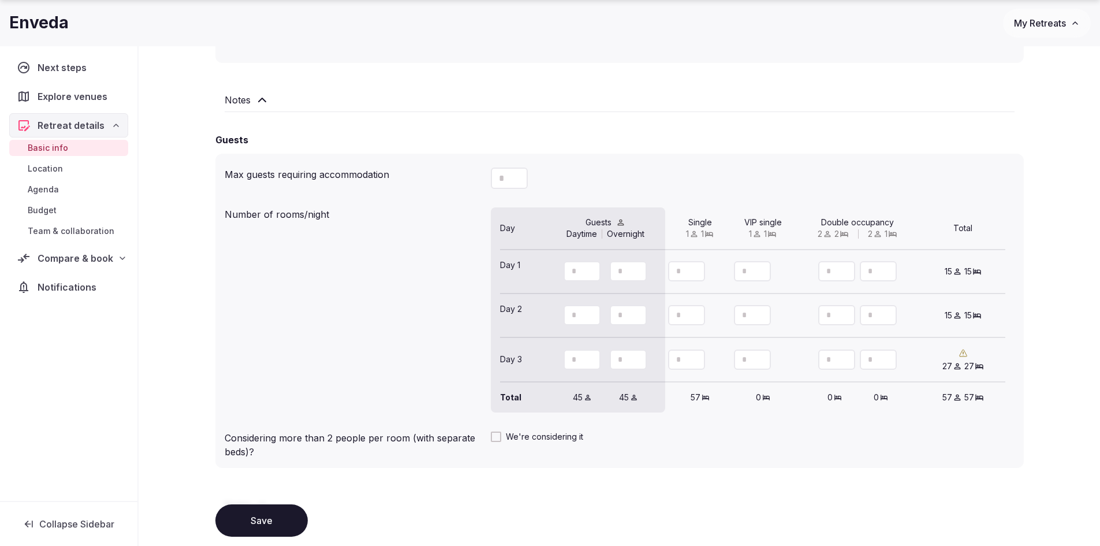
click at [697, 359] on icon "Increment" at bounding box center [695, 354] width 9 height 9
click at [695, 367] on icon "Decrement" at bounding box center [695, 364] width 9 height 9
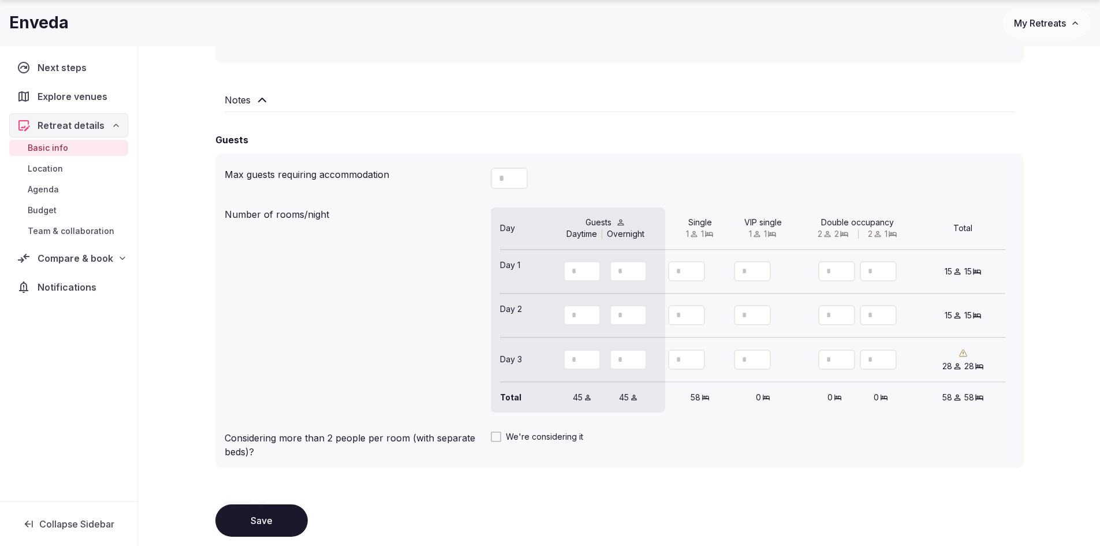
click at [695, 367] on icon "Decrement" at bounding box center [695, 364] width 9 height 9
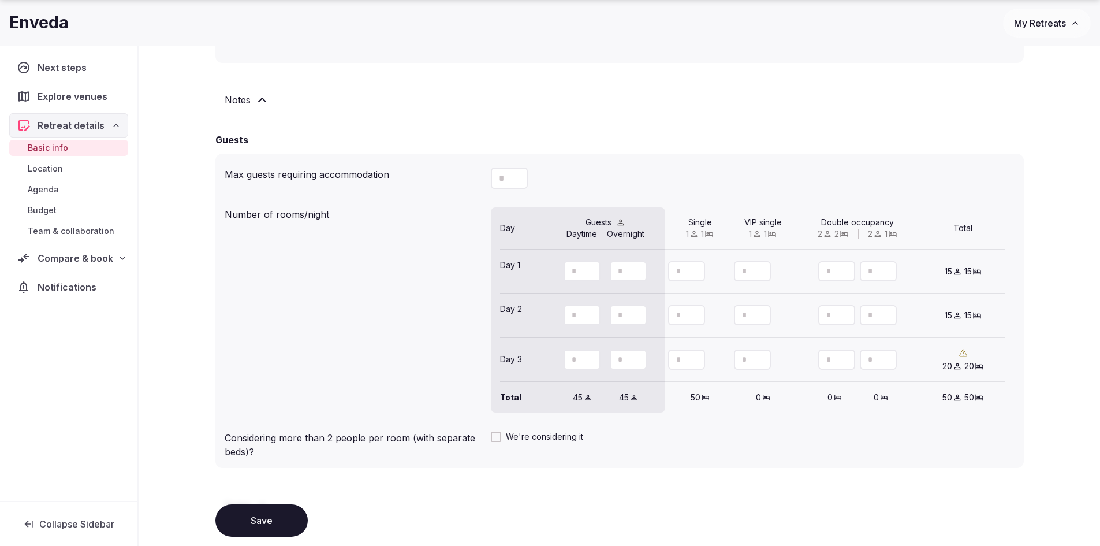
click at [695, 367] on icon "Decrement" at bounding box center [695, 364] width 9 height 9
click at [695, 367] on icon "Decrement" at bounding box center [695, 362] width 9 height 9
type input "**"
click at [695, 354] on icon "Increment" at bounding box center [695, 354] width 9 height 9
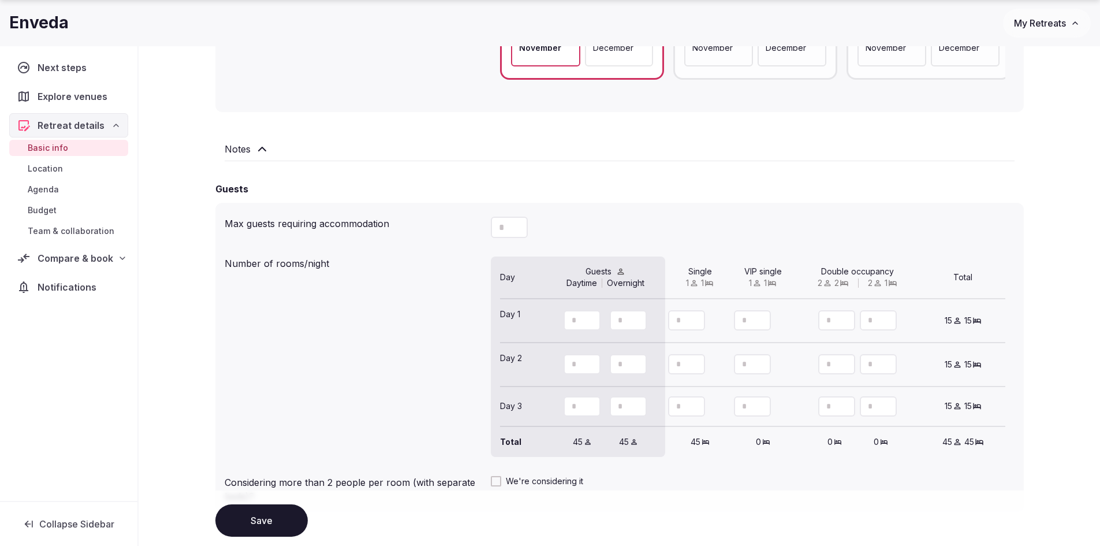
scroll to position [999, 0]
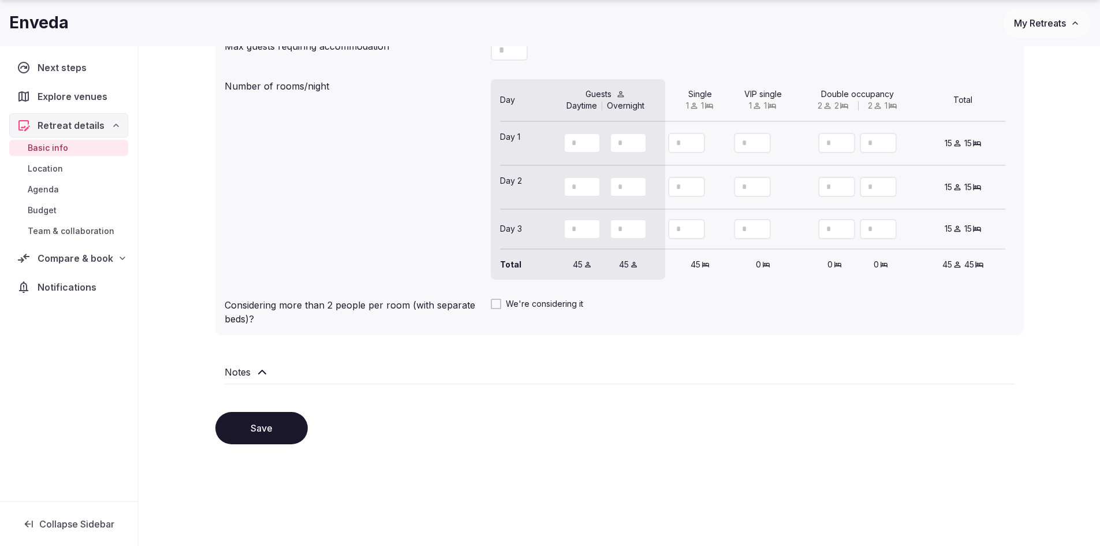
click at [266, 436] on button "Save" at bounding box center [261, 428] width 92 height 32
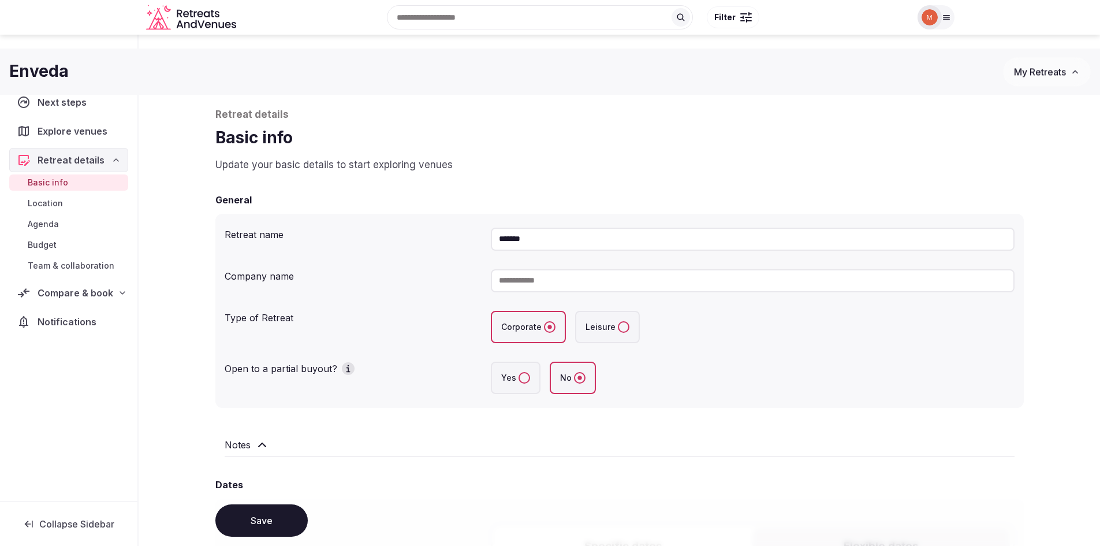
scroll to position [0, 0]
click at [58, 202] on span "Location" at bounding box center [45, 204] width 35 height 12
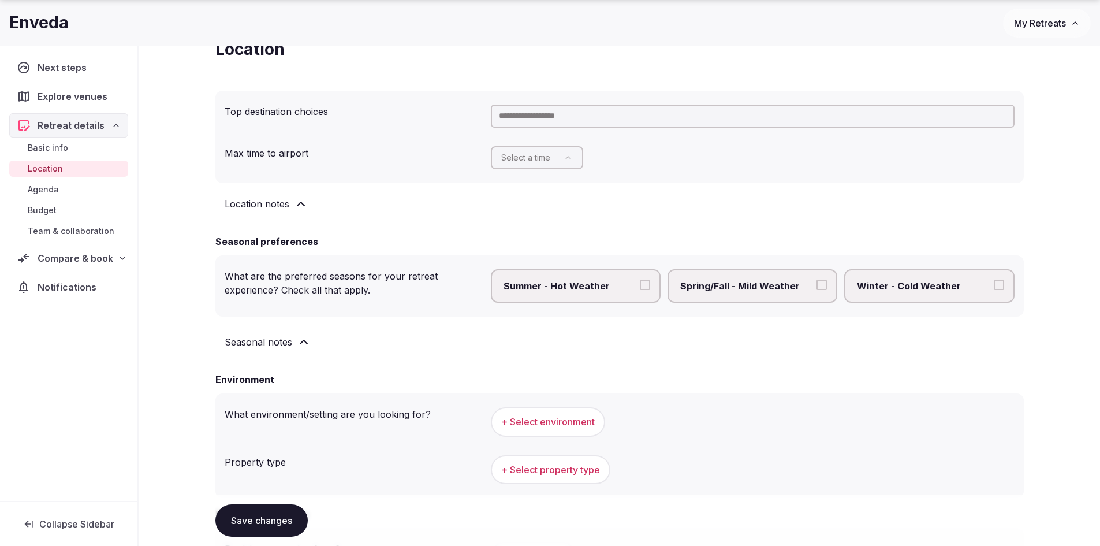
scroll to position [116, 0]
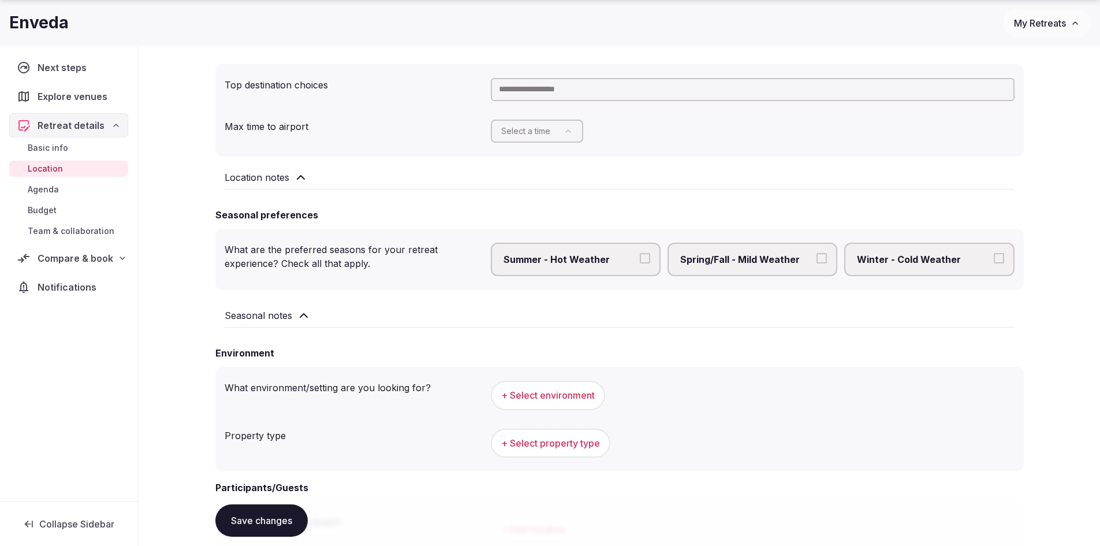
click at [824, 258] on button "Spring/Fall - Mild Weather" at bounding box center [822, 258] width 10 height 10
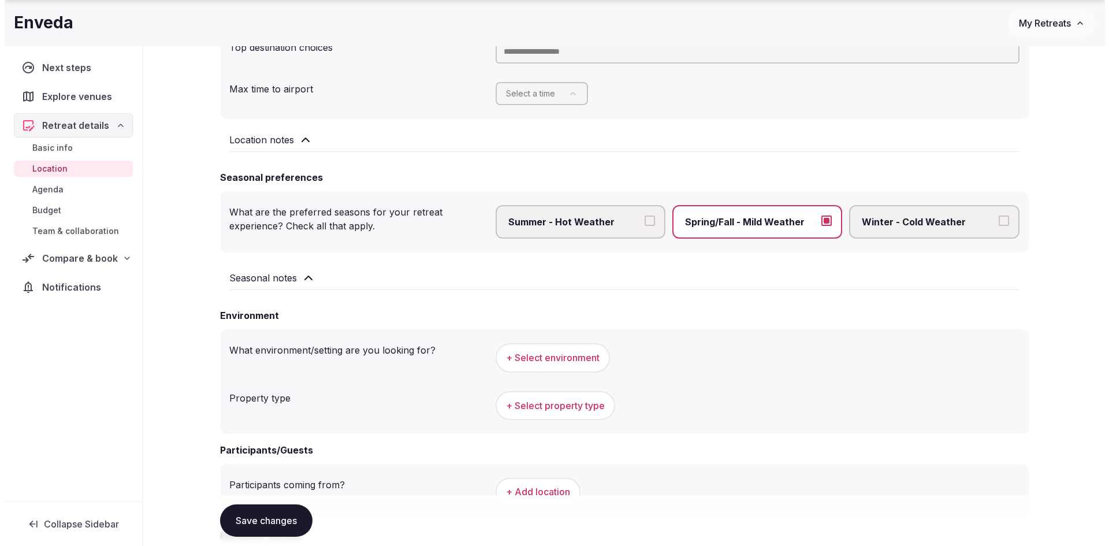
scroll to position [173, 0]
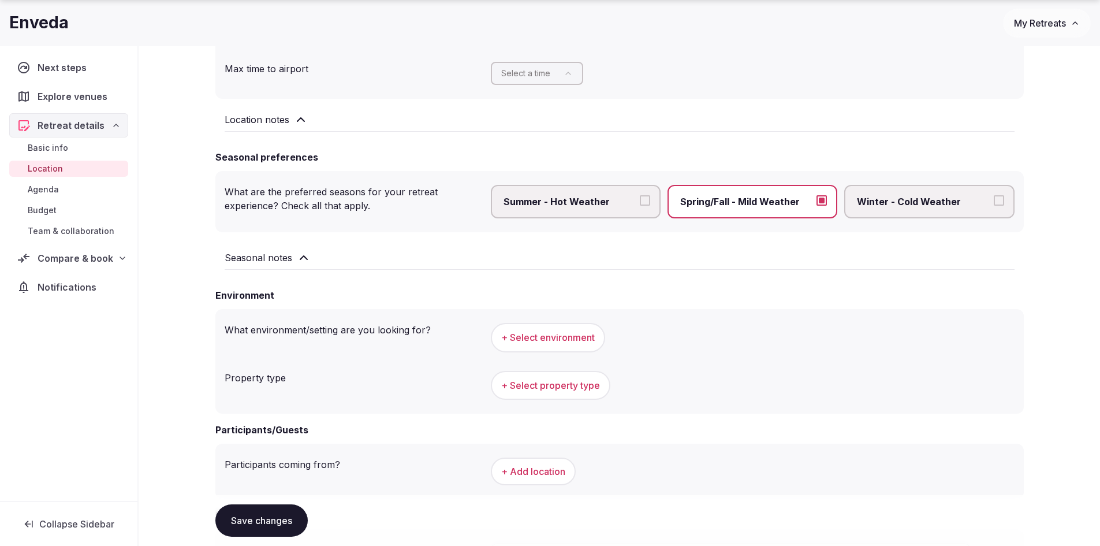
click at [546, 337] on span "+ Select environment" at bounding box center [548, 337] width 94 height 13
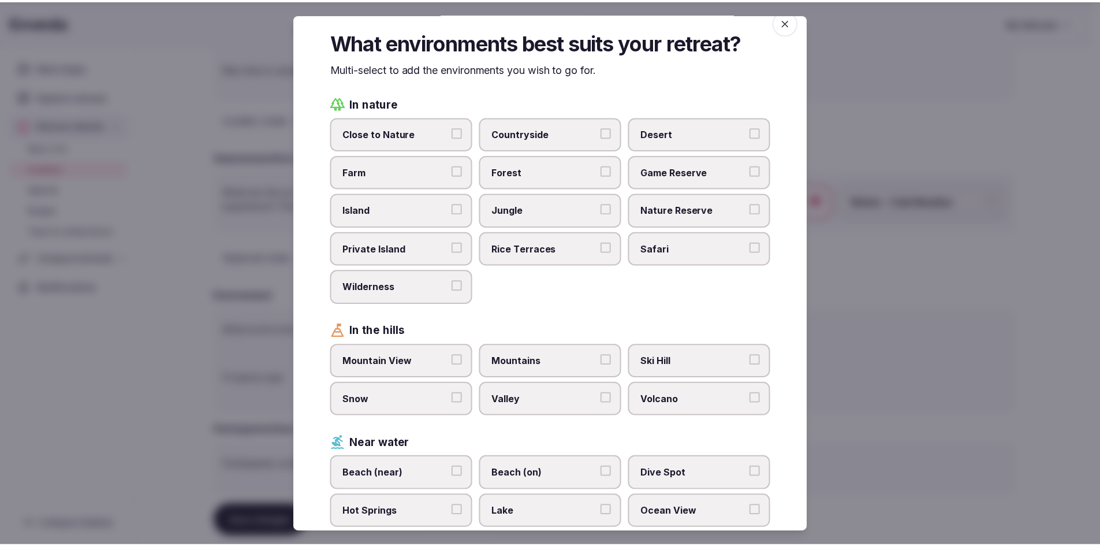
scroll to position [0, 0]
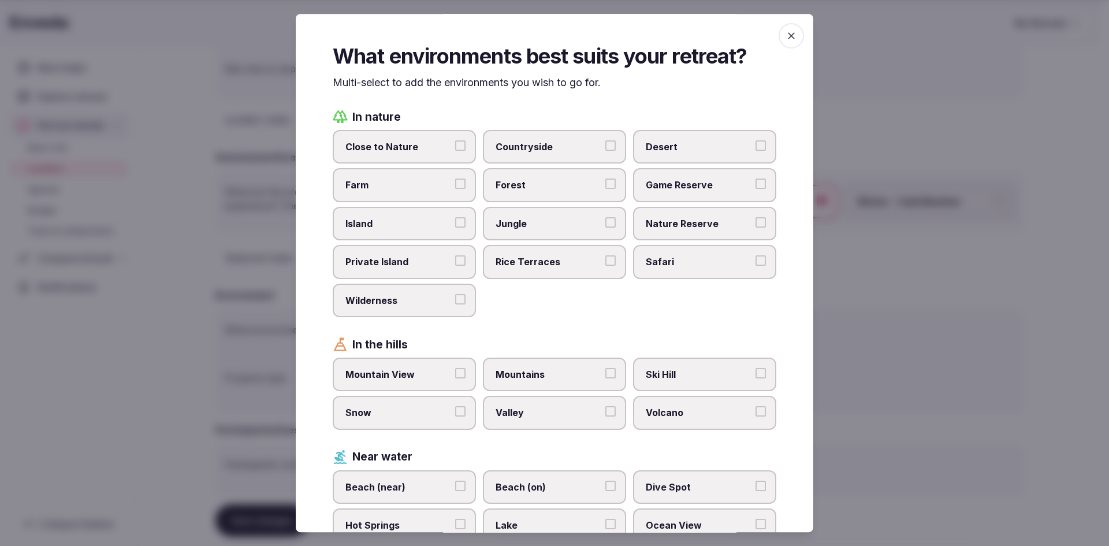
click at [787, 31] on icon "button" at bounding box center [792, 36] width 12 height 12
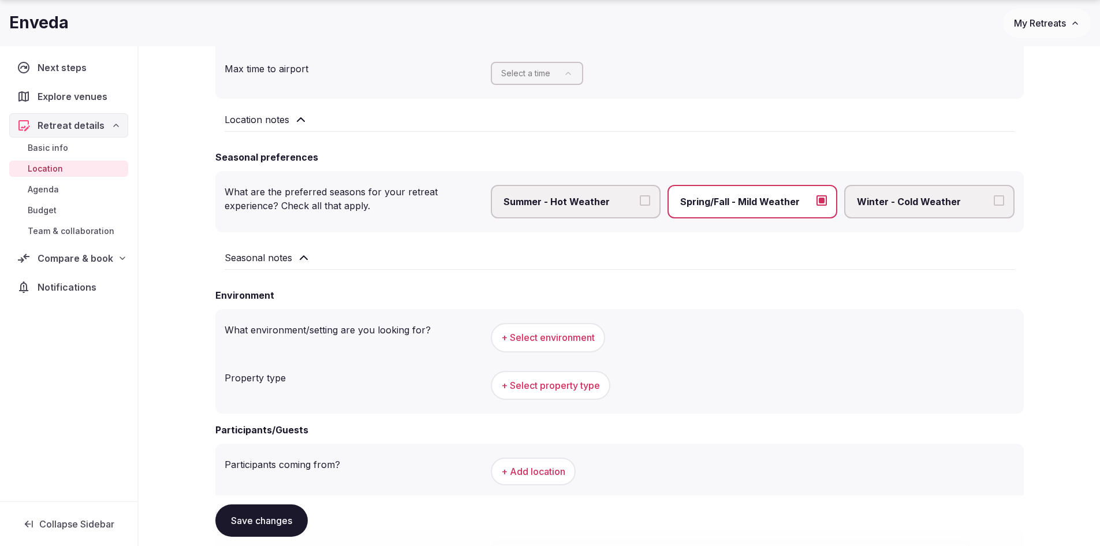
click at [583, 391] on span "+ Select property type" at bounding box center [550, 385] width 99 height 13
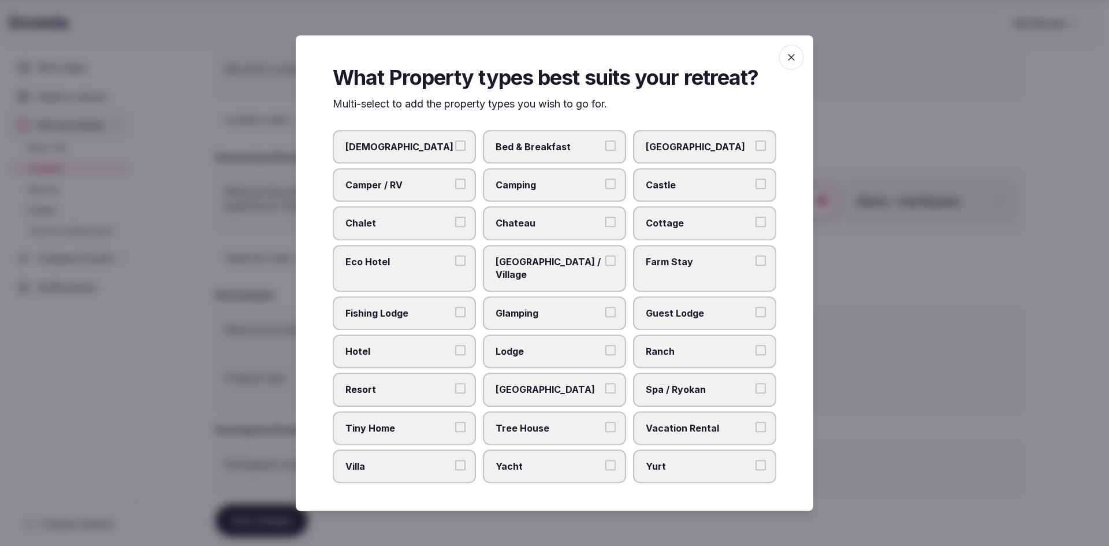
click at [758, 306] on button "Guest Lodge" at bounding box center [761, 311] width 10 height 10
click at [758, 345] on button "Ranch" at bounding box center [761, 350] width 10 height 10
click at [764, 421] on button "Vacation Rental" at bounding box center [761, 426] width 10 height 10
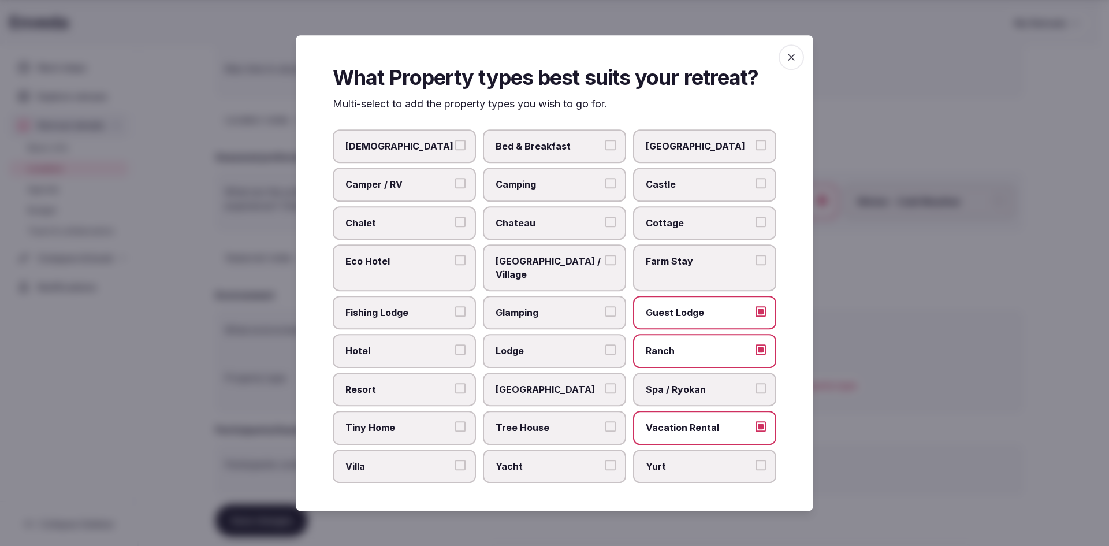
click at [464, 460] on button "Villa" at bounding box center [460, 465] width 10 height 10
click at [611, 383] on button "Retreat Center" at bounding box center [610, 388] width 10 height 10
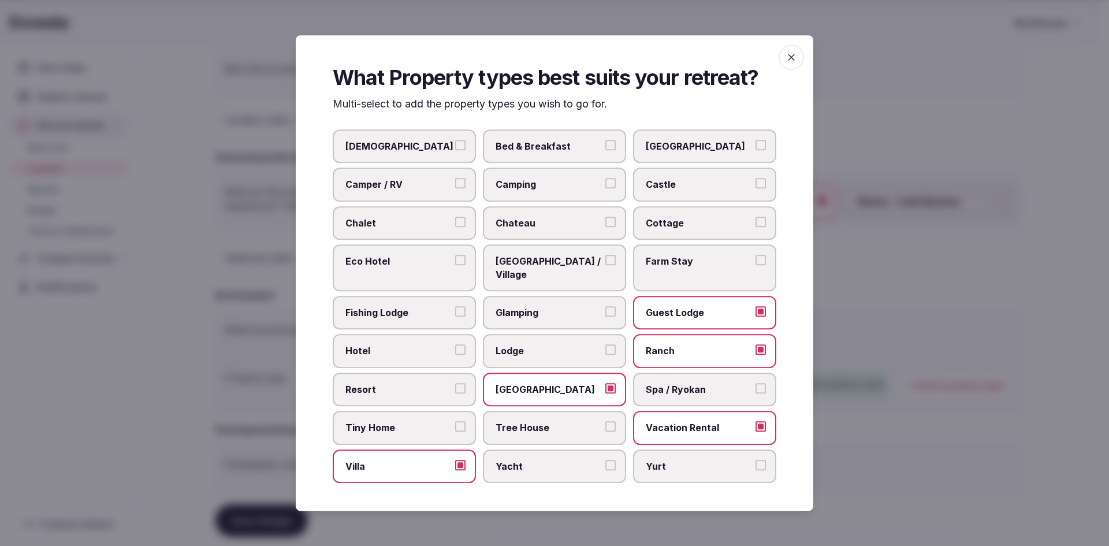
click at [759, 150] on button "Boutique Hotel" at bounding box center [761, 145] width 10 height 10
click at [790, 61] on icon "button" at bounding box center [791, 57] width 7 height 7
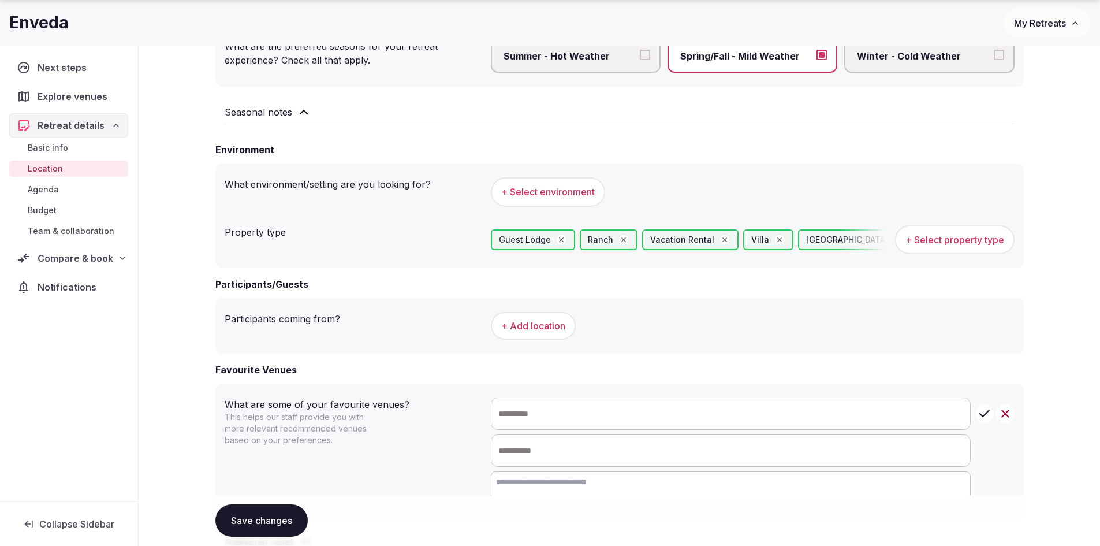
scroll to position [347, 0]
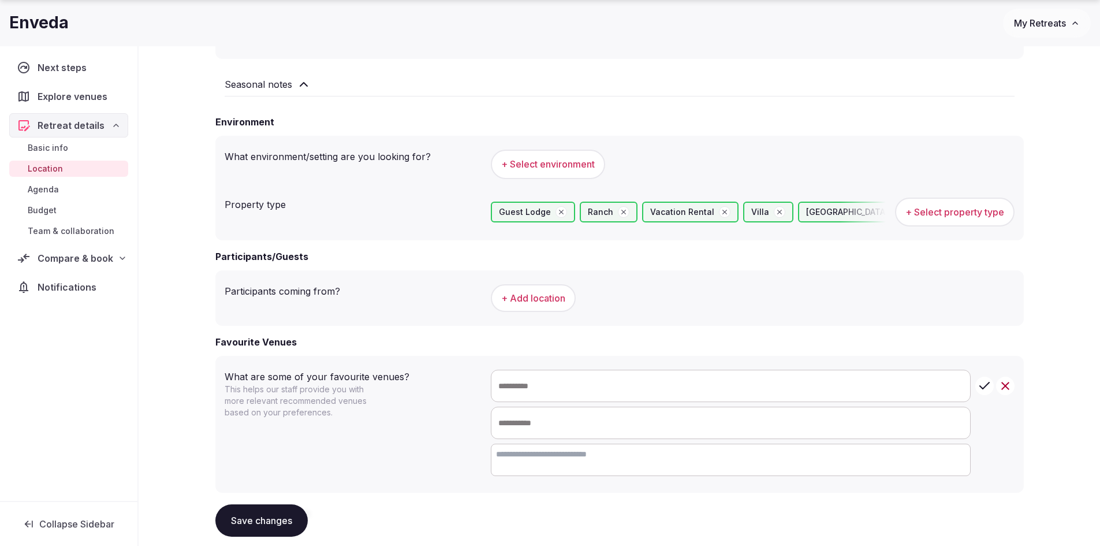
click at [538, 299] on button "+ Add location" at bounding box center [533, 298] width 85 height 28
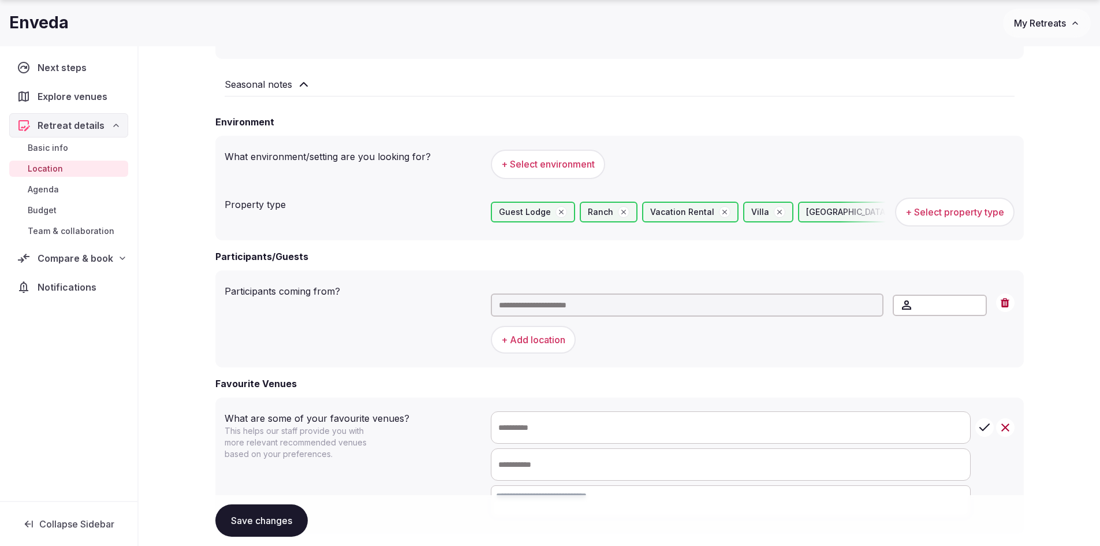
click at [541, 303] on input "text" at bounding box center [687, 304] width 393 height 23
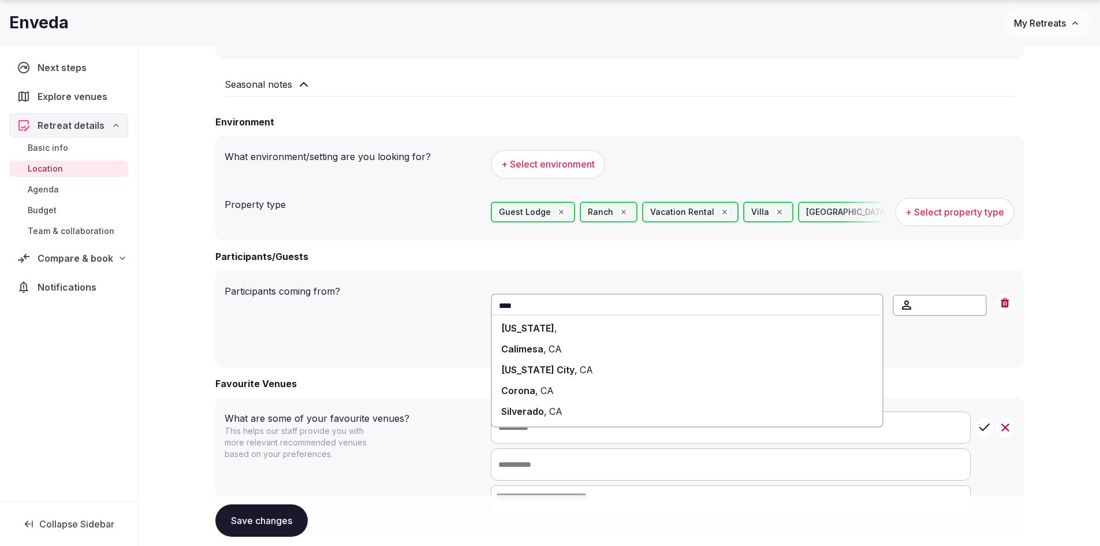
type input "****"
click at [557, 325] on span at bounding box center [558, 328] width 2 height 12
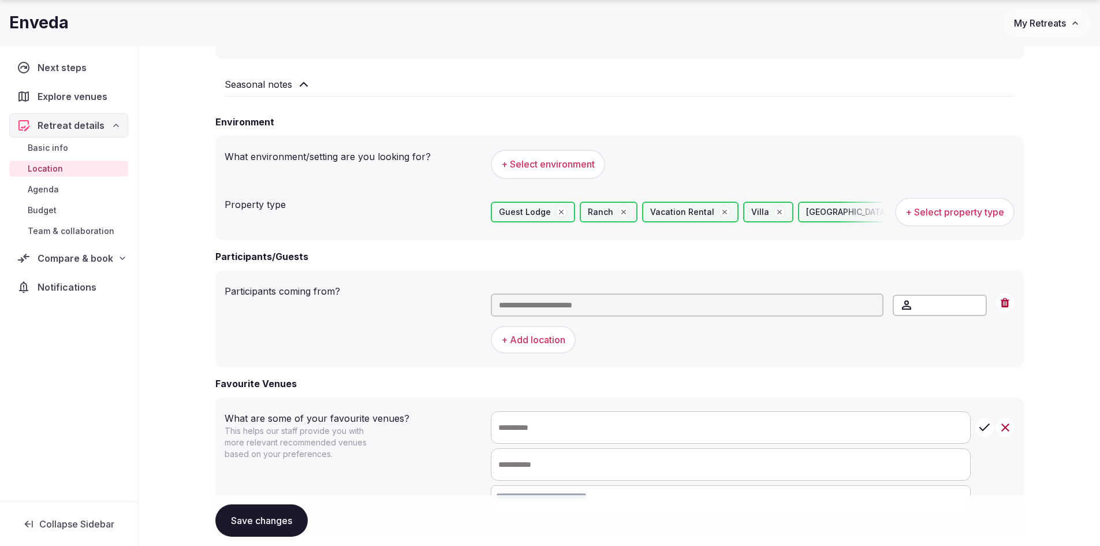
click at [544, 337] on button "+ Add location" at bounding box center [533, 340] width 85 height 28
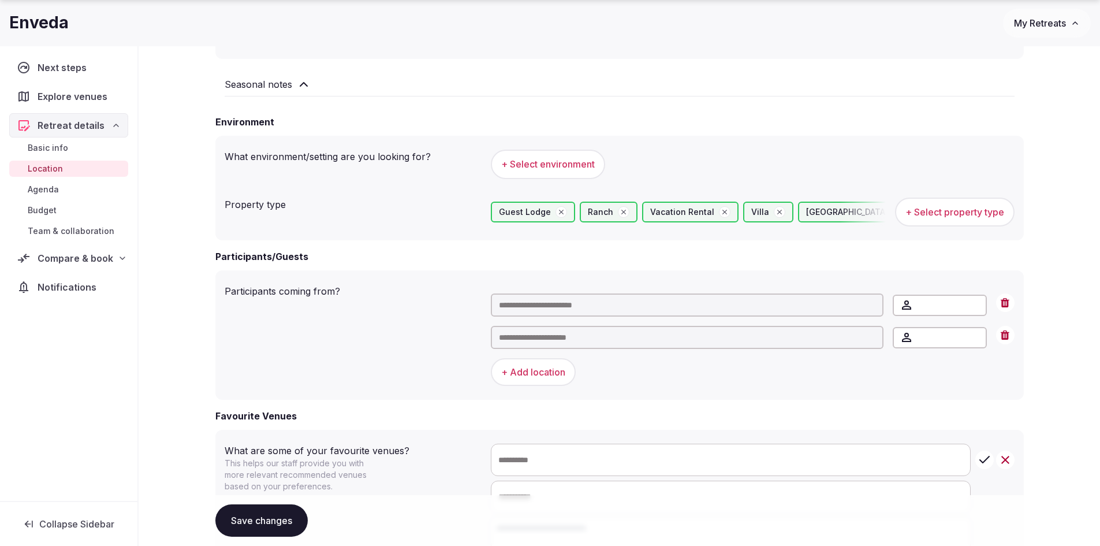
click at [544, 337] on input "text" at bounding box center [687, 337] width 393 height 23
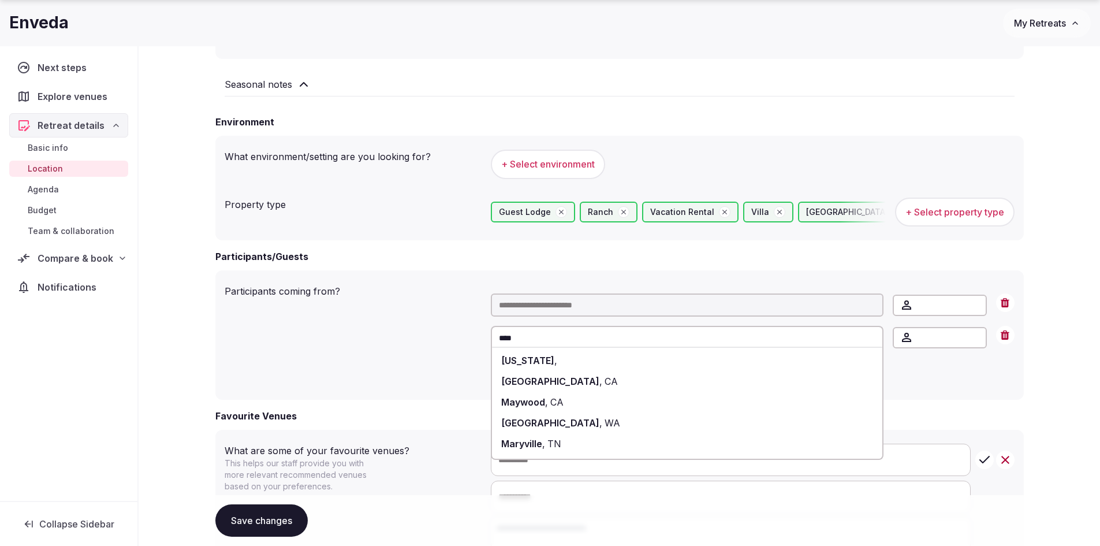
type input "****"
click at [550, 358] on div "Maryland ," at bounding box center [687, 360] width 391 height 21
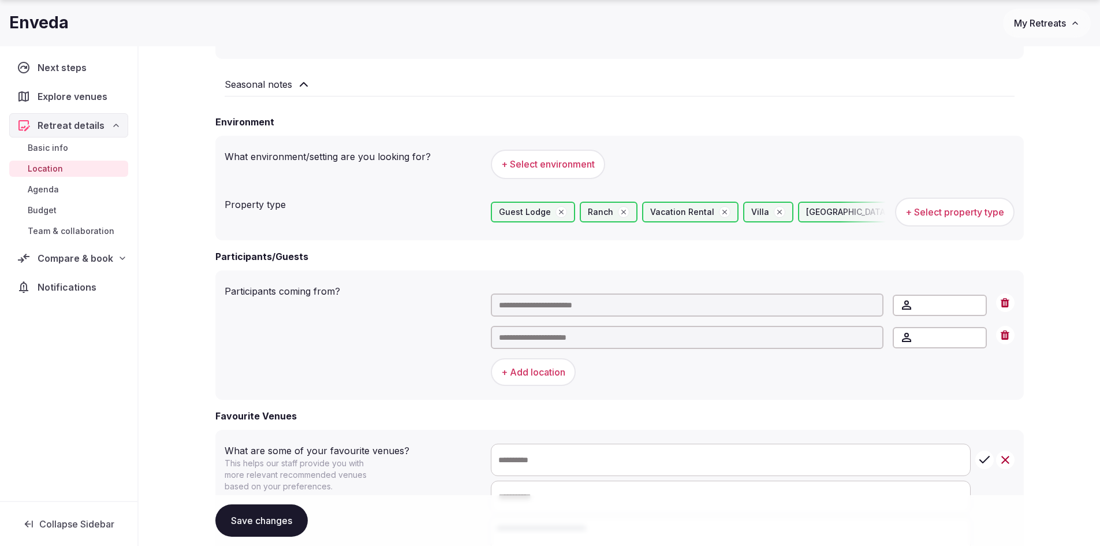
click at [550, 369] on button "+ Add location" at bounding box center [533, 372] width 85 height 28
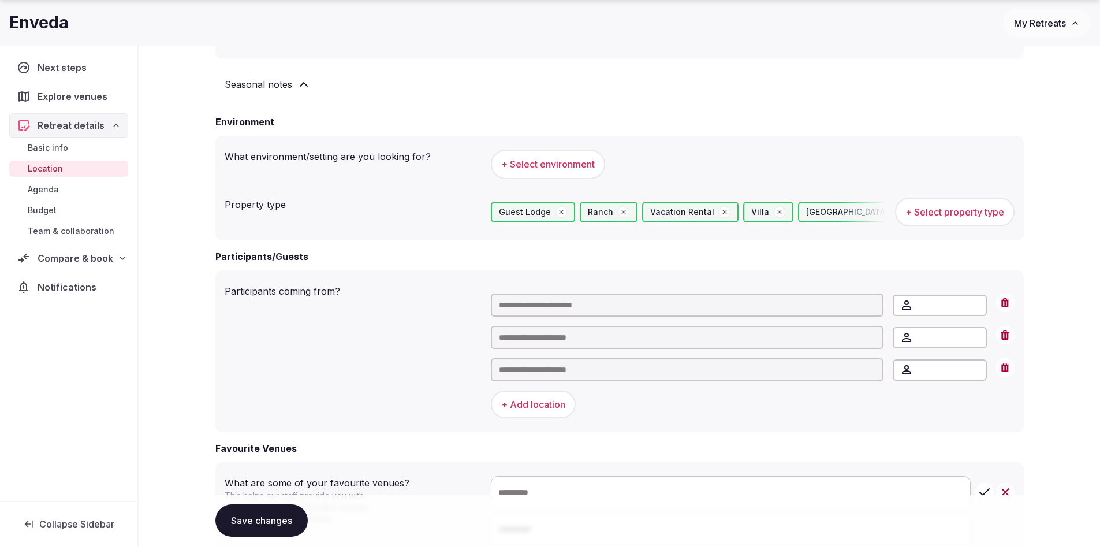
click at [582, 366] on input "text" at bounding box center [687, 369] width 393 height 23
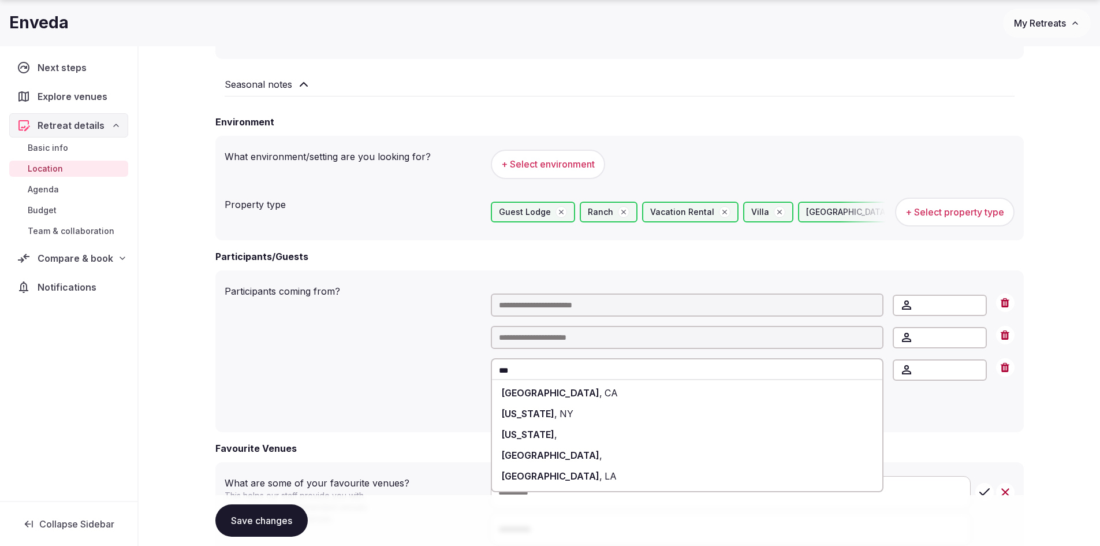
type input "***"
click at [542, 425] on div "New Jersey ," at bounding box center [687, 434] width 391 height 21
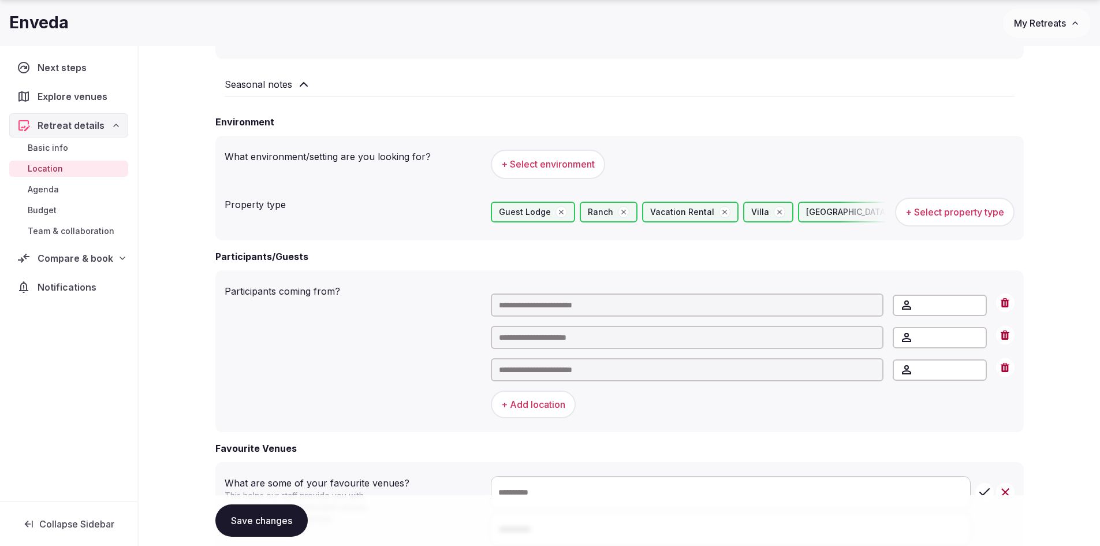
click at [541, 412] on button "+ Add location" at bounding box center [533, 404] width 85 height 28
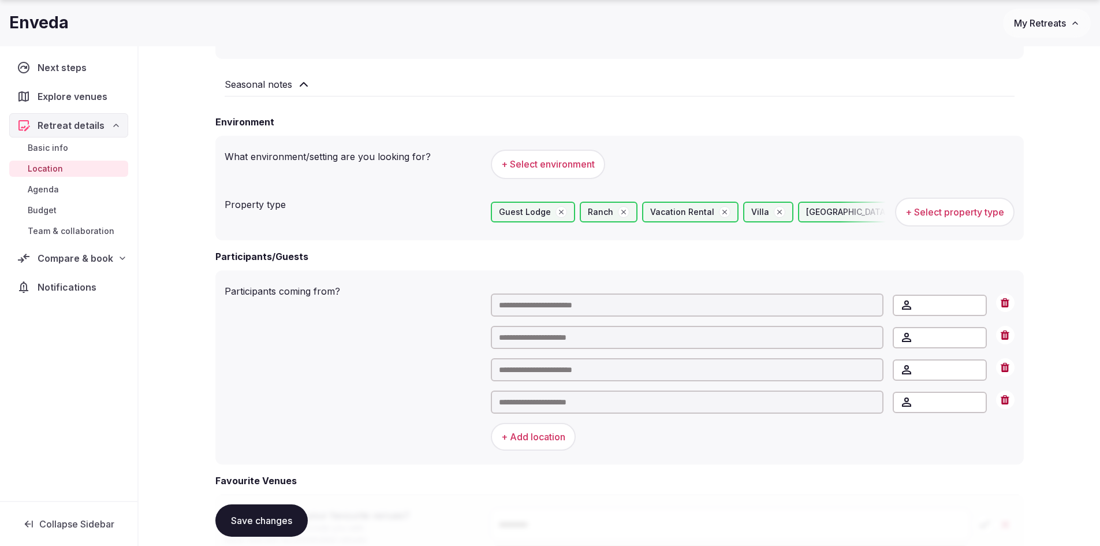
click at [542, 406] on input "text" at bounding box center [687, 401] width 393 height 23
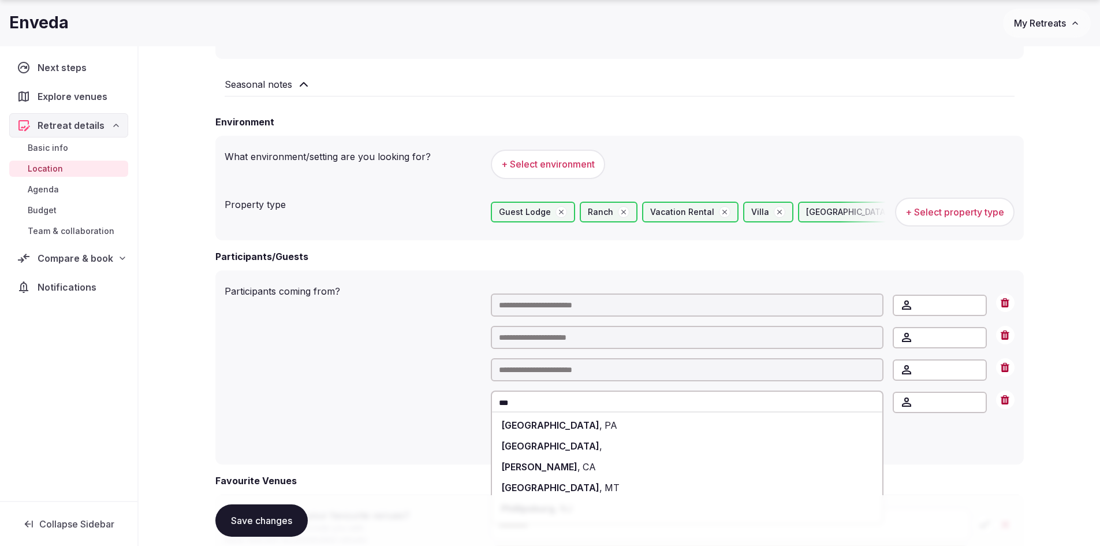
type input "***"
click at [534, 425] on span "Philadelphia" at bounding box center [550, 425] width 98 height 12
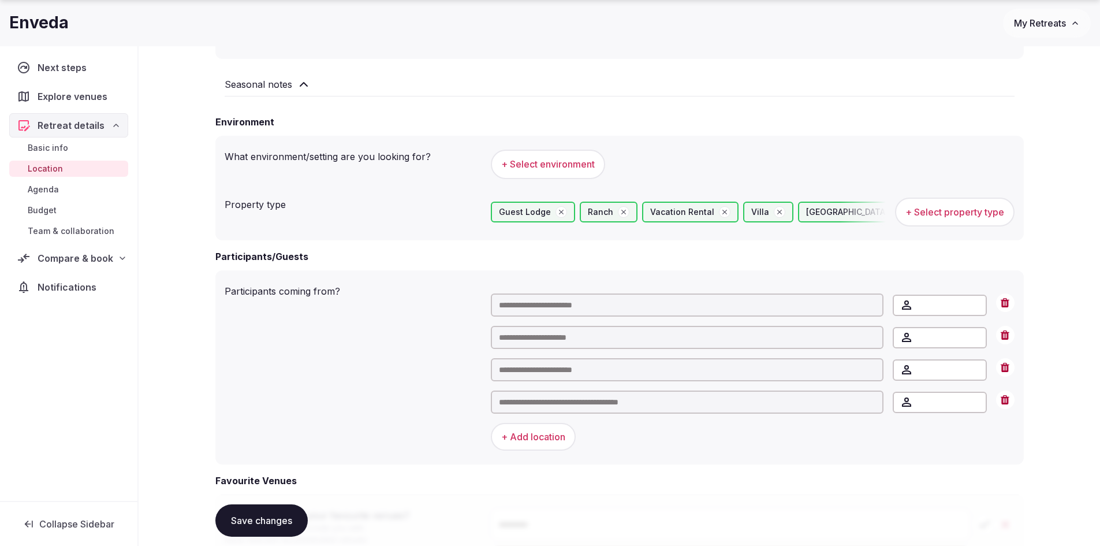
click at [531, 434] on button "+ Add location" at bounding box center [533, 437] width 85 height 28
click at [531, 434] on input "text" at bounding box center [687, 434] width 393 height 23
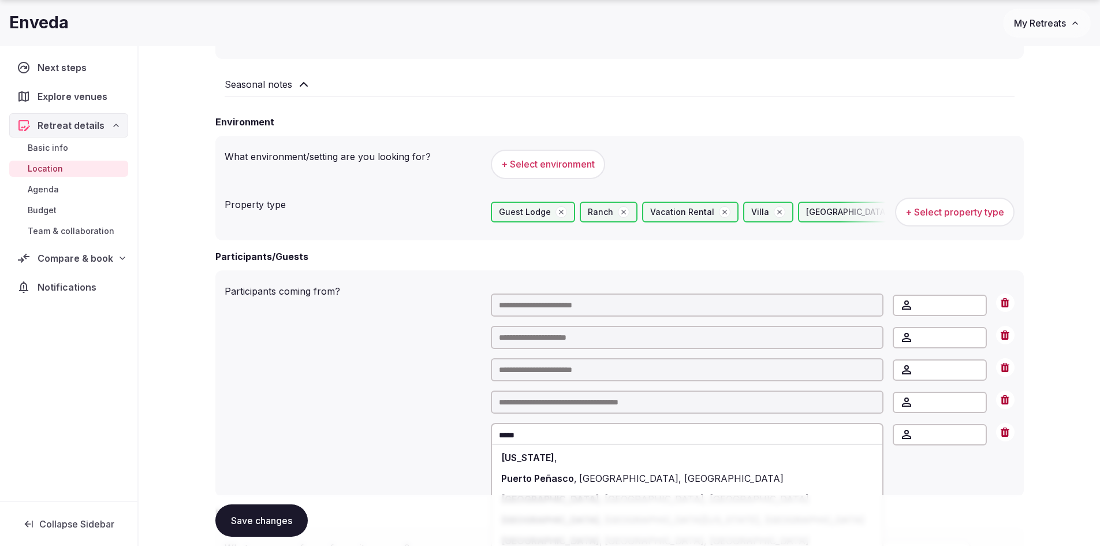
type input "*****"
click at [535, 459] on span "Puerto Rico" at bounding box center [527, 458] width 53 height 12
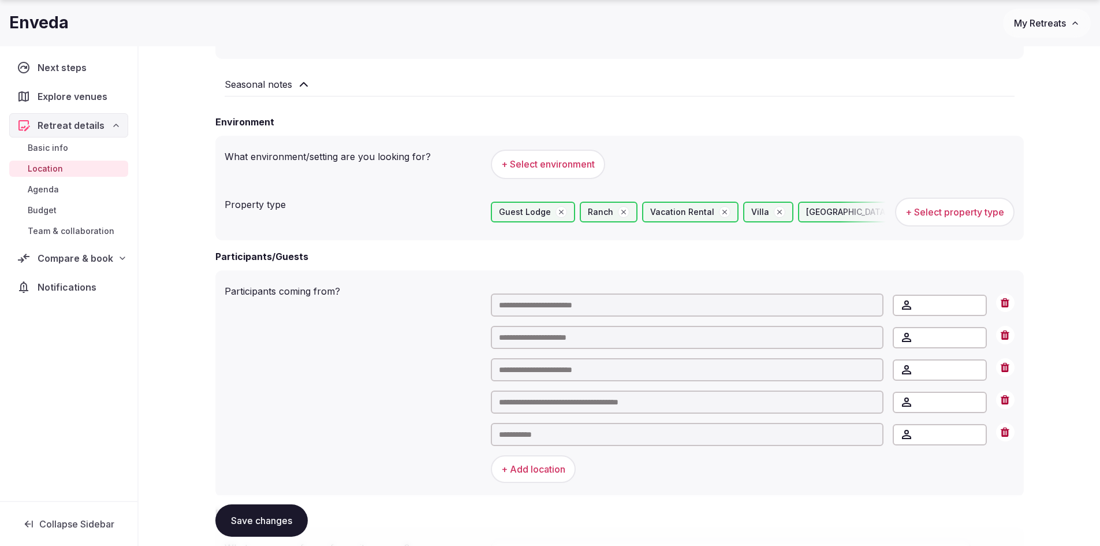
click at [533, 472] on button "+ Add location" at bounding box center [533, 469] width 85 height 28
click at [533, 472] on input "text" at bounding box center [687, 466] width 393 height 23
click at [974, 299] on icon "Increment" at bounding box center [977, 299] width 9 height 9
click at [980, 308] on icon "Decrement" at bounding box center [977, 310] width 9 height 9
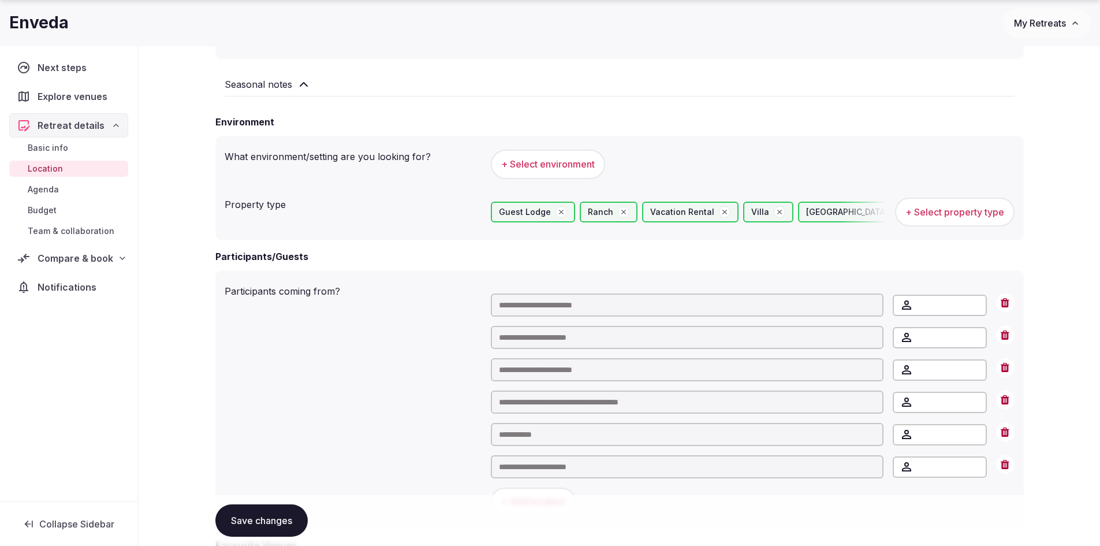
type input "*"
click at [977, 333] on icon "Increment" at bounding box center [977, 332] width 9 height 9
click at [978, 397] on icon "Increment" at bounding box center [977, 396] width 9 height 9
type input "*"
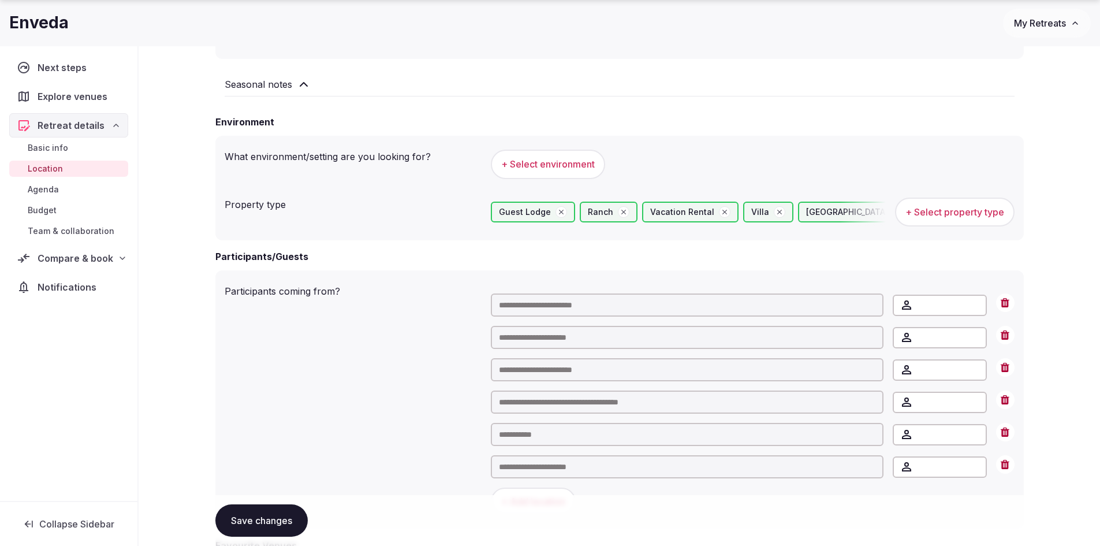
click at [592, 471] on input "text" at bounding box center [687, 466] width 393 height 23
type input "*"
type input "****"
click at [576, 492] on div "Colorado ," at bounding box center [687, 489] width 391 height 21
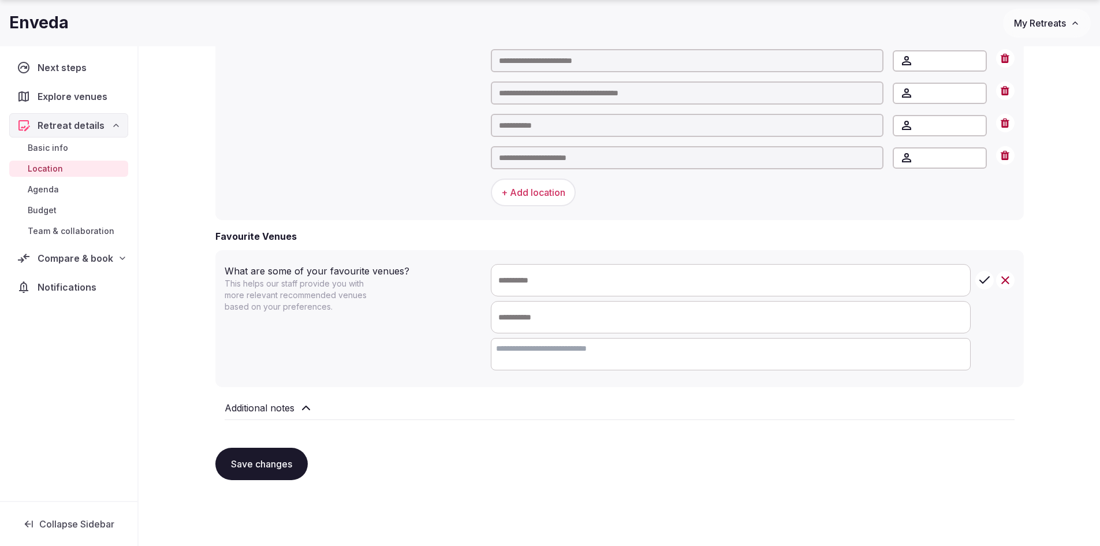
scroll to position [691, 0]
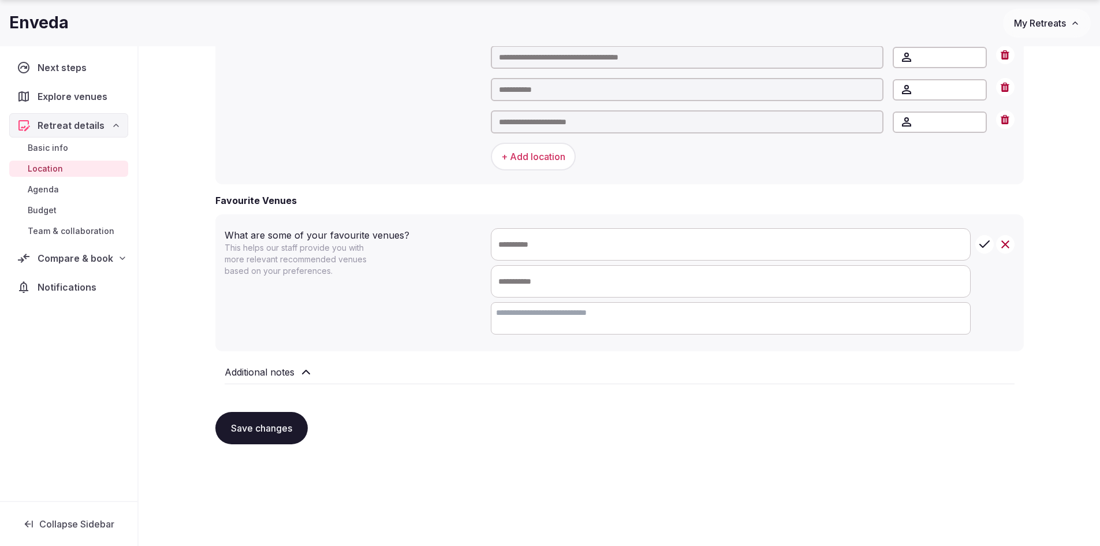
click at [285, 431] on button "Save changes" at bounding box center [261, 428] width 92 height 32
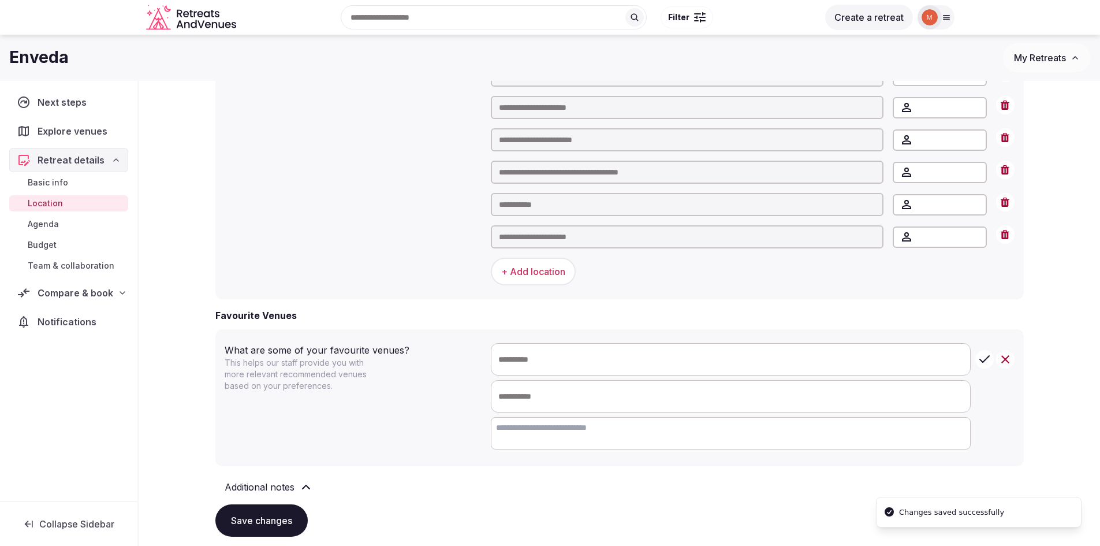
scroll to position [576, 0]
click at [42, 223] on span "Agenda" at bounding box center [43, 224] width 31 height 12
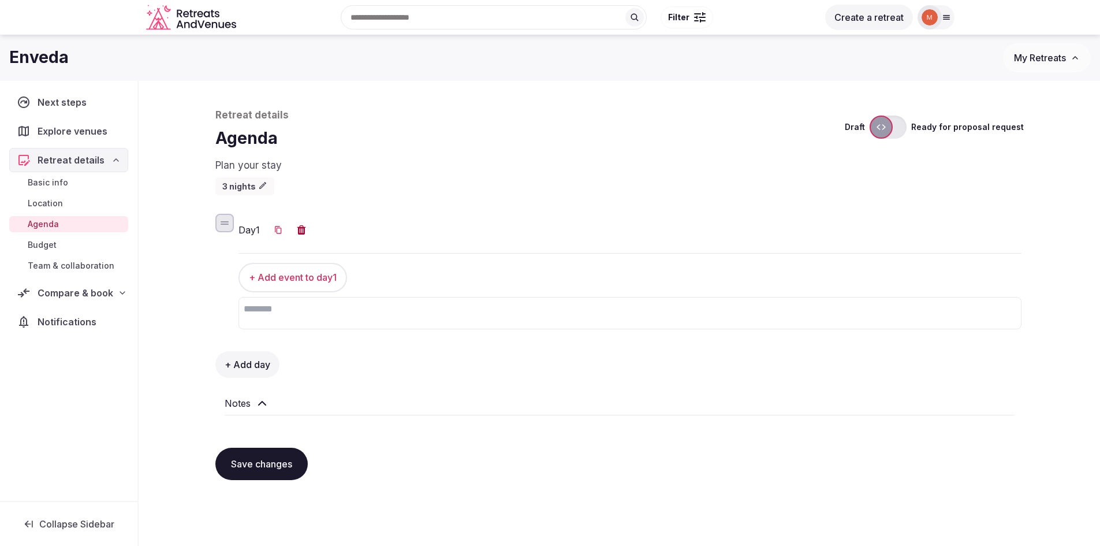
click at [73, 103] on span "Next steps" at bounding box center [65, 102] width 54 height 14
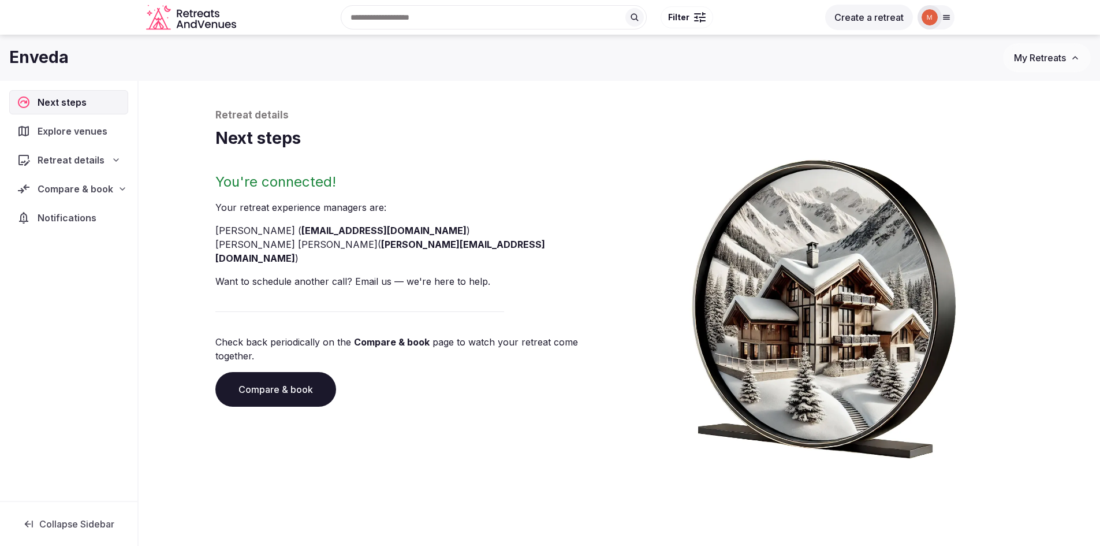
click at [299, 372] on link "Compare & book" at bounding box center [275, 389] width 121 height 35
